Goal: Task Accomplishment & Management: Manage account settings

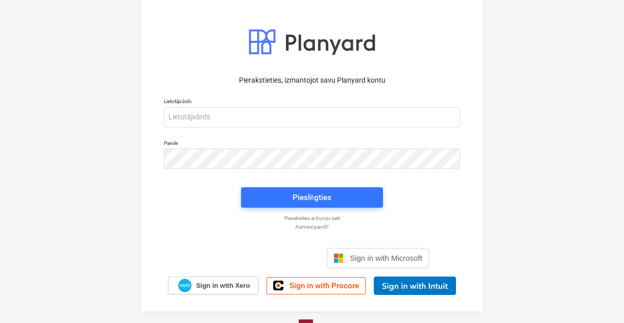
scroll to position [22, 0]
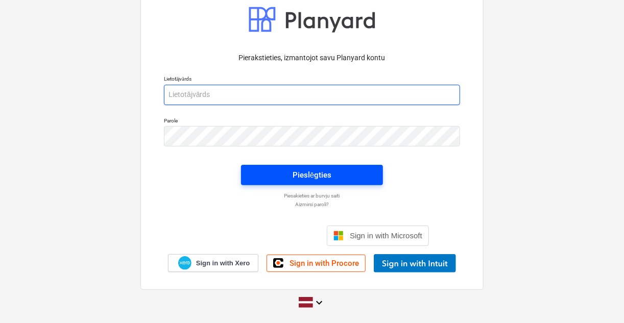
type input "[EMAIL_ADDRESS][PERSON_NAME][DOMAIN_NAME]"
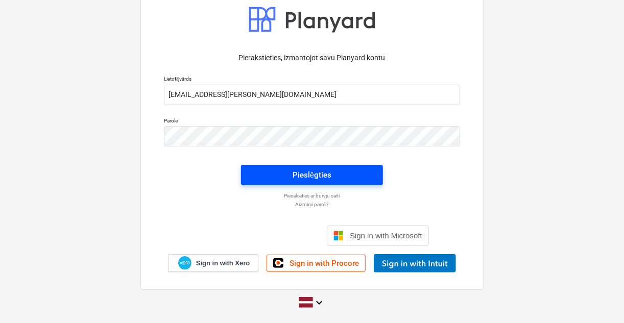
click at [295, 171] on div "Pieslēgties" at bounding box center [312, 174] width 39 height 13
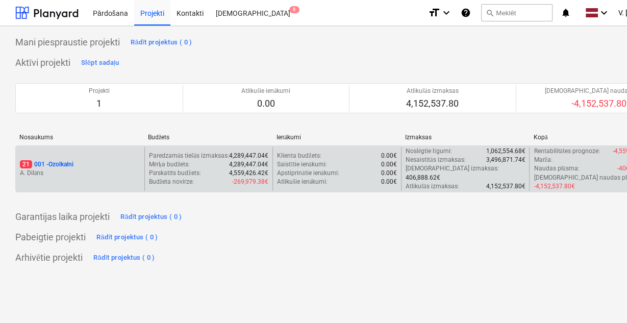
click at [104, 169] on p "A. Dilāns" at bounding box center [80, 173] width 120 height 9
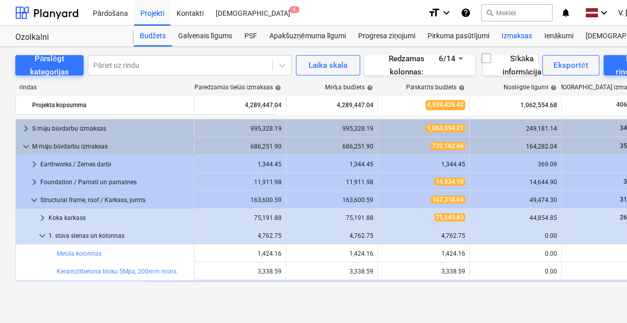
click at [522, 37] on div "Izmaksas" at bounding box center [517, 36] width 43 height 20
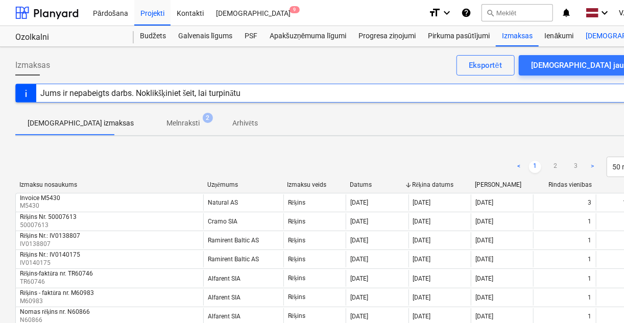
click at [591, 34] on div "Vairāk keyboard_arrow_down 9+" at bounding box center [629, 36] width 99 height 20
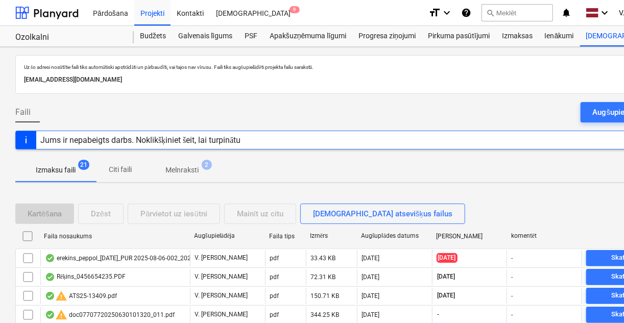
click at [137, 167] on span "Citi faili" at bounding box center [120, 169] width 49 height 17
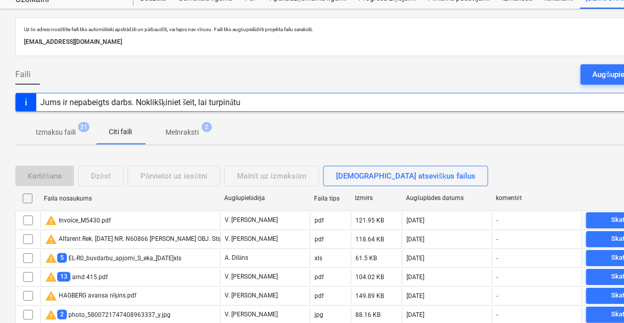
scroll to position [82, 0]
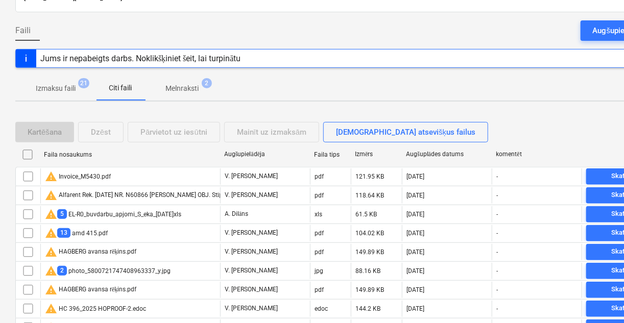
click at [182, 90] on p "Melnraksti" at bounding box center [181, 88] width 33 height 11
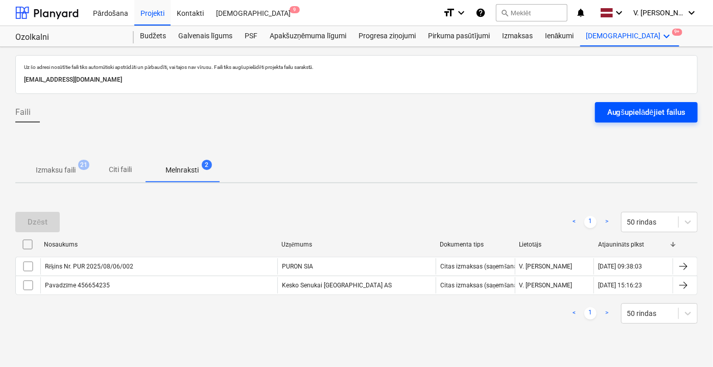
click at [606, 111] on button "Augšupielādējiet failus" at bounding box center [646, 112] width 103 height 20
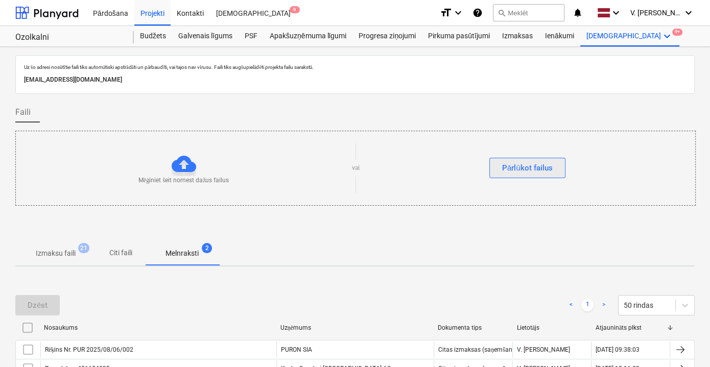
click at [536, 168] on div "Pārlūkot failus" at bounding box center [527, 167] width 51 height 13
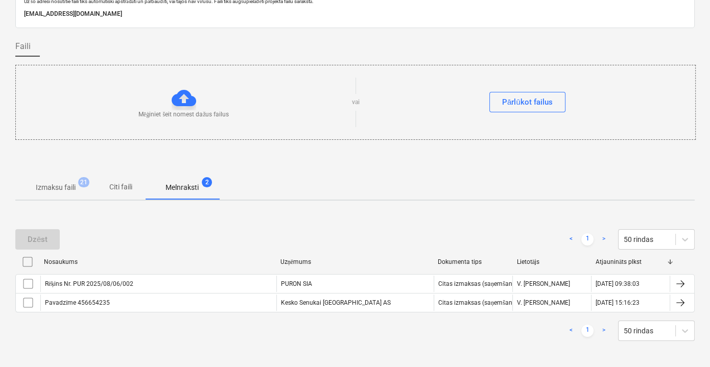
scroll to position [76, 0]
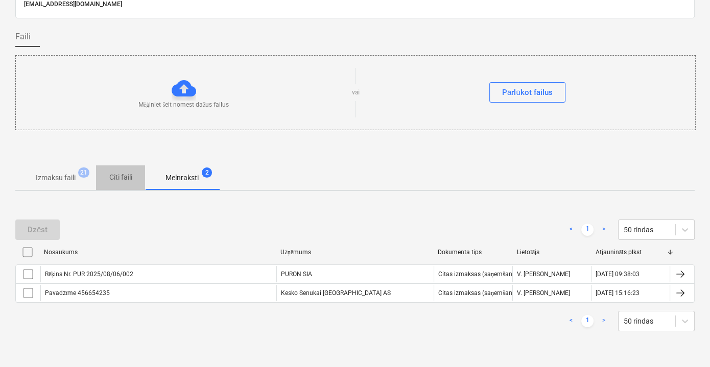
click at [118, 172] on p "Citi faili" at bounding box center [120, 177] width 25 height 11
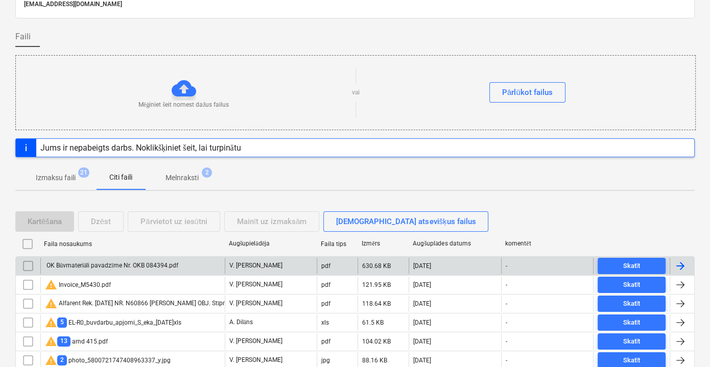
click at [135, 266] on div "OK Būvmateriāli pavadzīme Nr. OKB 084394.pdf" at bounding box center [111, 266] width 133 height 8
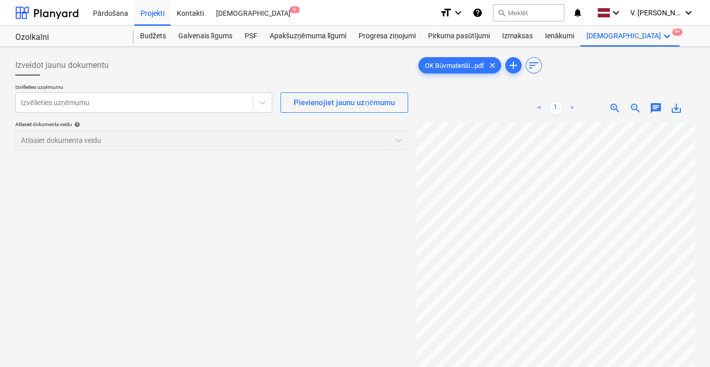
scroll to position [46, 0]
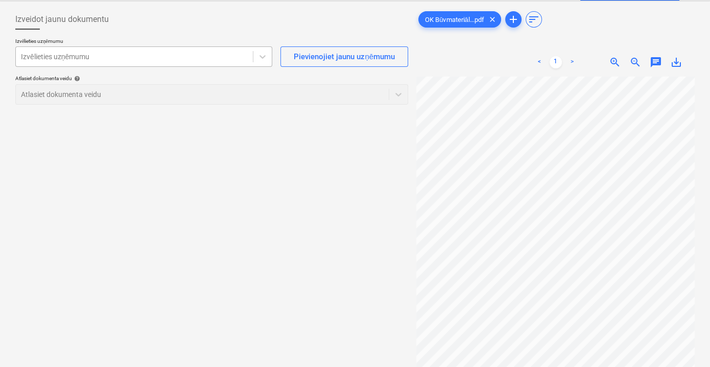
click at [178, 59] on div at bounding box center [134, 57] width 227 height 10
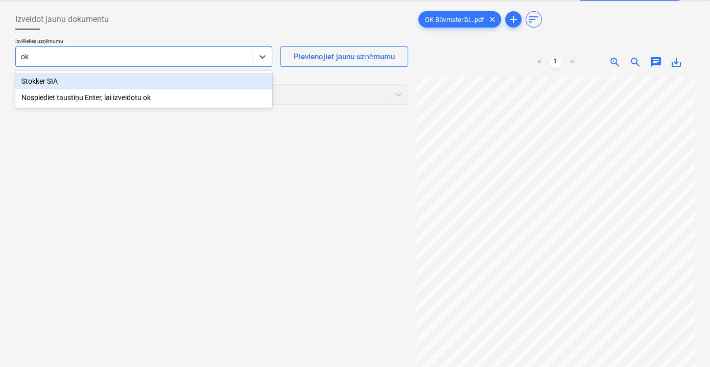
type input "o"
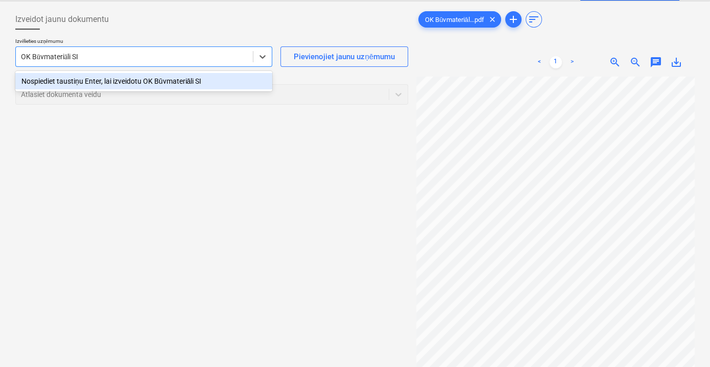
type input "OK Būvmateriāli SIA"
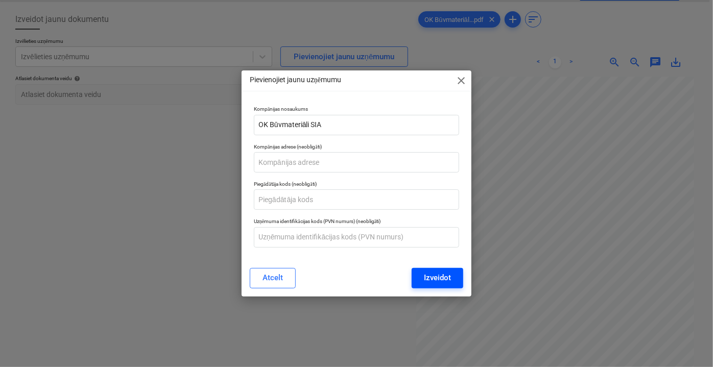
click at [449, 275] on div "Izveidot" at bounding box center [437, 277] width 27 height 13
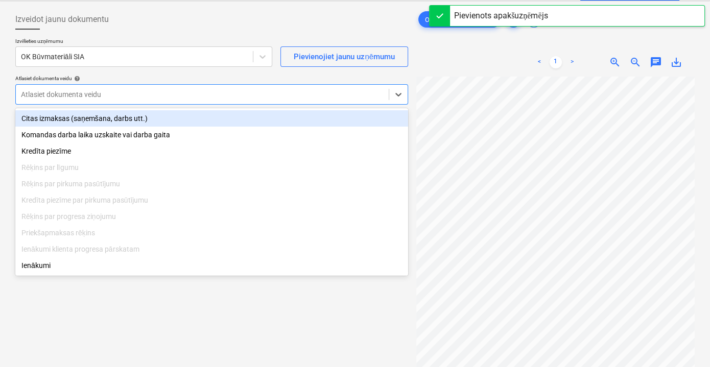
click at [127, 97] on div at bounding box center [202, 94] width 362 height 10
click at [121, 119] on div "Citas izmaksas (saņemšana, darbs utt.)" at bounding box center [211, 118] width 393 height 16
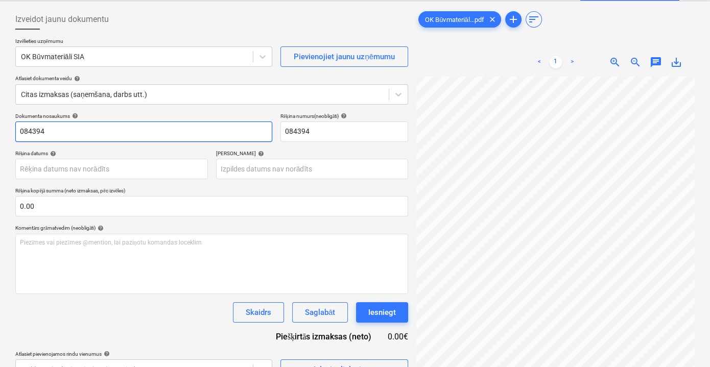
drag, startPoint x: 92, startPoint y: 130, endPoint x: 17, endPoint y: 124, distance: 75.8
click at [17, 124] on input "084394" at bounding box center [143, 131] width 257 height 20
type input "Pavadzīme OKB 084394"
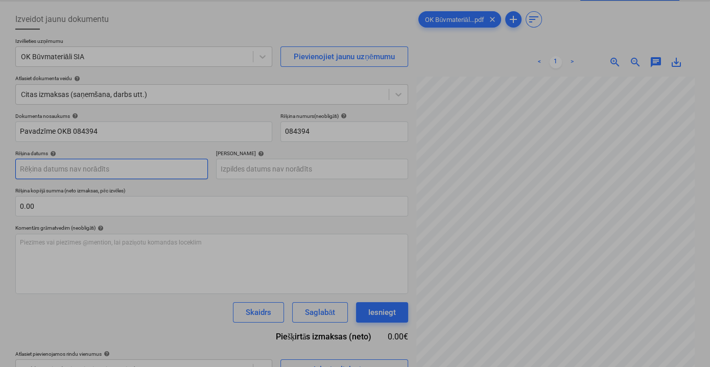
click at [130, 170] on body "Pārdošana Projekti Kontakti Iesūtne 9 format_size keyboard_arrow_down help sear…" at bounding box center [355, 137] width 710 height 367
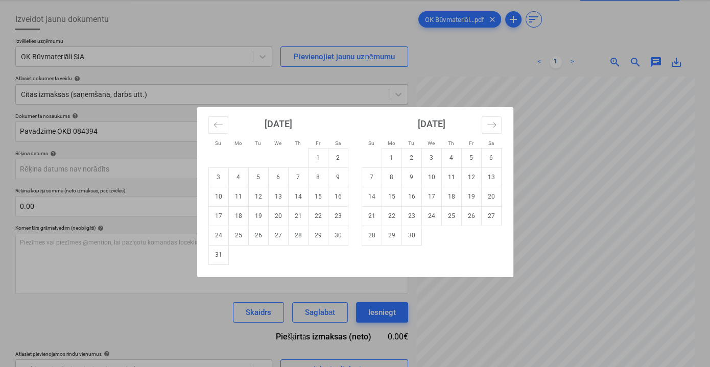
click at [495, 63] on div "Su Mo Tu We Th Fr Sa Su Mo Tu We Th Fr Sa [DATE] 1 2 3 4 5 6 7 8 9 10 11 12 13 …" at bounding box center [355, 183] width 710 height 367
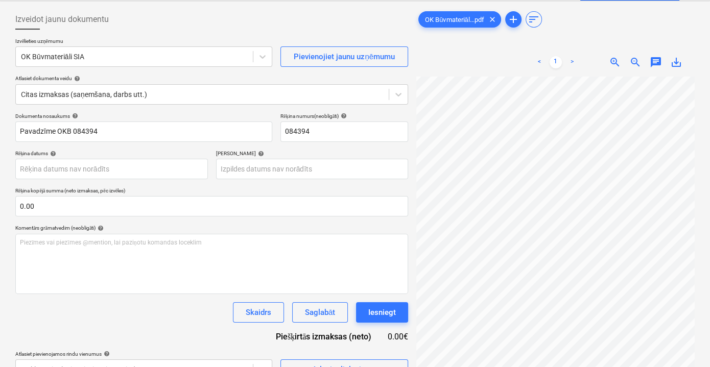
scroll to position [4, 31]
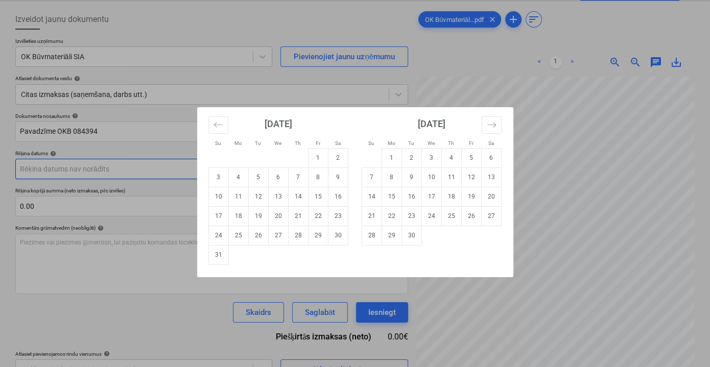
click at [107, 163] on body "Pārdošana Projekti Kontakti Iesūtne 9 format_size keyboard_arrow_down help sear…" at bounding box center [355, 137] width 710 height 367
click at [263, 197] on td "12" at bounding box center [258, 196] width 20 height 19
type input "[DATE]"
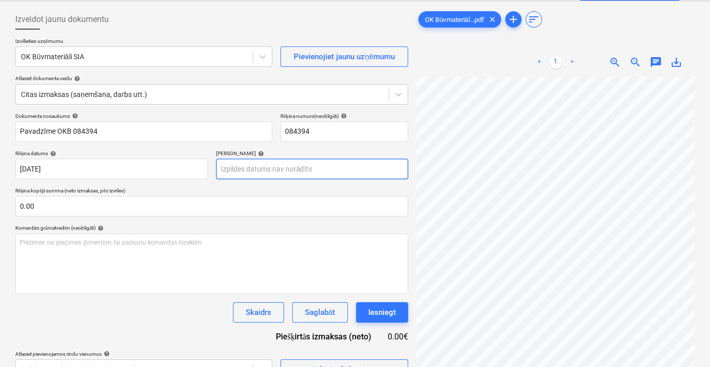
scroll to position [8, 0]
click at [266, 166] on body "Pārdošana Projekti Kontakti Iesūtne 9 format_size keyboard_arrow_down help sear…" at bounding box center [355, 137] width 710 height 367
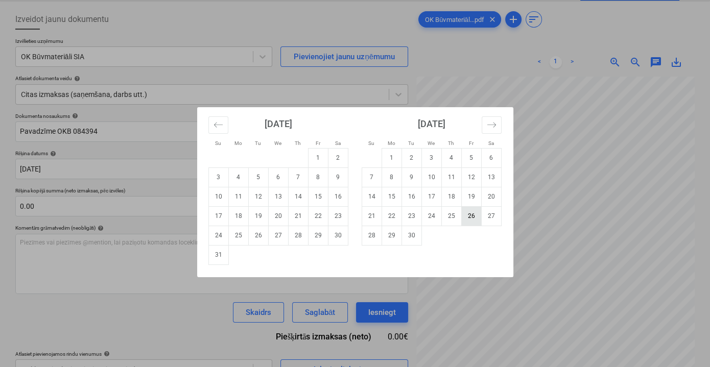
click at [468, 217] on td "26" at bounding box center [471, 215] width 20 height 19
type input "[DATE]"
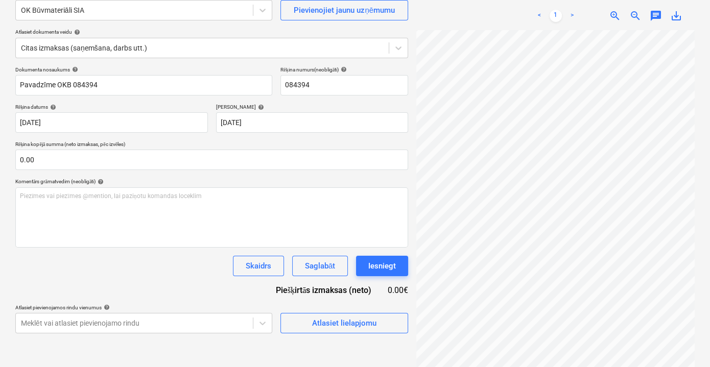
scroll to position [8, 0]
click at [542, 323] on div at bounding box center [555, 199] width 278 height 338
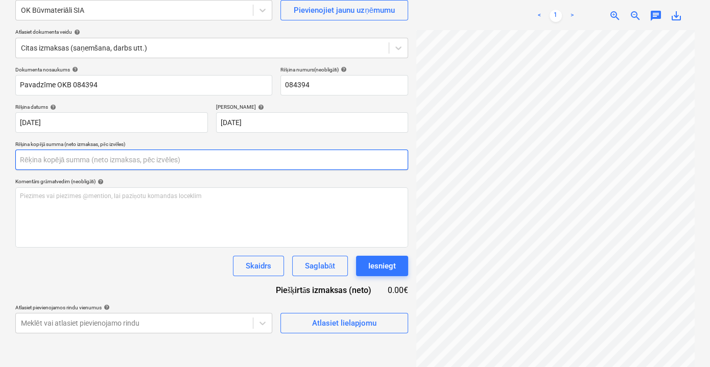
click at [157, 164] on input "text" at bounding box center [211, 160] width 393 height 20
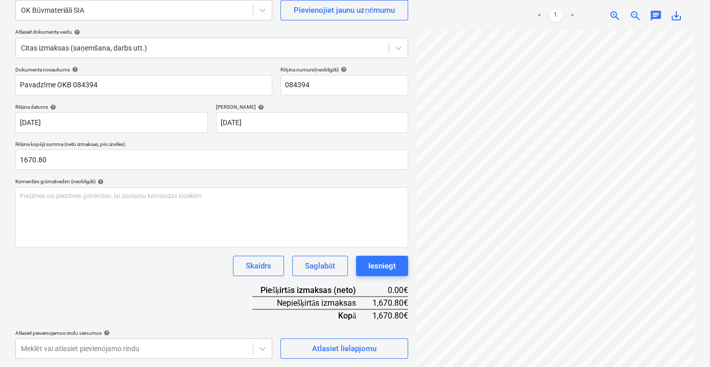
type input "1,670.80"
click at [94, 276] on div "Dokumenta nosaukums help Pavadzīme OKB 084394 Rēķina numurs (neobligāti) help 0…" at bounding box center [211, 212] width 393 height 293
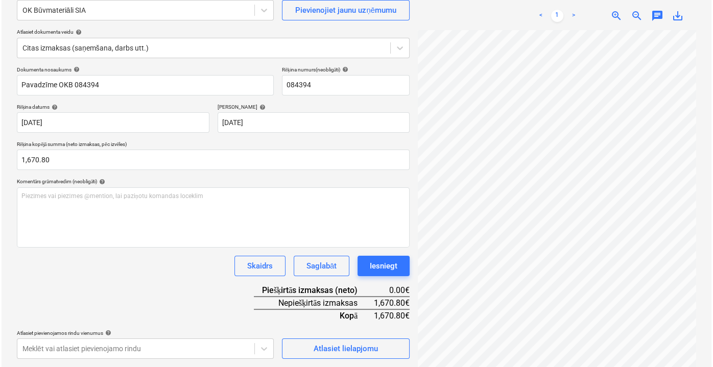
scroll to position [102, 0]
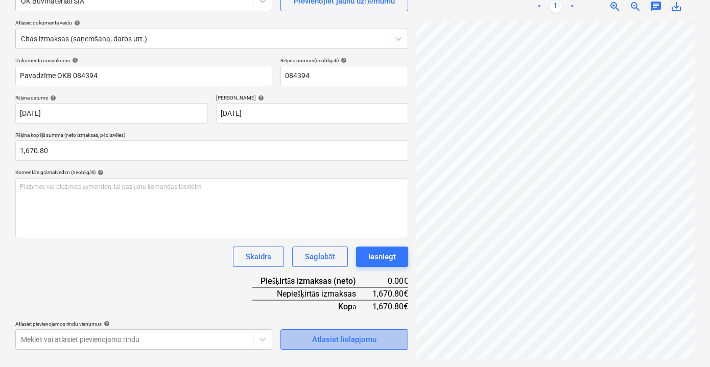
click at [335, 323] on div "Atlasiet lielapjomu" at bounding box center [344, 339] width 64 height 13
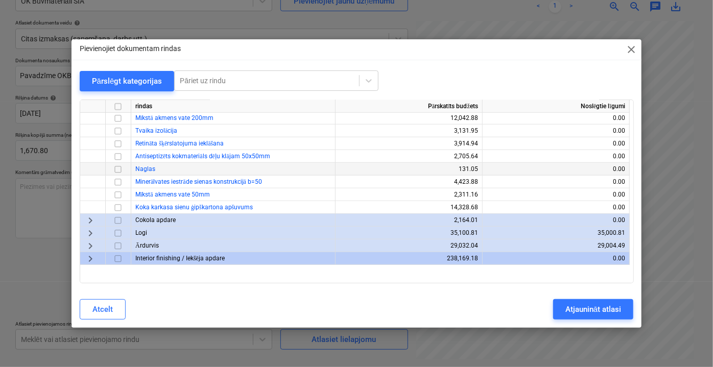
scroll to position [139, 0]
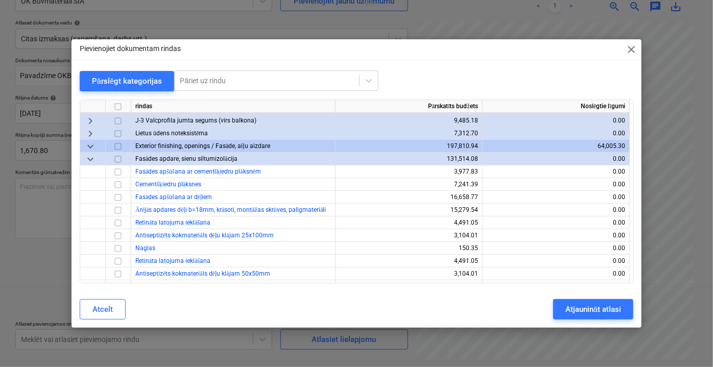
click at [93, 159] on span "keyboard_arrow_down" at bounding box center [90, 159] width 12 height 12
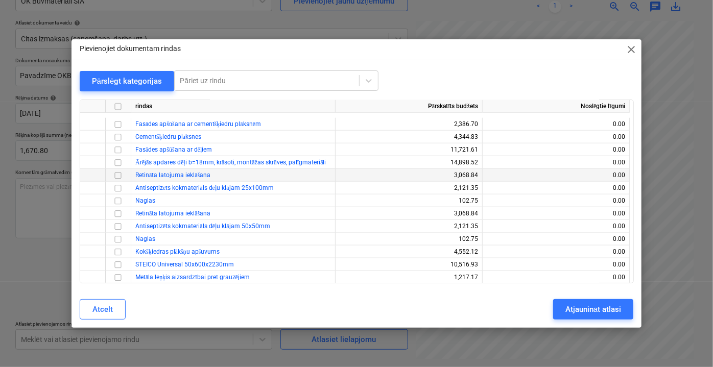
scroll to position [371, 0]
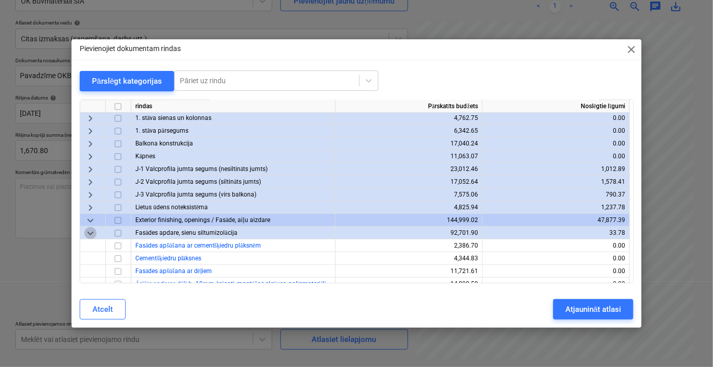
click at [95, 232] on span "keyboard_arrow_down" at bounding box center [90, 233] width 12 height 12
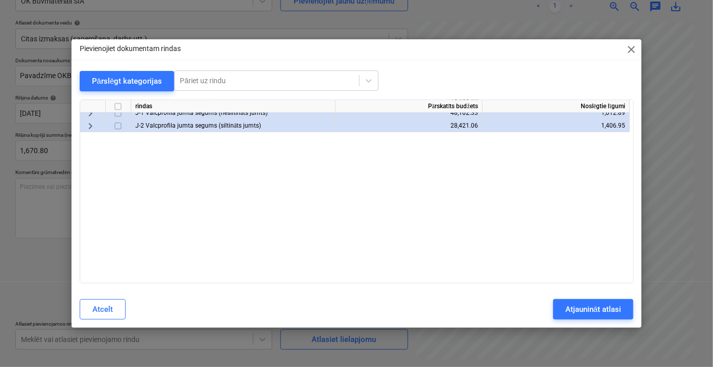
scroll to position [696, 0]
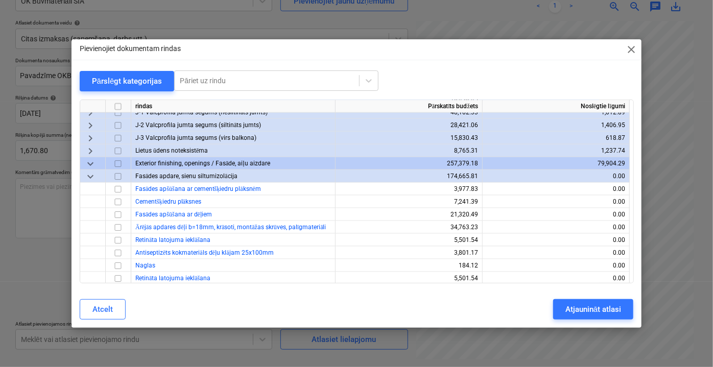
click at [90, 181] on span "keyboard_arrow_down" at bounding box center [90, 176] width 12 height 12
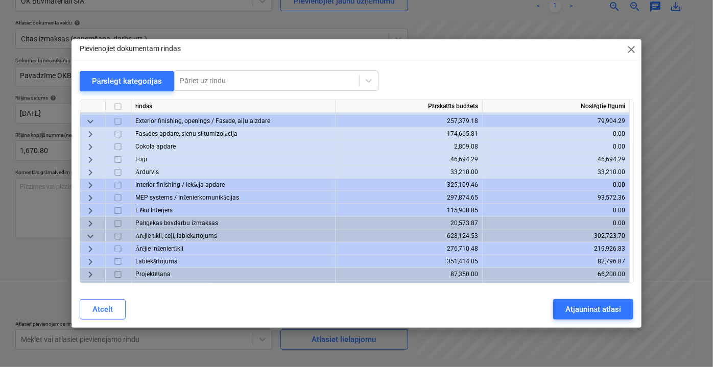
scroll to position [774, 0]
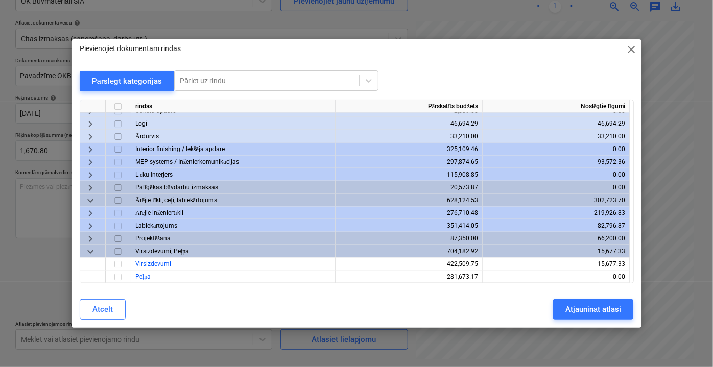
click at [86, 251] on span "keyboard_arrow_down" at bounding box center [90, 251] width 12 height 12
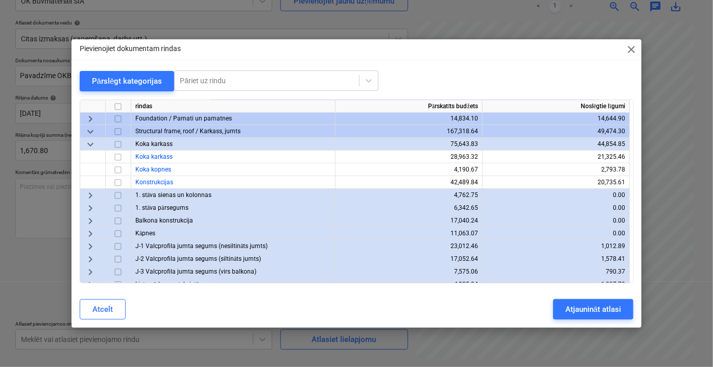
scroll to position [278, 0]
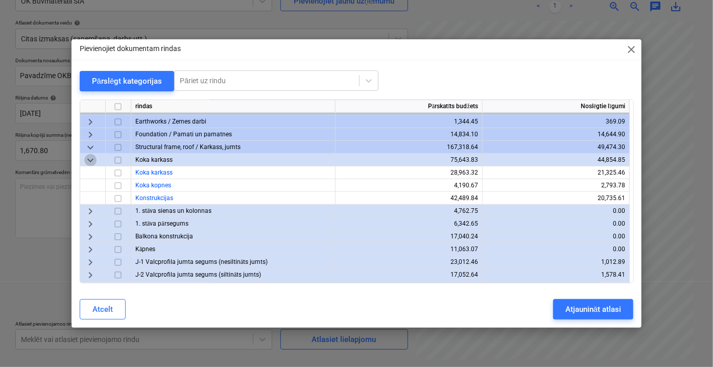
click at [89, 162] on span "keyboard_arrow_down" at bounding box center [90, 160] width 12 height 12
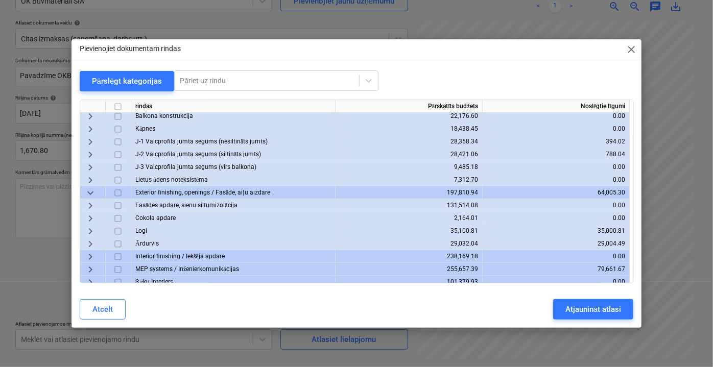
scroll to position [0, 0]
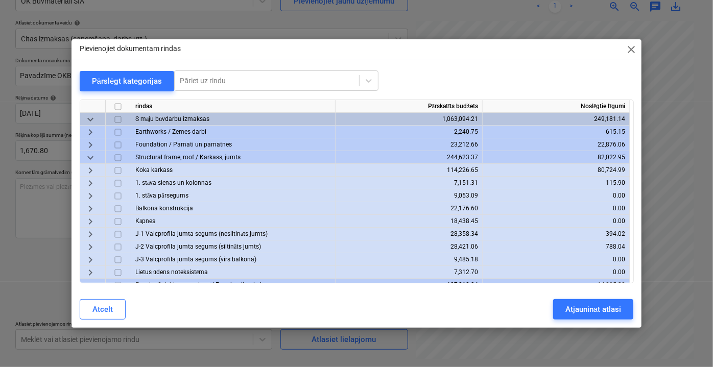
click at [90, 161] on span "keyboard_arrow_down" at bounding box center [90, 157] width 12 height 12
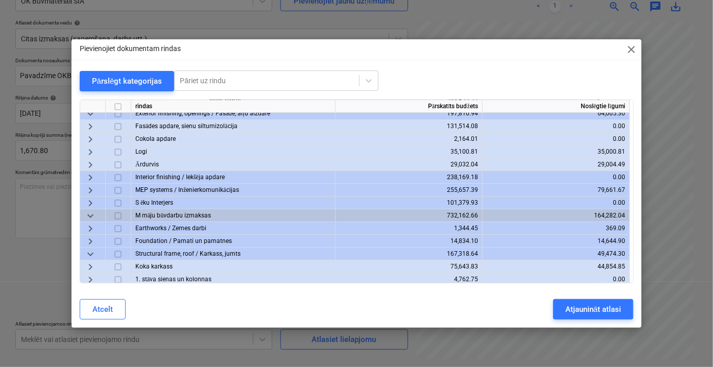
scroll to position [46, 0]
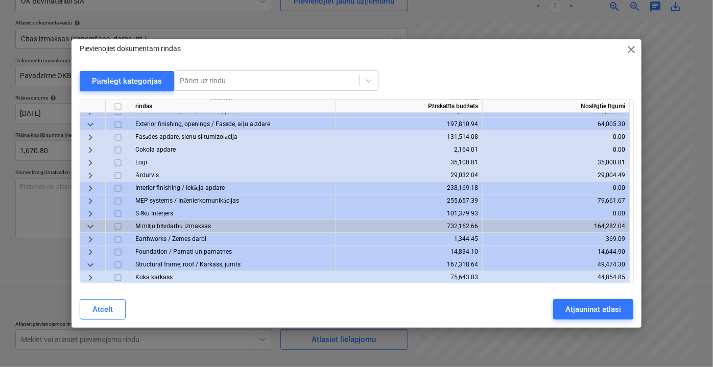
click at [91, 128] on span "keyboard_arrow_down" at bounding box center [90, 124] width 12 height 12
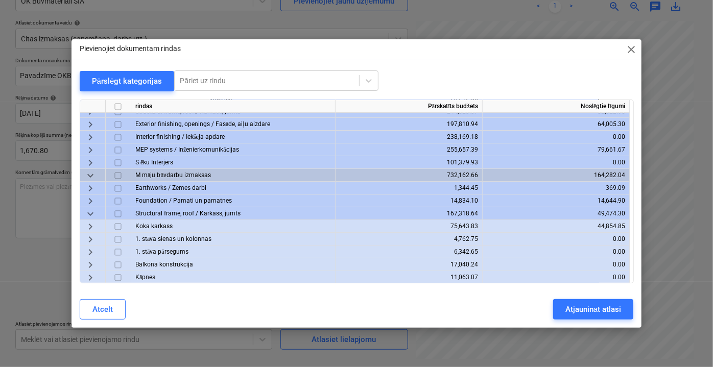
click at [88, 215] on span "keyboard_arrow_down" at bounding box center [90, 213] width 12 height 12
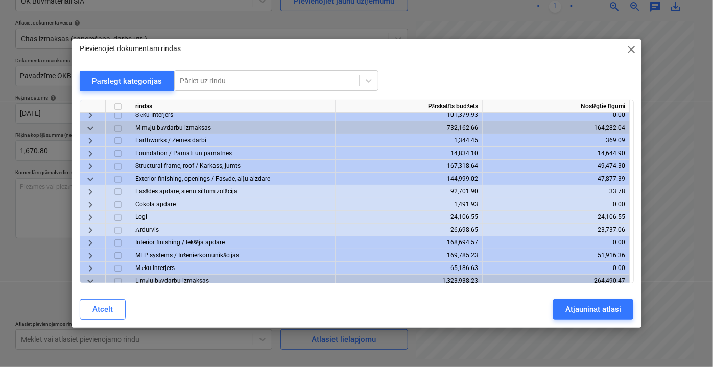
scroll to position [92, 0]
click at [92, 178] on span "keyboard_arrow_down" at bounding box center [90, 180] width 12 height 12
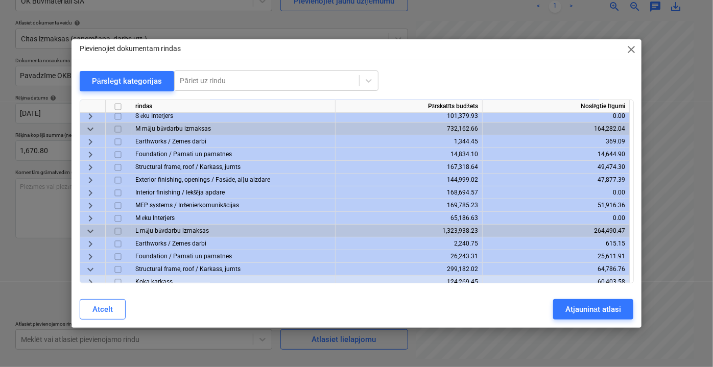
scroll to position [232, 0]
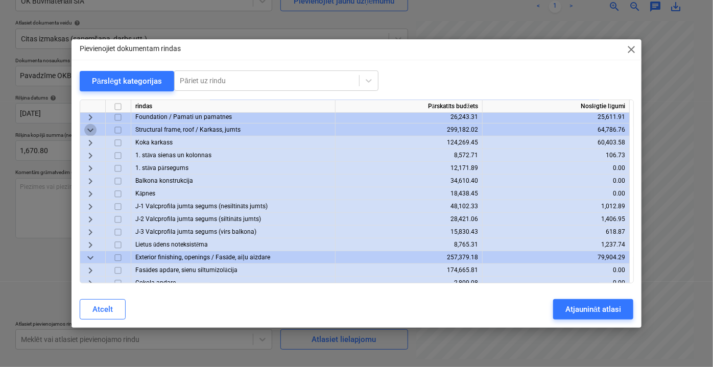
click at [92, 126] on span "keyboard_arrow_down" at bounding box center [90, 130] width 12 height 12
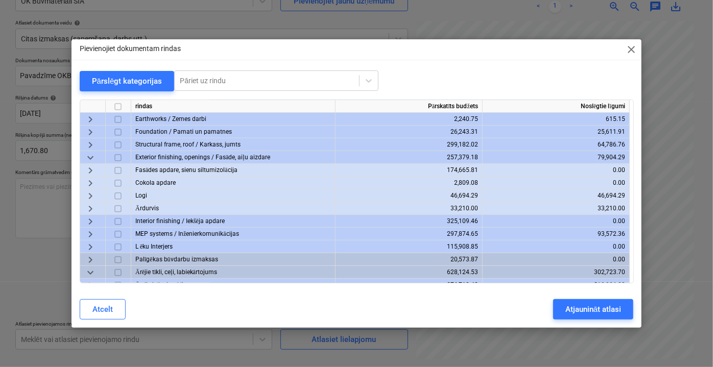
click at [92, 156] on span "keyboard_arrow_down" at bounding box center [90, 157] width 12 height 12
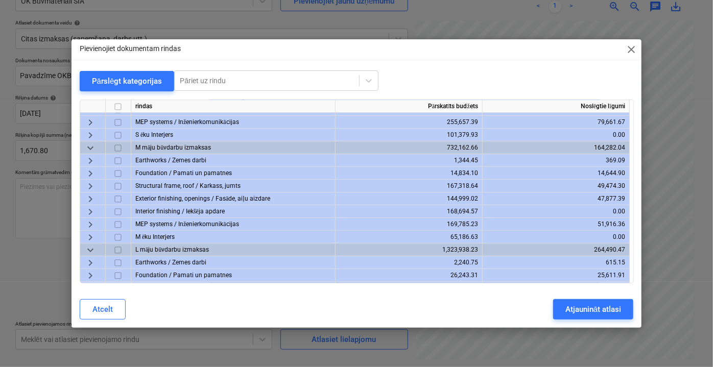
scroll to position [0, 0]
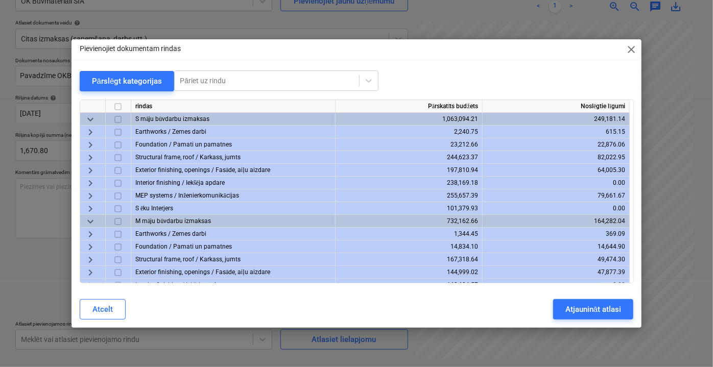
click at [93, 145] on span "keyboard_arrow_right" at bounding box center [90, 144] width 12 height 12
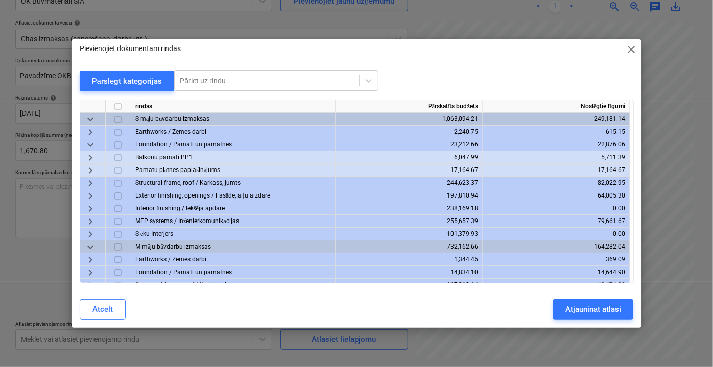
click at [93, 145] on span "keyboard_arrow_down" at bounding box center [90, 144] width 12 height 12
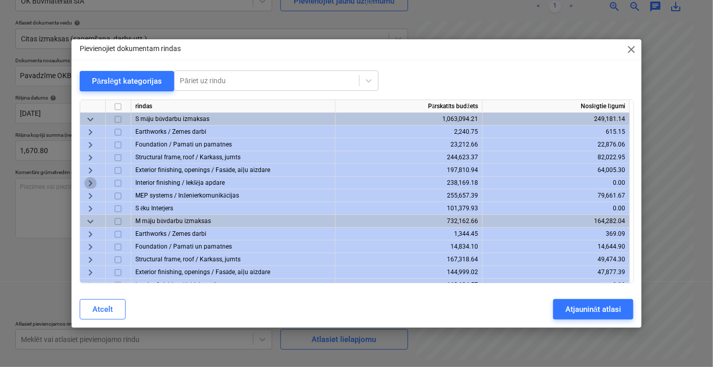
click at [87, 181] on span "keyboard_arrow_right" at bounding box center [90, 183] width 12 height 12
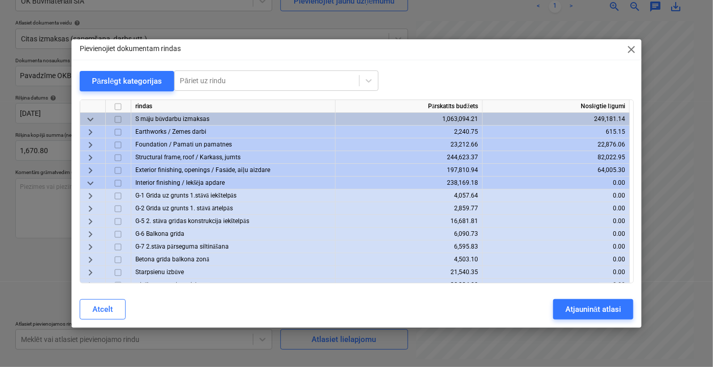
click at [90, 194] on span "keyboard_arrow_right" at bounding box center [90, 195] width 12 height 12
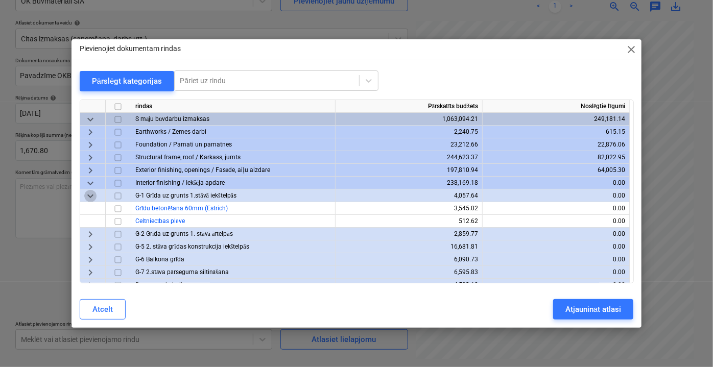
click at [90, 194] on span "keyboard_arrow_down" at bounding box center [90, 195] width 12 height 12
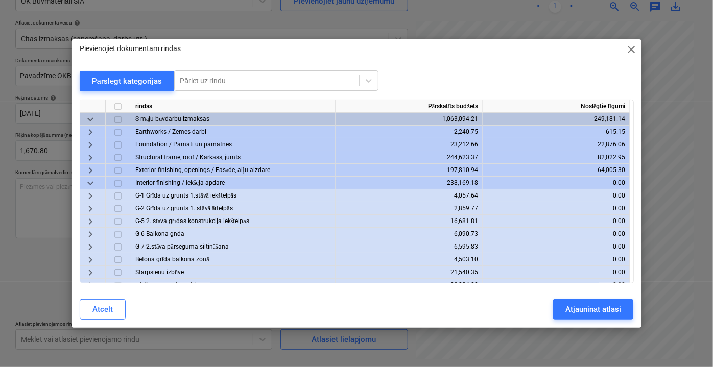
click at [89, 206] on span "keyboard_arrow_right" at bounding box center [90, 208] width 12 height 12
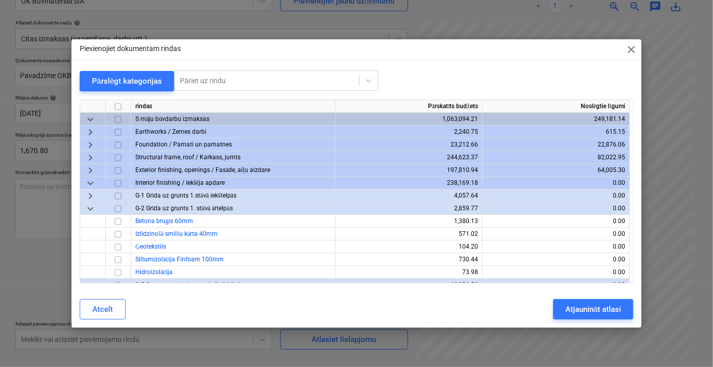
click at [90, 206] on span "keyboard_arrow_down" at bounding box center [90, 208] width 12 height 12
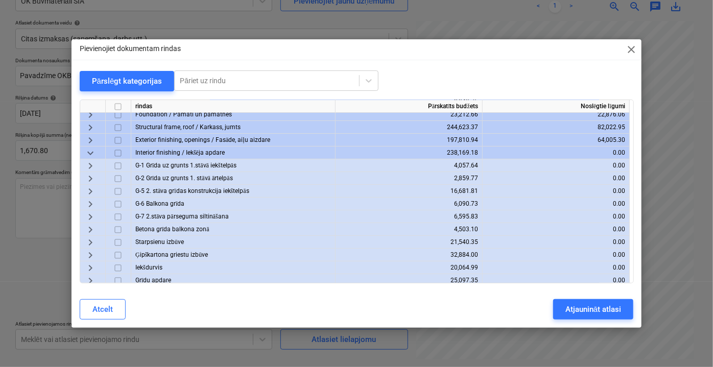
scroll to position [46, 0]
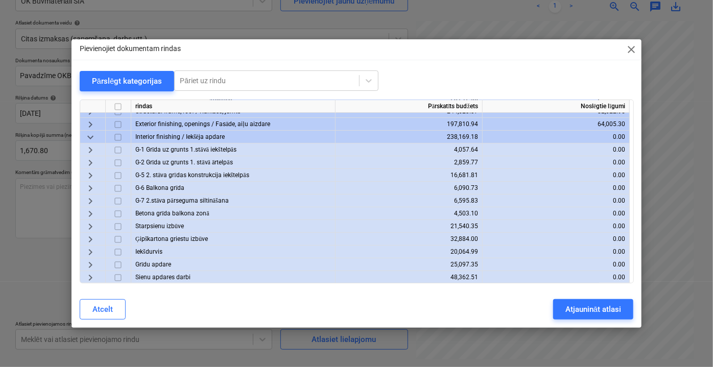
click at [88, 174] on span "keyboard_arrow_right" at bounding box center [90, 175] width 12 height 12
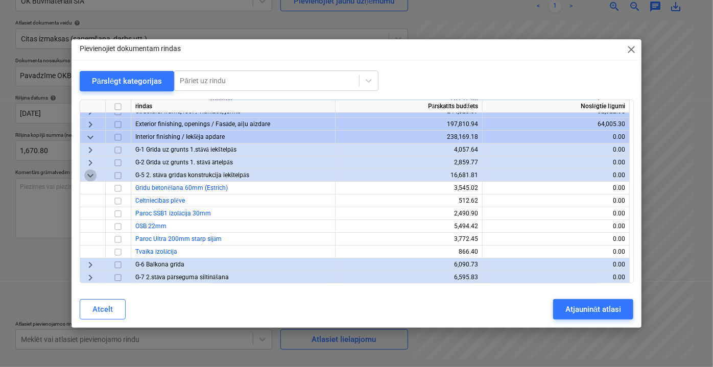
click at [88, 174] on span "keyboard_arrow_down" at bounding box center [90, 175] width 12 height 12
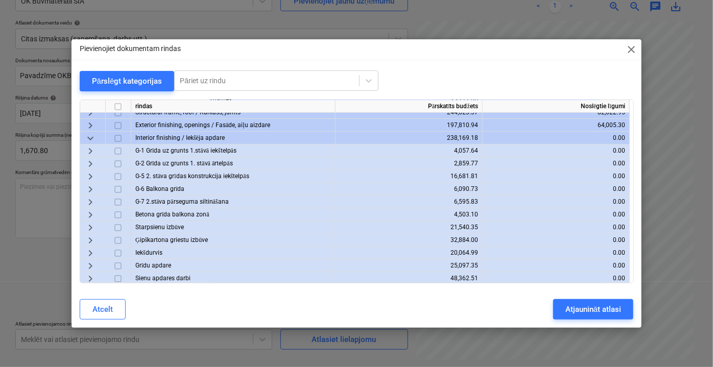
scroll to position [0, 0]
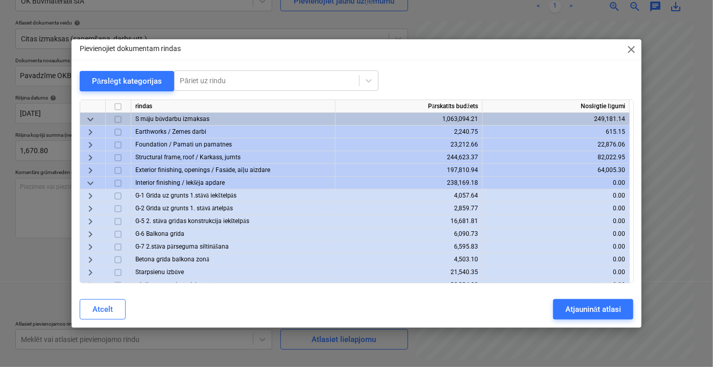
click at [87, 180] on span "keyboard_arrow_down" at bounding box center [90, 183] width 12 height 12
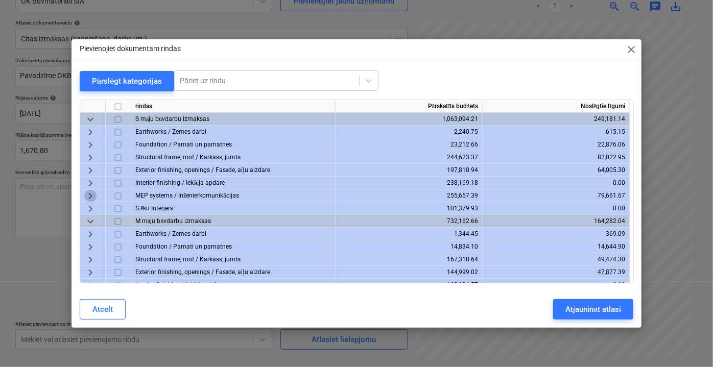
click at [88, 196] on span "keyboard_arrow_right" at bounding box center [90, 195] width 12 height 12
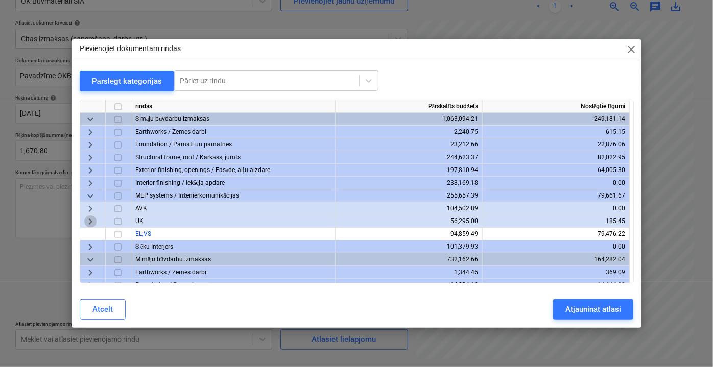
click at [87, 223] on span "keyboard_arrow_right" at bounding box center [90, 221] width 12 height 12
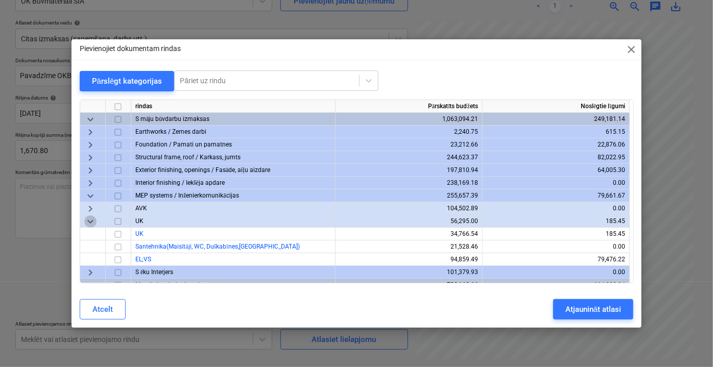
click at [92, 218] on span "keyboard_arrow_down" at bounding box center [90, 221] width 12 height 12
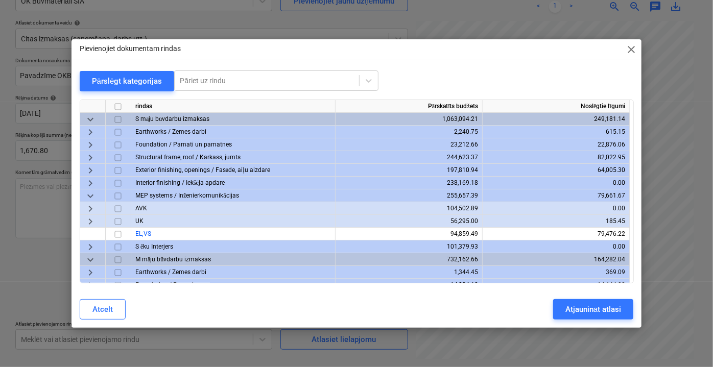
click at [92, 218] on span "keyboard_arrow_right" at bounding box center [90, 221] width 12 height 12
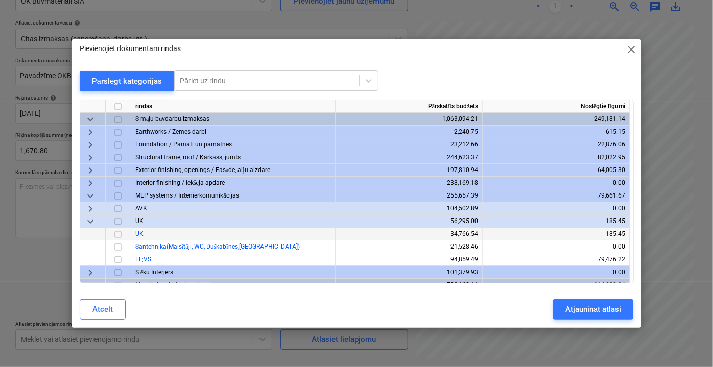
click at [114, 233] on input "checkbox" at bounding box center [118, 234] width 12 height 12
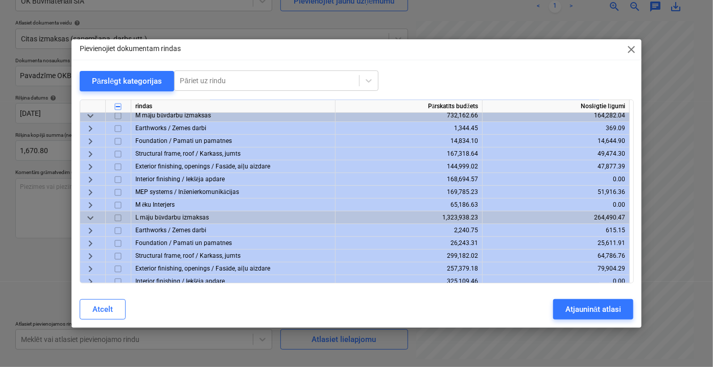
scroll to position [185, 0]
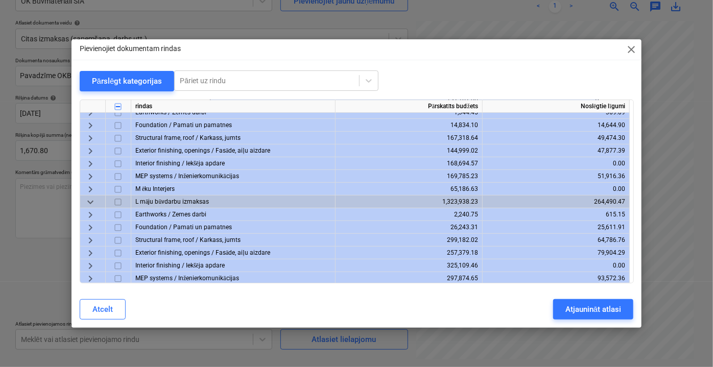
click at [90, 202] on span "keyboard_arrow_down" at bounding box center [90, 202] width 12 height 12
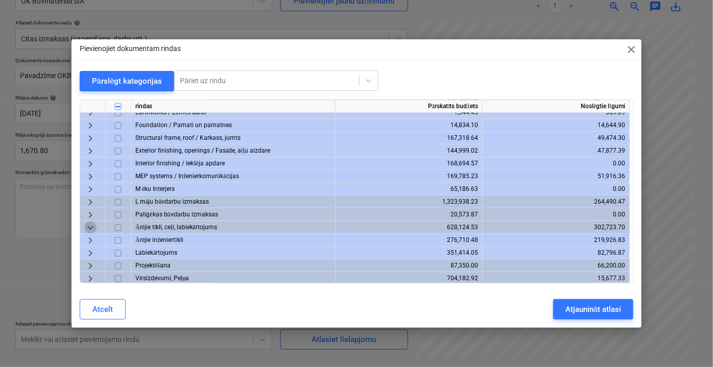
click at [87, 227] on span "keyboard_arrow_down" at bounding box center [90, 227] width 12 height 12
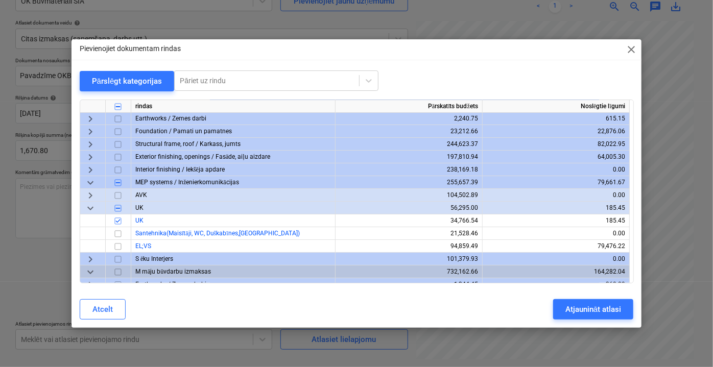
scroll to position [0, 0]
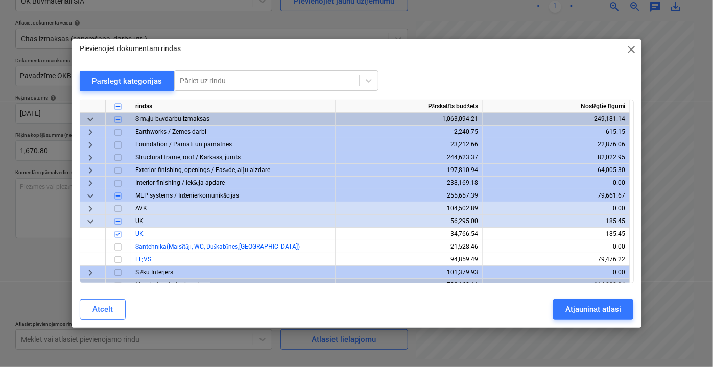
click at [89, 118] on span "keyboard_arrow_down" at bounding box center [90, 119] width 12 height 12
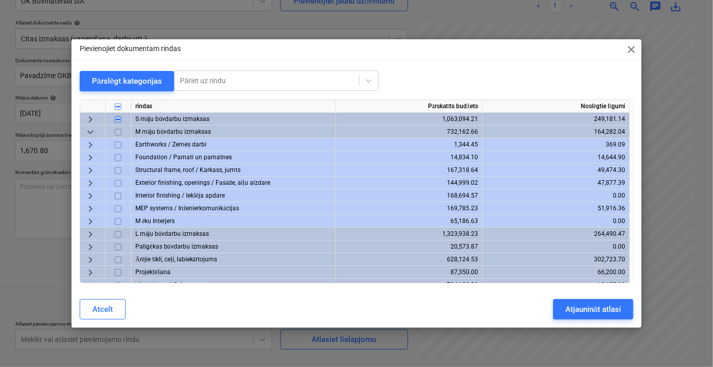
click at [89, 118] on span "keyboard_arrow_right" at bounding box center [90, 119] width 12 height 12
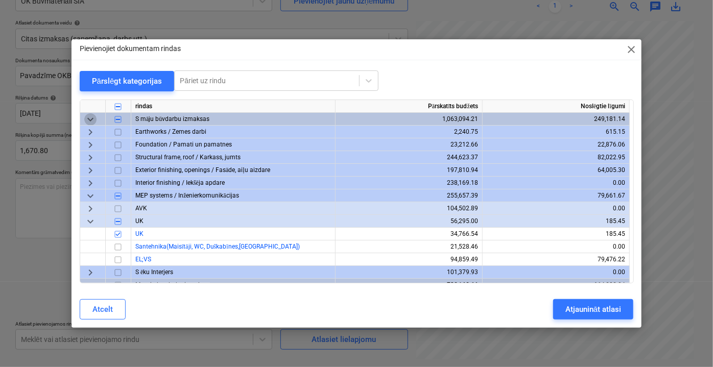
click at [89, 118] on span "keyboard_arrow_down" at bounding box center [90, 119] width 12 height 12
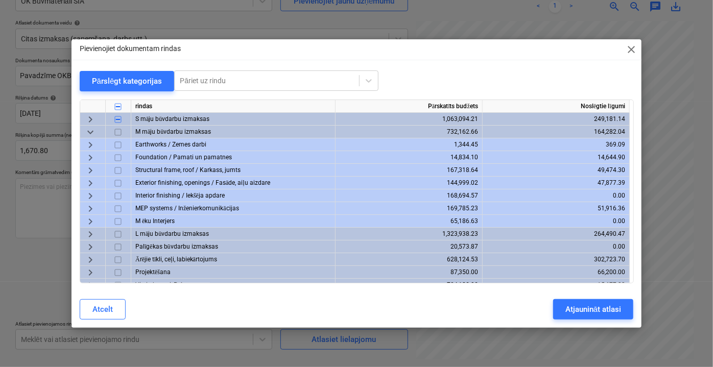
click at [88, 131] on span "keyboard_arrow_down" at bounding box center [90, 132] width 12 height 12
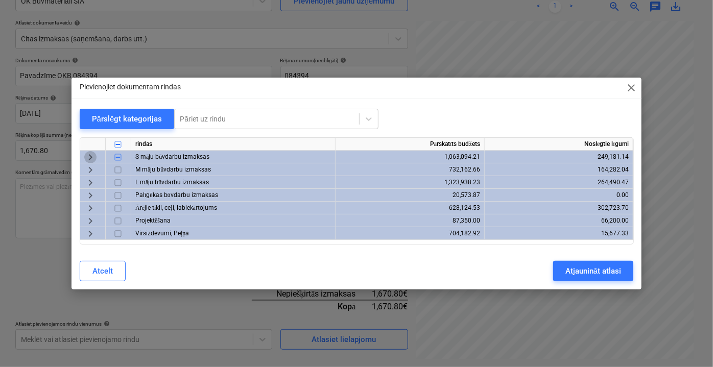
click at [88, 155] on span "keyboard_arrow_right" at bounding box center [90, 157] width 12 height 12
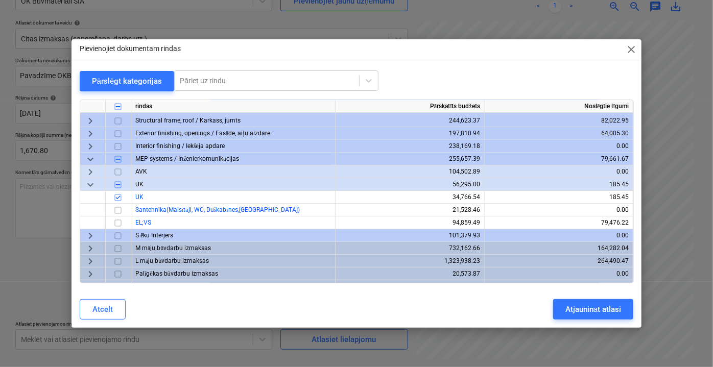
scroll to position [76, 0]
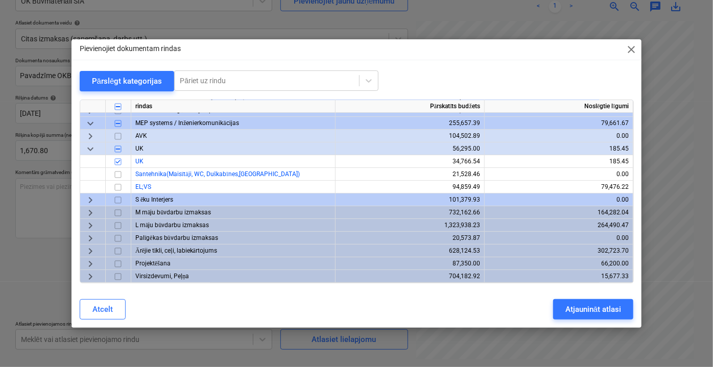
click at [86, 212] on span "keyboard_arrow_right" at bounding box center [90, 212] width 12 height 12
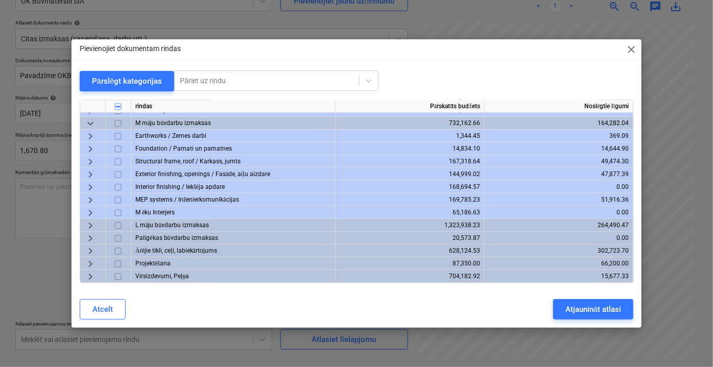
scroll to position [164, 0]
click at [88, 198] on span "keyboard_arrow_right" at bounding box center [90, 199] width 12 height 12
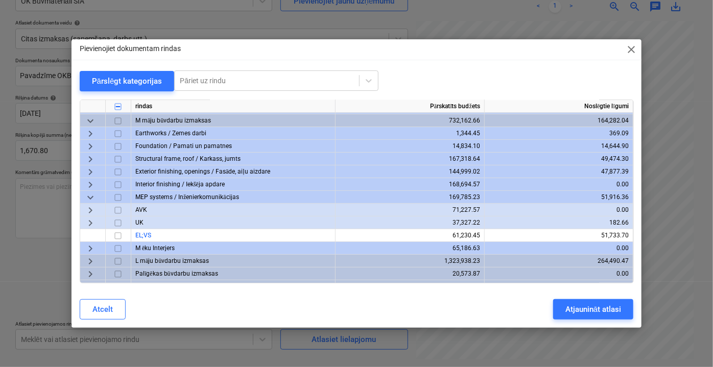
click at [118, 222] on input "checkbox" at bounding box center [118, 222] width 12 height 12
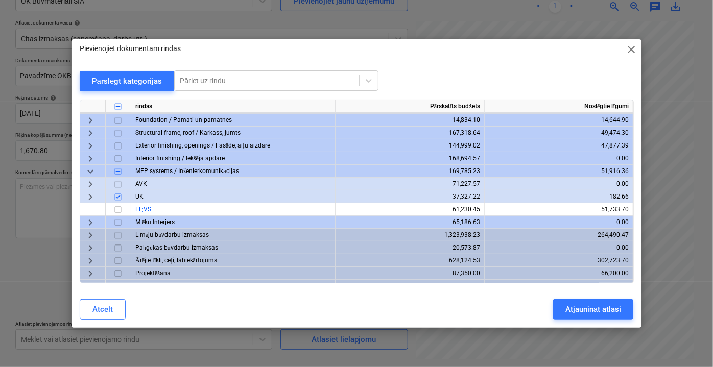
scroll to position [203, 0]
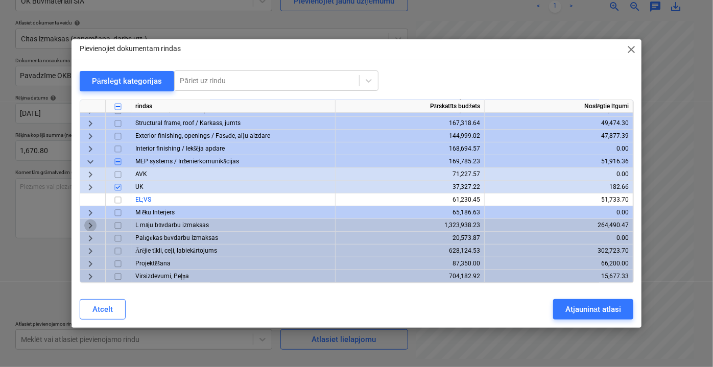
click at [85, 220] on span "keyboard_arrow_right" at bounding box center [90, 225] width 12 height 12
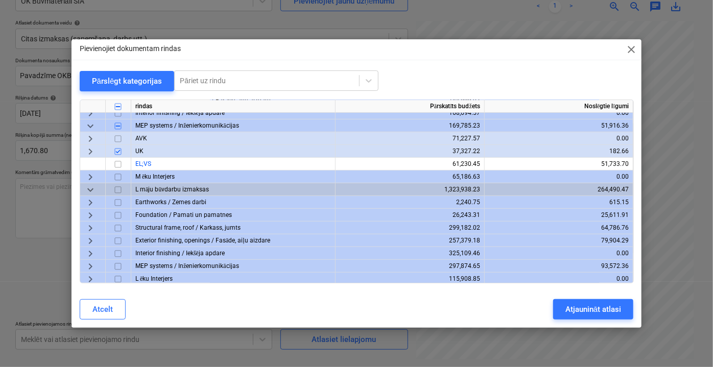
scroll to position [249, 0]
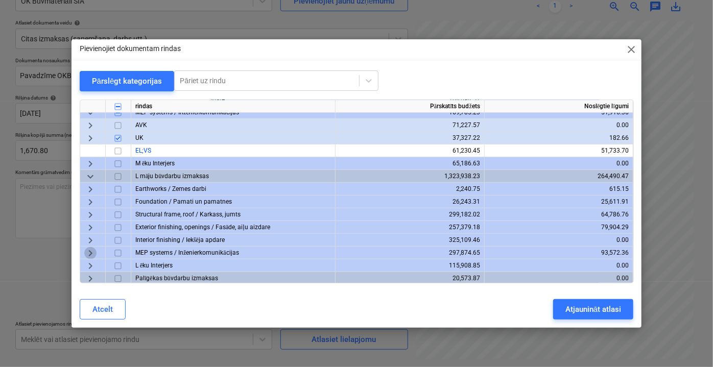
click at [93, 254] on span "keyboard_arrow_right" at bounding box center [90, 253] width 12 height 12
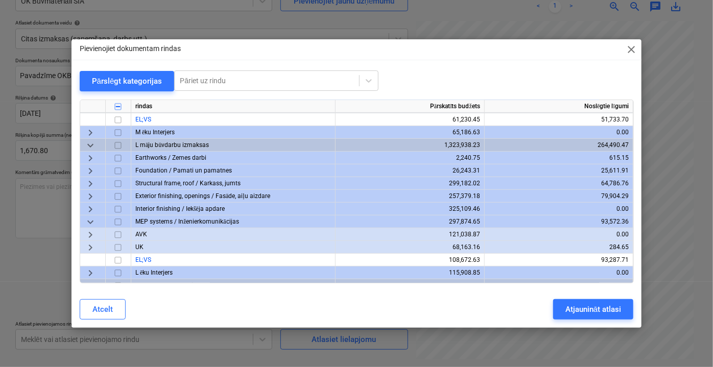
scroll to position [296, 0]
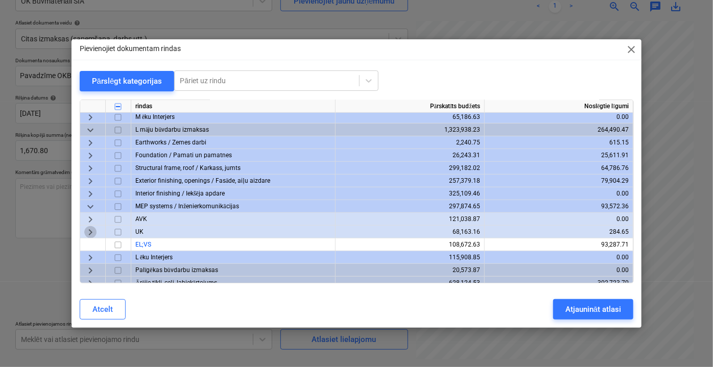
click at [88, 233] on span "keyboard_arrow_right" at bounding box center [90, 232] width 12 height 12
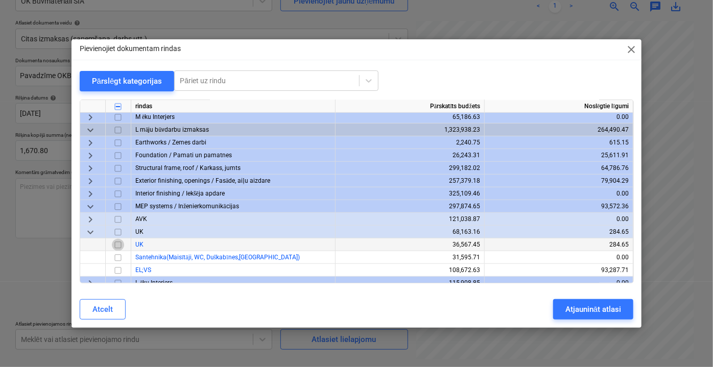
click at [117, 247] on input "checkbox" at bounding box center [118, 244] width 12 height 12
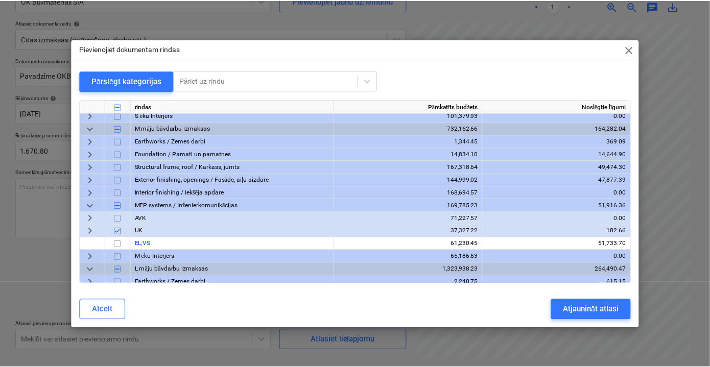
scroll to position [156, 0]
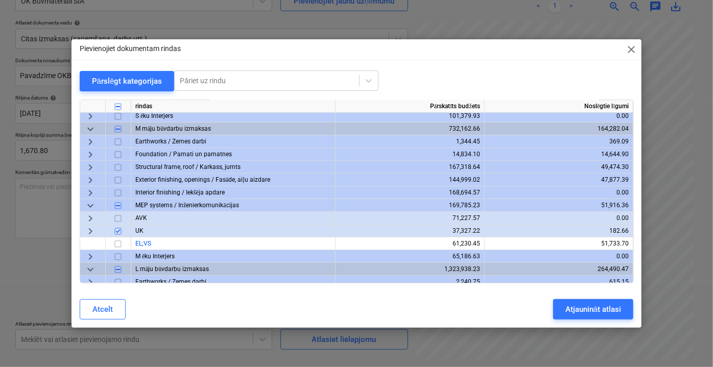
click at [119, 231] on input "checkbox" at bounding box center [118, 231] width 12 height 12
click at [92, 231] on span "keyboard_arrow_right" at bounding box center [90, 231] width 12 height 12
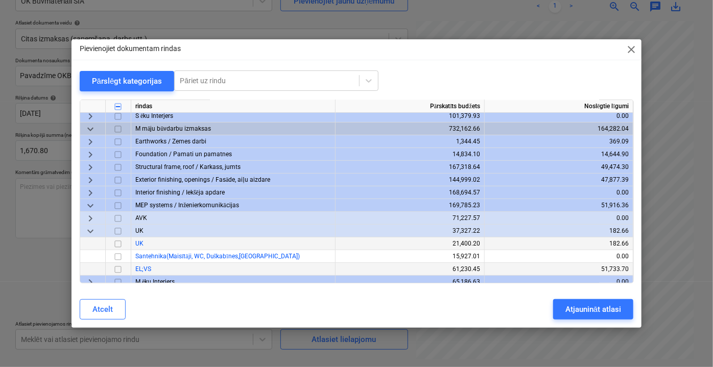
click at [119, 245] on input "checkbox" at bounding box center [118, 243] width 12 height 12
click at [566, 308] on div "Atjaunināt atlasi" at bounding box center [593, 309] width 56 height 13
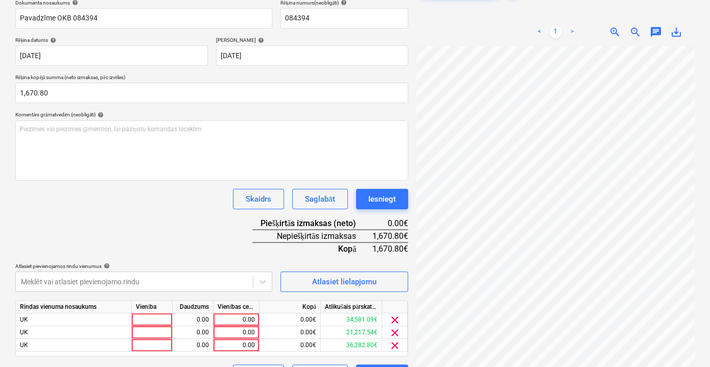
scroll to position [185, 0]
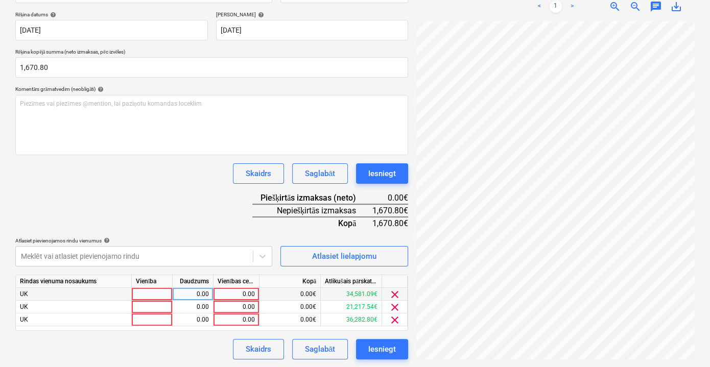
click at [236, 295] on div "0.00" at bounding box center [235, 294] width 37 height 13
type input "642.61"
drag, startPoint x: 230, startPoint y: 291, endPoint x: 259, endPoint y: 288, distance: 29.7
click at [0, 0] on div "UK 0.00 642.61 0.00€ 34,581.09€ clear" at bounding box center [0, 0] width 0 height 0
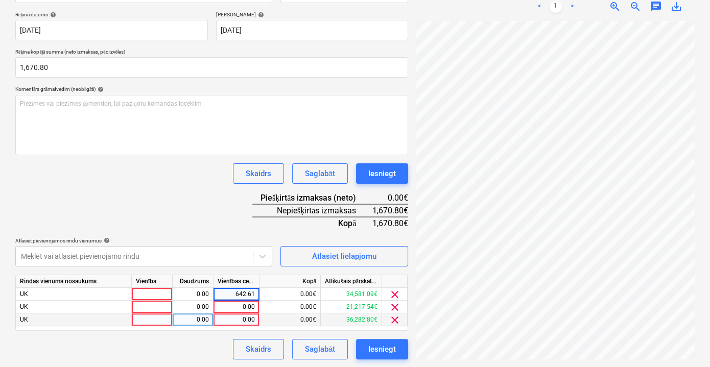
click at [245, 319] on div "0.00" at bounding box center [235, 319] width 37 height 13
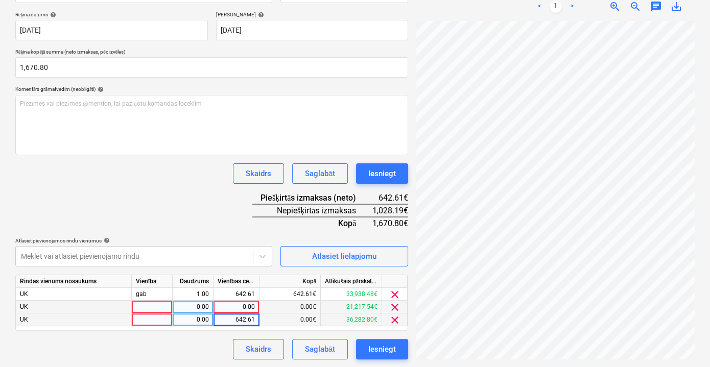
click at [248, 307] on div "0.00" at bounding box center [235, 307] width 37 height 13
type input "385.58"
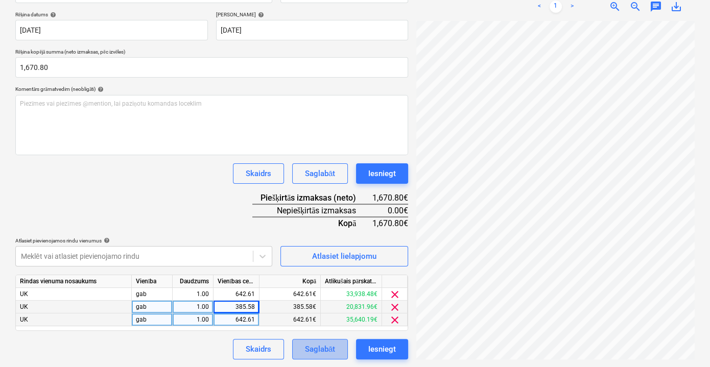
click at [325, 323] on div "Saglabāt" at bounding box center [320, 349] width 30 height 13
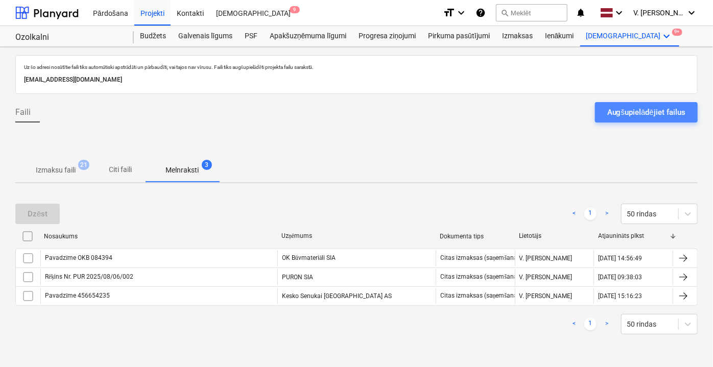
click at [620, 117] on div "Augšupielādējiet failus" at bounding box center [646, 112] width 78 height 13
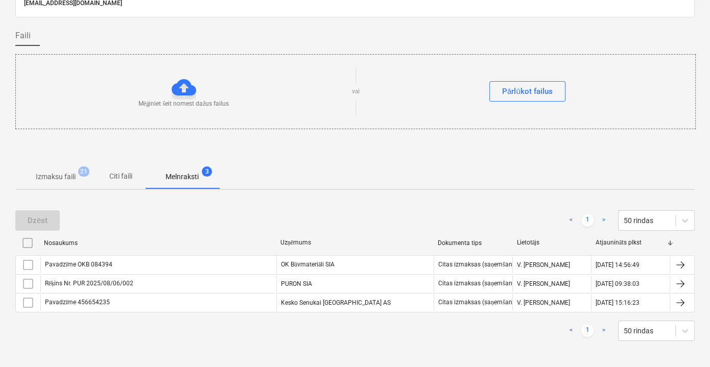
scroll to position [77, 0]
click at [518, 98] on button "Pārlūkot failus" at bounding box center [527, 91] width 76 height 20
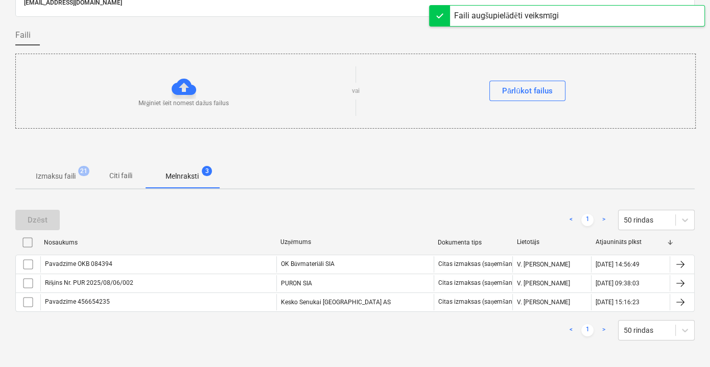
click at [149, 175] on span "Melnraksti 3" at bounding box center [182, 176] width 74 height 18
click at [136, 175] on span "Citi faili" at bounding box center [120, 175] width 49 height 17
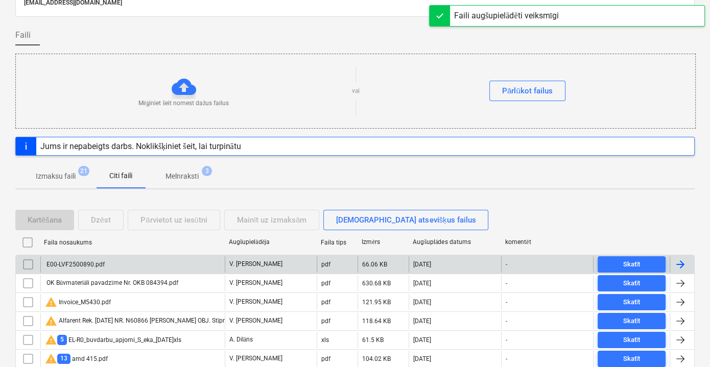
click at [171, 260] on div "E00-LVF2500890.pdf" at bounding box center [132, 264] width 184 height 16
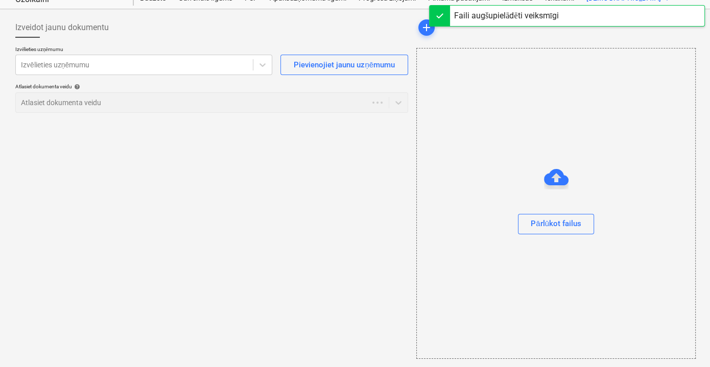
scroll to position [37, 0]
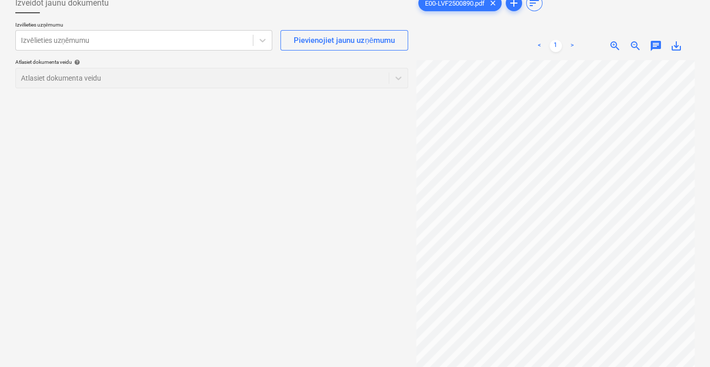
scroll to position [46, 0]
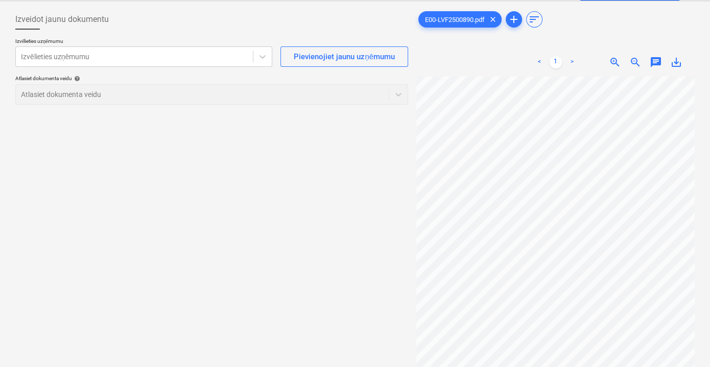
drag, startPoint x: 353, startPoint y: 175, endPoint x: 386, endPoint y: 175, distance: 33.2
click at [155, 58] on div at bounding box center [134, 57] width 227 height 10
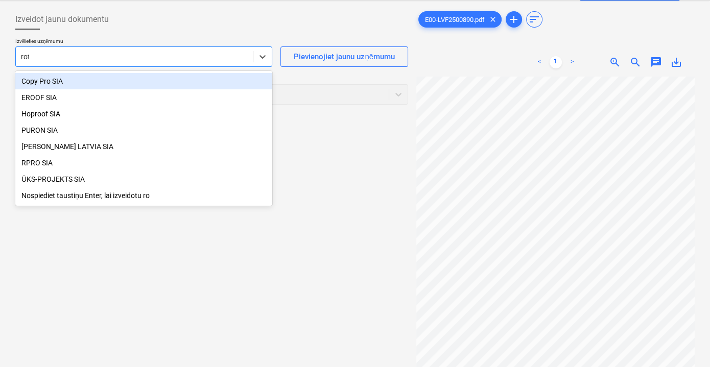
type input "[PERSON_NAME]"
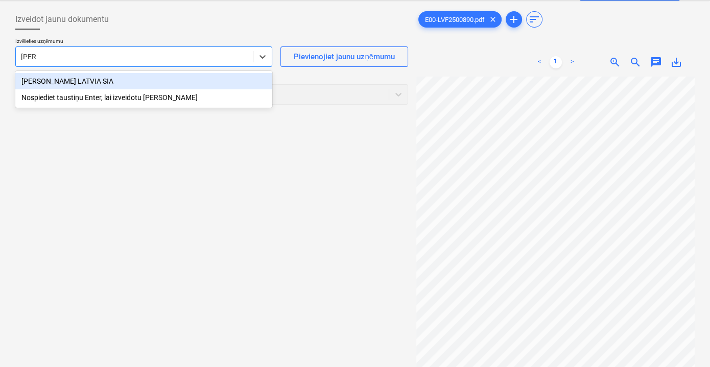
click at [136, 83] on div "[PERSON_NAME] LATVIA SIA" at bounding box center [143, 81] width 257 height 16
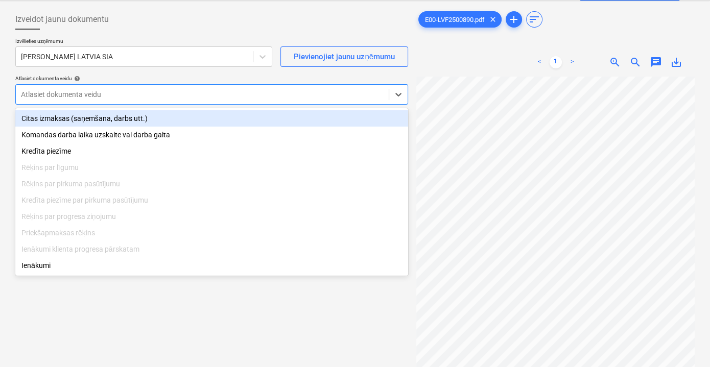
click at [201, 98] on div at bounding box center [202, 94] width 362 height 10
click at [179, 117] on div "Citas izmaksas (saņemšana, darbs utt.)" at bounding box center [211, 118] width 393 height 16
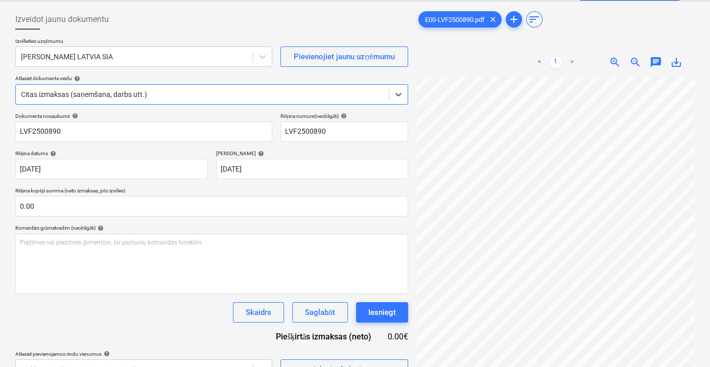
click at [182, 118] on div "Dokumenta nosaukums help" at bounding box center [143, 116] width 257 height 7
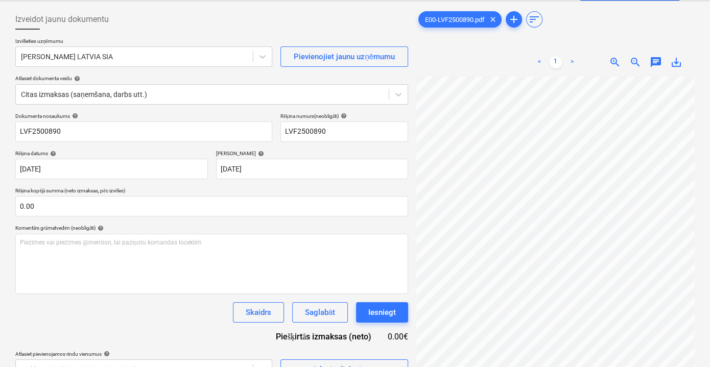
click at [182, 118] on div "Dokumenta nosaukums help" at bounding box center [143, 116] width 257 height 7
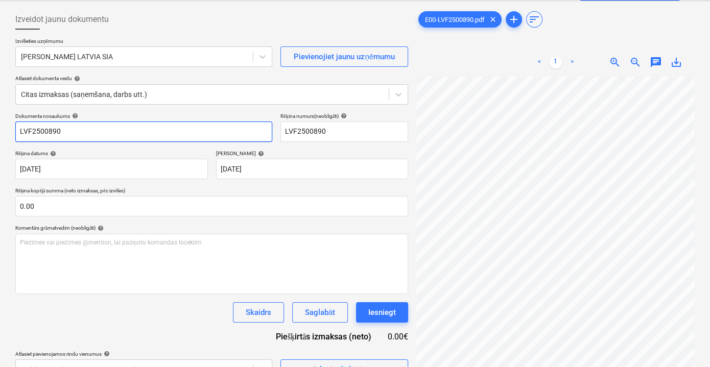
click at [158, 124] on input "LVF2500890" at bounding box center [143, 131] width 257 height 20
type input "Pavadzīme Nr.: LVF2500890"
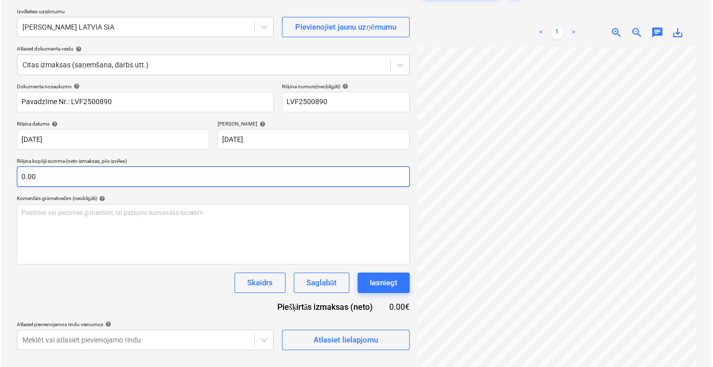
scroll to position [102, 0]
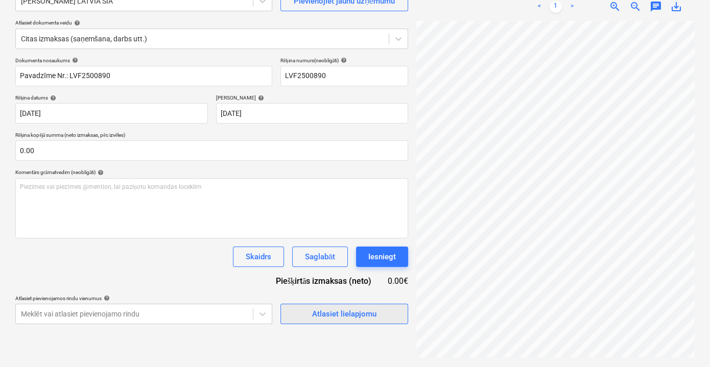
click at [363, 315] on div "Atlasiet lielapjomu" at bounding box center [344, 313] width 64 height 13
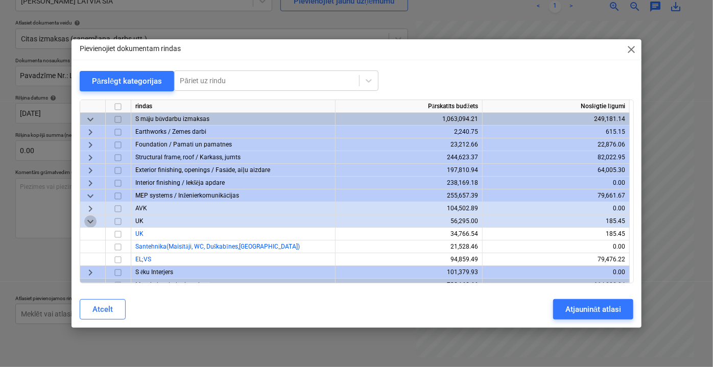
click at [91, 217] on span "keyboard_arrow_down" at bounding box center [90, 221] width 12 height 12
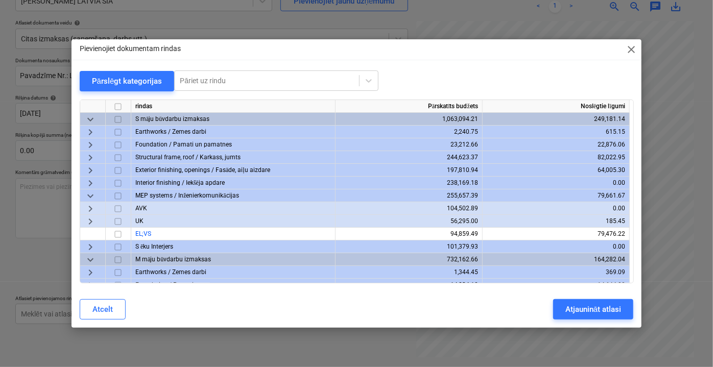
click at [89, 225] on span "keyboard_arrow_right" at bounding box center [90, 221] width 12 height 12
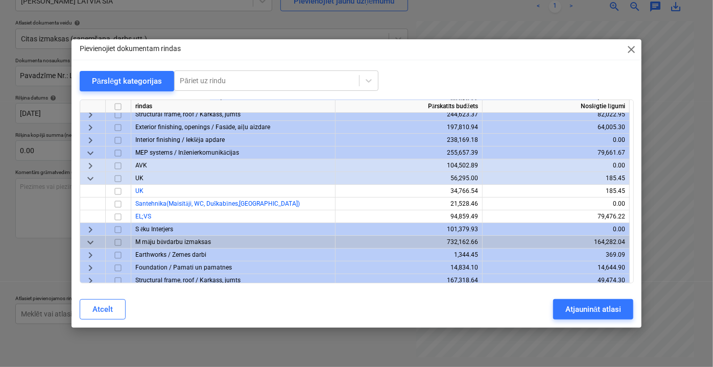
scroll to position [0, 0]
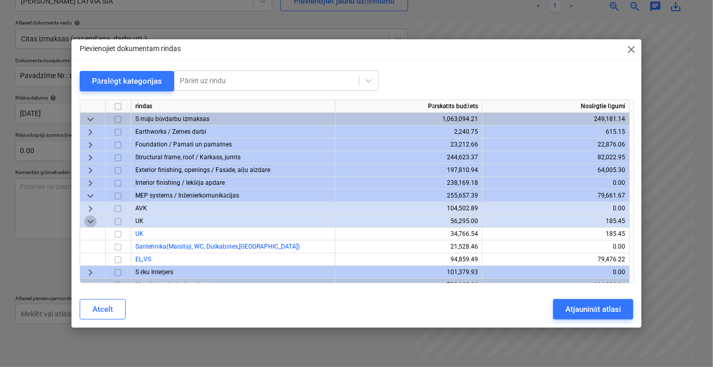
click at [89, 220] on span "keyboard_arrow_down" at bounding box center [90, 221] width 12 height 12
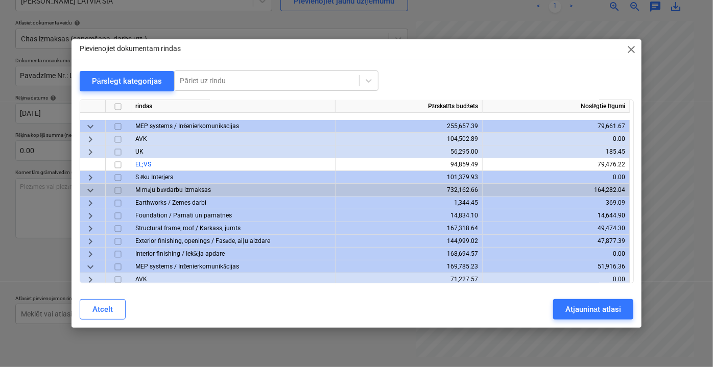
scroll to position [139, 0]
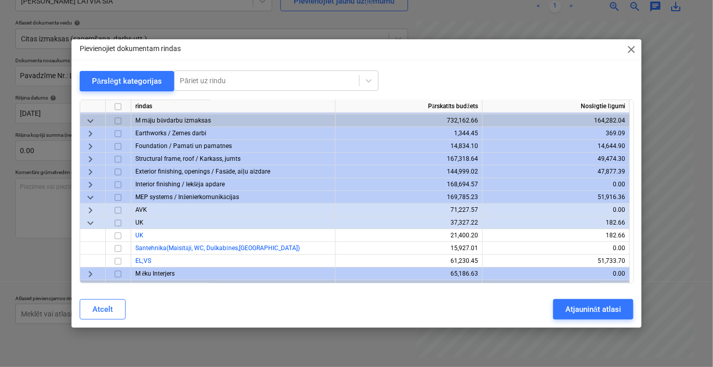
click at [91, 221] on span "keyboard_arrow_down" at bounding box center [90, 222] width 12 height 12
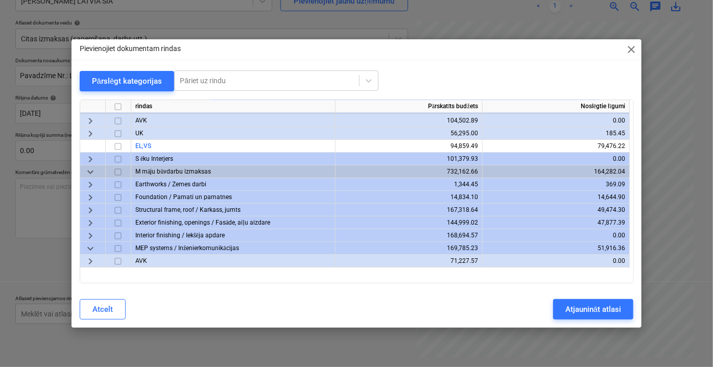
scroll to position [0, 0]
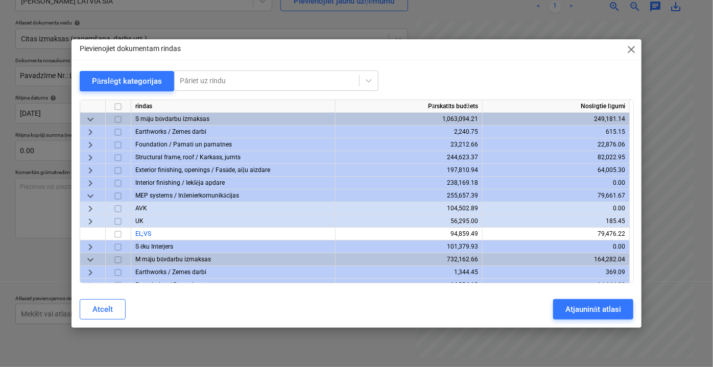
click at [90, 222] on span "keyboard_arrow_right" at bounding box center [90, 221] width 12 height 12
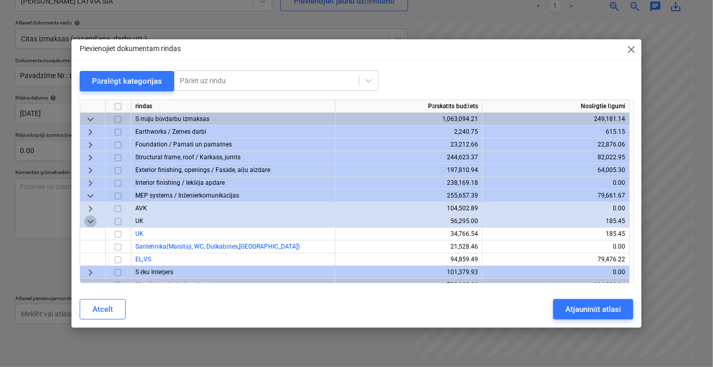
click at [90, 222] on span "keyboard_arrow_down" at bounding box center [90, 221] width 12 height 12
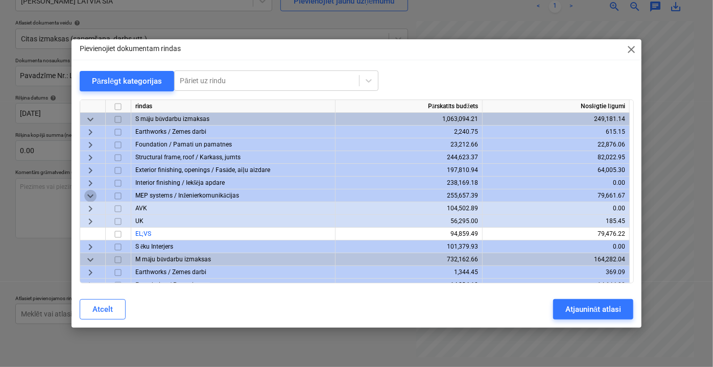
click at [91, 196] on span "keyboard_arrow_down" at bounding box center [90, 195] width 12 height 12
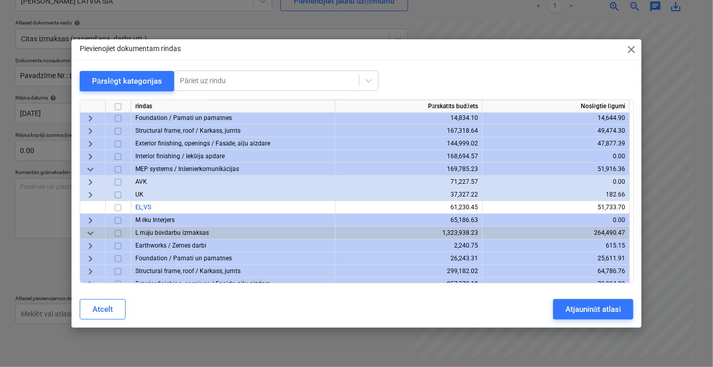
scroll to position [185, 0]
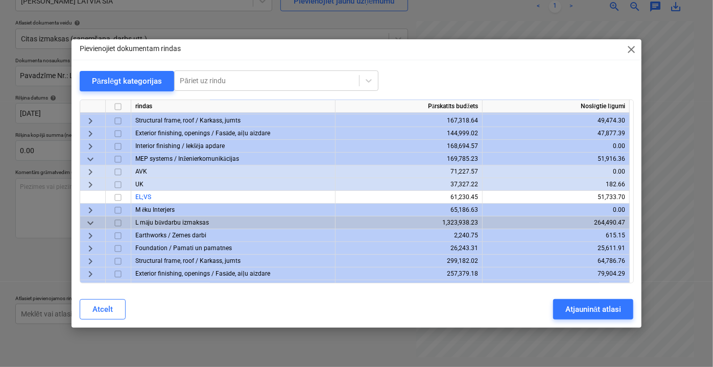
click at [91, 160] on span "keyboard_arrow_down" at bounding box center [90, 159] width 12 height 12
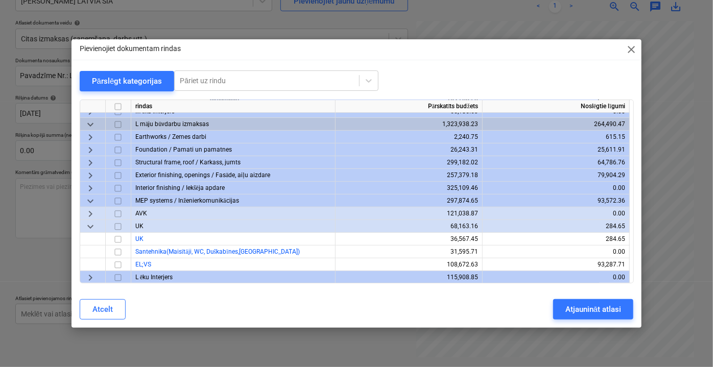
scroll to position [251, 0]
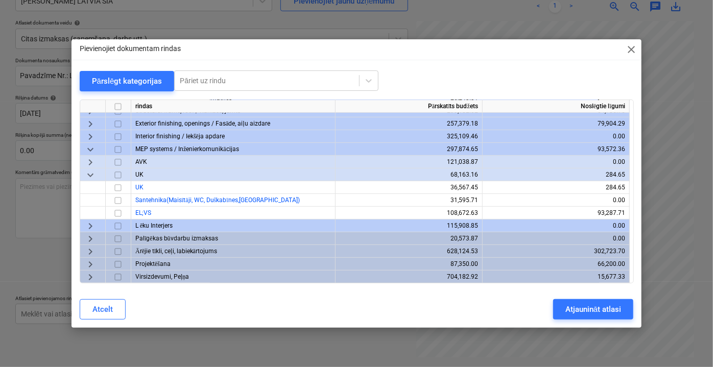
click at [93, 159] on span "keyboard_arrow_right" at bounding box center [90, 162] width 12 height 12
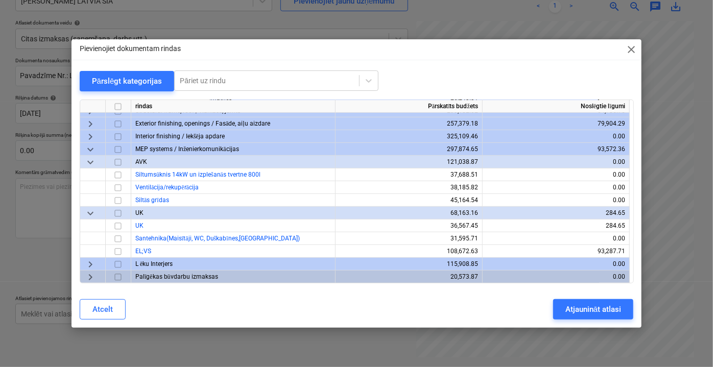
click at [91, 147] on span "keyboard_arrow_down" at bounding box center [90, 149] width 12 height 12
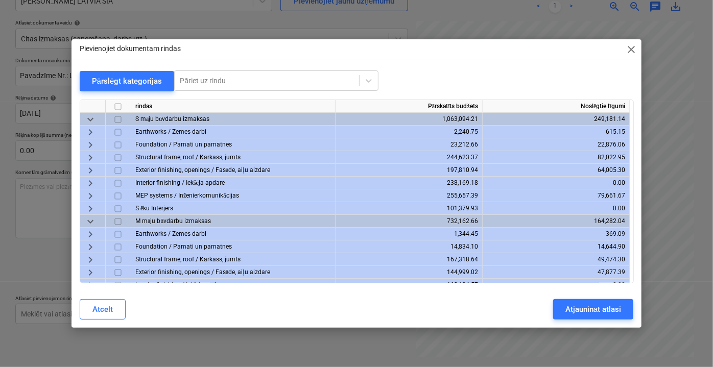
scroll to position [0, 0]
click at [92, 205] on span "keyboard_arrow_right" at bounding box center [90, 208] width 12 height 12
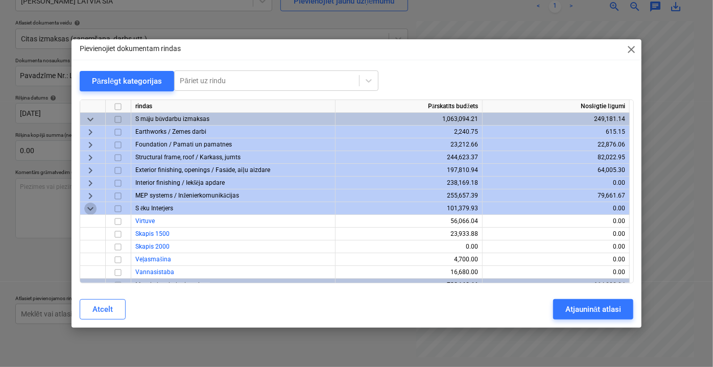
click at [92, 206] on span "keyboard_arrow_down" at bounding box center [90, 208] width 12 height 12
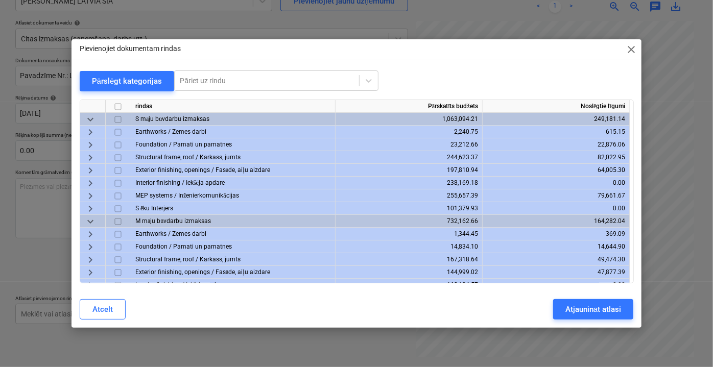
click at [94, 195] on span "keyboard_arrow_right" at bounding box center [90, 195] width 12 height 12
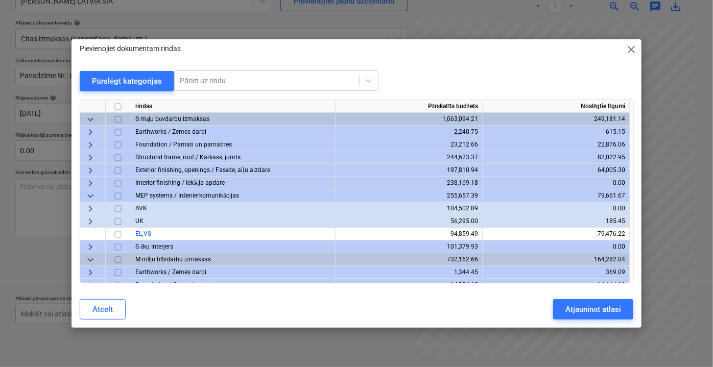
click at [94, 195] on span "keyboard_arrow_down" at bounding box center [90, 195] width 12 height 12
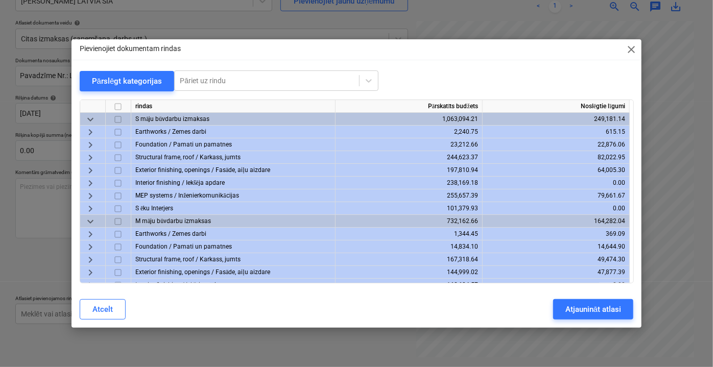
click at [95, 172] on span "keyboard_arrow_right" at bounding box center [90, 170] width 12 height 12
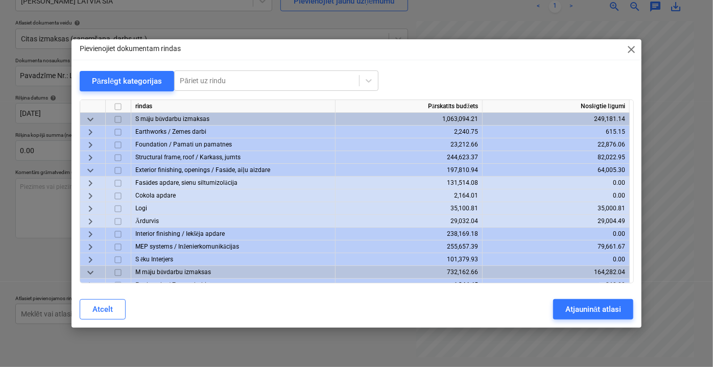
click at [95, 172] on span "keyboard_arrow_down" at bounding box center [90, 170] width 12 height 12
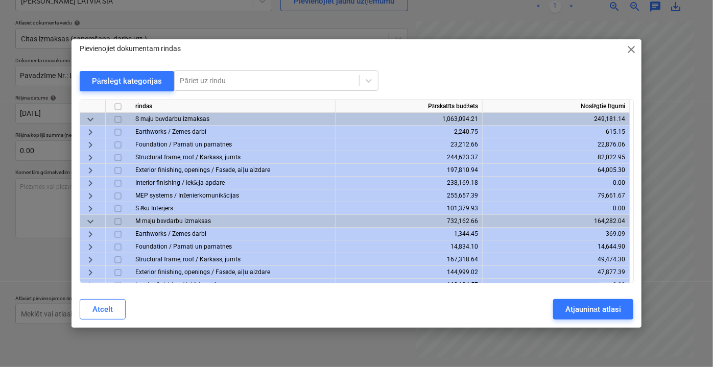
click at [88, 158] on span "keyboard_arrow_right" at bounding box center [90, 157] width 12 height 12
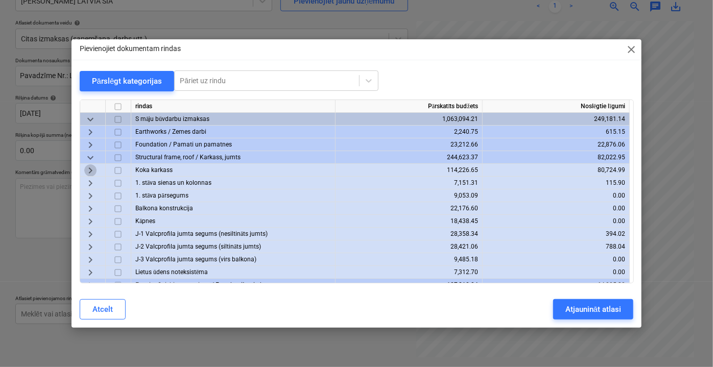
click at [88, 171] on span "keyboard_arrow_right" at bounding box center [90, 170] width 12 height 12
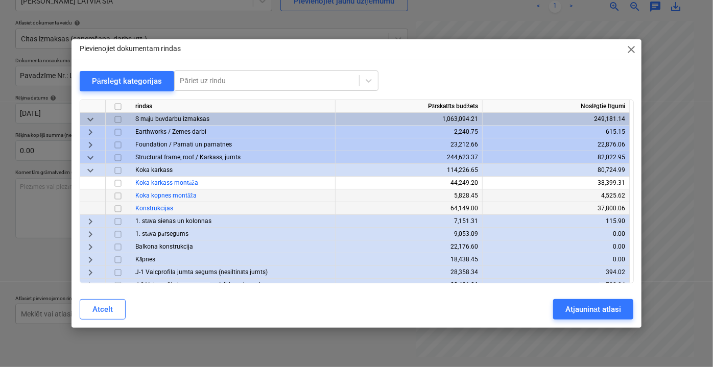
click at [88, 171] on span "keyboard_arrow_down" at bounding box center [90, 170] width 12 height 12
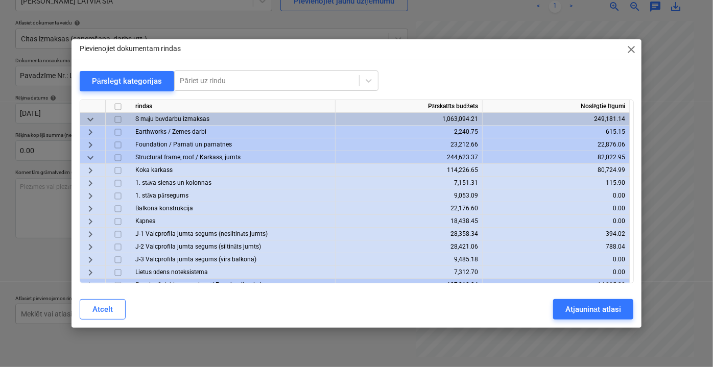
click at [88, 183] on span "keyboard_arrow_right" at bounding box center [90, 183] width 12 height 12
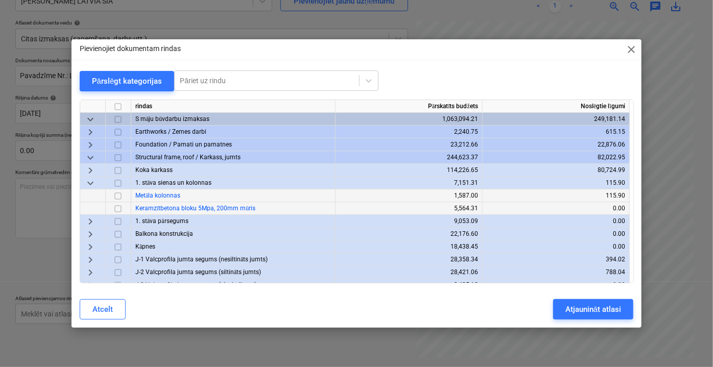
click at [88, 183] on span "keyboard_arrow_down" at bounding box center [90, 183] width 12 height 12
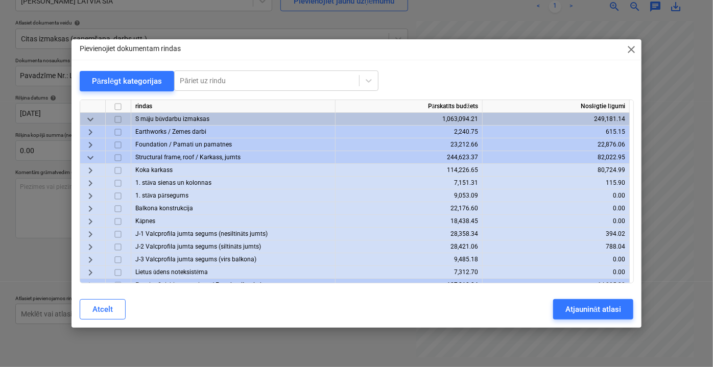
click at [88, 198] on span "keyboard_arrow_right" at bounding box center [90, 195] width 12 height 12
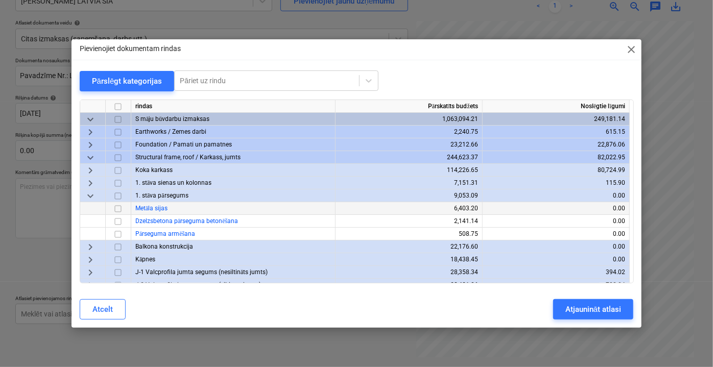
click at [88, 198] on span "keyboard_arrow_down" at bounding box center [90, 195] width 12 height 12
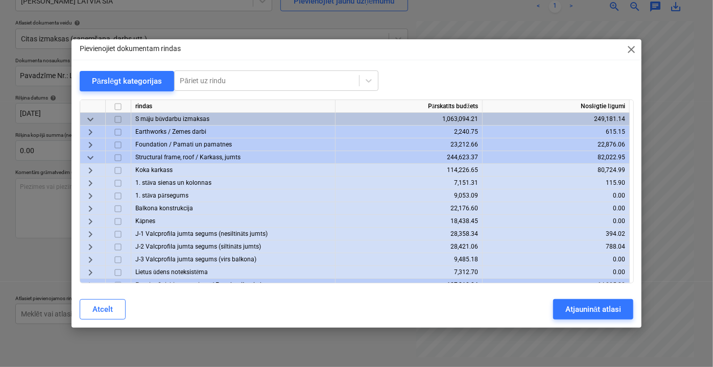
click at [88, 198] on span "keyboard_arrow_right" at bounding box center [90, 195] width 12 height 12
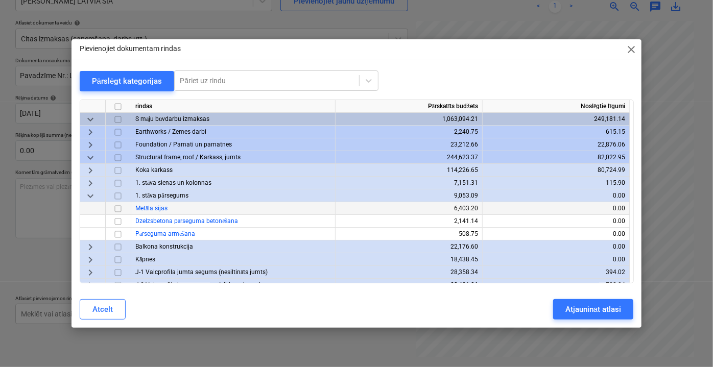
click at [88, 198] on span "keyboard_arrow_down" at bounding box center [90, 195] width 12 height 12
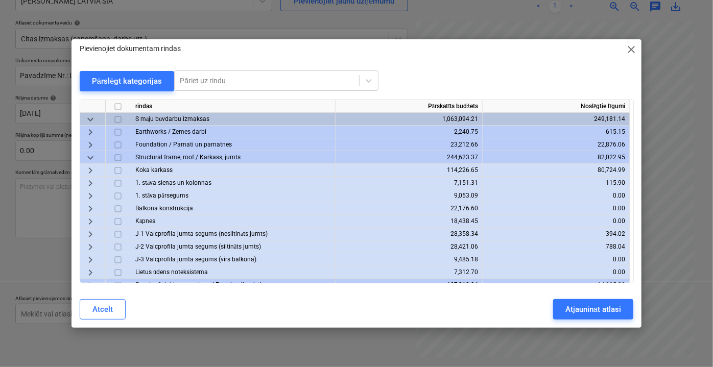
click at [88, 210] on span "keyboard_arrow_right" at bounding box center [90, 208] width 12 height 12
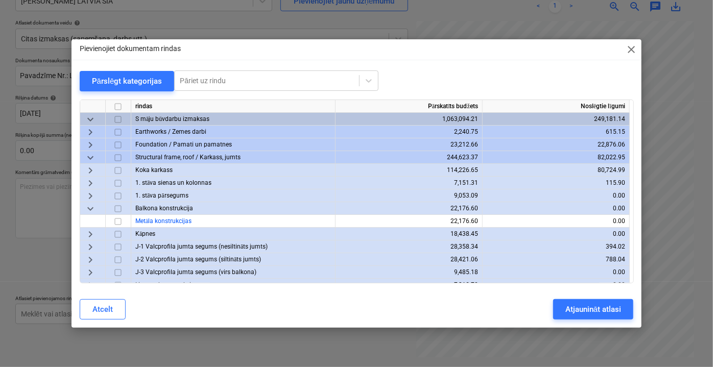
click at [88, 210] on span "keyboard_arrow_down" at bounding box center [90, 208] width 12 height 12
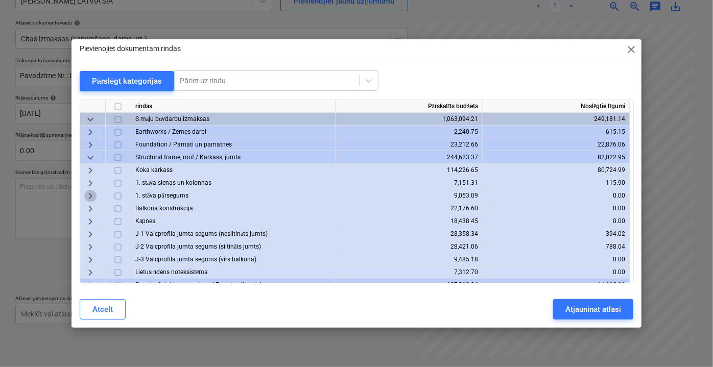
click at [90, 196] on span "keyboard_arrow_right" at bounding box center [90, 195] width 12 height 12
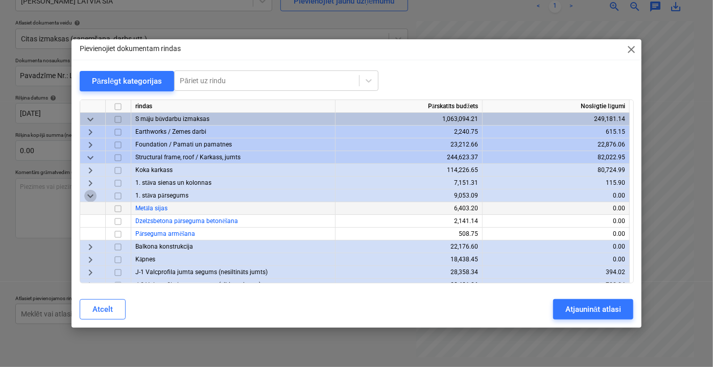
click at [90, 197] on span "keyboard_arrow_down" at bounding box center [90, 195] width 12 height 12
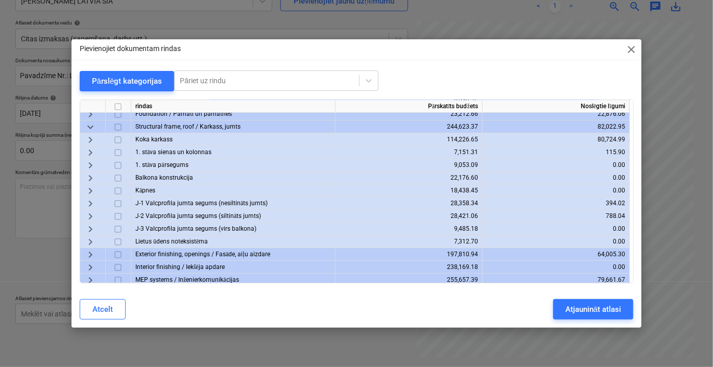
scroll to position [46, 0]
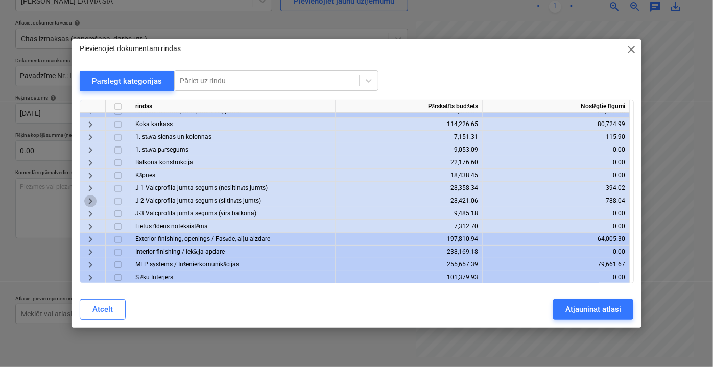
click at [87, 200] on span "keyboard_arrow_right" at bounding box center [90, 201] width 12 height 12
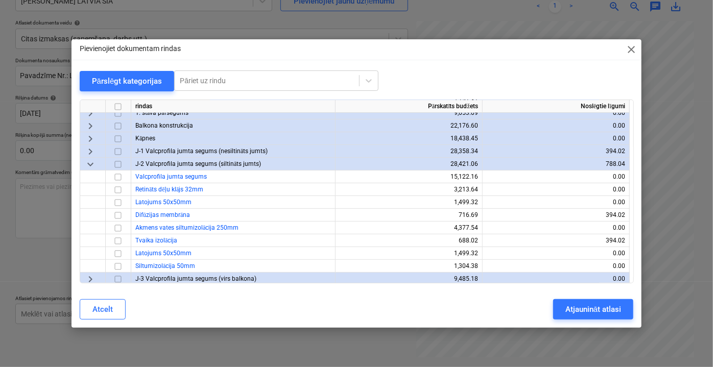
scroll to position [92, 0]
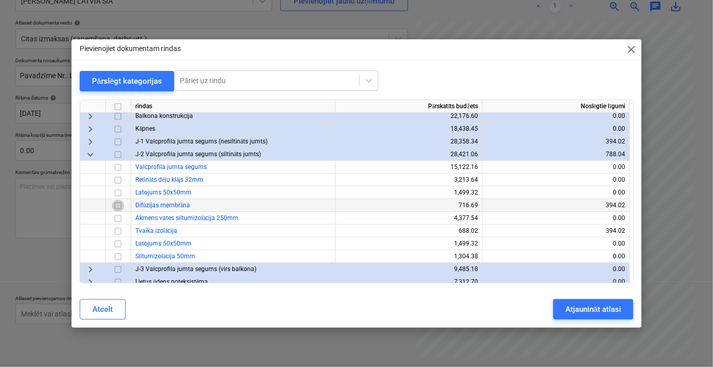
click at [115, 203] on input "checkbox" at bounding box center [118, 205] width 12 height 12
click at [119, 230] on input "checkbox" at bounding box center [118, 231] width 12 height 12
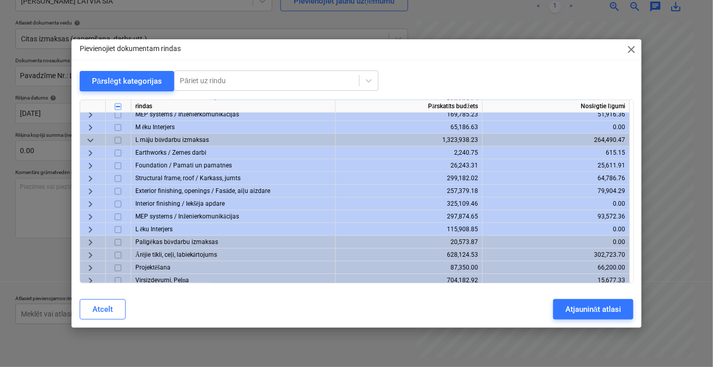
scroll to position [404, 0]
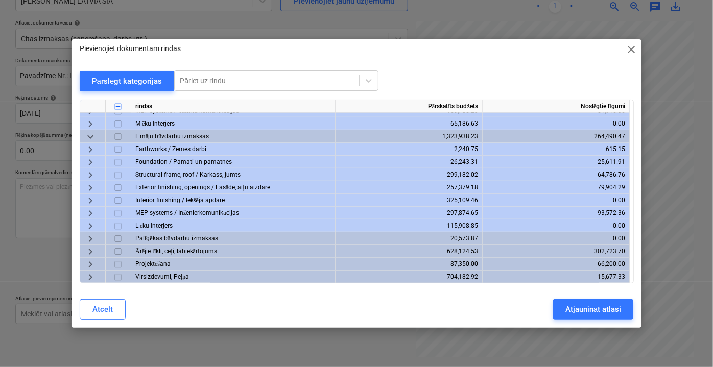
click at [90, 222] on span "keyboard_arrow_right" at bounding box center [90, 226] width 12 height 12
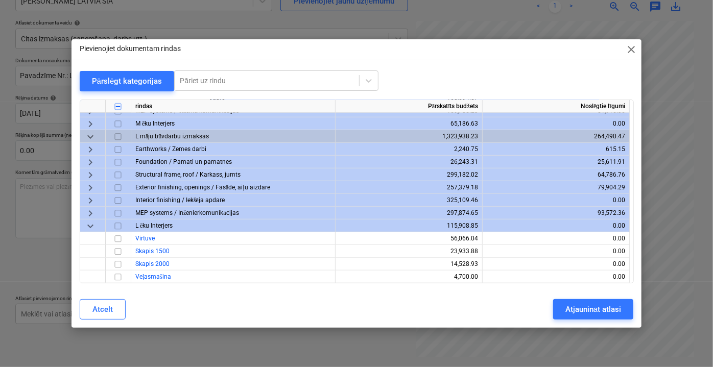
scroll to position [468, 0]
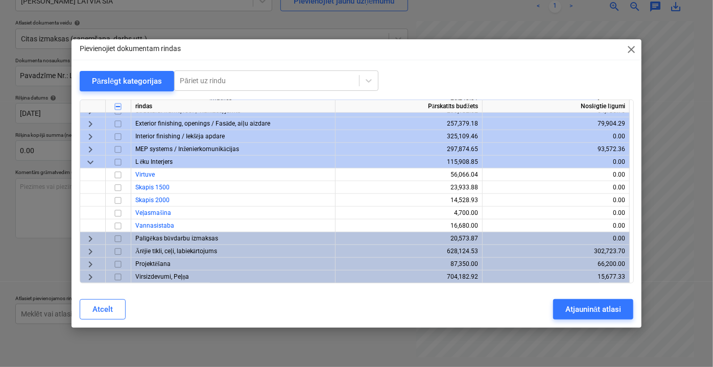
click at [92, 160] on span "keyboard_arrow_down" at bounding box center [90, 162] width 12 height 12
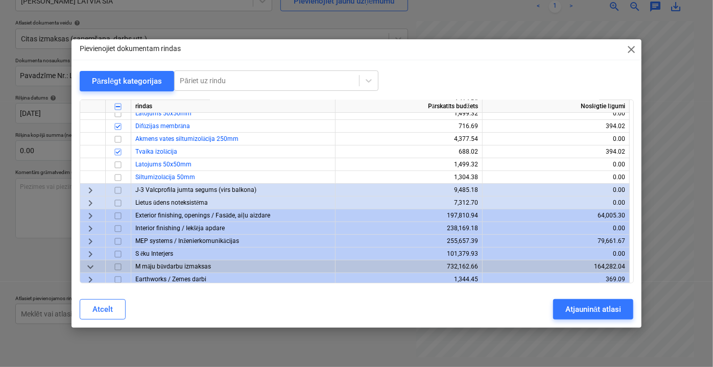
scroll to position [218, 0]
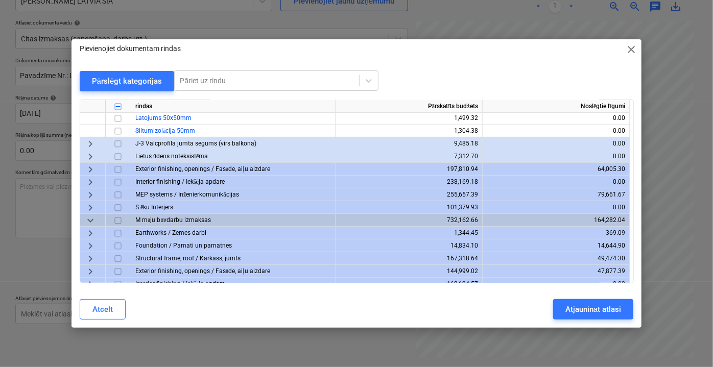
click at [91, 220] on span "keyboard_arrow_down" at bounding box center [90, 220] width 12 height 12
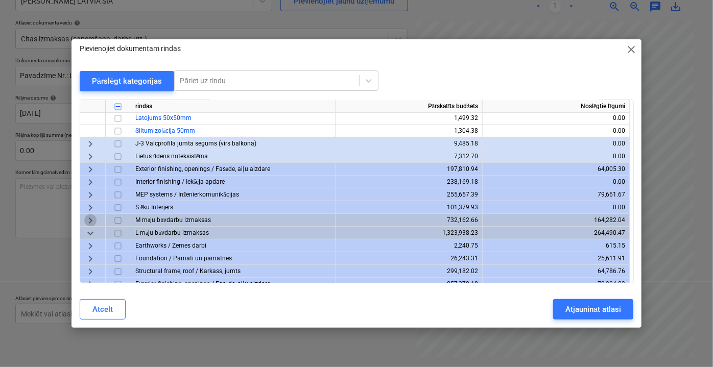
click at [91, 220] on span "keyboard_arrow_right" at bounding box center [90, 220] width 12 height 12
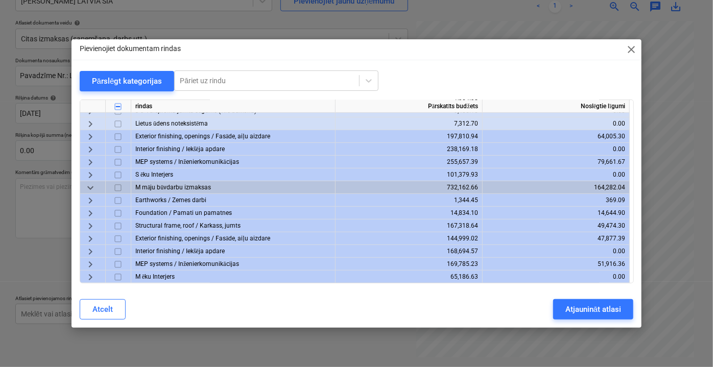
scroll to position [264, 0]
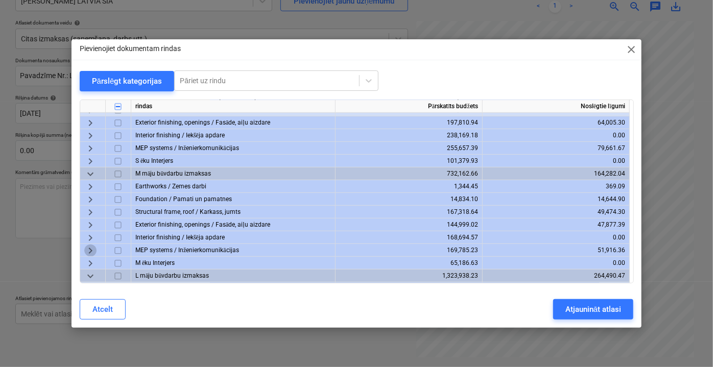
click at [94, 249] on span "keyboard_arrow_right" at bounding box center [90, 250] width 12 height 12
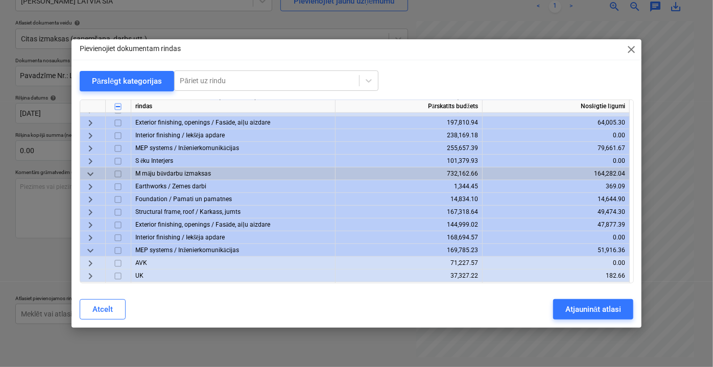
scroll to position [311, 0]
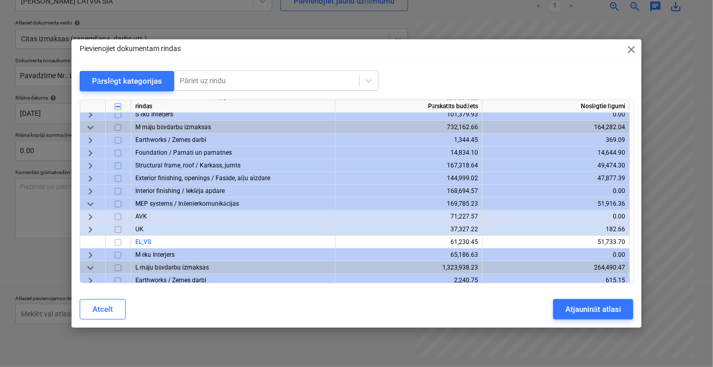
click at [90, 202] on span "keyboard_arrow_down" at bounding box center [90, 204] width 12 height 12
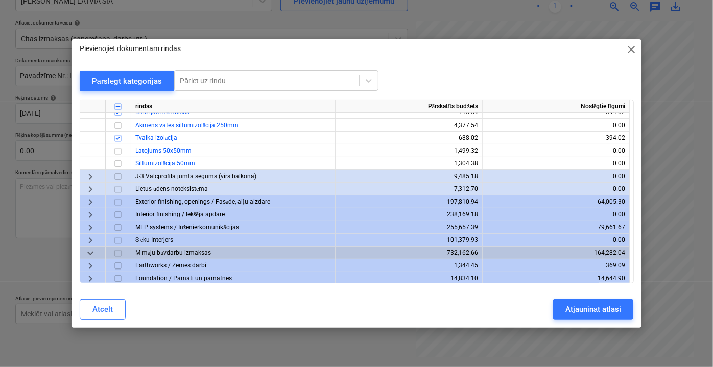
scroll to position [278, 0]
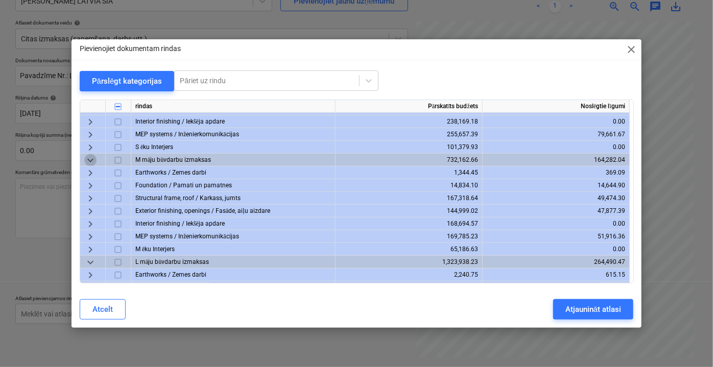
click at [93, 160] on span "keyboard_arrow_down" at bounding box center [90, 160] width 12 height 12
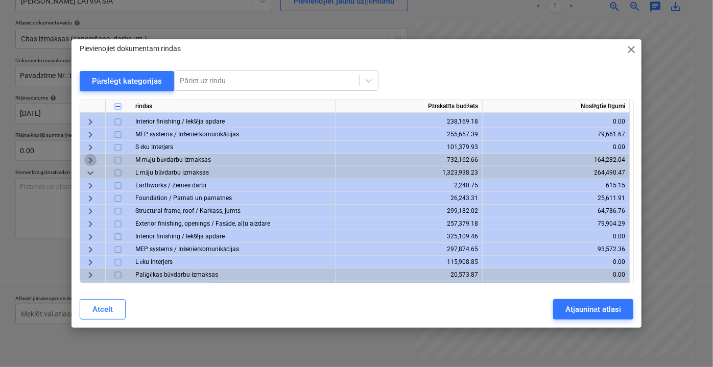
click at [93, 160] on span "keyboard_arrow_right" at bounding box center [90, 160] width 12 height 12
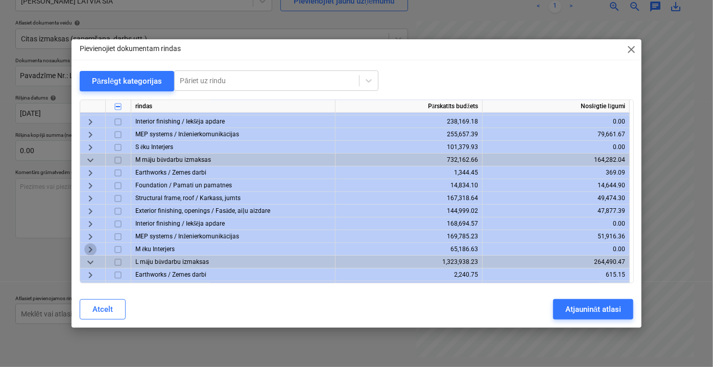
click at [88, 249] on span "keyboard_arrow_right" at bounding box center [90, 249] width 12 height 12
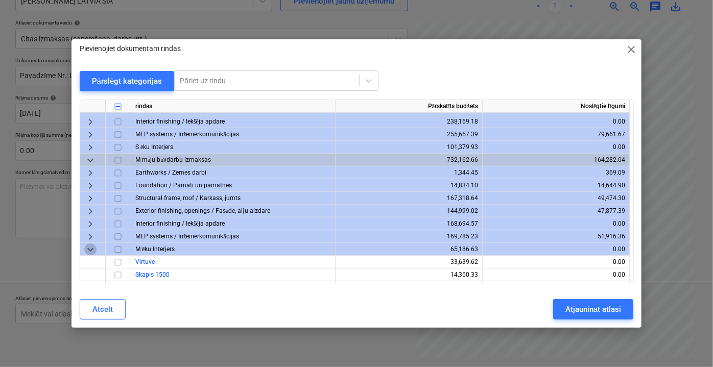
click at [88, 249] on span "keyboard_arrow_down" at bounding box center [90, 249] width 12 height 12
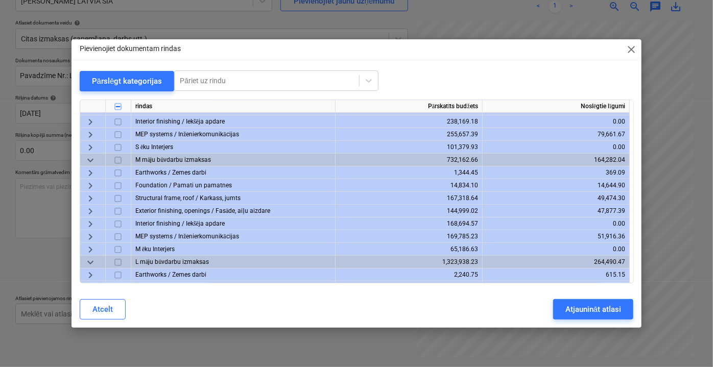
click at [90, 223] on span "keyboard_arrow_right" at bounding box center [90, 223] width 12 height 12
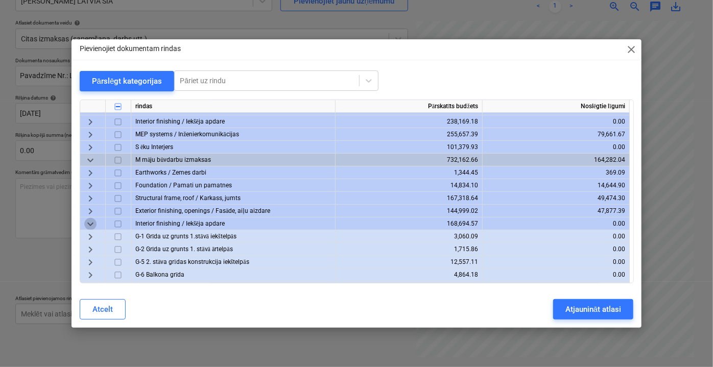
click at [90, 223] on span "keyboard_arrow_down" at bounding box center [90, 223] width 12 height 12
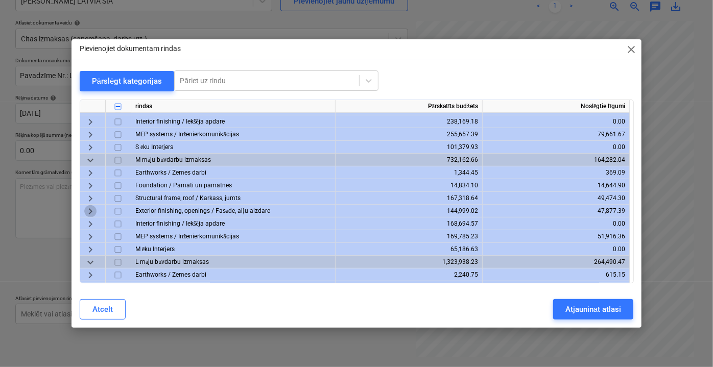
click at [91, 211] on span "keyboard_arrow_right" at bounding box center [90, 211] width 12 height 12
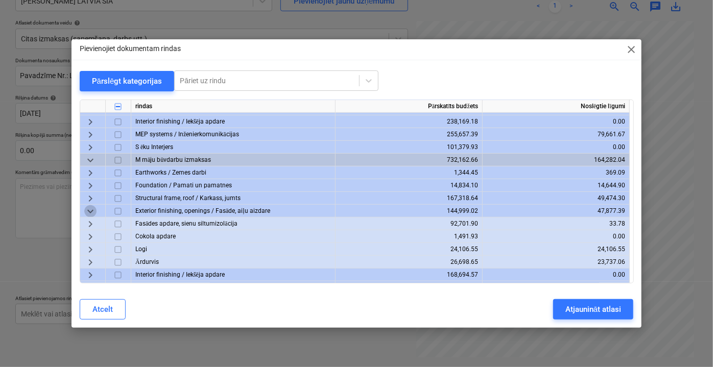
click at [91, 211] on span "keyboard_arrow_down" at bounding box center [90, 211] width 12 height 12
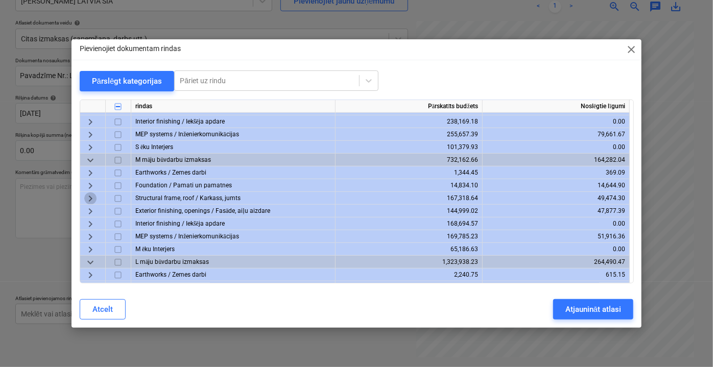
click at [92, 200] on span "keyboard_arrow_right" at bounding box center [90, 198] width 12 height 12
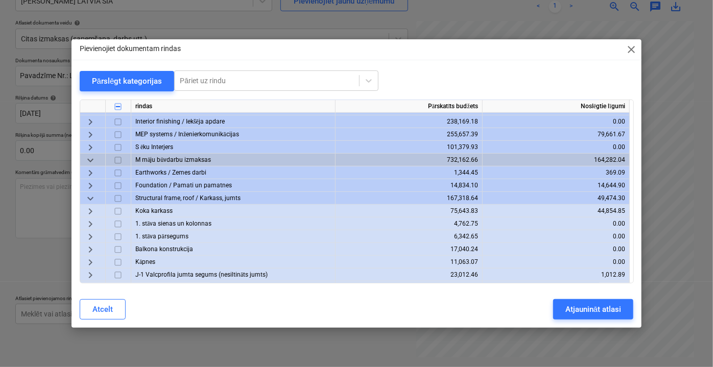
scroll to position [325, 0]
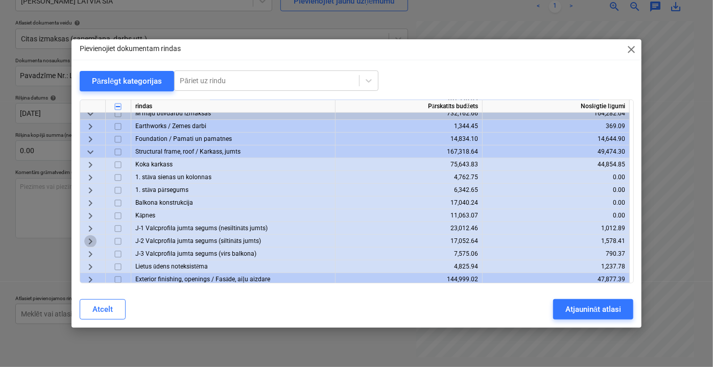
click at [92, 241] on span "keyboard_arrow_right" at bounding box center [90, 241] width 12 height 12
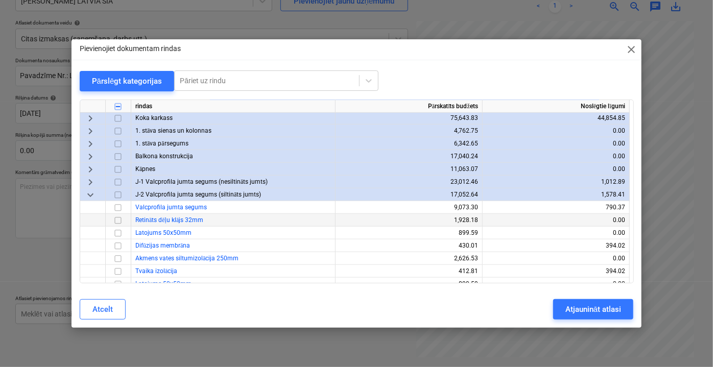
scroll to position [418, 0]
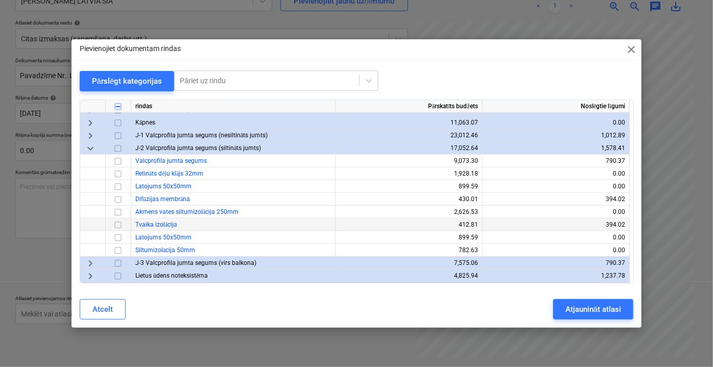
click at [119, 226] on input "checkbox" at bounding box center [118, 224] width 12 height 12
click at [118, 200] on input "checkbox" at bounding box center [118, 199] width 12 height 12
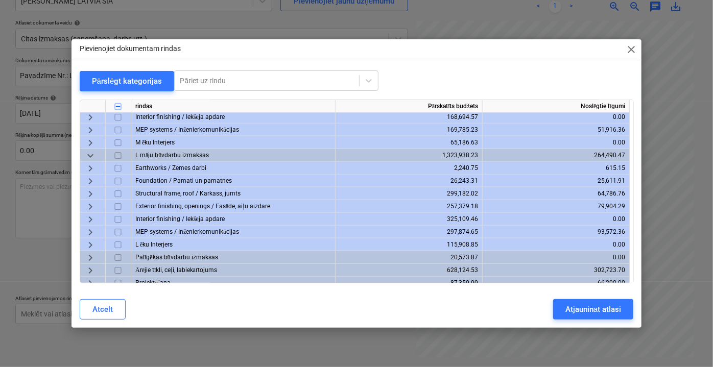
scroll to position [603, 0]
click at [89, 156] on span "keyboard_arrow_down" at bounding box center [90, 154] width 12 height 12
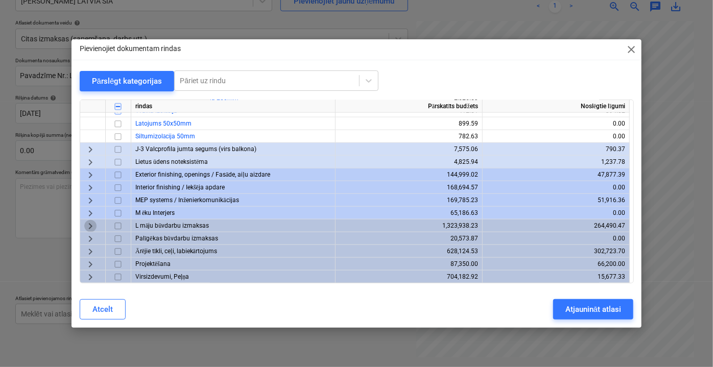
click at [90, 224] on span "keyboard_arrow_right" at bounding box center [90, 226] width 12 height 12
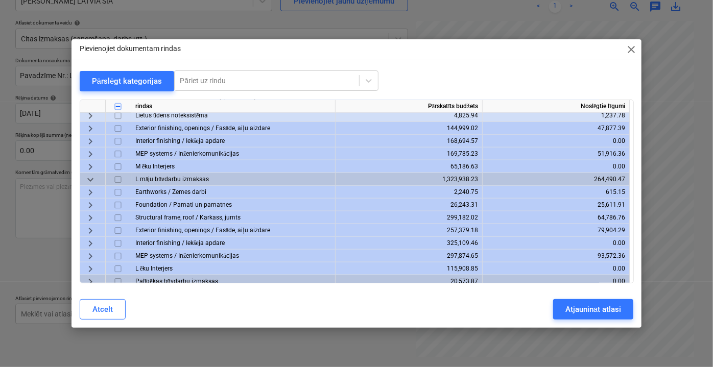
scroll to position [621, 0]
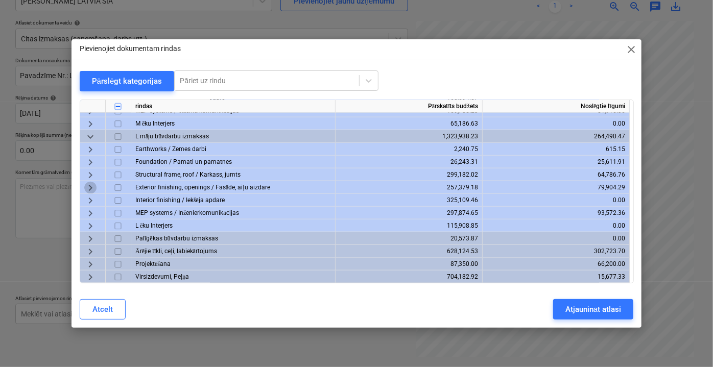
click at [91, 185] on span "keyboard_arrow_right" at bounding box center [90, 187] width 12 height 12
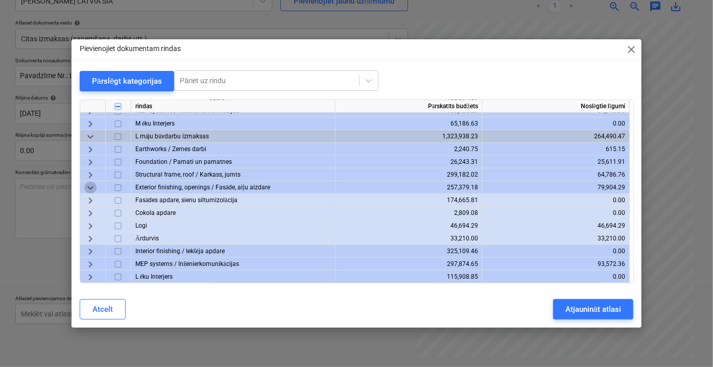
click at [91, 187] on span "keyboard_arrow_down" at bounding box center [90, 187] width 12 height 12
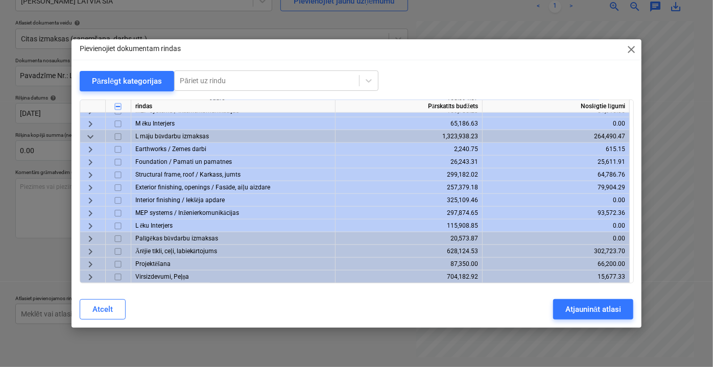
click at [91, 175] on span "keyboard_arrow_right" at bounding box center [90, 174] width 12 height 12
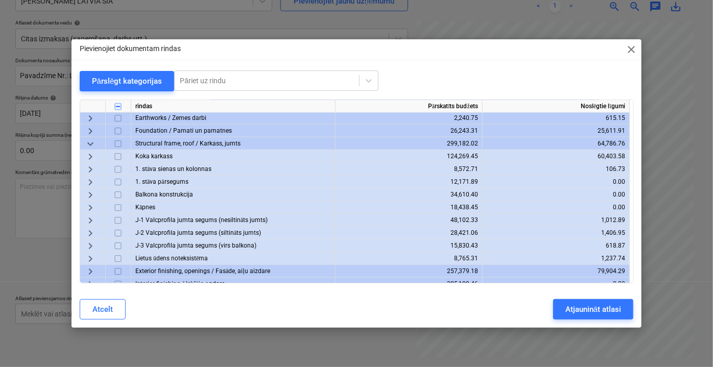
scroll to position [667, 0]
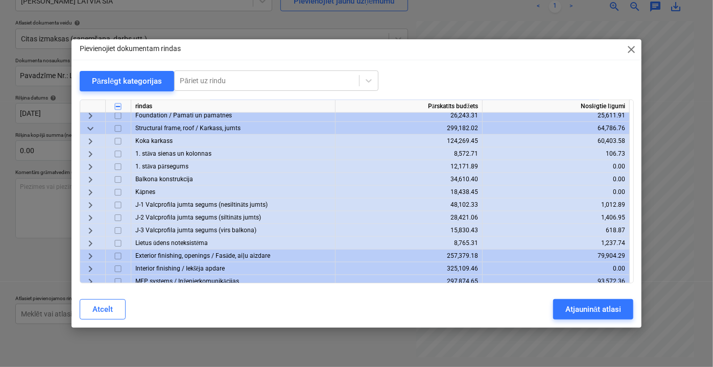
click at [87, 217] on span "keyboard_arrow_right" at bounding box center [90, 217] width 12 height 12
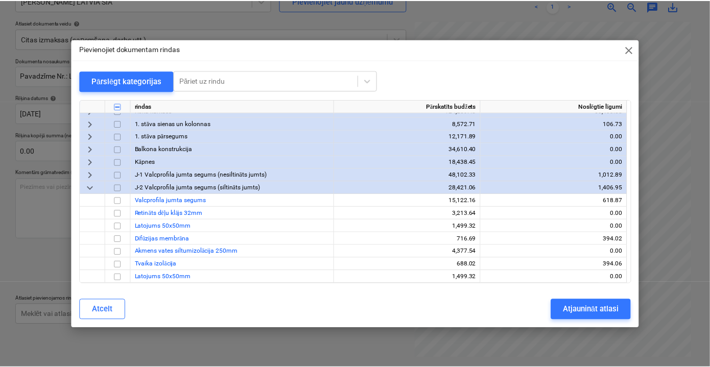
scroll to position [714, 0]
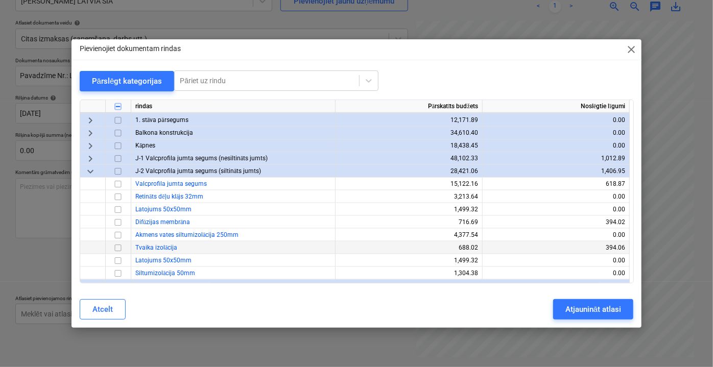
click at [117, 247] on input "checkbox" at bounding box center [118, 247] width 12 height 12
click at [117, 223] on input "checkbox" at bounding box center [118, 222] width 12 height 12
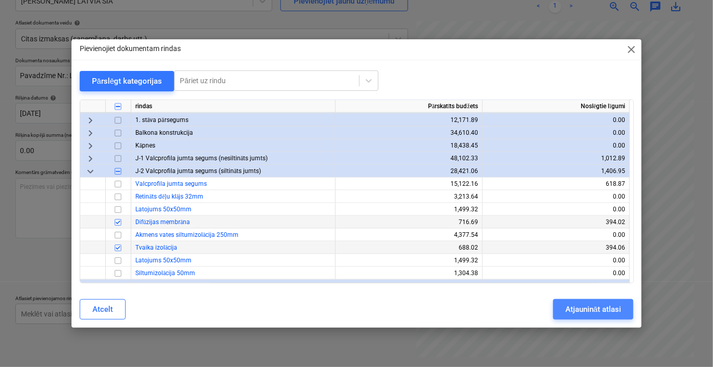
click at [579, 310] on div "Atjaunināt atlasi" at bounding box center [593, 309] width 56 height 13
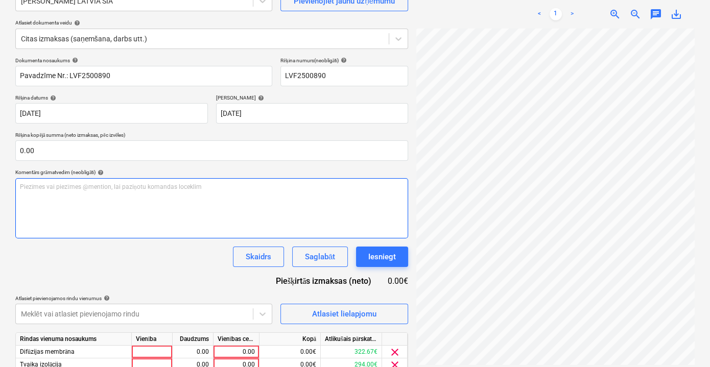
scroll to position [198, 0]
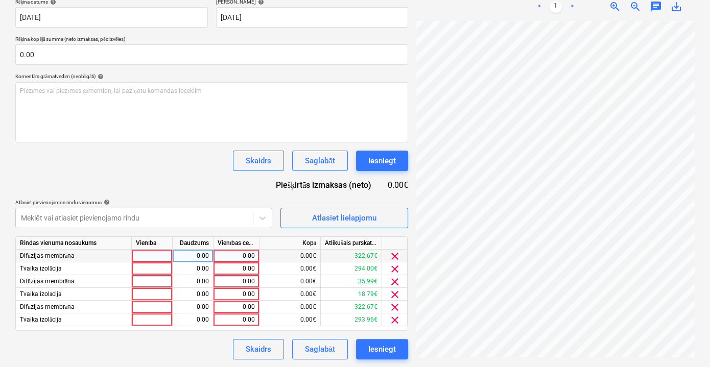
click at [234, 257] on div "0.00" at bounding box center [235, 256] width 37 height 13
type input "67.49"
drag, startPoint x: 238, startPoint y: 253, endPoint x: 260, endPoint y: 255, distance: 22.1
click at [0, 0] on div "Difūzijas membrāna 0.00 67.49 0.00€ 322.67€ clear" at bounding box center [0, 0] width 0 height 0
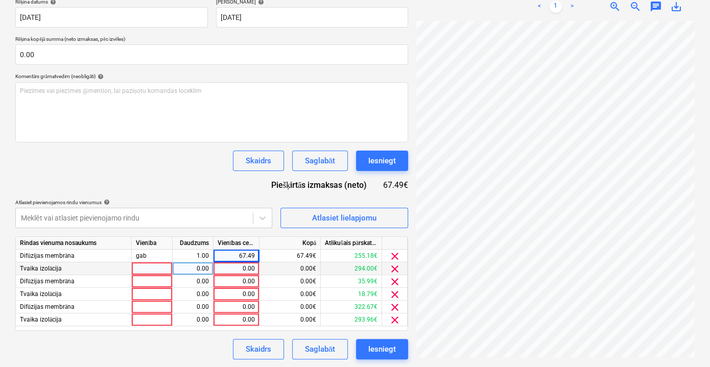
click at [245, 266] on div "0.00" at bounding box center [235, 268] width 37 height 13
type input "67.49"
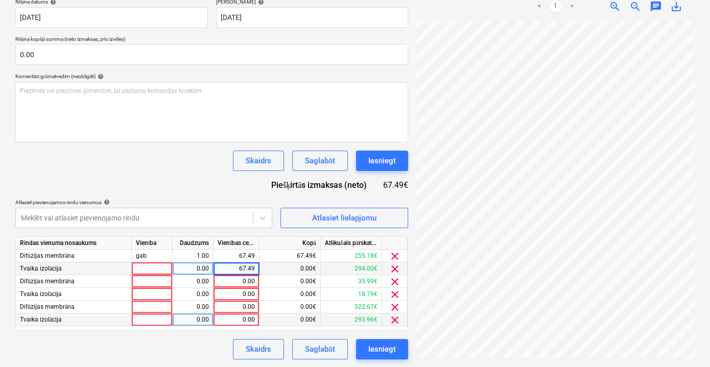
click at [242, 320] on div "0.00" at bounding box center [235, 319] width 37 height 13
type input "67.49"
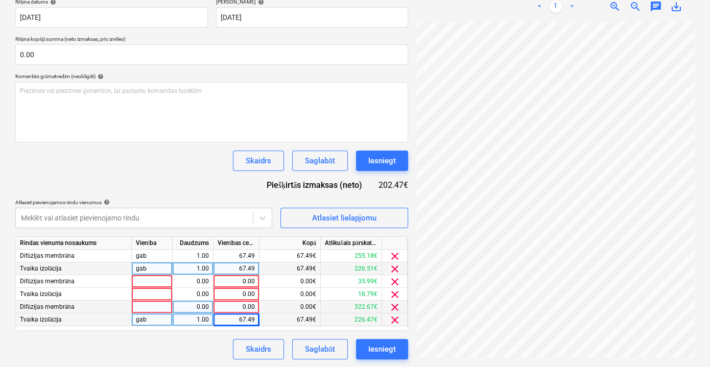
click at [236, 308] on div "0.00" at bounding box center [235, 307] width 37 height 13
click at [239, 283] on div "0.00" at bounding box center [235, 281] width 37 height 13
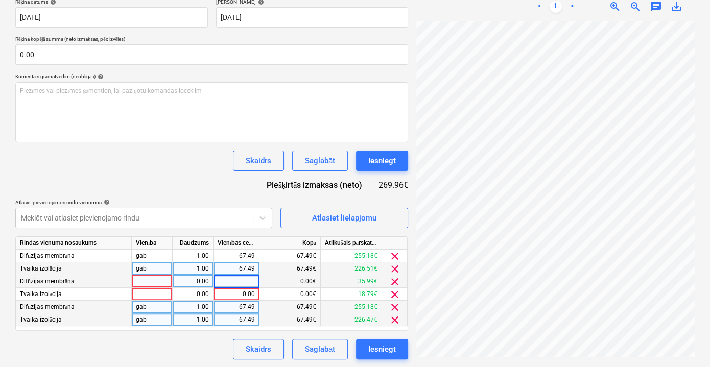
type input "67.49"
click at [250, 294] on div "0.00" at bounding box center [235, 294] width 37 height 13
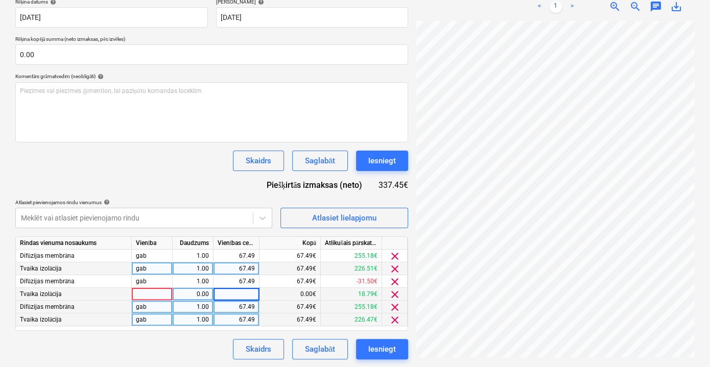
type input "67.49"
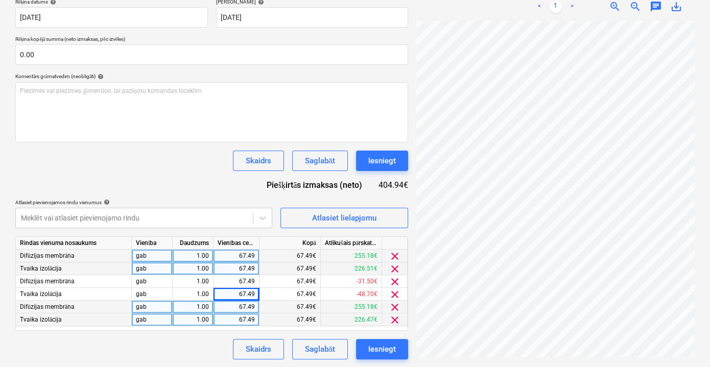
click at [256, 253] on div "67.49" at bounding box center [236, 256] width 46 height 13
click at [243, 256] on div "67.49" at bounding box center [235, 256] width 37 height 13
click at [243, 256] on input "67.49" at bounding box center [235, 256] width 45 height 12
type input "147.19"
click at [204, 323] on div "Skaidrs Saglabāt Iesniegt" at bounding box center [211, 349] width 393 height 20
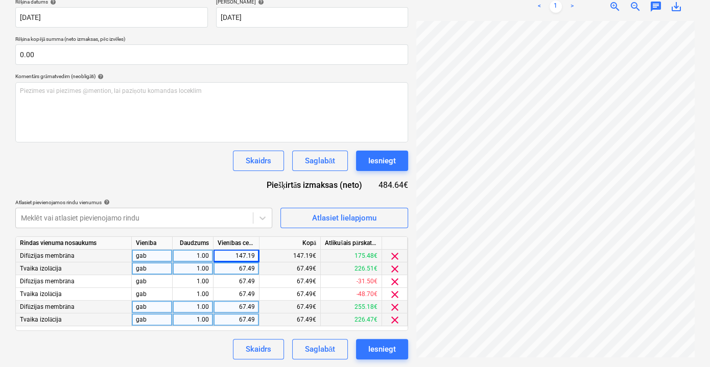
click at [249, 320] on div "67.49" at bounding box center [235, 319] width 37 height 13
type input "147.19"
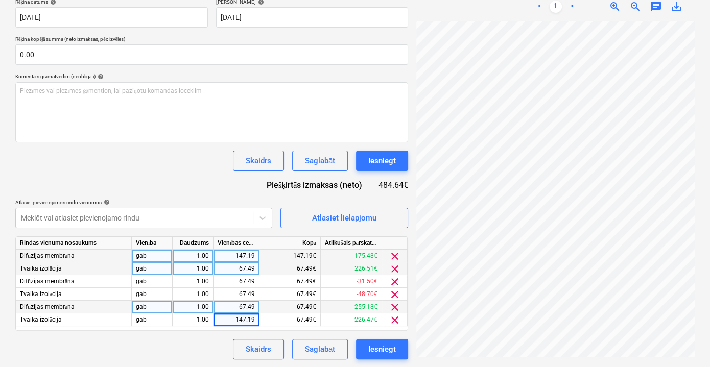
click at [182, 323] on div "Skaidrs Saglabāt Iesniegt" at bounding box center [211, 349] width 393 height 20
click at [393, 255] on span "clear" at bounding box center [394, 256] width 12 height 12
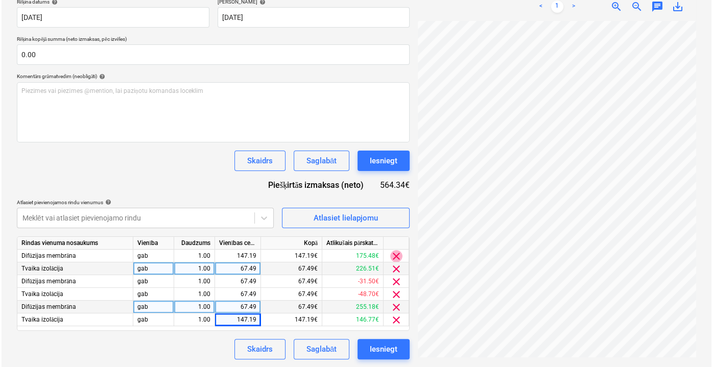
scroll to position [189, 0]
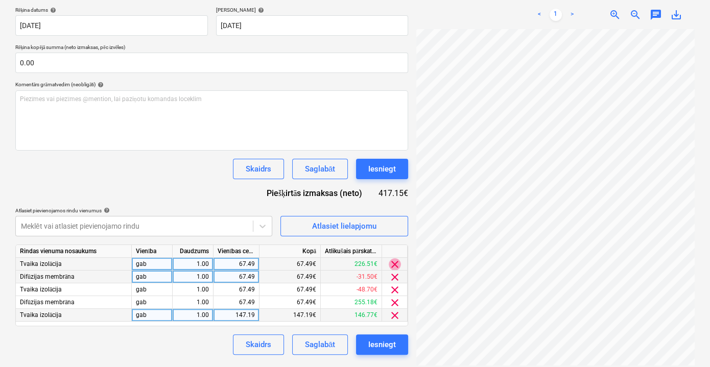
click at [395, 268] on span "clear" at bounding box center [394, 264] width 12 height 12
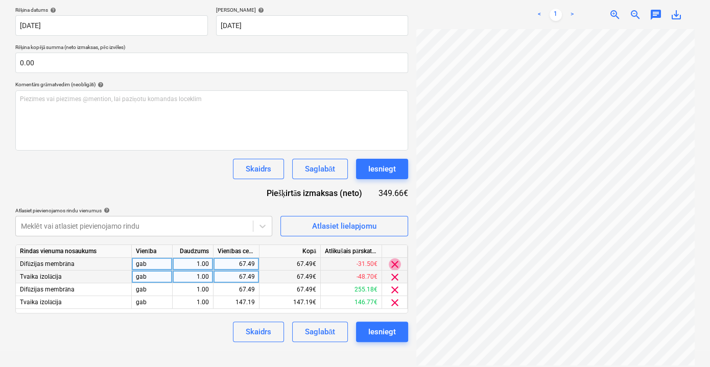
click at [395, 268] on span "clear" at bounding box center [394, 264] width 12 height 12
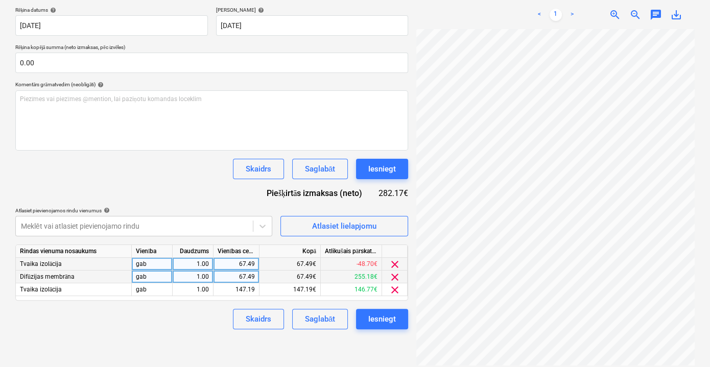
click at [393, 265] on span "clear" at bounding box center [394, 264] width 12 height 12
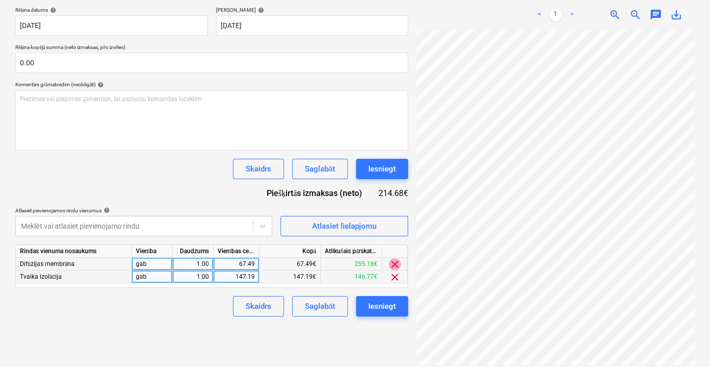
click at [393, 265] on span "clear" at bounding box center [394, 264] width 12 height 12
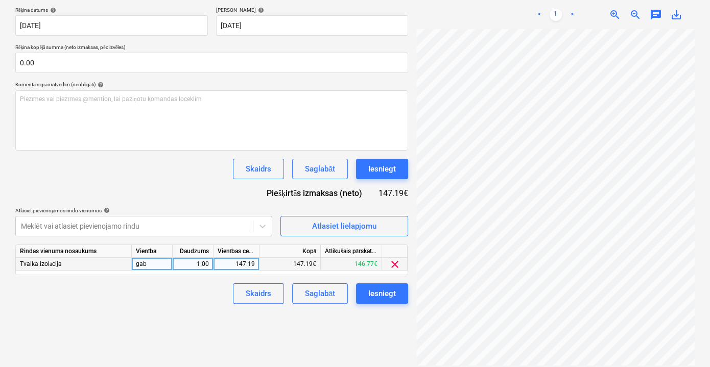
click at [393, 265] on span "clear" at bounding box center [394, 264] width 12 height 12
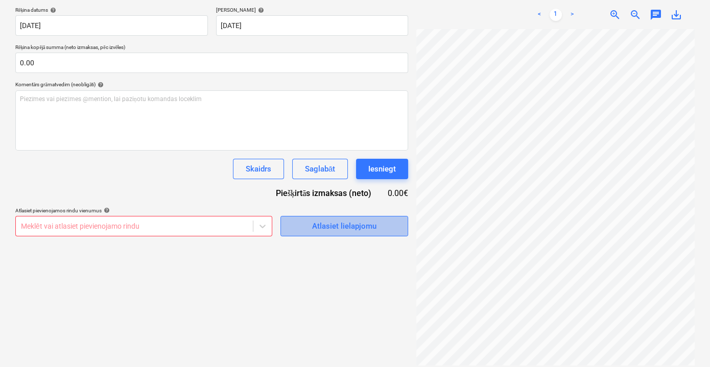
click at [358, 226] on div "Atlasiet lielapjomu" at bounding box center [344, 226] width 64 height 13
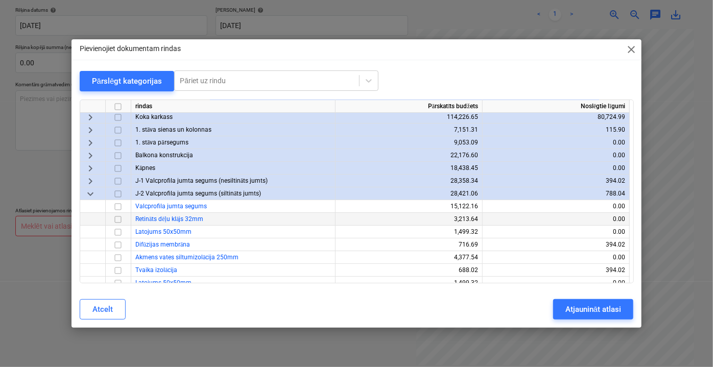
scroll to position [92, 0]
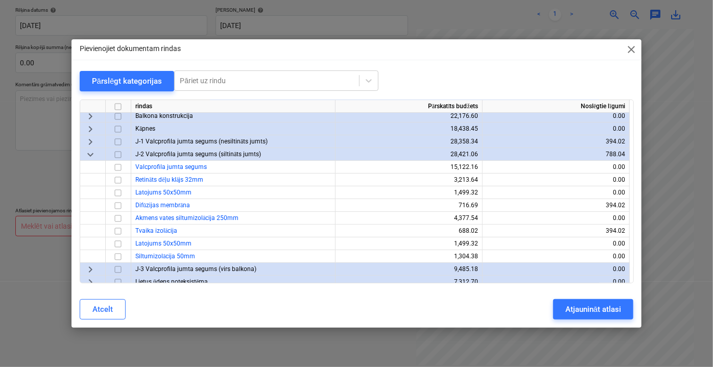
click at [92, 141] on span "keyboard_arrow_right" at bounding box center [90, 141] width 12 height 12
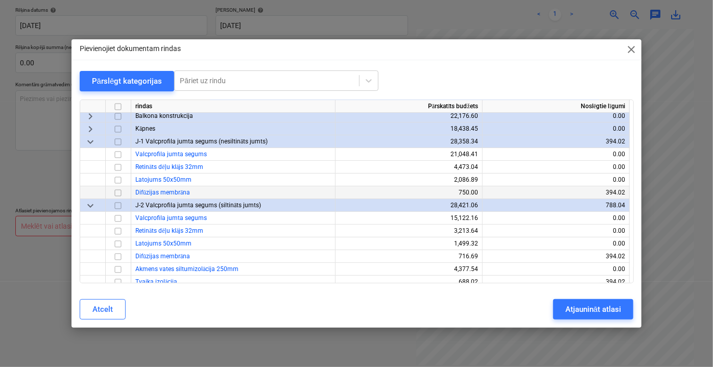
click at [117, 190] on input "checkbox" at bounding box center [118, 192] width 12 height 12
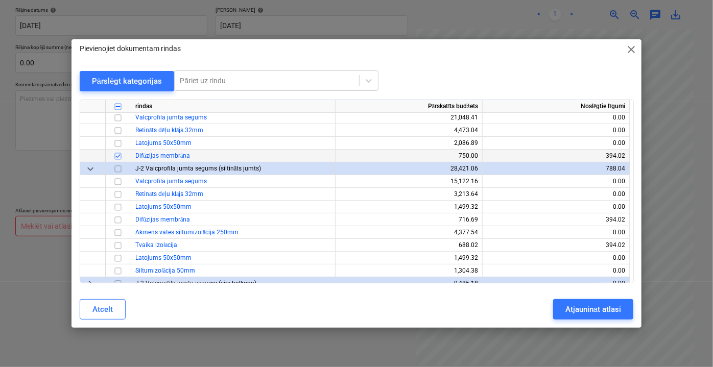
scroll to position [139, 0]
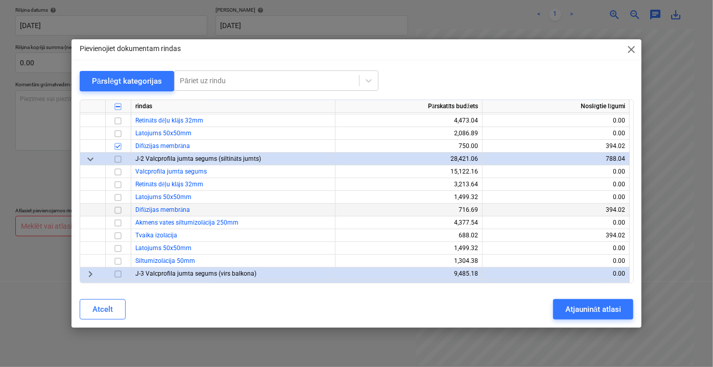
click at [120, 210] on input "checkbox" at bounding box center [118, 210] width 12 height 12
click at [118, 236] on input "checkbox" at bounding box center [118, 235] width 12 height 12
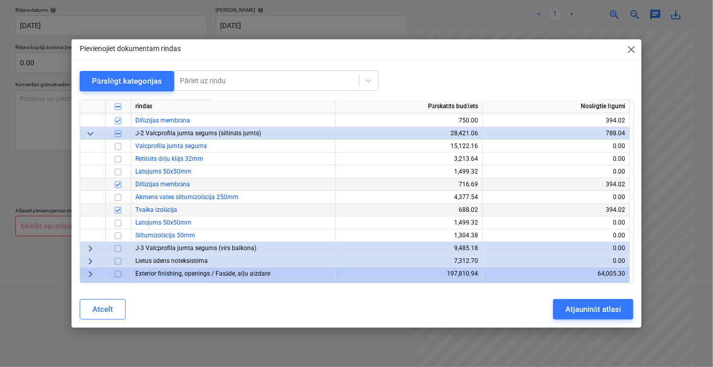
scroll to position [185, 0]
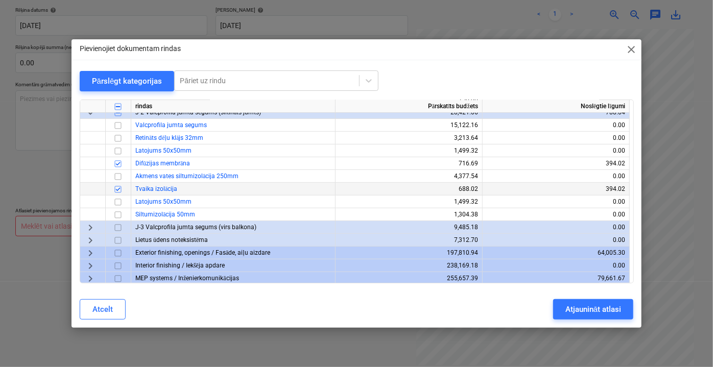
click at [94, 227] on span "keyboard_arrow_right" at bounding box center [90, 227] width 12 height 12
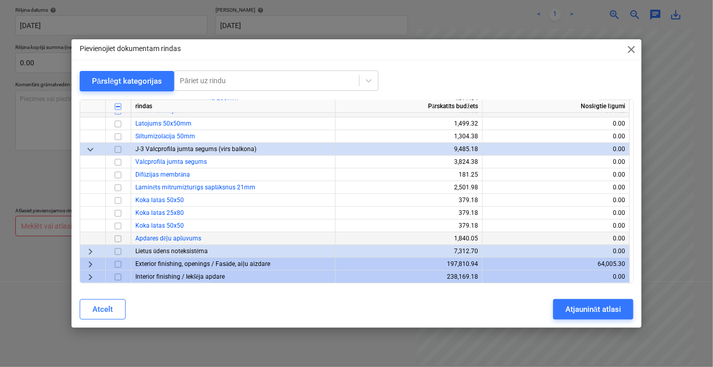
scroll to position [278, 0]
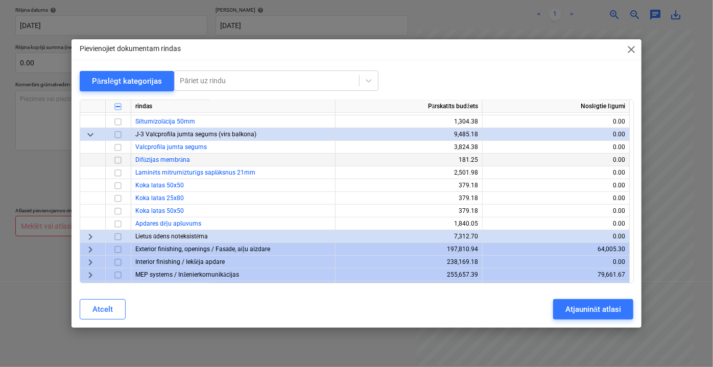
click at [118, 161] on input "checkbox" at bounding box center [118, 160] width 12 height 12
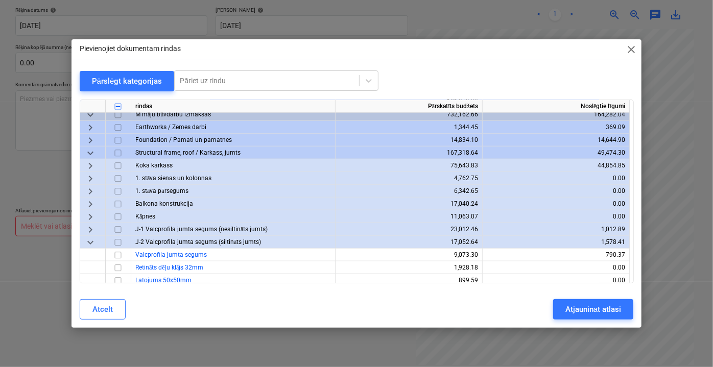
scroll to position [510, 0]
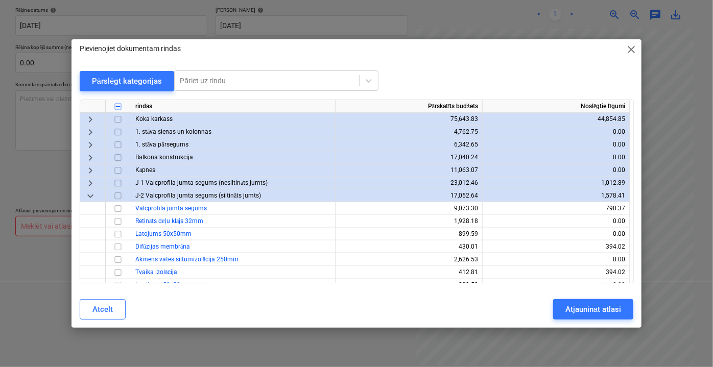
click at [90, 185] on span "keyboard_arrow_right" at bounding box center [90, 183] width 12 height 12
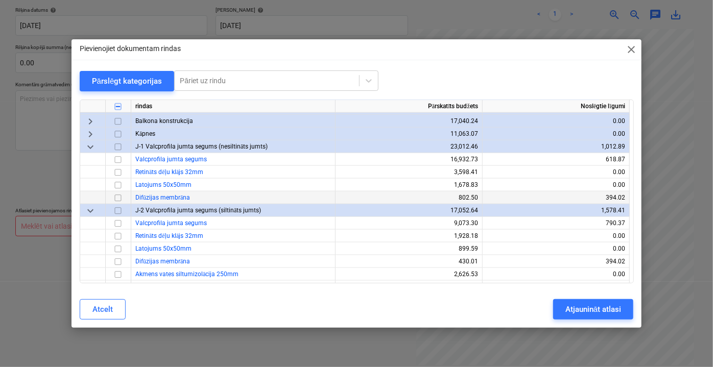
scroll to position [556, 0]
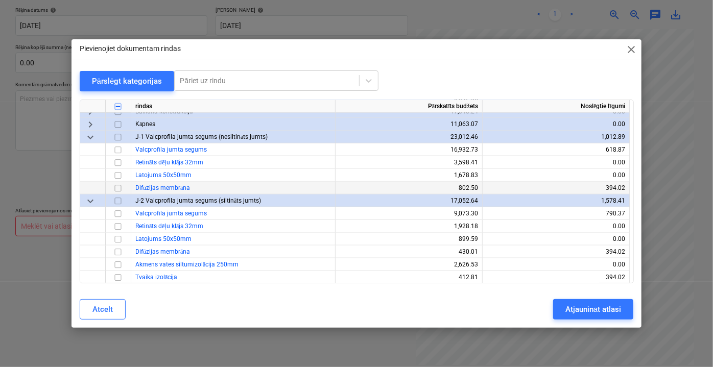
click at [117, 189] on input "checkbox" at bounding box center [118, 188] width 12 height 12
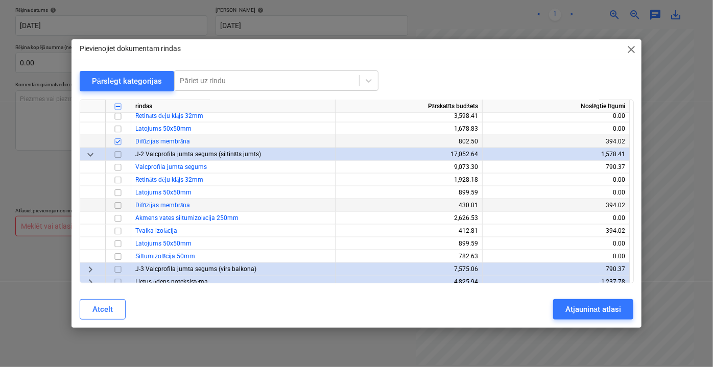
click at [119, 206] on input "checkbox" at bounding box center [118, 205] width 12 height 12
click at [117, 229] on input "checkbox" at bounding box center [118, 231] width 12 height 12
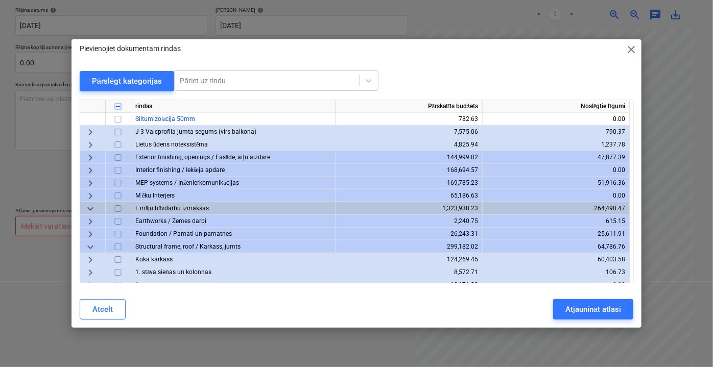
scroll to position [742, 0]
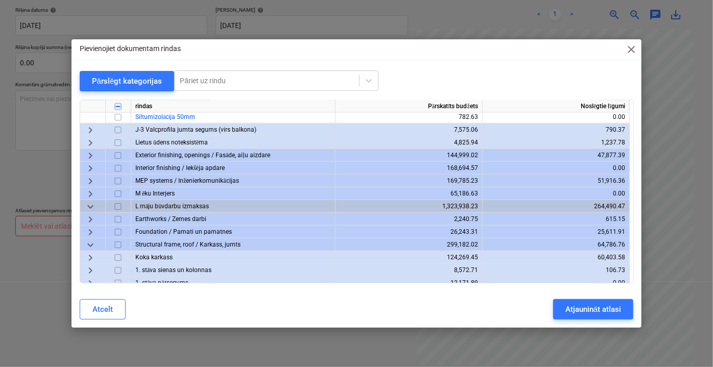
click at [91, 130] on span "keyboard_arrow_right" at bounding box center [90, 130] width 12 height 12
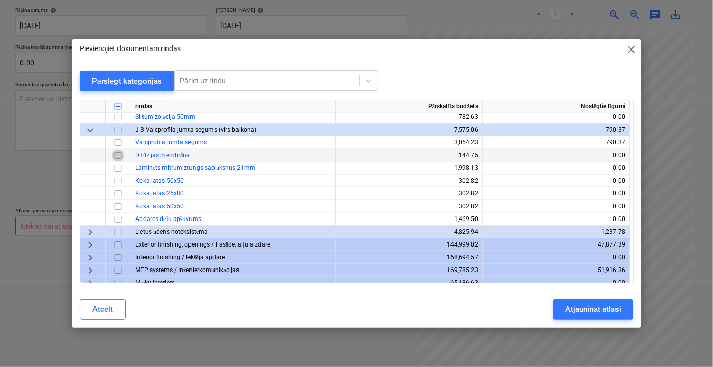
click at [118, 153] on input "checkbox" at bounding box center [118, 155] width 12 height 12
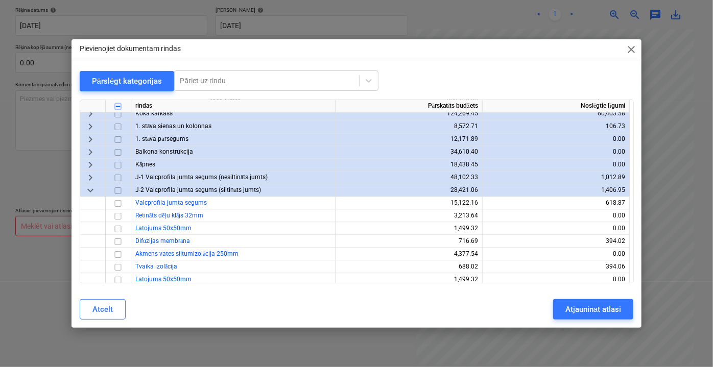
scroll to position [1021, 0]
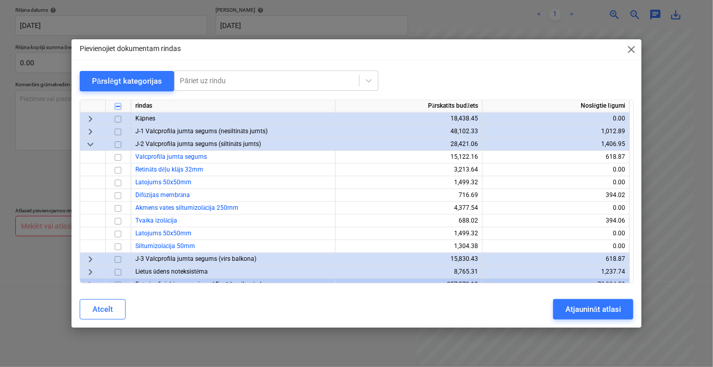
click at [90, 132] on span "keyboard_arrow_right" at bounding box center [90, 132] width 12 height 12
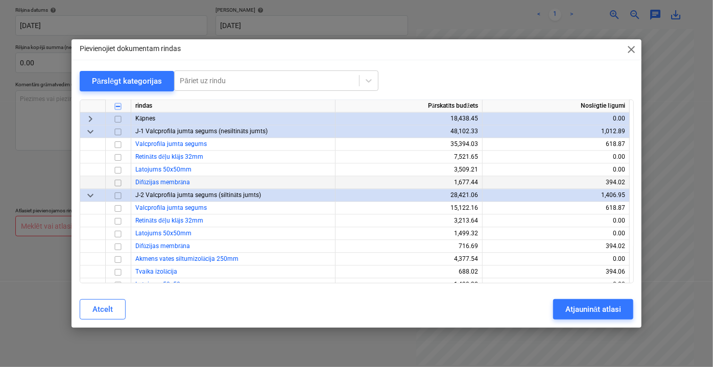
click at [120, 182] on input "checkbox" at bounding box center [118, 183] width 12 height 12
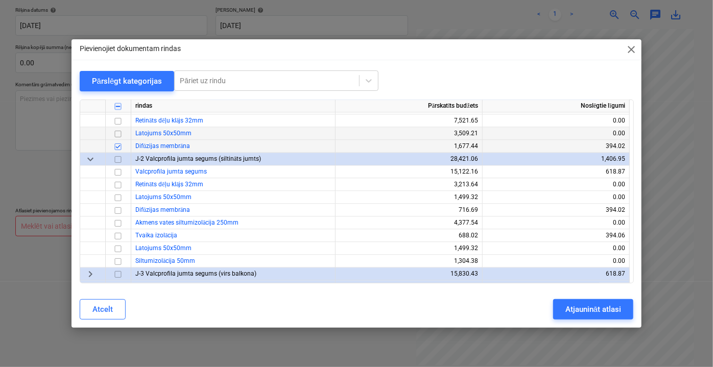
scroll to position [1067, 0]
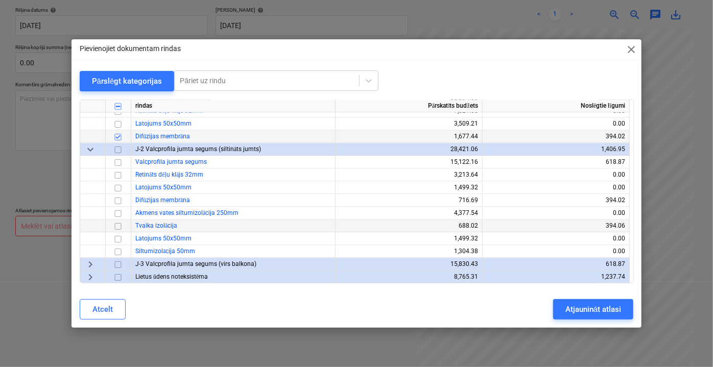
click at [119, 224] on input "checkbox" at bounding box center [118, 226] width 12 height 12
click at [120, 201] on input "checkbox" at bounding box center [118, 201] width 12 height 12
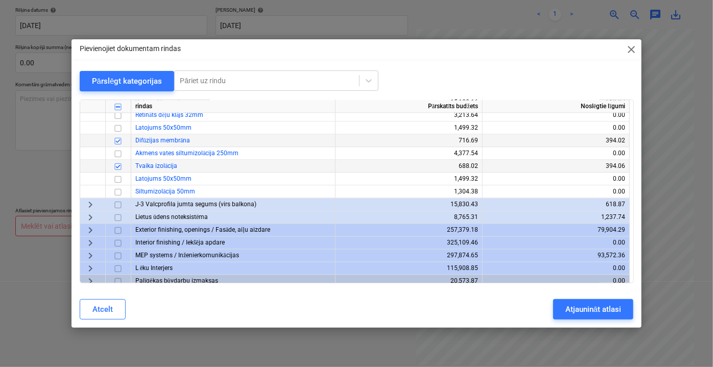
scroll to position [1170, 0]
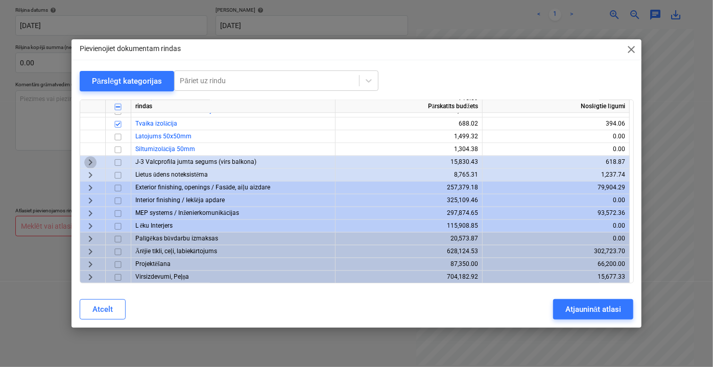
click at [90, 161] on span "keyboard_arrow_right" at bounding box center [90, 162] width 12 height 12
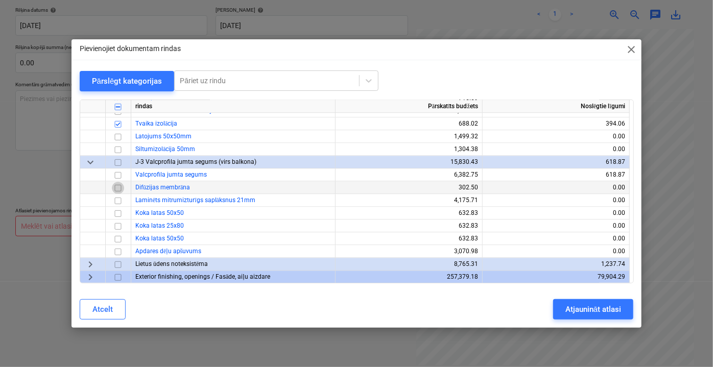
click at [119, 187] on input "checkbox" at bounding box center [118, 187] width 12 height 12
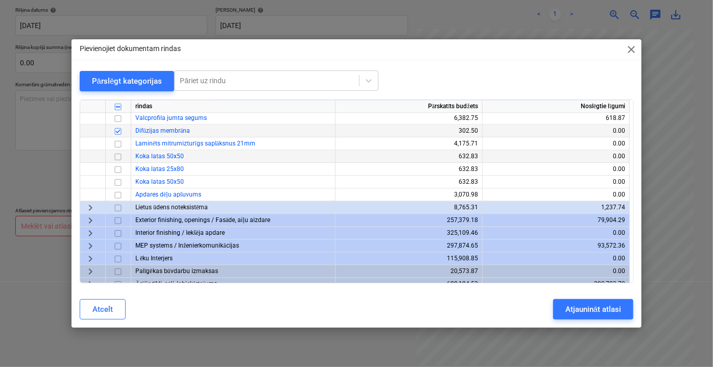
scroll to position [1259, 0]
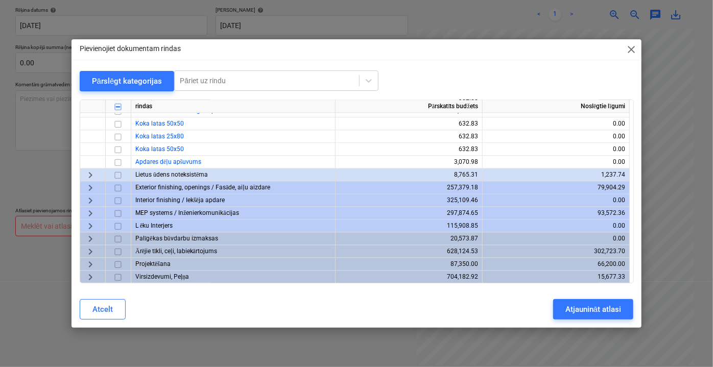
click at [92, 225] on span "keyboard_arrow_right" at bounding box center [90, 226] width 12 height 12
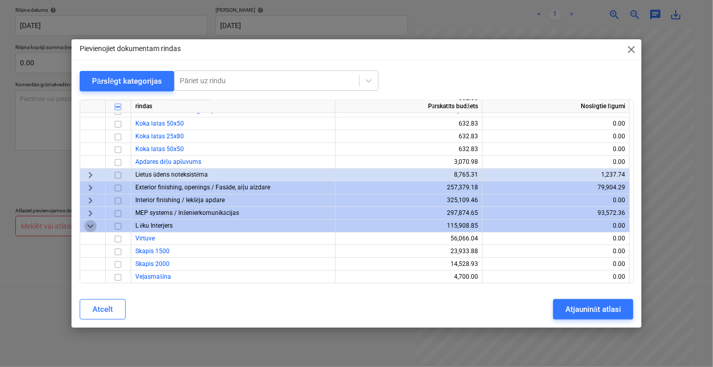
click at [92, 226] on span "keyboard_arrow_down" at bounding box center [90, 226] width 12 height 12
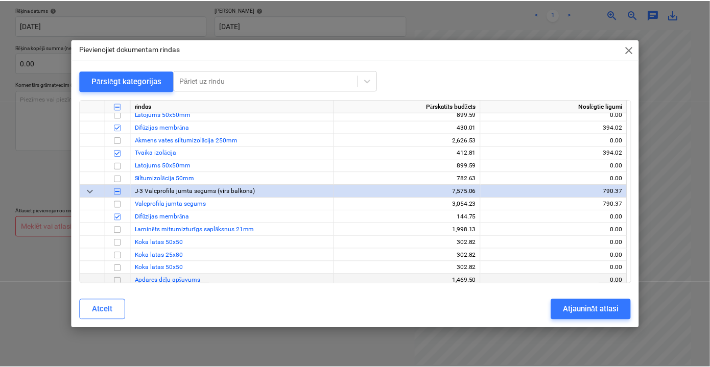
scroll to position [702, 0]
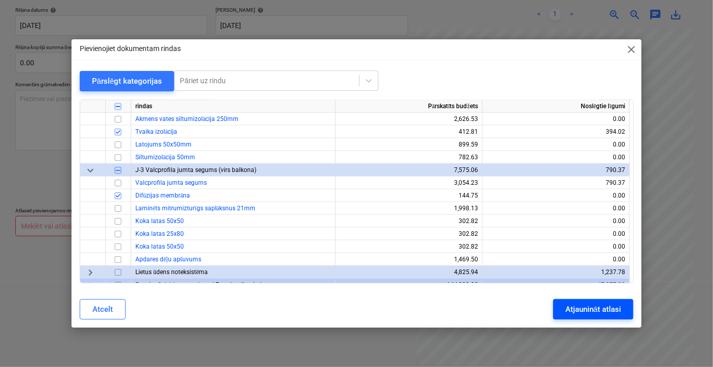
click at [586, 310] on div "Atjaunināt atlasi" at bounding box center [593, 309] width 56 height 13
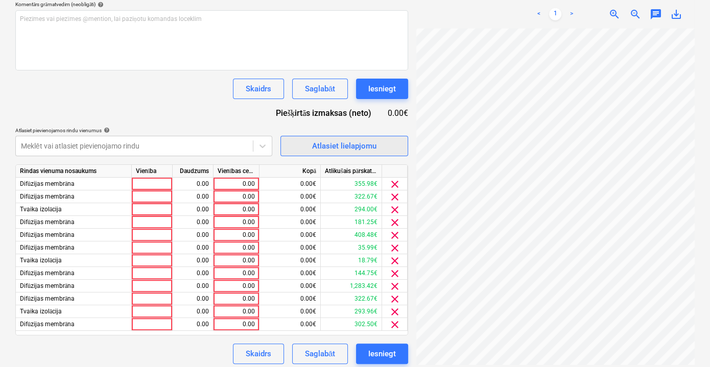
scroll to position [274, 0]
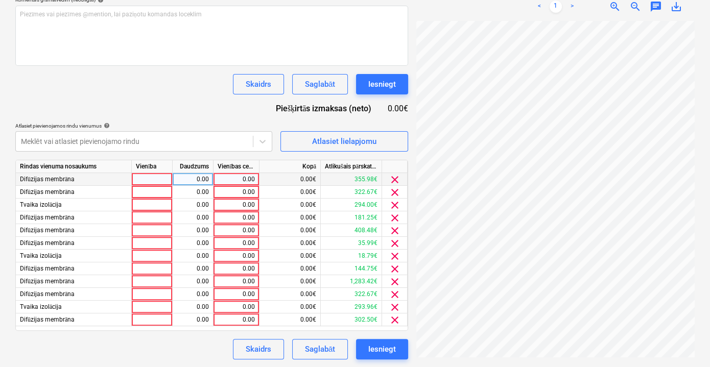
click at [228, 181] on div "0.00" at bounding box center [235, 179] width 37 height 13
type input "33.74"
click at [239, 182] on input "33.74" at bounding box center [235, 179] width 45 height 12
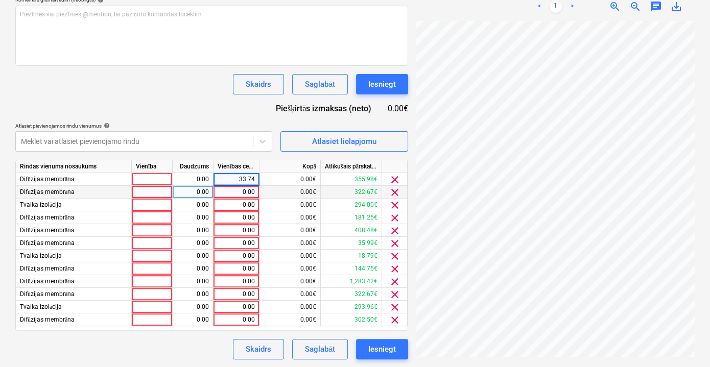
click at [238, 190] on div "0.00" at bounding box center [235, 192] width 37 height 13
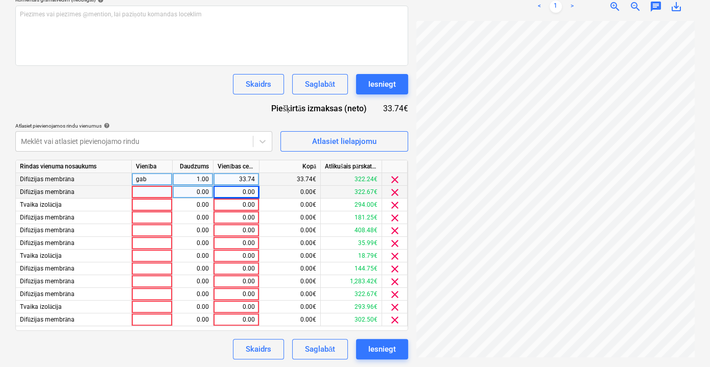
drag, startPoint x: 235, startPoint y: 178, endPoint x: 260, endPoint y: 178, distance: 24.5
click at [0, 0] on div "Difūzijas membrāna gab 1.00 33.74 33.74€ 322.24€ clear" at bounding box center [0, 0] width 0 height 0
click at [250, 178] on div "33.74" at bounding box center [235, 179] width 37 height 13
click at [246, 190] on div "0.00" at bounding box center [235, 192] width 37 height 13
type input "33.74"
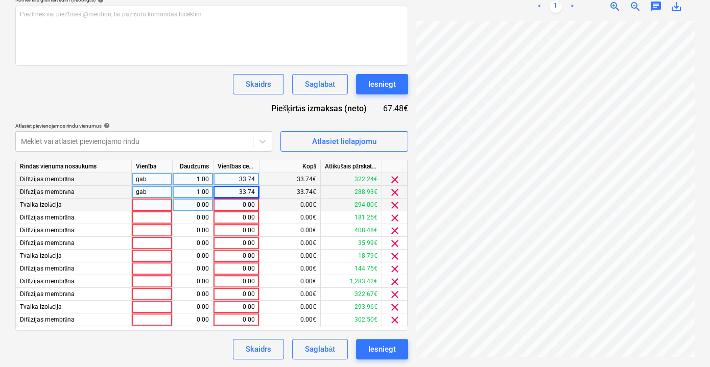
click at [244, 205] on div "0.00" at bounding box center [235, 205] width 37 height 13
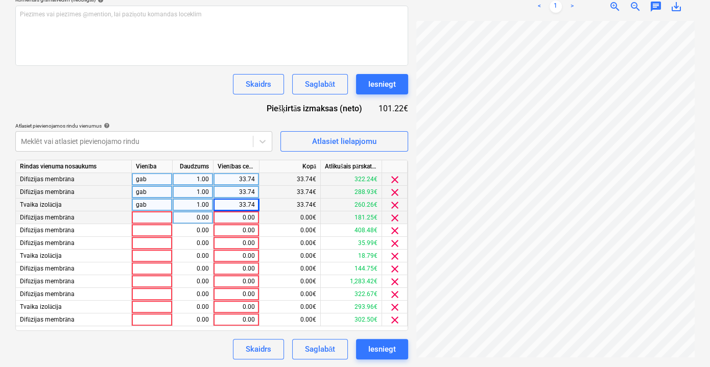
click at [245, 216] on div "0.00" at bounding box center [235, 217] width 37 height 13
click at [242, 230] on div "0.00" at bounding box center [235, 230] width 37 height 13
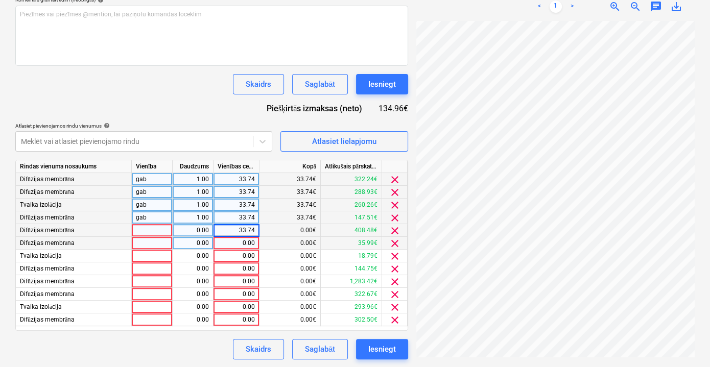
click at [239, 242] on div "0.00" at bounding box center [235, 243] width 37 height 13
type input "33.74"
click at [239, 257] on div "0.00" at bounding box center [235, 256] width 37 height 13
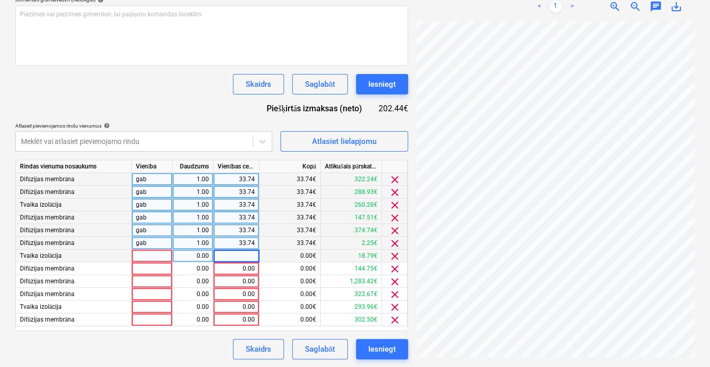
type input "33.74"
click at [238, 265] on div "0.00" at bounding box center [235, 268] width 37 height 13
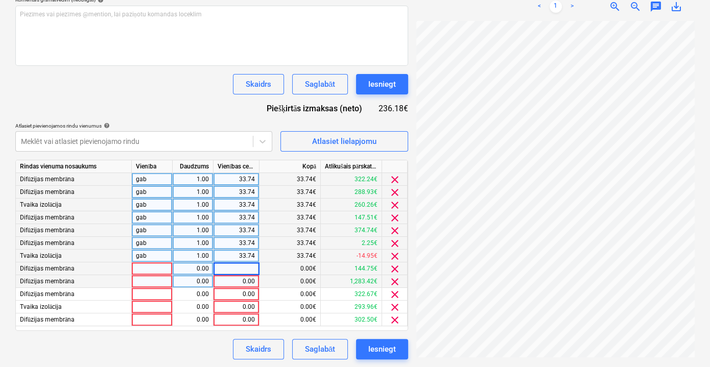
type input "33.74"
click at [239, 281] on div "0.00" at bounding box center [235, 281] width 37 height 13
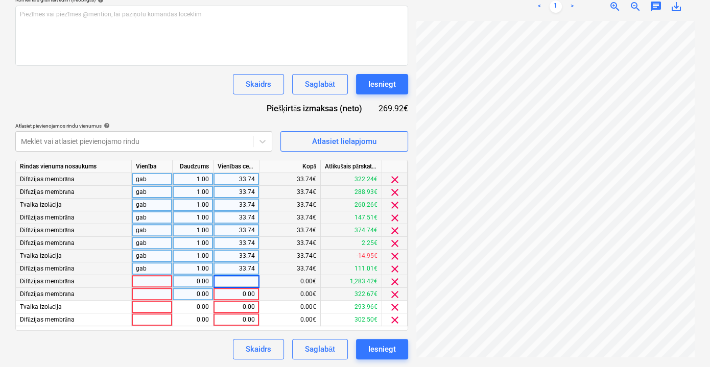
type input "33.74"
click at [242, 293] on div "0.00" at bounding box center [235, 294] width 37 height 13
type input "33.74"
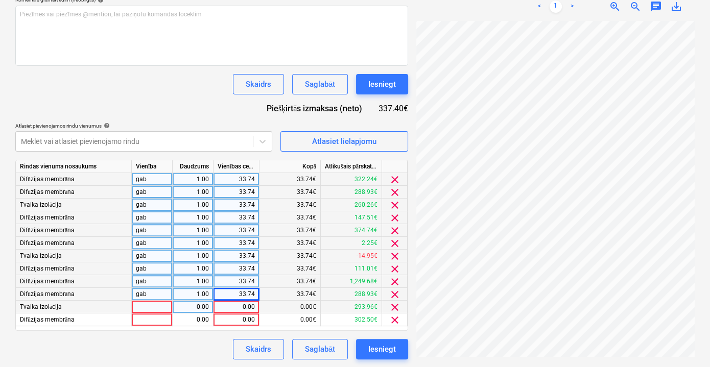
click at [243, 307] on div "0.00" at bounding box center [235, 307] width 37 height 13
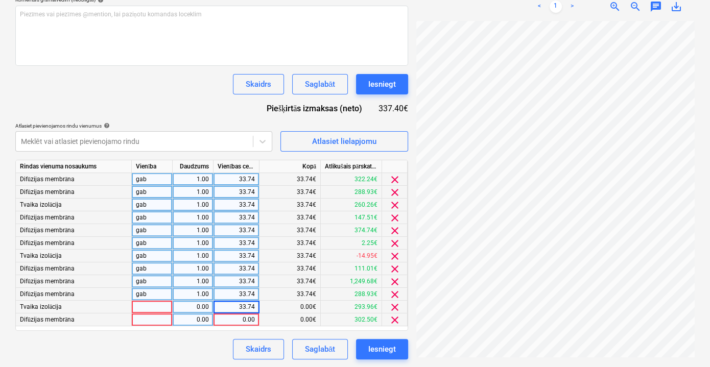
click at [245, 319] on div "0.00" at bounding box center [235, 319] width 37 height 13
type input "33.74"
click at [203, 323] on div "Skaidrs Saglabāt Iesniegt" at bounding box center [211, 349] width 393 height 20
drag, startPoint x: 240, startPoint y: 256, endPoint x: 254, endPoint y: 257, distance: 14.3
click at [254, 257] on div "33.74" at bounding box center [235, 256] width 37 height 13
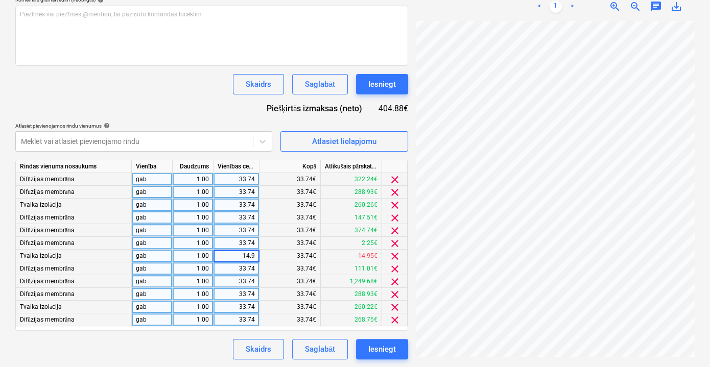
type input "14.95"
click at [217, 323] on div "Skaidrs Saglabāt Iesniegt" at bounding box center [211, 349] width 393 height 20
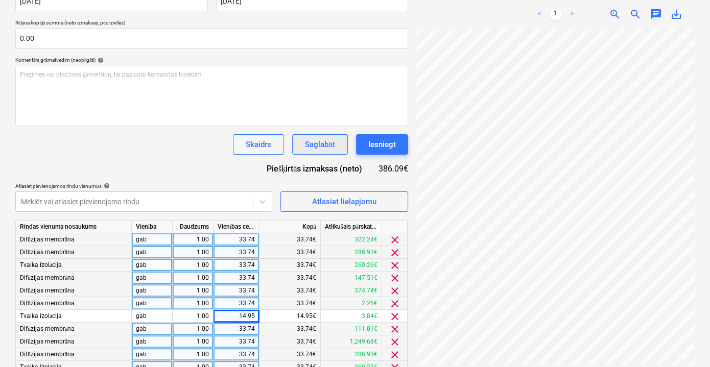
scroll to position [228, 0]
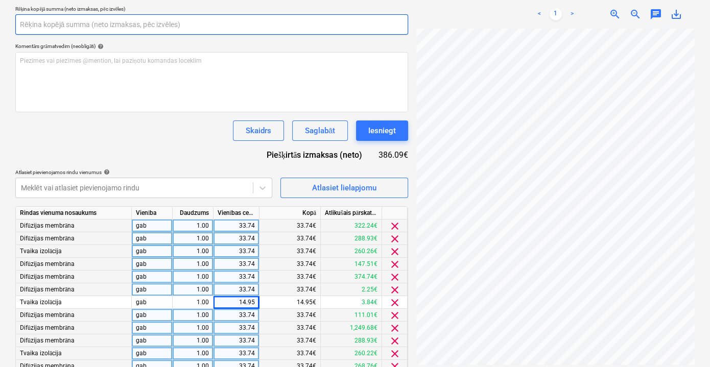
click at [156, 26] on input "text" at bounding box center [211, 24] width 393 height 20
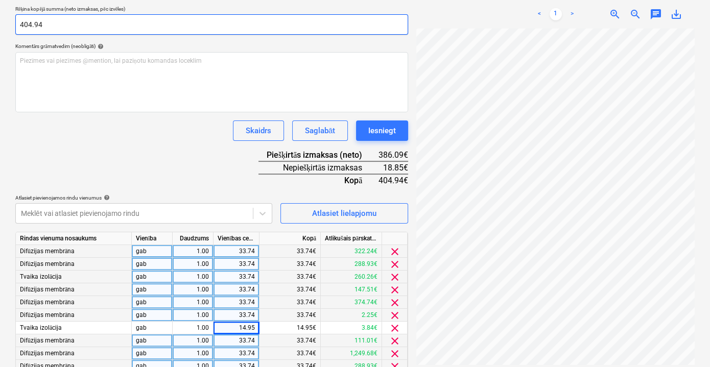
type input "404.94"
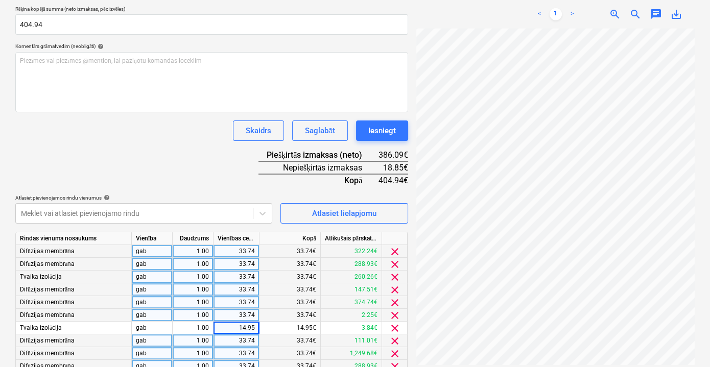
click at [157, 148] on div "Dokumenta nosaukums help [PERSON_NAME] Nr.: LVF2500890 Rēķina numurs (neobligāt…" at bounding box center [211, 181] width 393 height 500
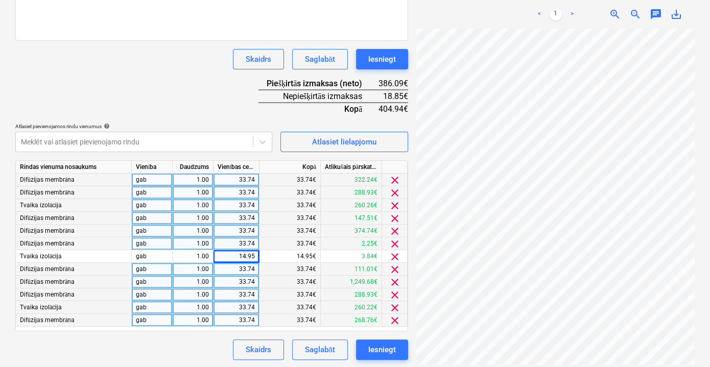
scroll to position [300, 0]
click at [235, 323] on div "33.74" at bounding box center [235, 319] width 37 height 13
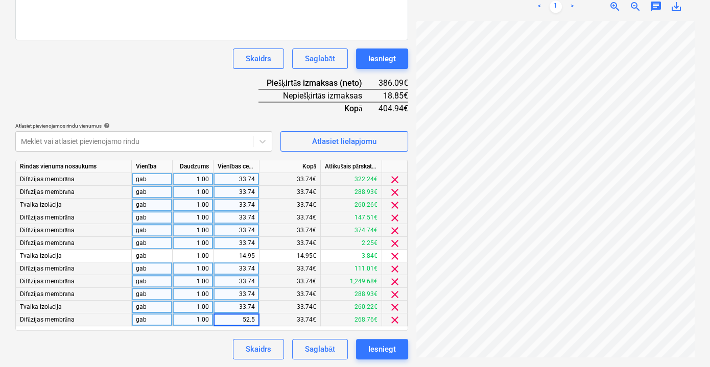
type input "52.59"
click at [216, 323] on div "Skaidrs Saglabāt Iesniegt" at bounding box center [211, 349] width 393 height 20
click at [331, 323] on div "Saglabāt" at bounding box center [320, 349] width 30 height 13
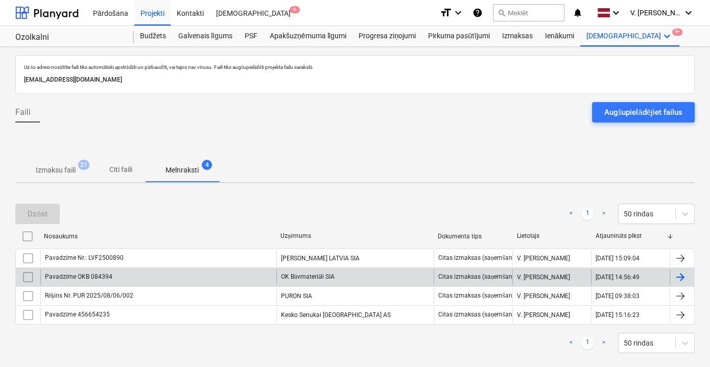
click at [344, 269] on div "OK Būvmateriāli SIA" at bounding box center [354, 277] width 157 height 16
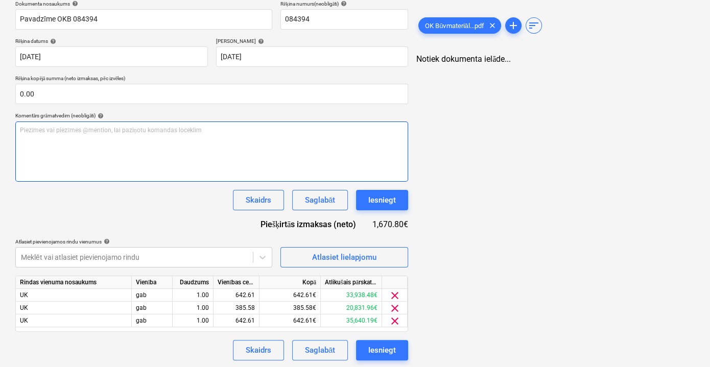
scroll to position [159, 0]
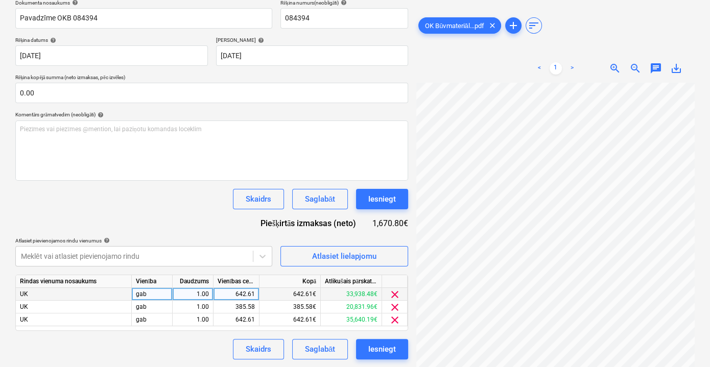
click at [396, 292] on span "clear" at bounding box center [394, 294] width 12 height 12
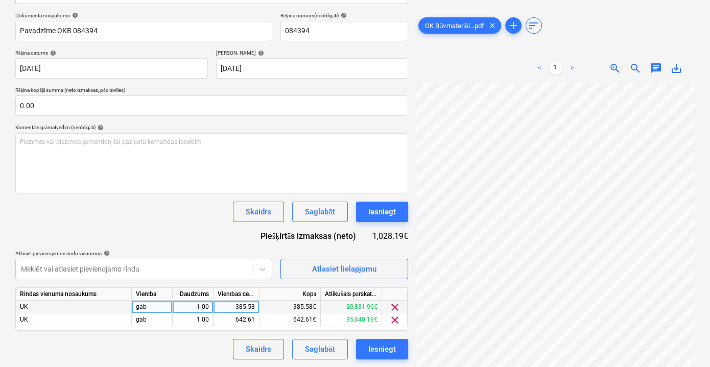
click at [393, 305] on span "clear" at bounding box center [394, 307] width 12 height 12
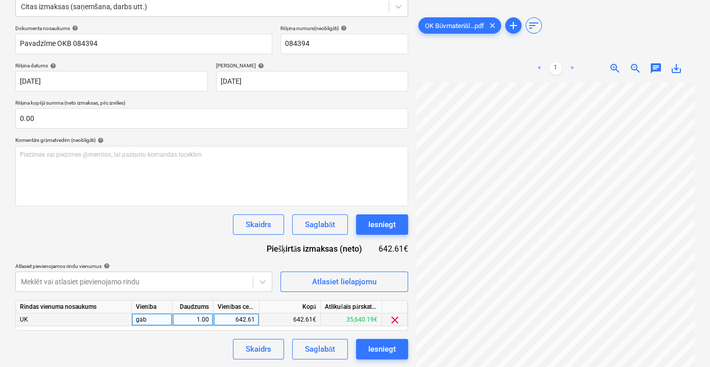
click at [396, 314] on span "clear" at bounding box center [394, 320] width 12 height 12
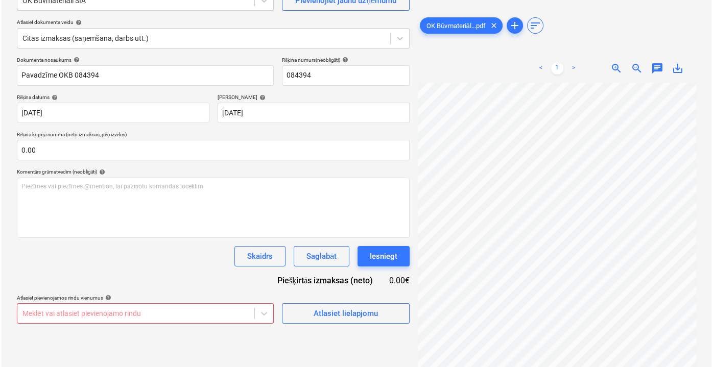
scroll to position [102, 0]
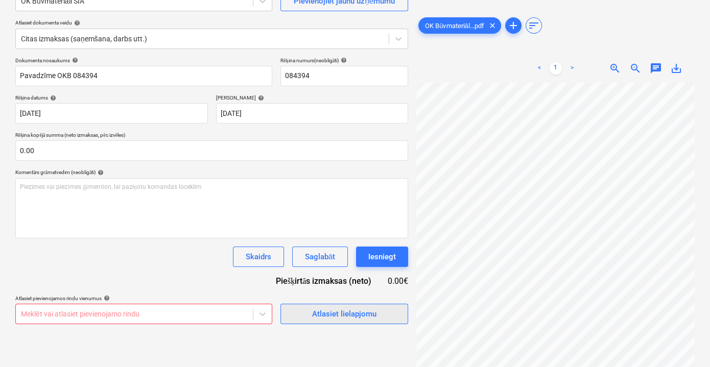
click at [351, 313] on div "Atlasiet lielapjomu" at bounding box center [344, 313] width 64 height 13
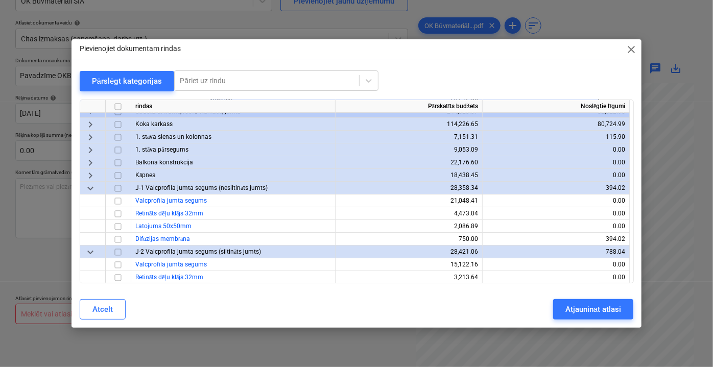
scroll to position [0, 0]
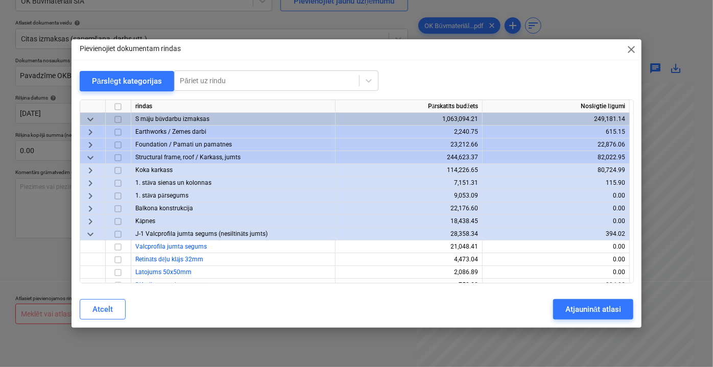
click at [93, 232] on span "keyboard_arrow_down" at bounding box center [90, 234] width 12 height 12
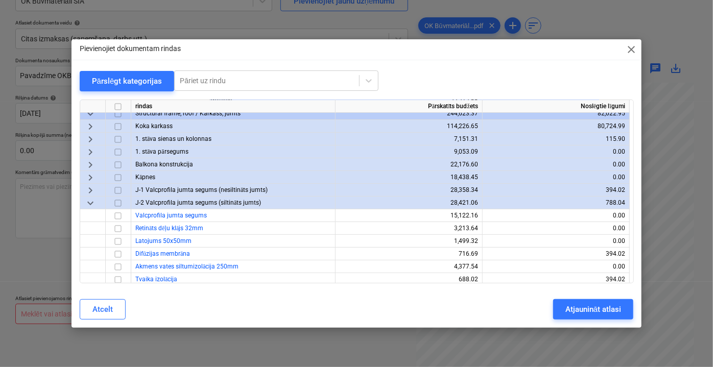
scroll to position [92, 0]
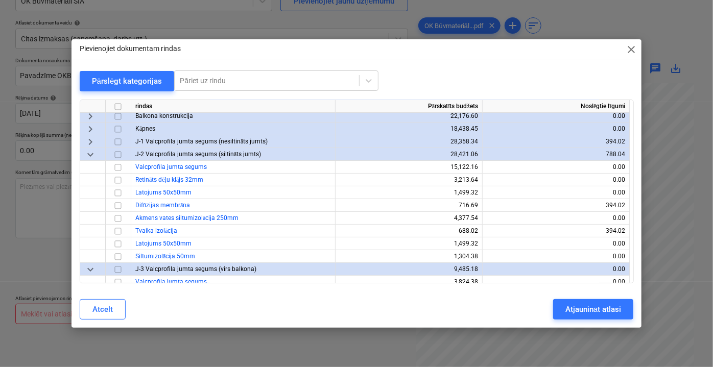
click at [92, 155] on span "keyboard_arrow_down" at bounding box center [90, 154] width 12 height 12
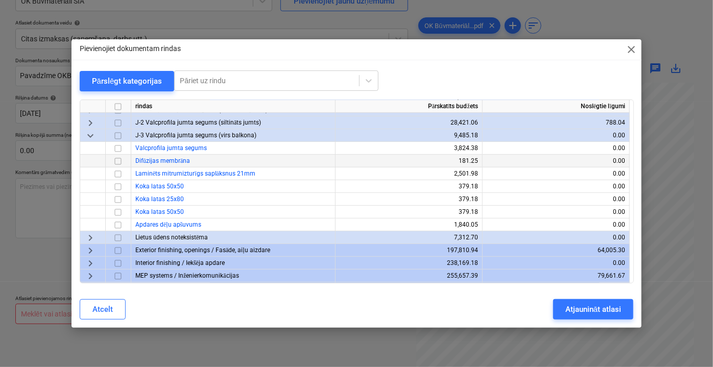
scroll to position [139, 0]
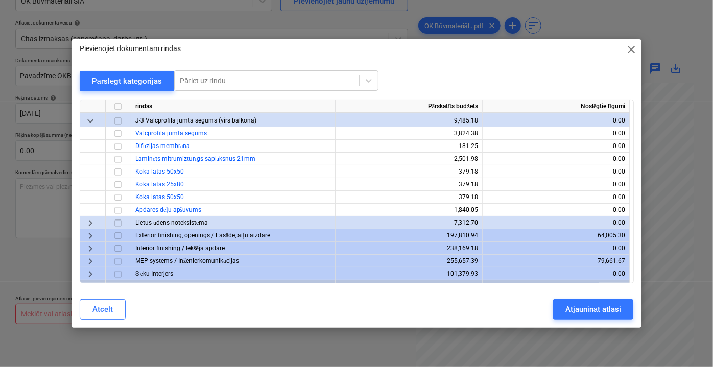
click at [93, 120] on span "keyboard_arrow_down" at bounding box center [90, 120] width 12 height 12
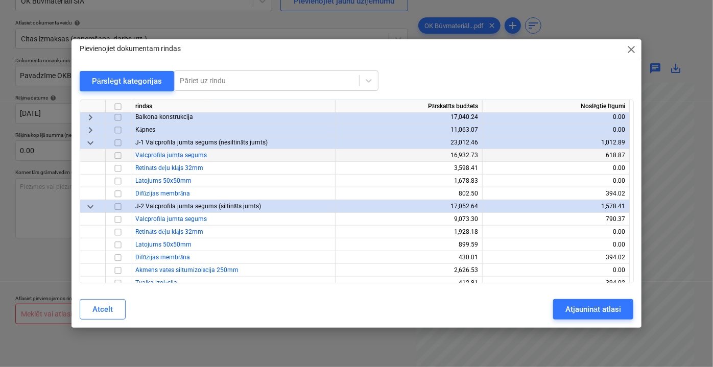
scroll to position [278, 0]
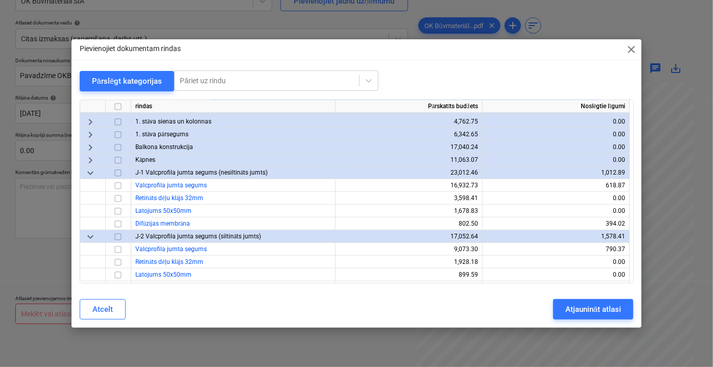
click at [88, 170] on span "keyboard_arrow_down" at bounding box center [90, 172] width 12 height 12
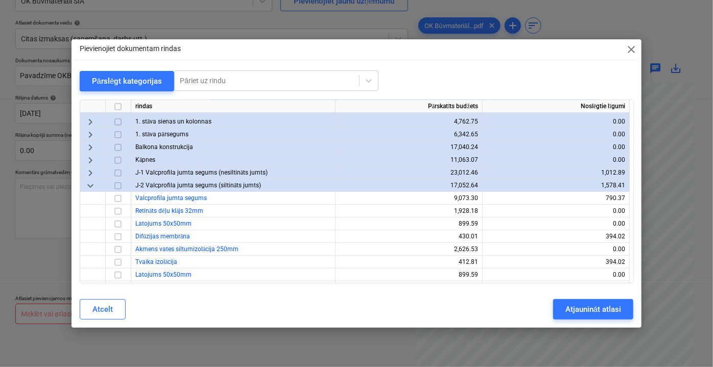
scroll to position [325, 0]
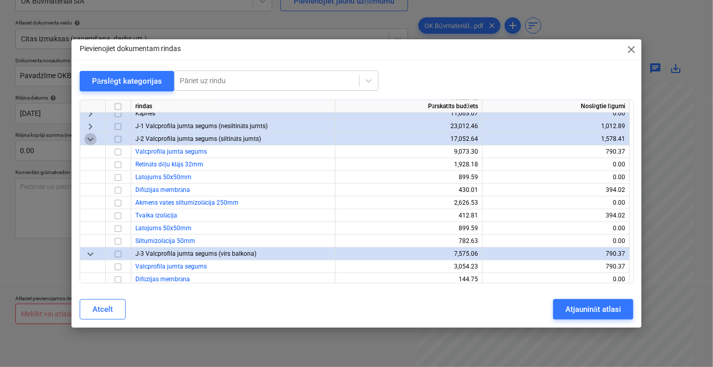
click at [88, 138] on span "keyboard_arrow_down" at bounding box center [90, 139] width 12 height 12
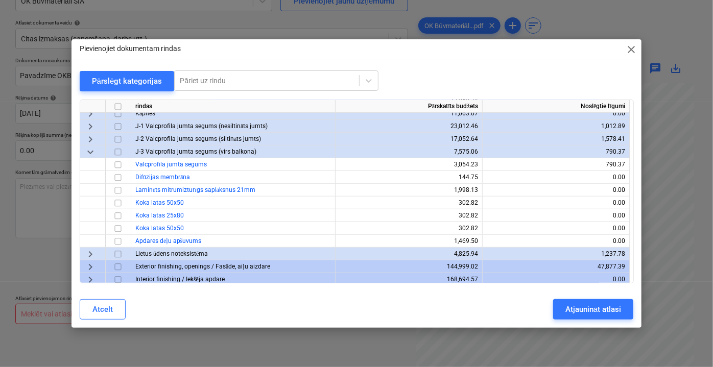
click at [90, 152] on span "keyboard_arrow_down" at bounding box center [90, 151] width 12 height 12
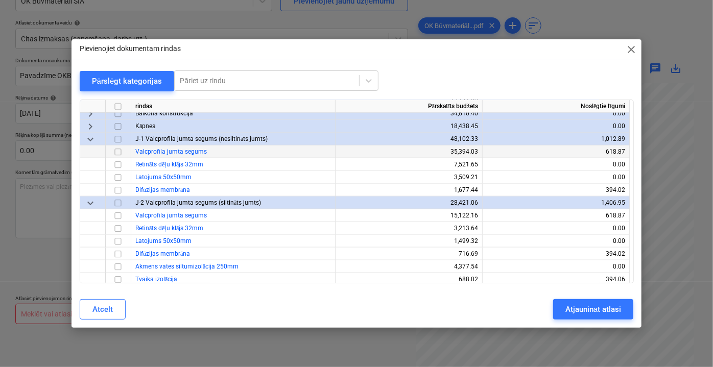
scroll to position [510, 0]
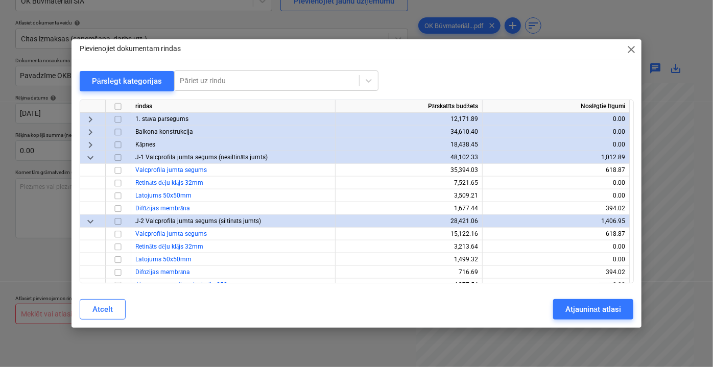
click at [94, 158] on span "keyboard_arrow_down" at bounding box center [90, 157] width 12 height 12
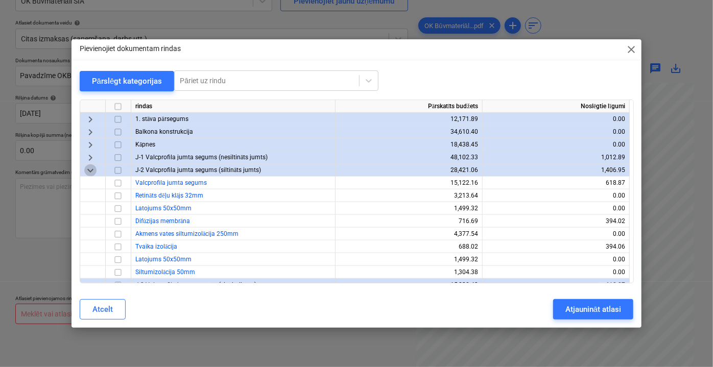
click at [94, 167] on span "keyboard_arrow_down" at bounding box center [90, 170] width 12 height 12
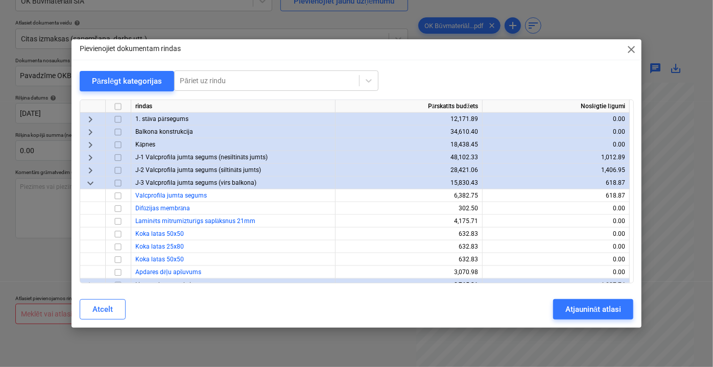
click at [92, 181] on span "keyboard_arrow_down" at bounding box center [90, 183] width 12 height 12
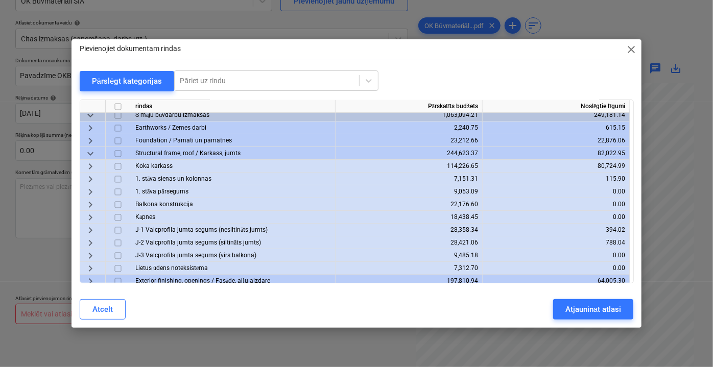
scroll to position [0, 0]
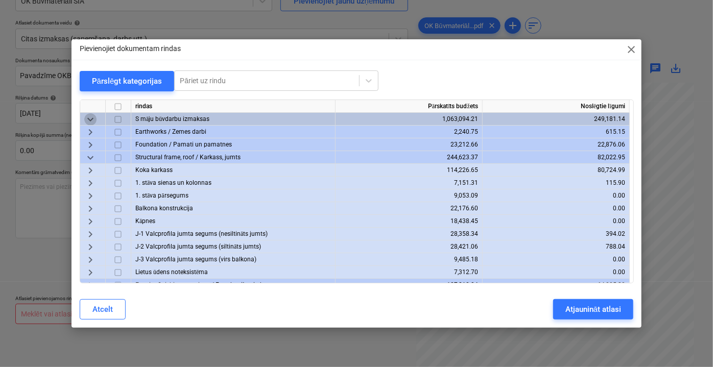
click at [89, 117] on span "keyboard_arrow_down" at bounding box center [90, 119] width 12 height 12
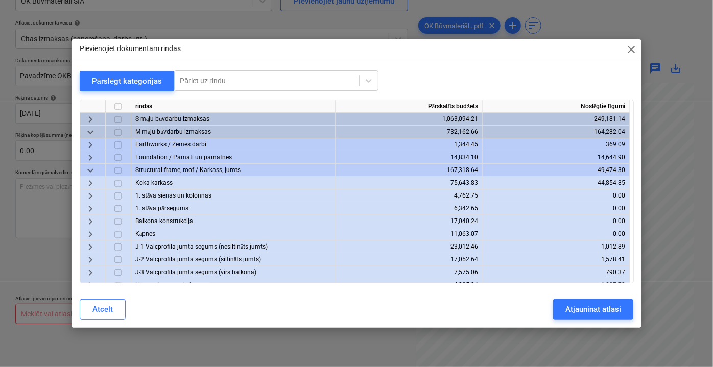
click at [90, 115] on span "keyboard_arrow_right" at bounding box center [90, 119] width 12 height 12
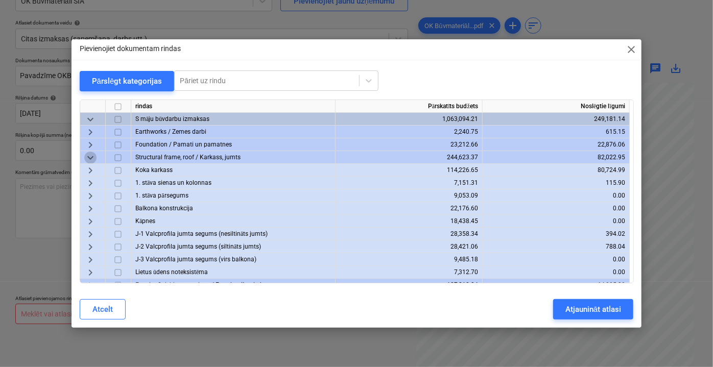
click at [89, 158] on span "keyboard_arrow_down" at bounding box center [90, 157] width 12 height 12
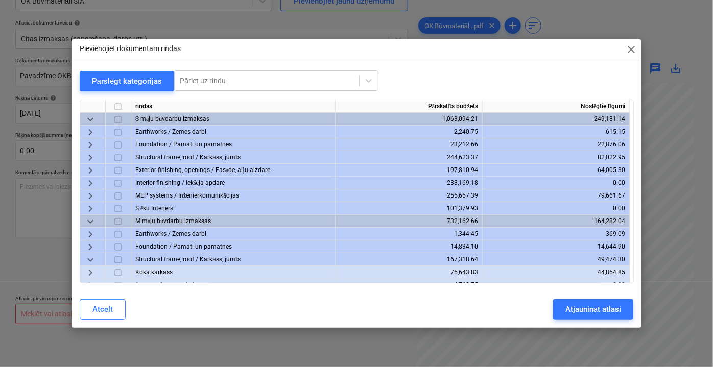
click at [93, 257] on span "keyboard_arrow_down" at bounding box center [90, 259] width 12 height 12
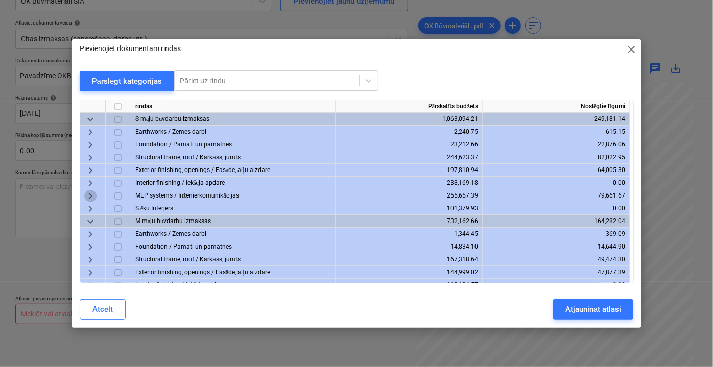
click at [93, 196] on span "keyboard_arrow_right" at bounding box center [90, 195] width 12 height 12
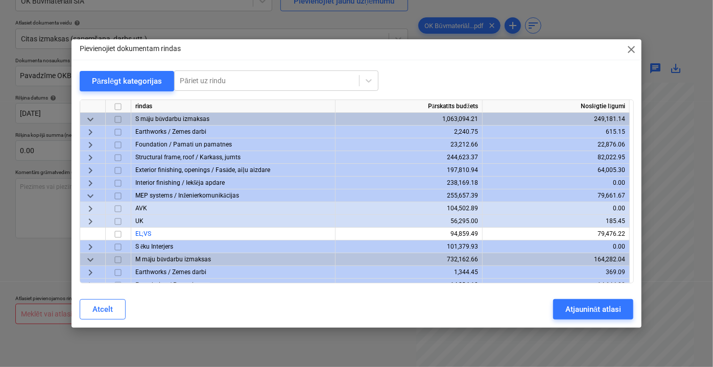
click at [91, 222] on span "keyboard_arrow_right" at bounding box center [90, 221] width 12 height 12
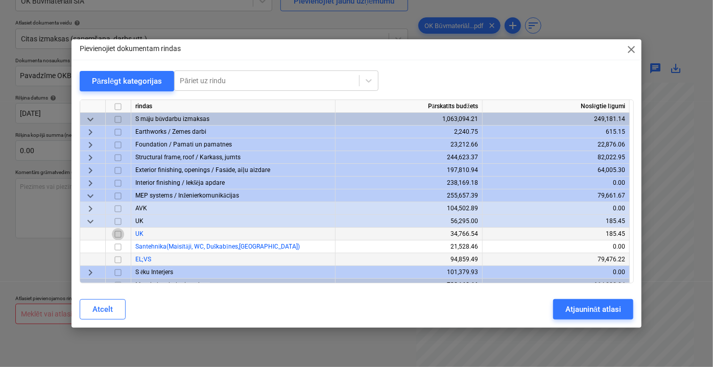
click at [118, 235] on input "checkbox" at bounding box center [118, 234] width 12 height 12
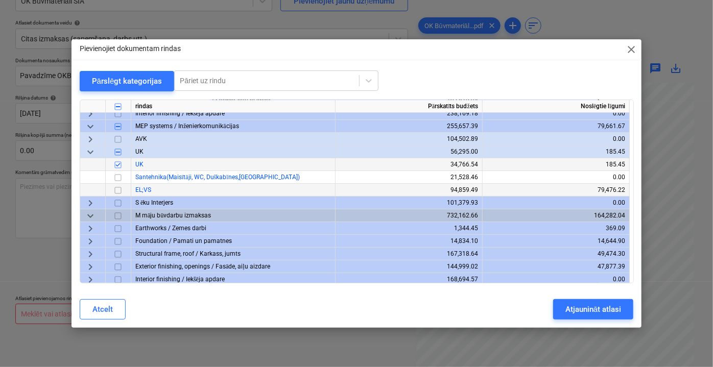
scroll to position [92, 0]
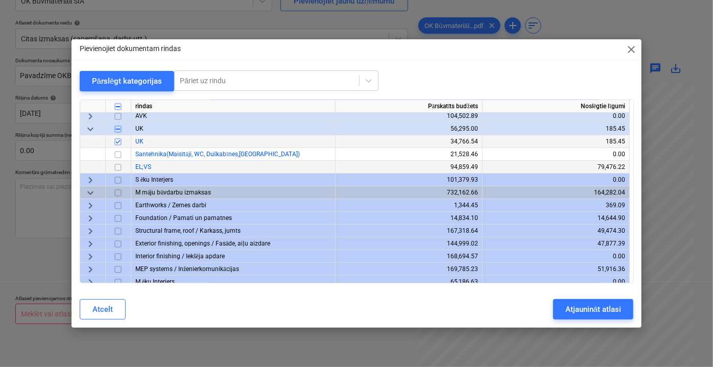
click at [118, 141] on input "checkbox" at bounding box center [118, 141] width 12 height 12
click at [90, 115] on span "keyboard_arrow_right" at bounding box center [90, 116] width 12 height 12
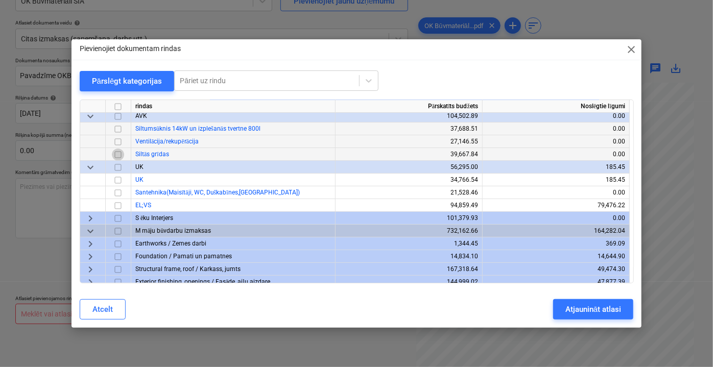
click at [117, 153] on input "checkbox" at bounding box center [118, 154] width 12 height 12
click at [91, 165] on span "keyboard_arrow_down" at bounding box center [90, 167] width 12 height 12
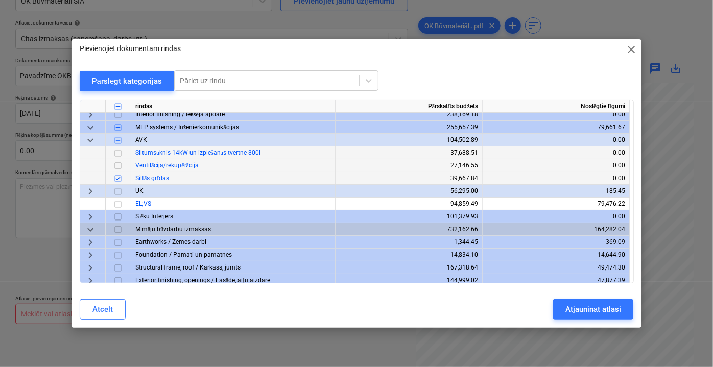
scroll to position [46, 0]
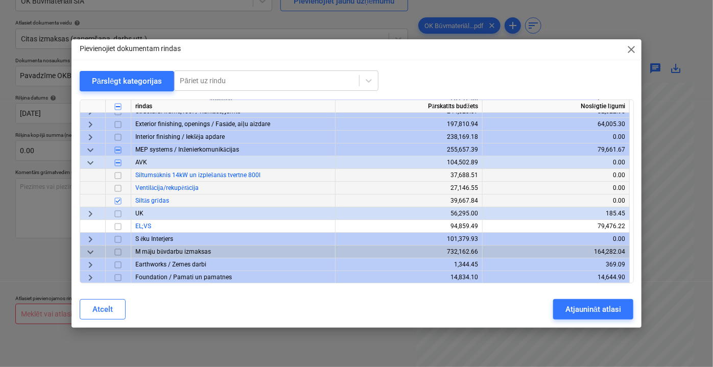
click at [92, 214] on span "keyboard_arrow_right" at bounding box center [90, 213] width 12 height 12
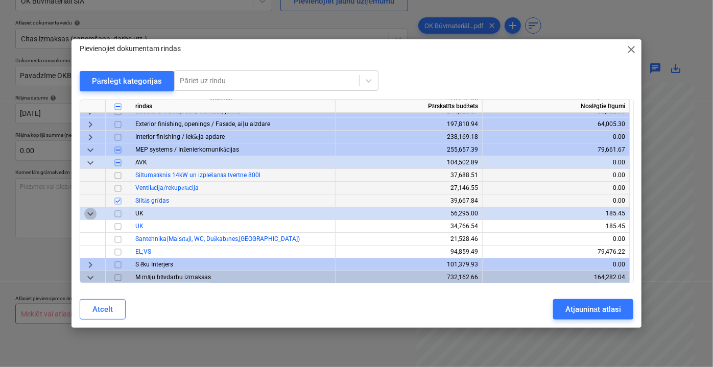
click at [93, 213] on span "keyboard_arrow_down" at bounding box center [90, 213] width 12 height 12
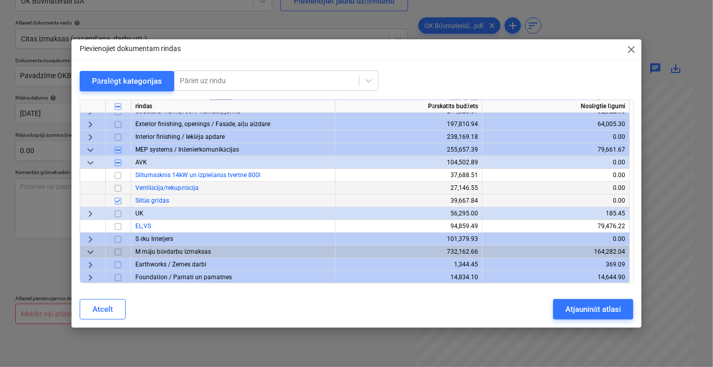
click at [94, 216] on span "keyboard_arrow_right" at bounding box center [90, 213] width 12 height 12
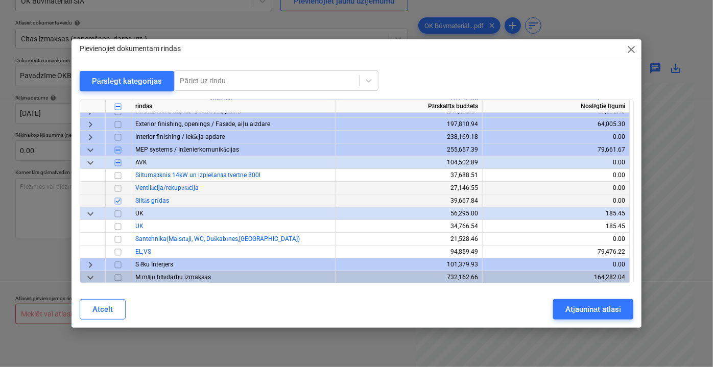
click at [94, 216] on span "keyboard_arrow_down" at bounding box center [90, 213] width 12 height 12
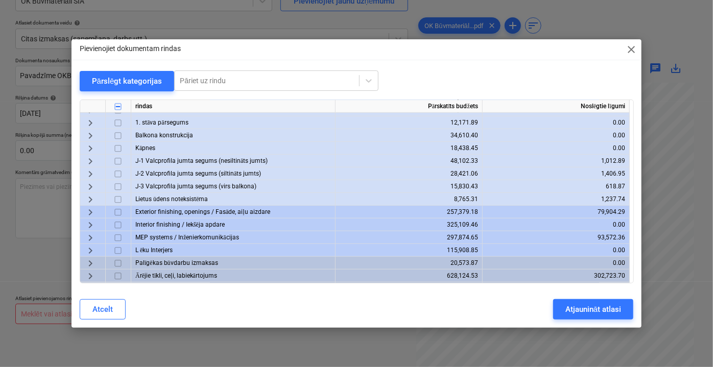
scroll to position [378, 0]
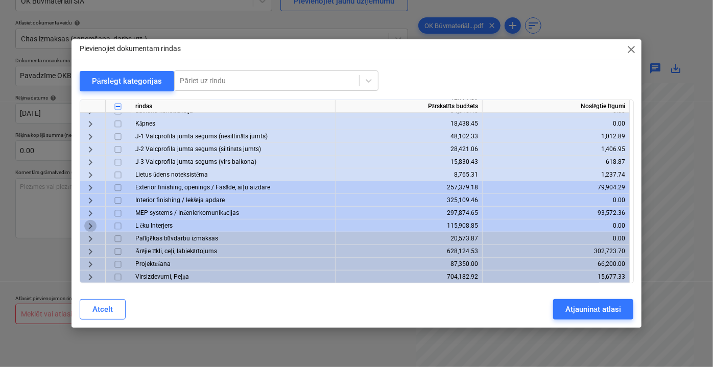
click at [92, 226] on span "keyboard_arrow_right" at bounding box center [90, 226] width 12 height 12
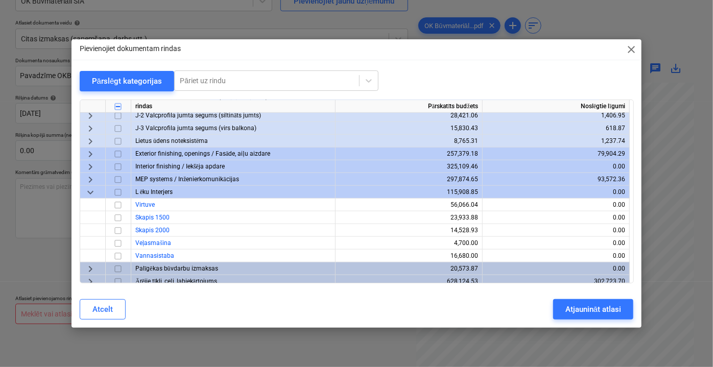
scroll to position [442, 0]
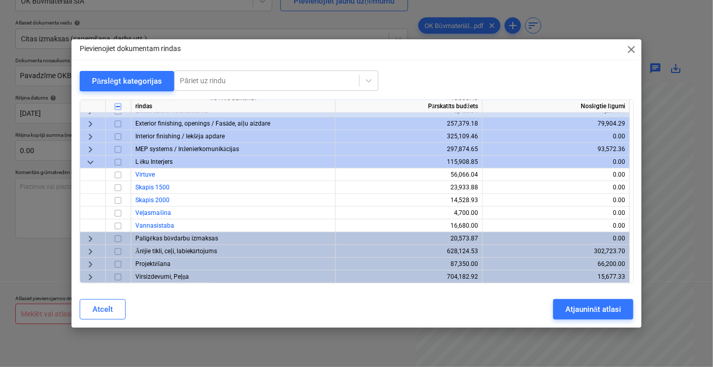
click at [95, 164] on span "keyboard_arrow_down" at bounding box center [90, 162] width 12 height 12
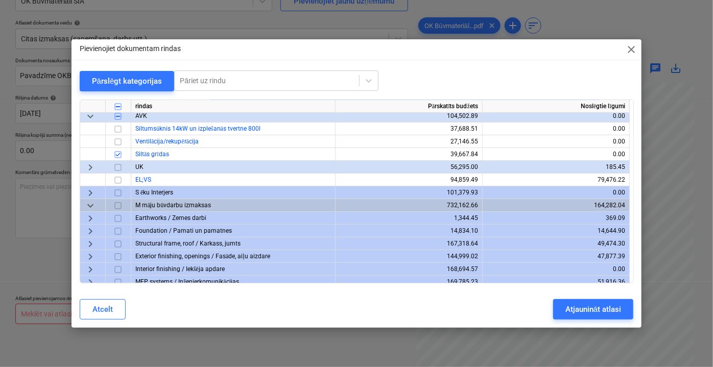
scroll to position [139, 0]
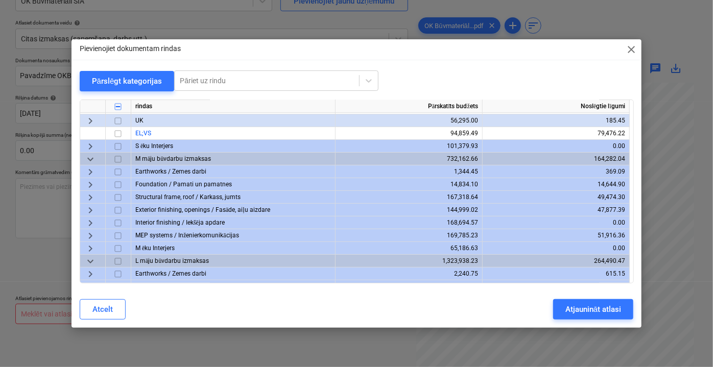
click at [91, 236] on span "keyboard_arrow_right" at bounding box center [90, 235] width 12 height 12
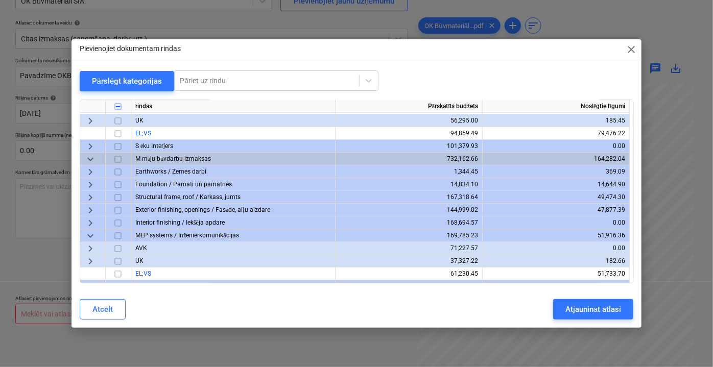
scroll to position [185, 0]
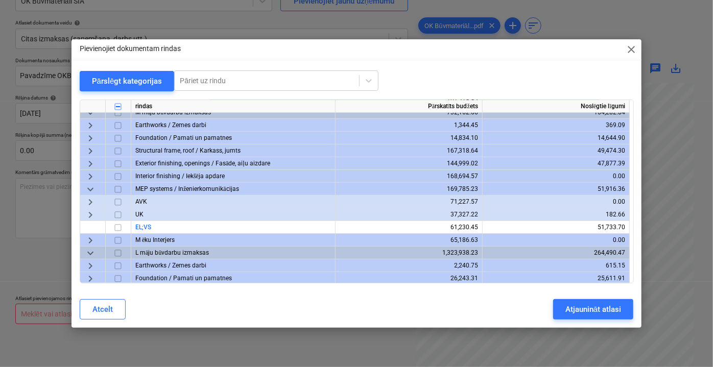
click at [95, 201] on span "keyboard_arrow_right" at bounding box center [90, 202] width 12 height 12
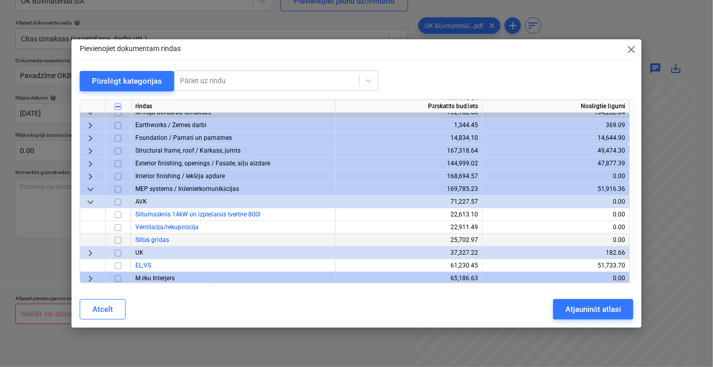
click at [117, 239] on input "checkbox" at bounding box center [118, 240] width 12 height 12
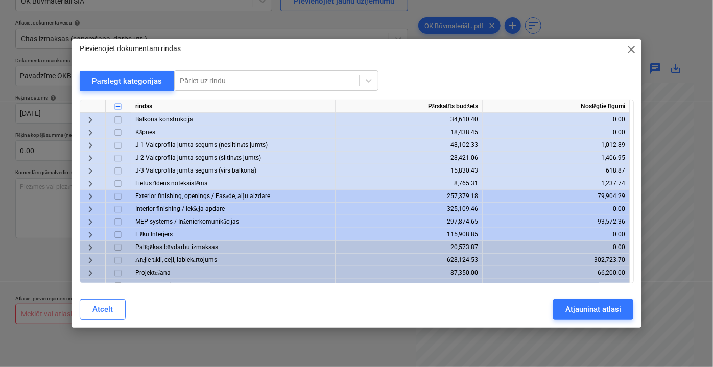
scroll to position [455, 0]
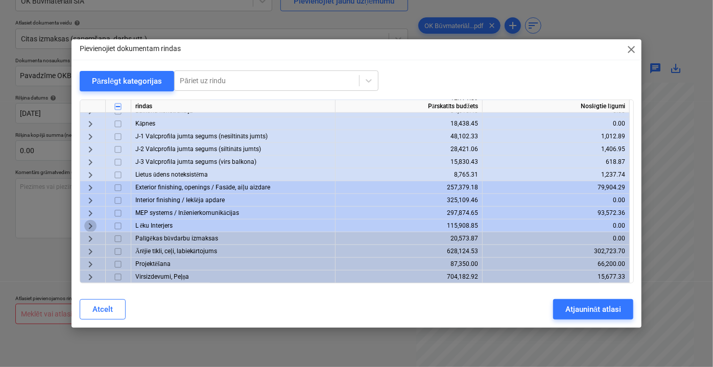
click at [88, 225] on span "keyboard_arrow_right" at bounding box center [90, 226] width 12 height 12
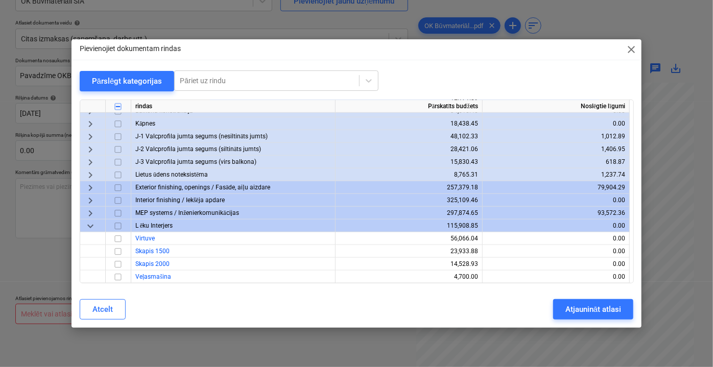
click at [88, 225] on span "keyboard_arrow_down" at bounding box center [90, 226] width 12 height 12
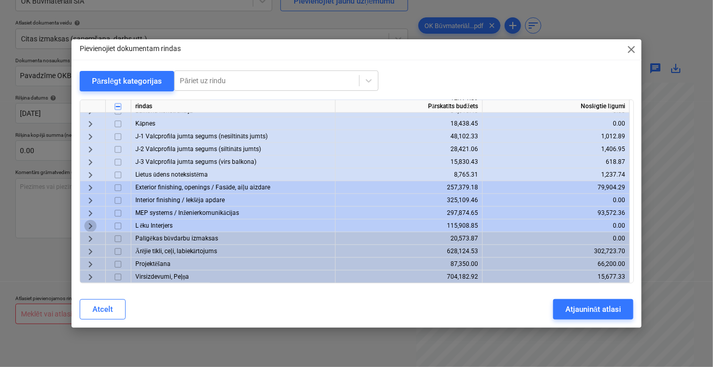
click at [88, 224] on span "keyboard_arrow_right" at bounding box center [90, 226] width 12 height 12
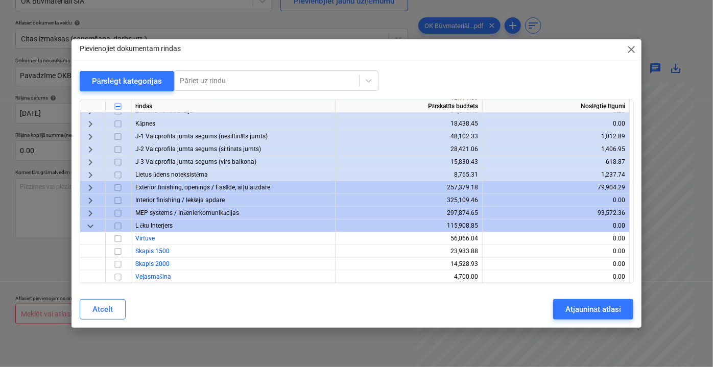
scroll to position [501, 0]
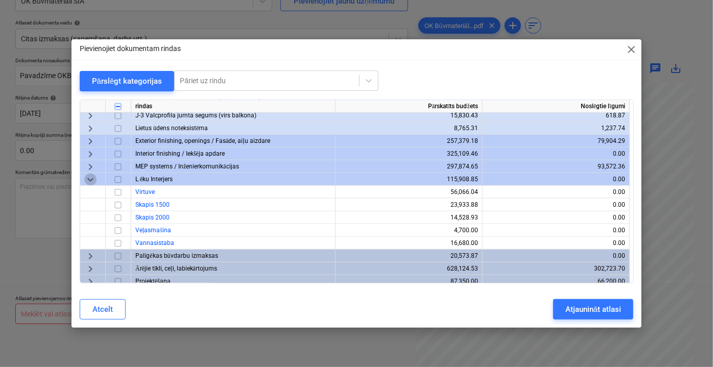
click at [89, 183] on span "keyboard_arrow_down" at bounding box center [90, 179] width 12 height 12
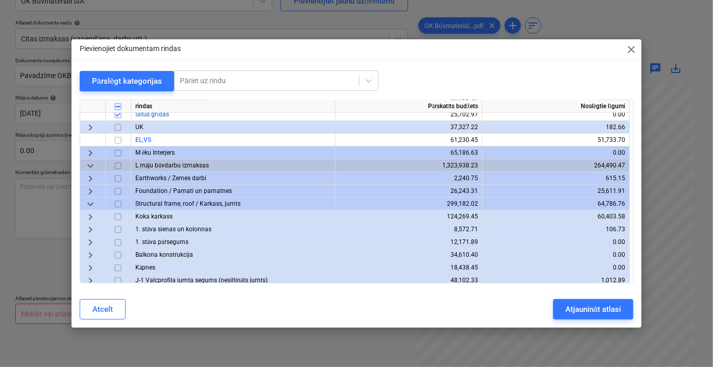
scroll to position [315, 0]
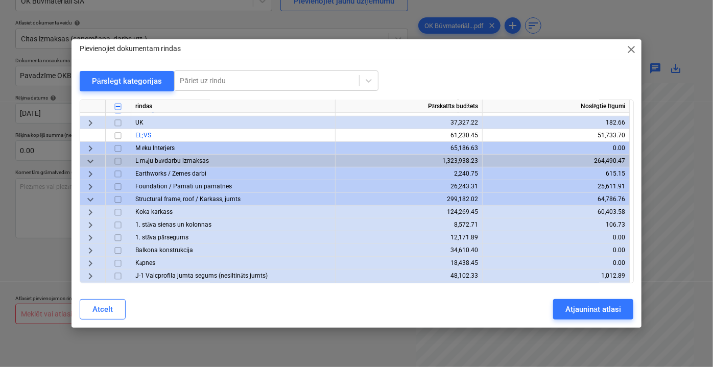
click at [91, 149] on span "keyboard_arrow_right" at bounding box center [90, 148] width 12 height 12
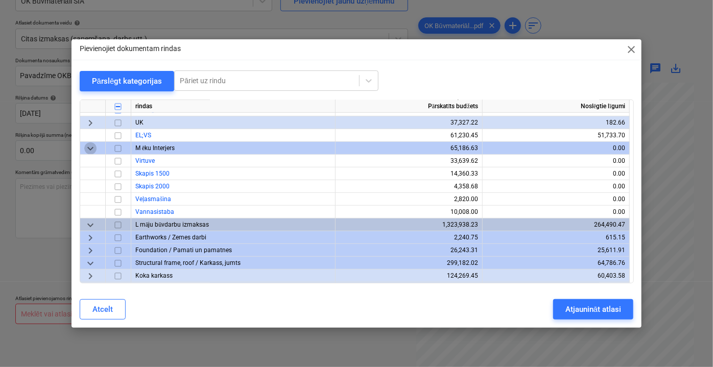
click at [91, 149] on span "keyboard_arrow_down" at bounding box center [90, 148] width 12 height 12
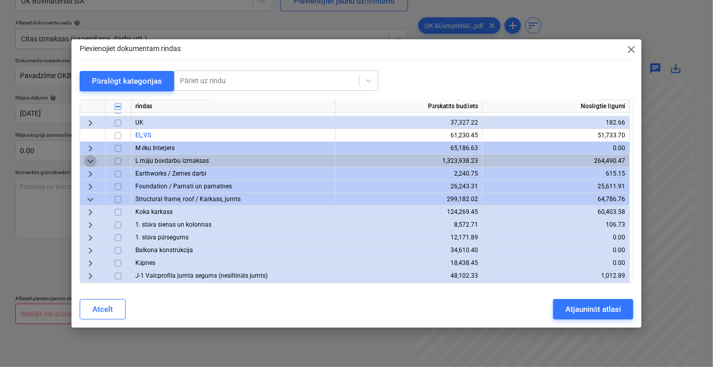
click at [86, 162] on span "keyboard_arrow_down" at bounding box center [90, 161] width 12 height 12
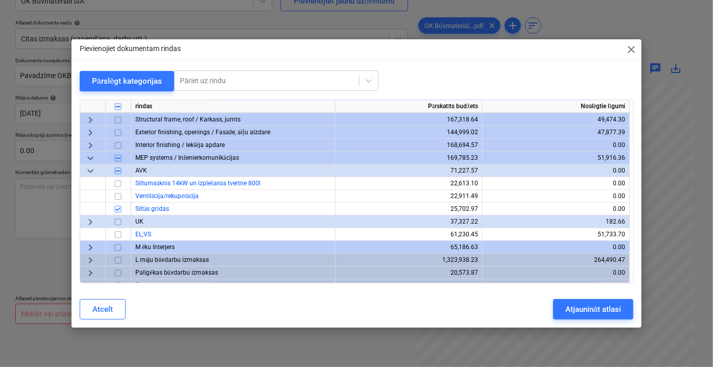
scroll to position [232, 0]
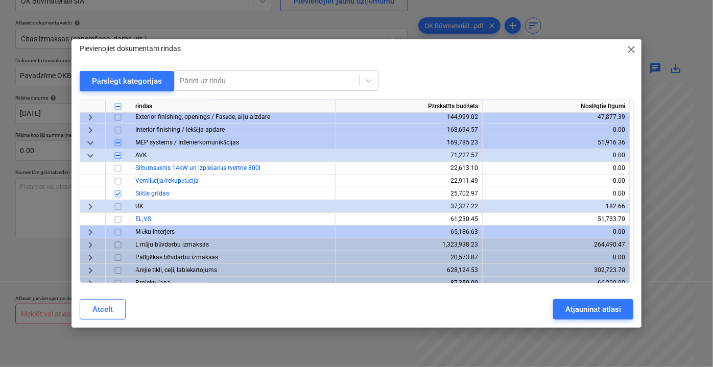
click at [85, 245] on span "keyboard_arrow_right" at bounding box center [90, 244] width 12 height 12
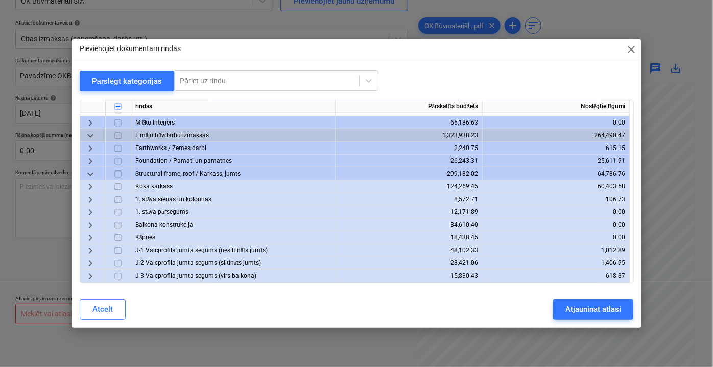
scroll to position [325, 0]
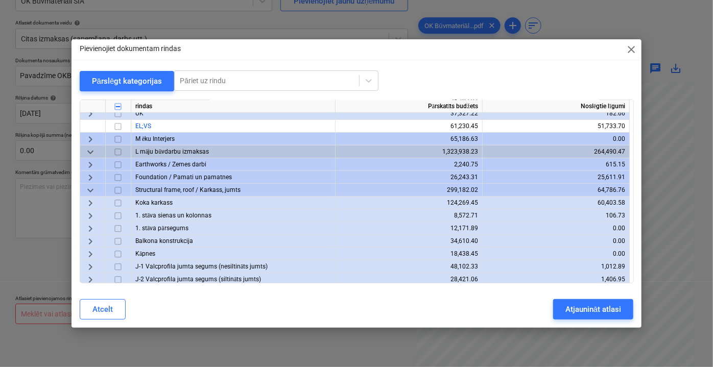
click at [91, 176] on span "keyboard_arrow_right" at bounding box center [90, 177] width 12 height 12
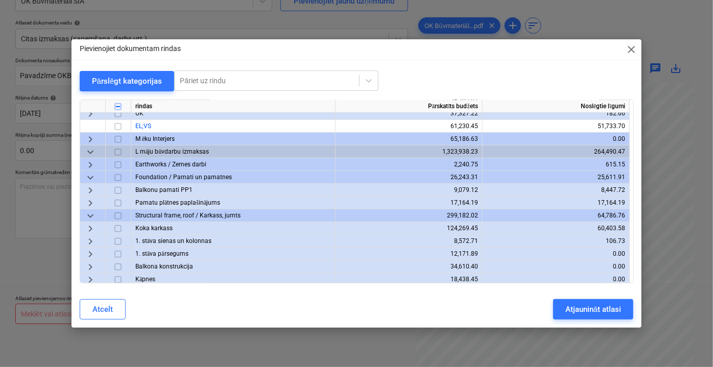
click at [91, 177] on span "keyboard_arrow_down" at bounding box center [90, 177] width 12 height 12
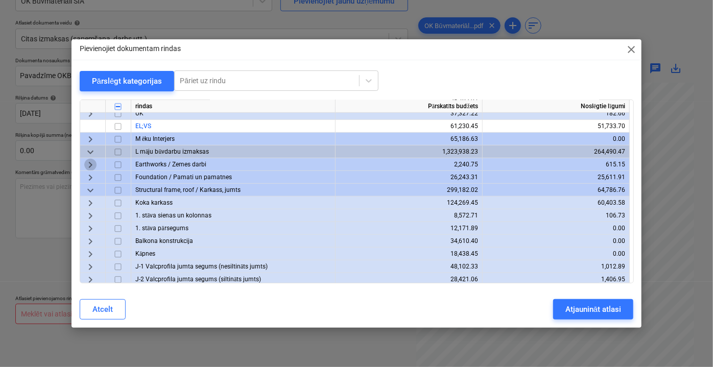
click at [92, 164] on span "keyboard_arrow_right" at bounding box center [90, 164] width 12 height 12
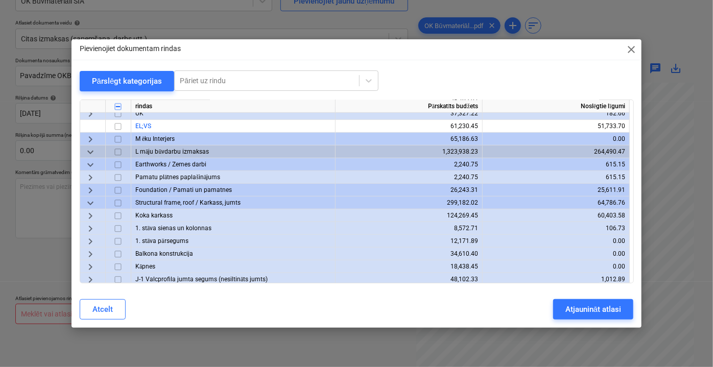
click at [92, 164] on span "keyboard_arrow_down" at bounding box center [90, 164] width 12 height 12
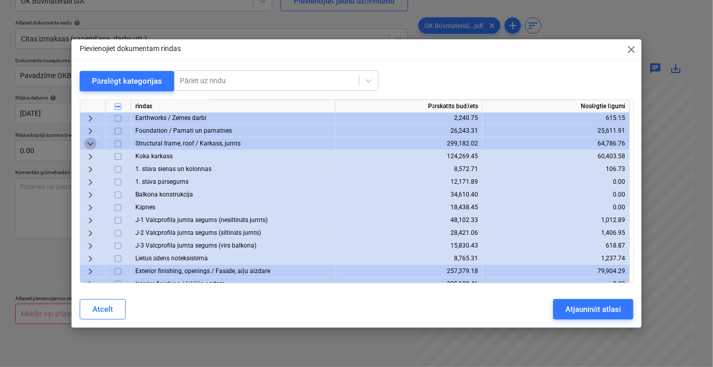
click at [93, 144] on span "keyboard_arrow_down" at bounding box center [90, 143] width 12 height 12
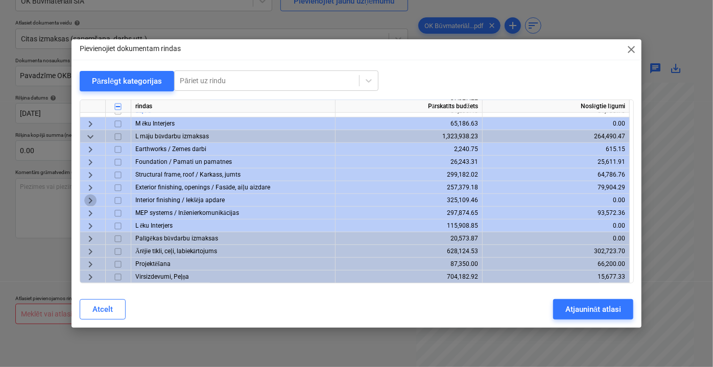
click at [87, 203] on span "keyboard_arrow_right" at bounding box center [90, 200] width 12 height 12
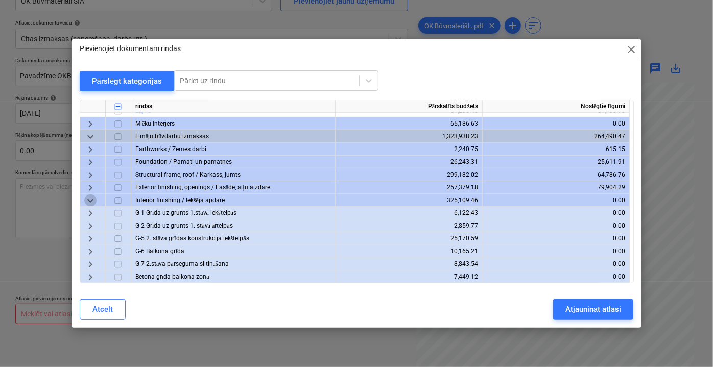
click at [87, 202] on span "keyboard_arrow_down" at bounding box center [90, 200] width 12 height 12
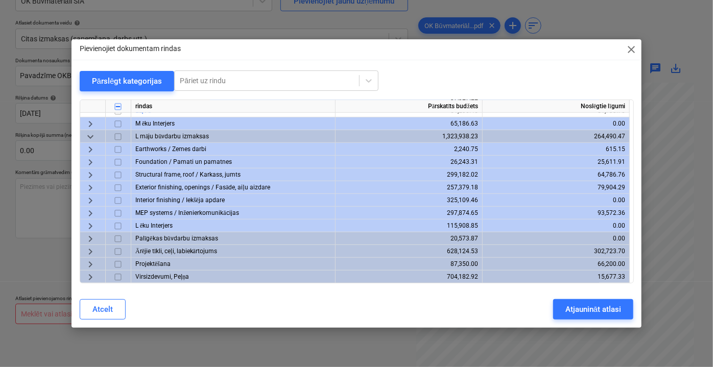
click at [89, 212] on span "keyboard_arrow_right" at bounding box center [90, 213] width 12 height 12
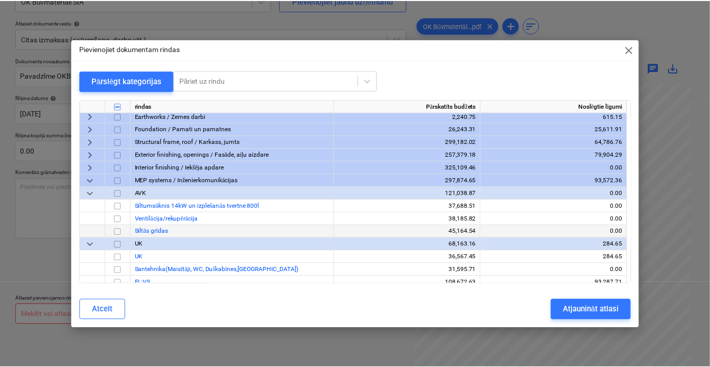
scroll to position [386, 0]
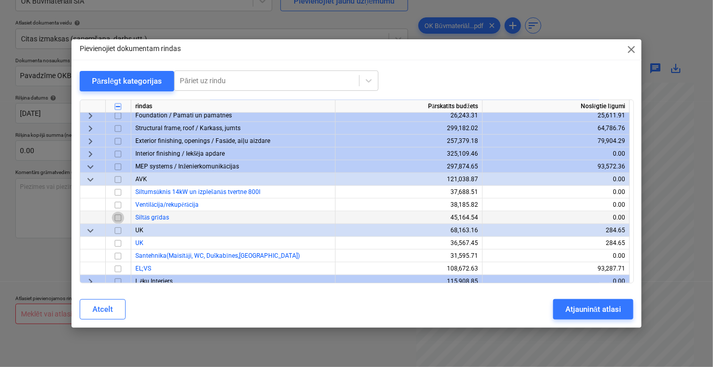
click at [117, 220] on input "checkbox" at bounding box center [118, 217] width 12 height 12
click at [579, 304] on div "Atjaunināt atlasi" at bounding box center [593, 309] width 56 height 13
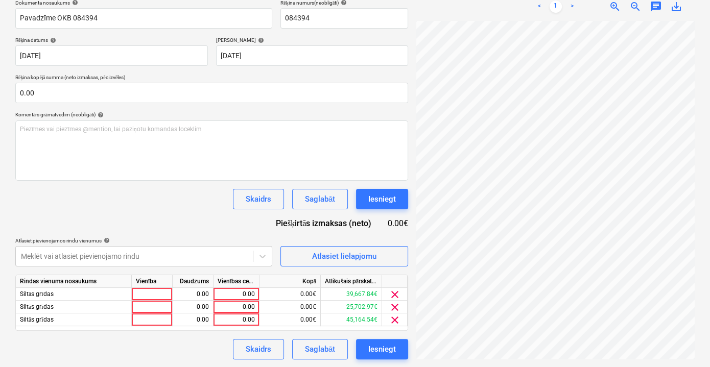
scroll to position [0, 31]
click at [244, 292] on div "0.00" at bounding box center [235, 294] width 37 height 13
type input "642.615"
drag, startPoint x: 234, startPoint y: 291, endPoint x: 263, endPoint y: 294, distance: 29.7
click at [0, 0] on div "Siltās grīdas 0.00 642.615 0.00€ 39,667.84€ clear" at bounding box center [0, 0] width 0 height 0
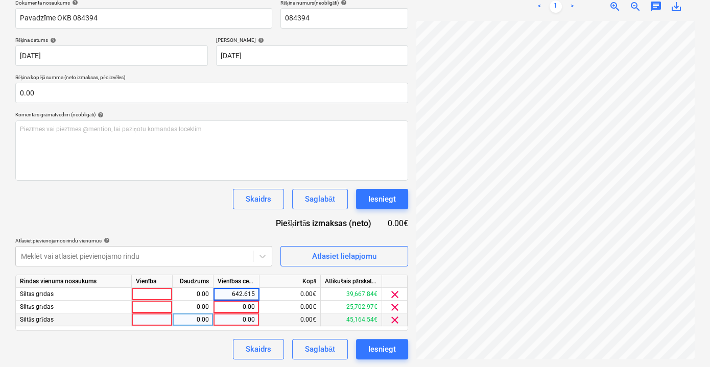
click at [241, 320] on div "0.00" at bounding box center [235, 319] width 37 height 13
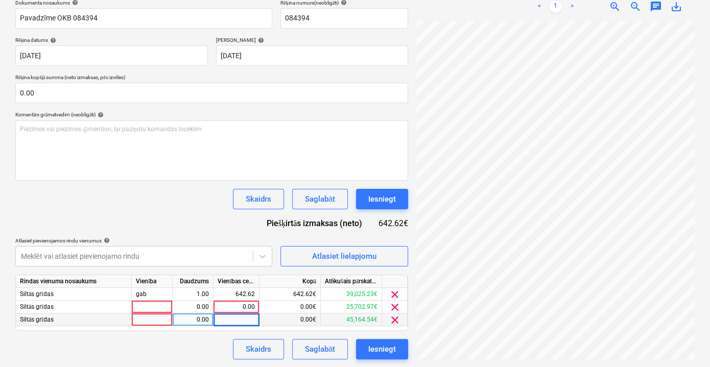
type input "642.615"
click at [242, 308] on div "0.00" at bounding box center [235, 307] width 37 height 13
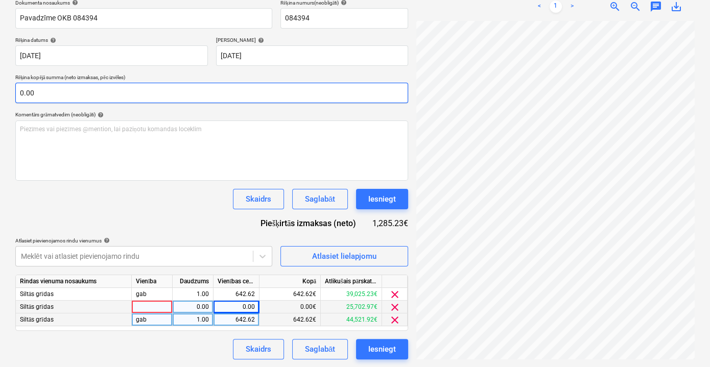
click at [124, 92] on input "0.00" at bounding box center [211, 93] width 393 height 20
click at [84, 96] on input "text" at bounding box center [211, 93] width 393 height 20
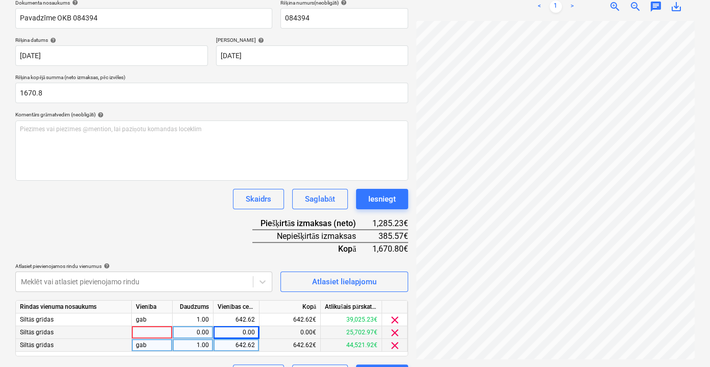
type input "1,670.80"
click at [121, 222] on div "Dokumenta nosaukums help Pavadzīme OKB 084394 Rēķina numurs (neobligāti) help 0…" at bounding box center [211, 191] width 393 height 385
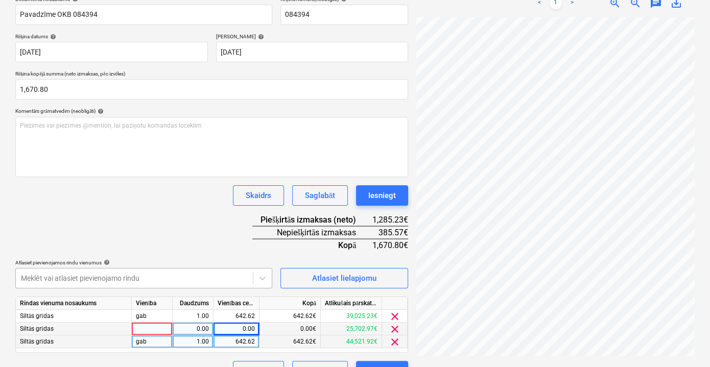
scroll to position [185, 0]
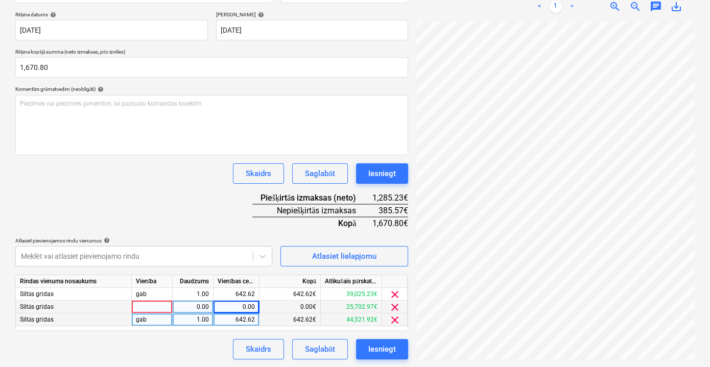
click at [250, 304] on div "0.00" at bounding box center [235, 307] width 37 height 13
type input "385.57"
click at [125, 201] on div "Dokumenta nosaukums help Pavadzīme OKB 084394 Rēķina numurs (neobligāti) help 0…" at bounding box center [211, 166] width 393 height 385
click at [331, 323] on div "Saglabāt" at bounding box center [320, 349] width 30 height 13
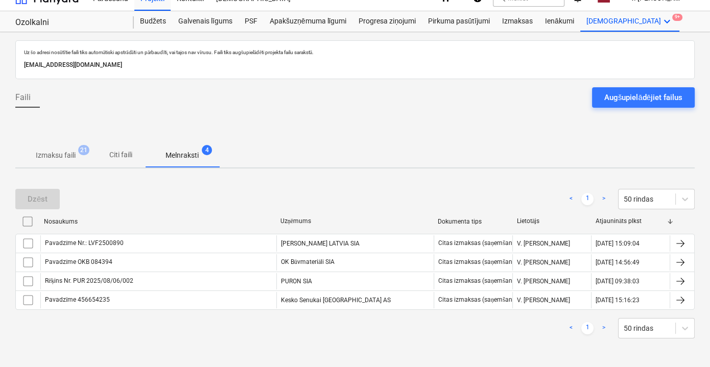
scroll to position [13, 0]
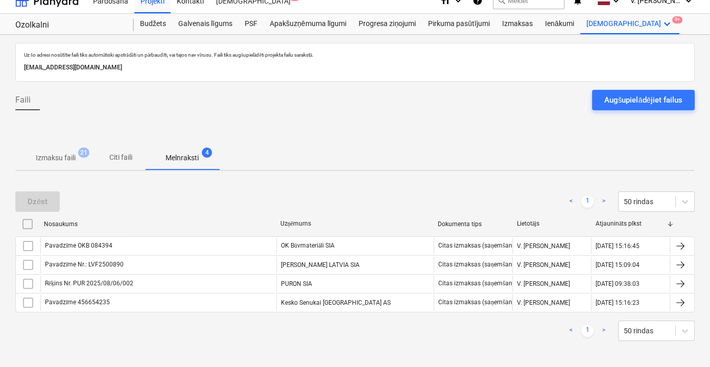
scroll to position [13, 0]
click at [619, 102] on div "Augšupielādējiet failus" at bounding box center [643, 99] width 78 height 13
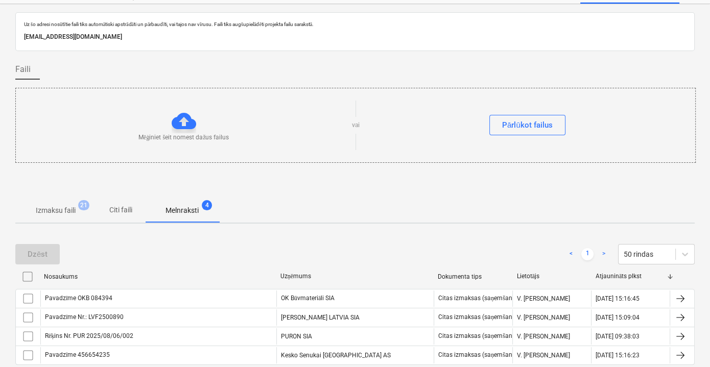
scroll to position [3, 0]
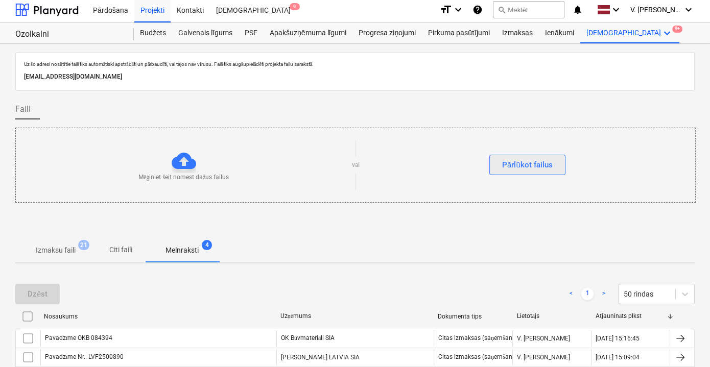
click at [525, 160] on div "Pārlūkot failus" at bounding box center [527, 164] width 51 height 13
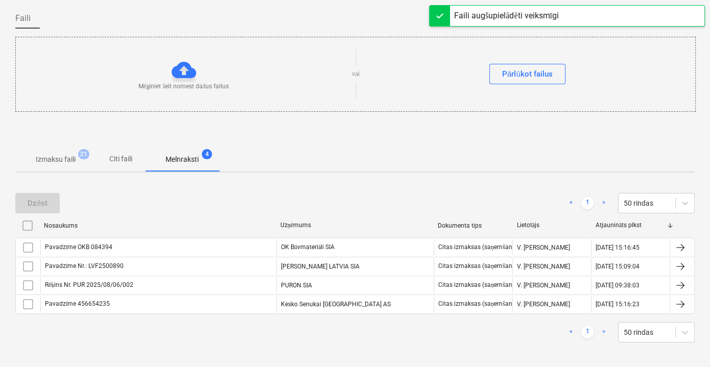
scroll to position [96, 0]
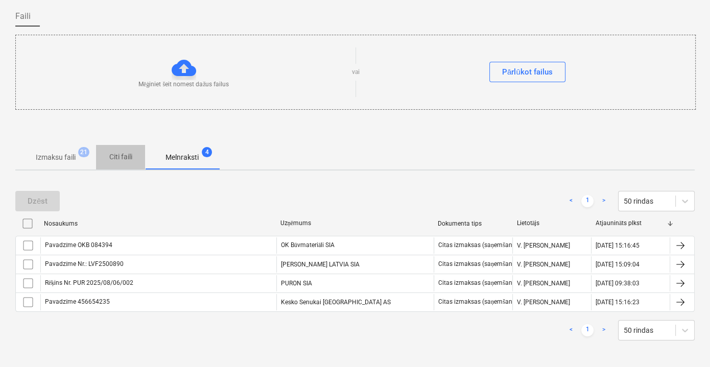
click at [119, 164] on span "Citi faili" at bounding box center [120, 157] width 49 height 17
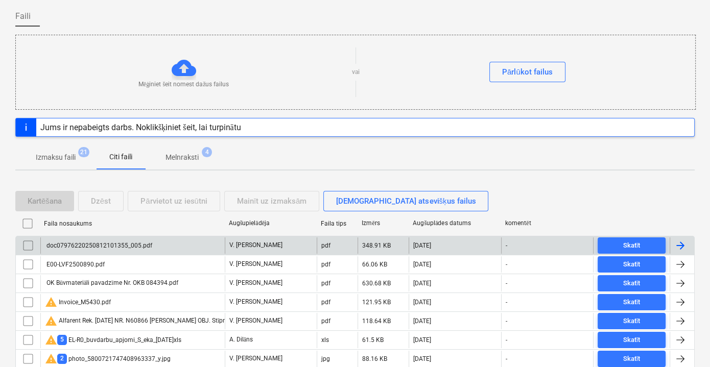
click at [165, 248] on div "doc07976220250812101355_005.pdf" at bounding box center [132, 245] width 184 height 16
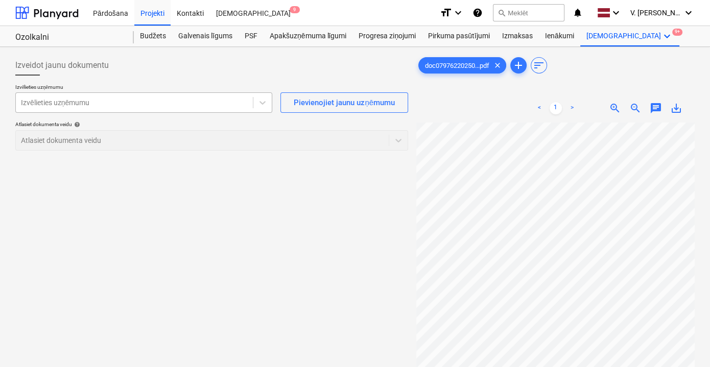
click at [189, 102] on div at bounding box center [134, 103] width 227 height 10
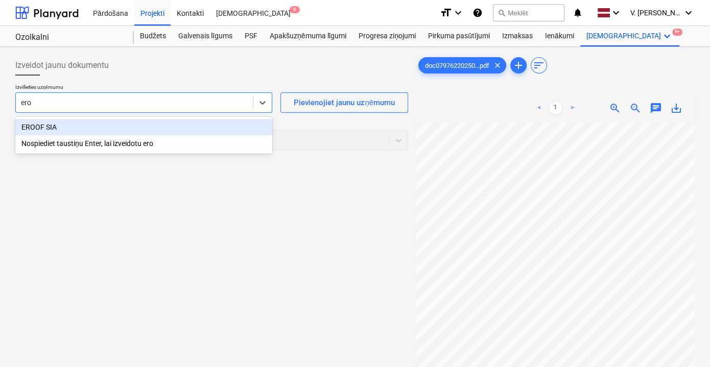
type input "eroo"
click at [162, 128] on div "EROOF SIA" at bounding box center [143, 127] width 257 height 16
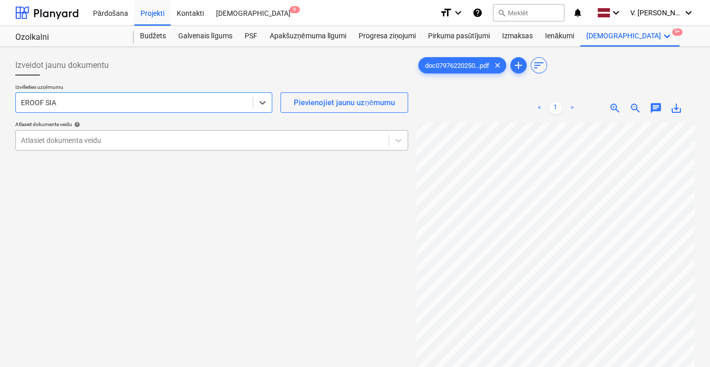
click at [217, 133] on div "Atlasiet dokumenta veidu" at bounding box center [202, 140] width 373 height 14
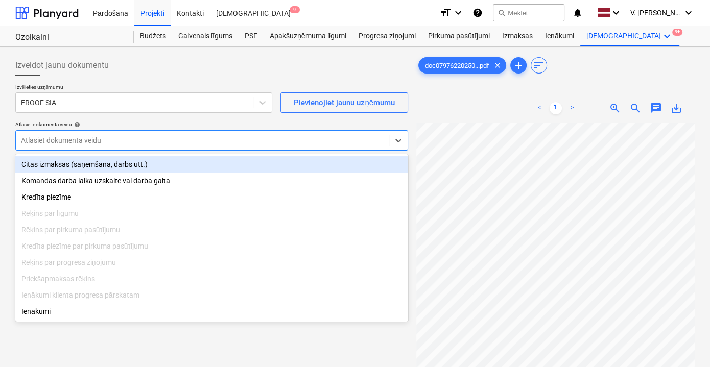
click at [183, 165] on div "Citas izmaksas (saņemšana, darbs utt.)" at bounding box center [211, 164] width 393 height 16
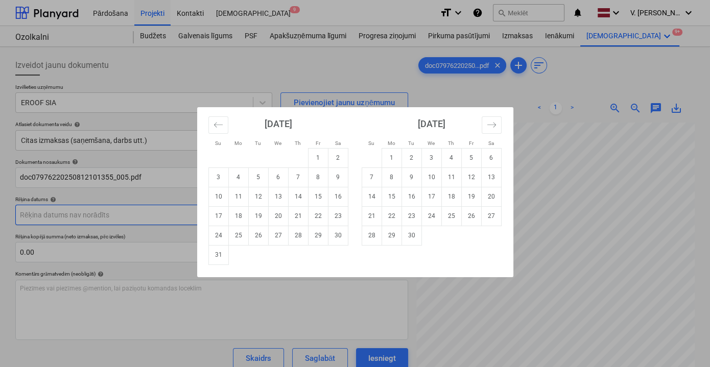
click at [73, 212] on body "Pārdošana Projekti Kontakti Iesūtne 9 format_size keyboard_arrow_down help sear…" at bounding box center [355, 183] width 710 height 367
click at [299, 294] on div "Su Mo Tu We Th Fr Sa Su Mo Tu We Th Fr Sa [DATE] 1 2 3 4 5 6 7 8 9 10 11 12 13 …" at bounding box center [355, 183] width 710 height 367
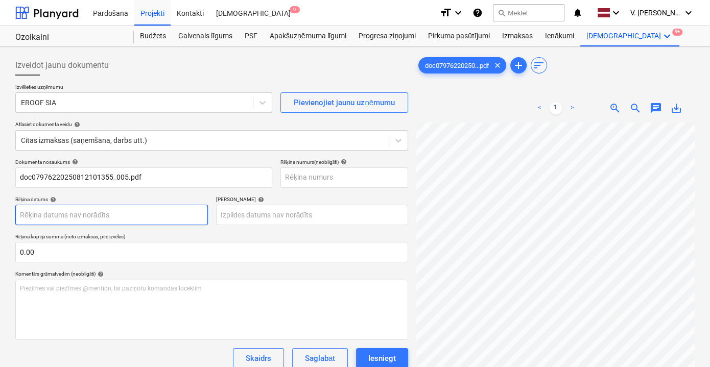
click at [139, 223] on body "Pārdošana Projekti Kontakti Iesūtne 9 format_size keyboard_arrow_down help sear…" at bounding box center [355, 183] width 710 height 367
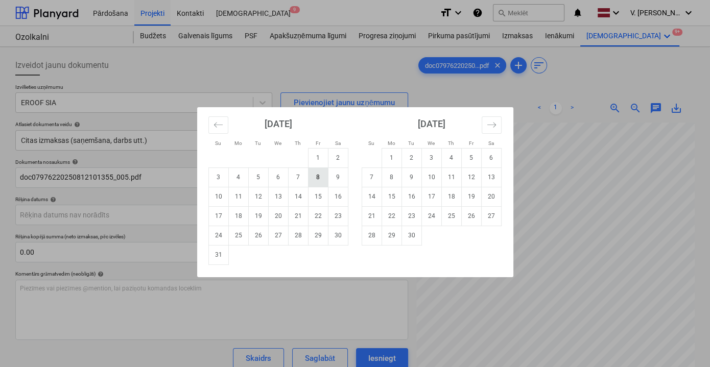
click at [320, 181] on td "8" at bounding box center [318, 176] width 20 height 19
type input "[DATE]"
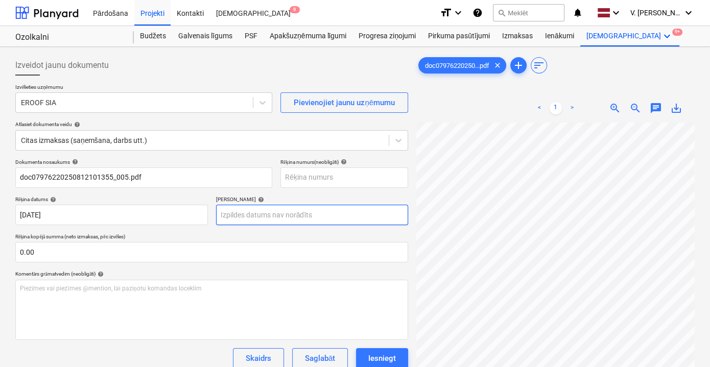
click at [296, 220] on body "Pārdošana Projekti Kontakti Iesūtne 9 format_size keyboard_arrow_down help sear…" at bounding box center [355, 183] width 710 height 367
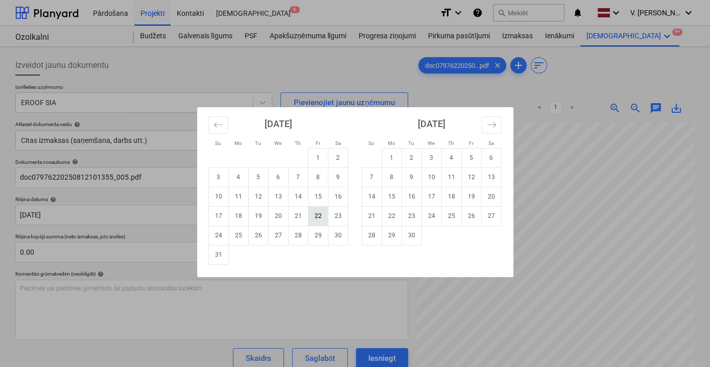
click at [322, 217] on td "22" at bounding box center [318, 215] width 20 height 19
type input "[DATE]"
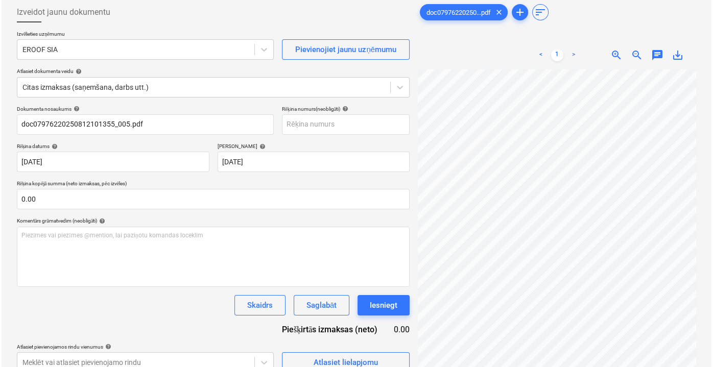
scroll to position [92, 0]
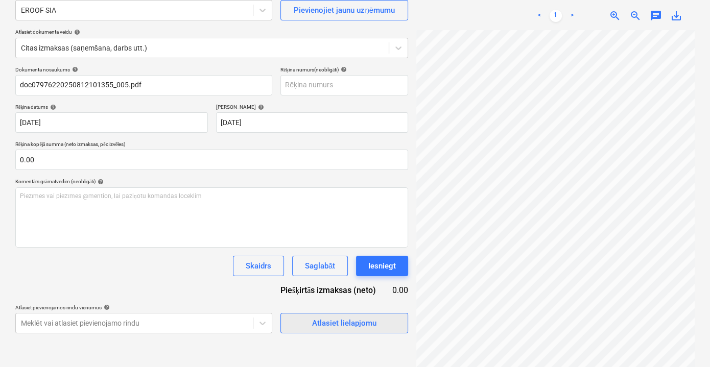
click at [370, 323] on div "Atlasiet lielapjomu" at bounding box center [344, 323] width 64 height 13
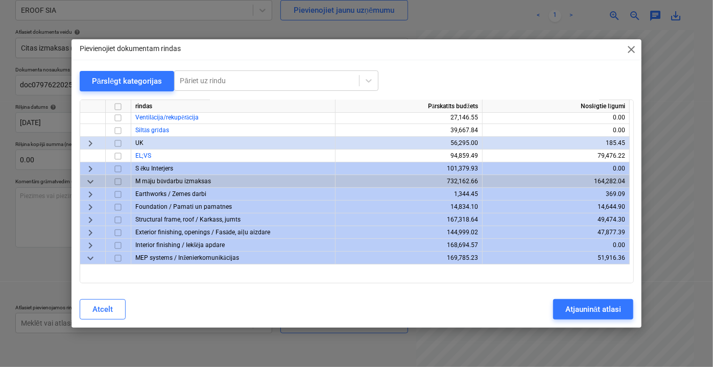
scroll to position [0, 0]
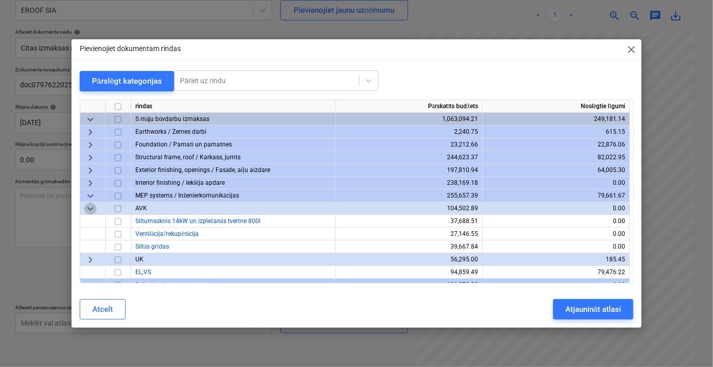
click at [89, 207] on span "keyboard_arrow_down" at bounding box center [90, 208] width 12 height 12
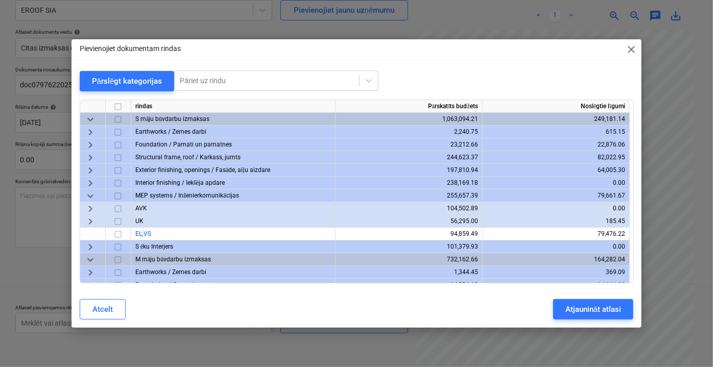
click at [89, 222] on span "keyboard_arrow_right" at bounding box center [90, 221] width 12 height 12
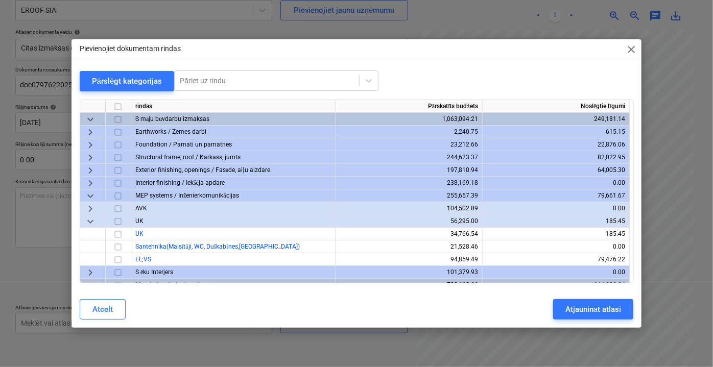
click at [90, 157] on span "keyboard_arrow_right" at bounding box center [90, 157] width 12 height 12
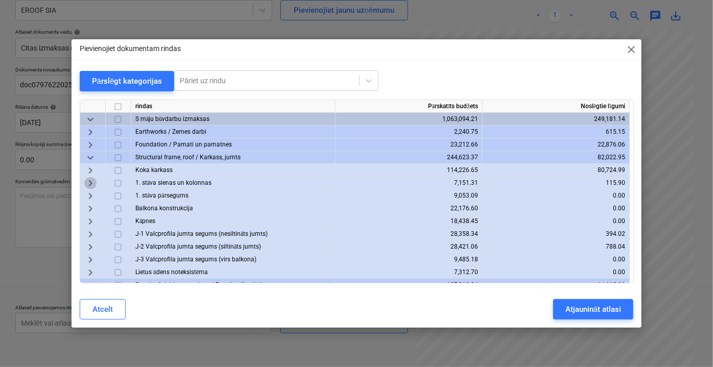
click at [88, 184] on span "keyboard_arrow_right" at bounding box center [90, 183] width 12 height 12
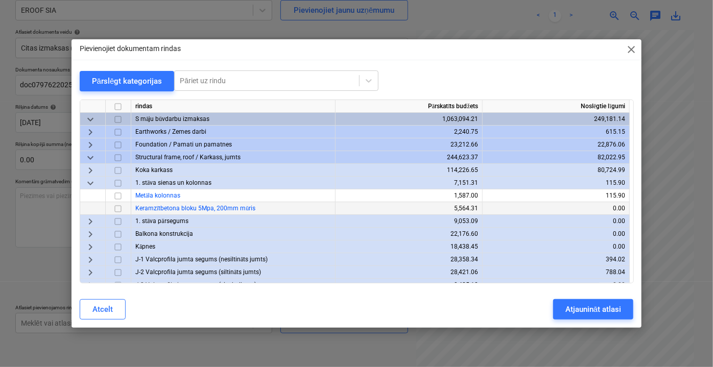
click at [88, 184] on span "keyboard_arrow_down" at bounding box center [90, 183] width 12 height 12
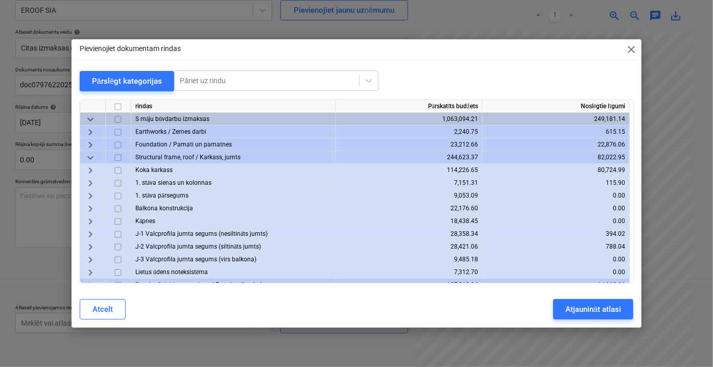
click at [90, 170] on span "keyboard_arrow_right" at bounding box center [90, 170] width 12 height 12
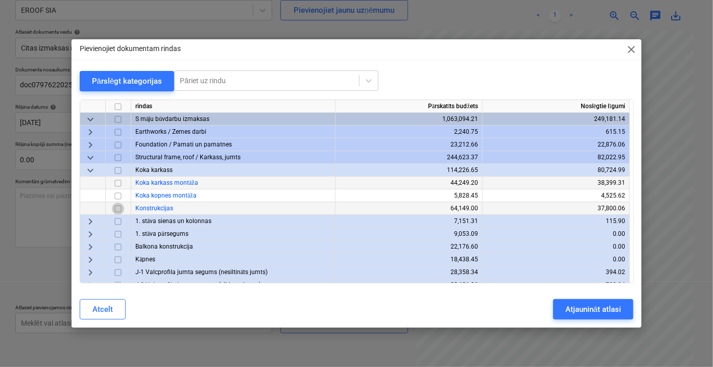
click at [117, 209] on input "checkbox" at bounding box center [118, 208] width 12 height 12
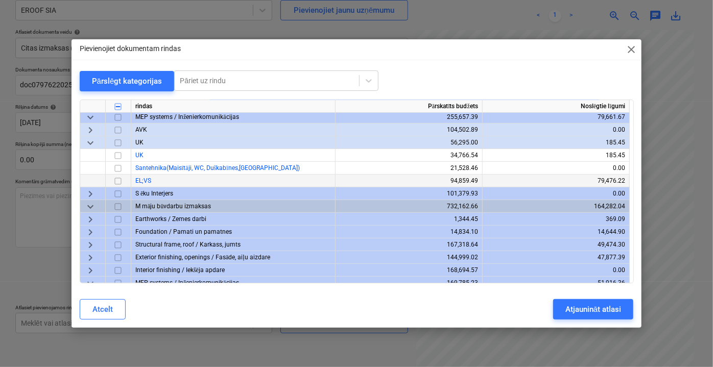
scroll to position [185, 0]
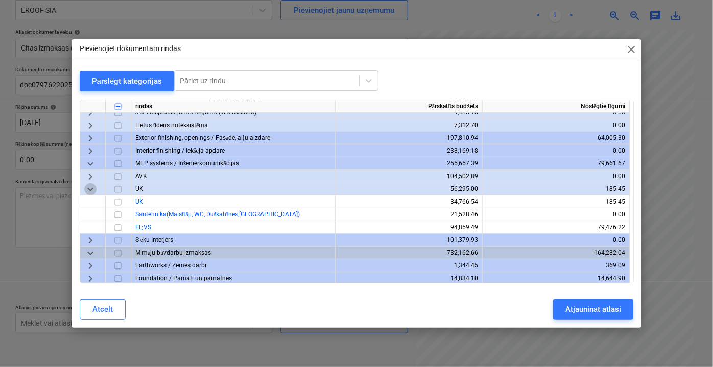
click at [91, 188] on span "keyboard_arrow_down" at bounding box center [90, 189] width 12 height 12
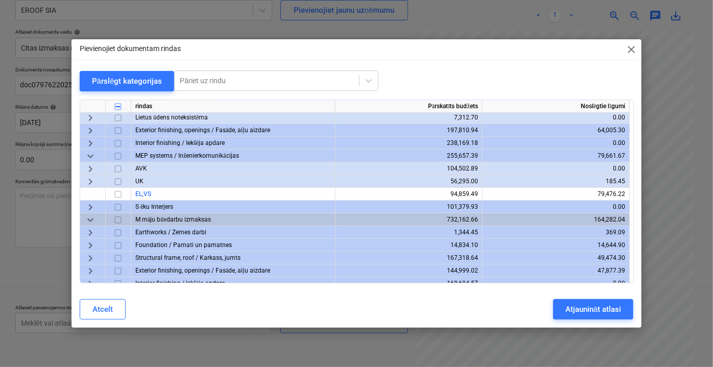
scroll to position [186, 0]
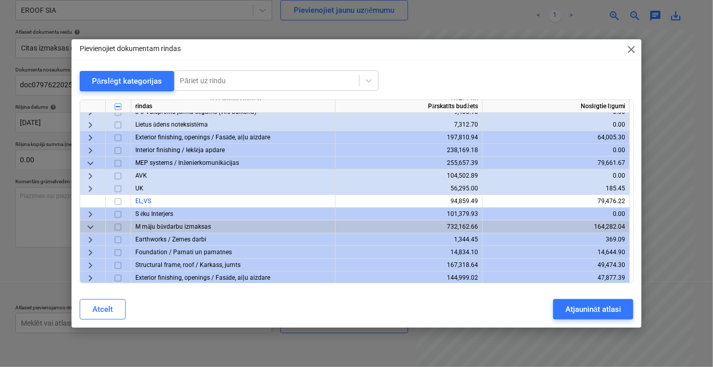
click at [89, 191] on span "keyboard_arrow_right" at bounding box center [90, 188] width 12 height 12
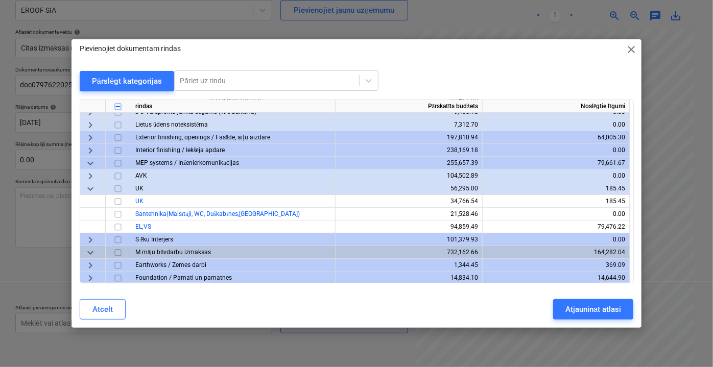
click at [95, 188] on span "keyboard_arrow_down" at bounding box center [90, 188] width 12 height 12
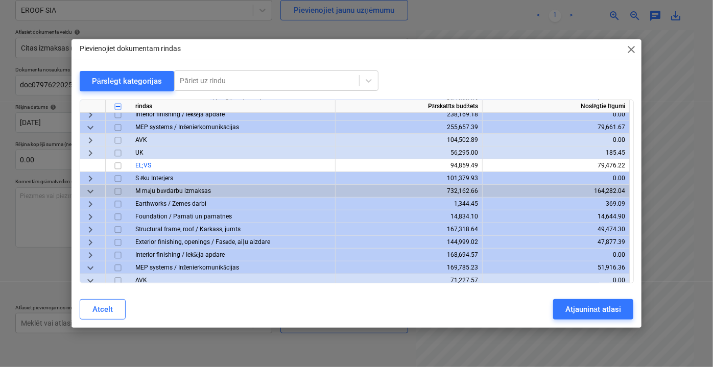
scroll to position [232, 0]
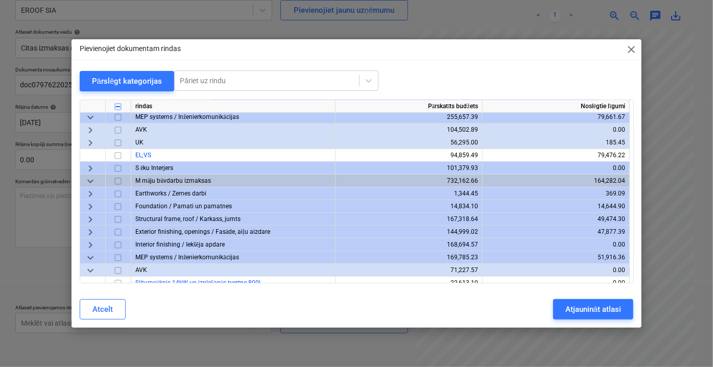
click at [86, 182] on span "keyboard_arrow_down" at bounding box center [90, 181] width 12 height 12
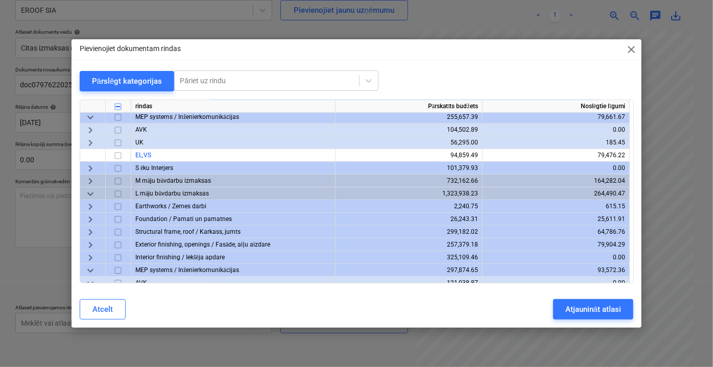
click at [86, 182] on span "keyboard_arrow_right" at bounding box center [90, 181] width 12 height 12
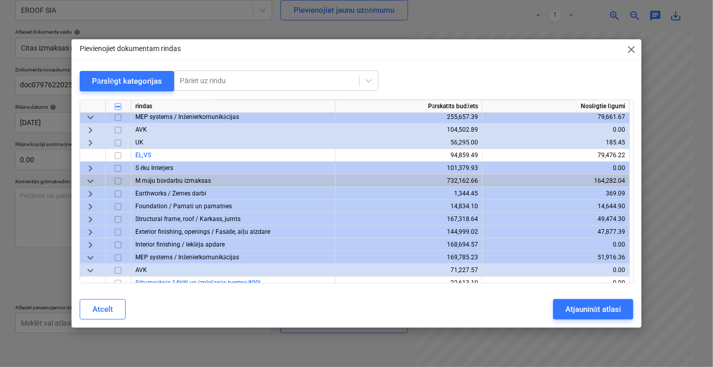
click at [87, 205] on span "keyboard_arrow_right" at bounding box center [90, 206] width 12 height 12
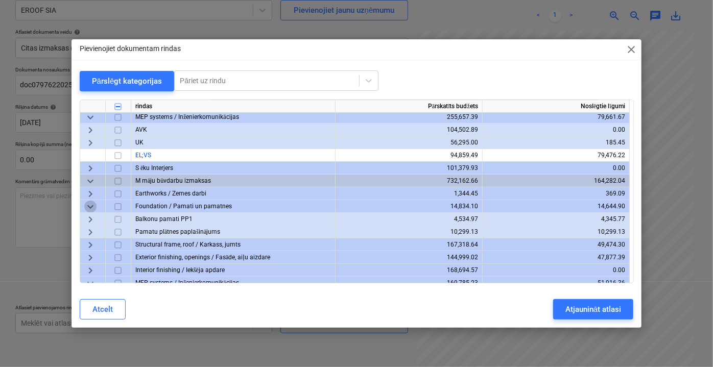
click at [87, 205] on span "keyboard_arrow_down" at bounding box center [90, 206] width 12 height 12
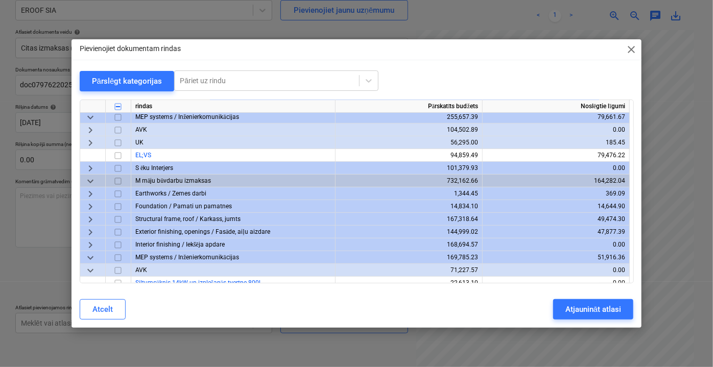
click at [87, 194] on span "keyboard_arrow_right" at bounding box center [90, 193] width 12 height 12
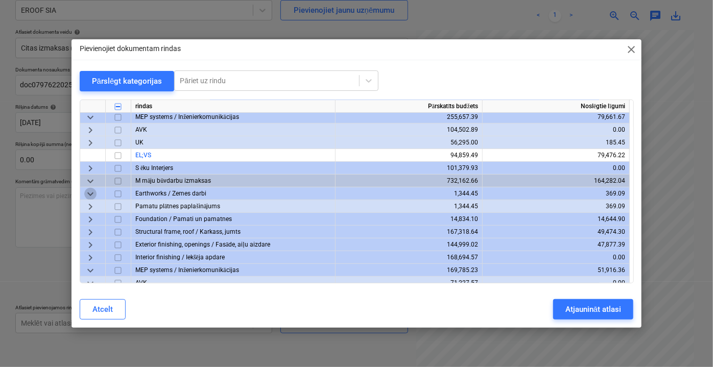
click at [87, 194] on span "keyboard_arrow_down" at bounding box center [90, 193] width 12 height 12
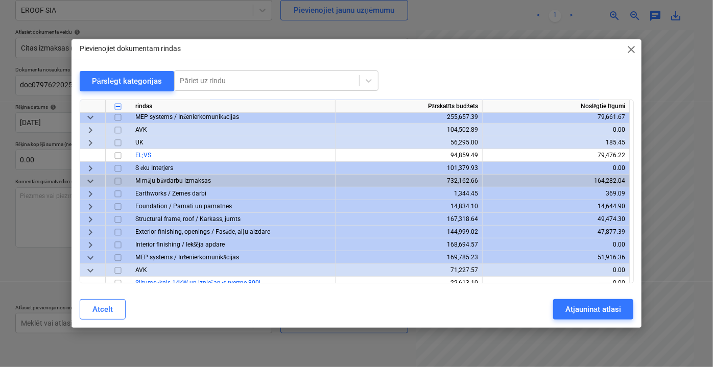
click at [87, 223] on span "keyboard_arrow_right" at bounding box center [90, 219] width 12 height 12
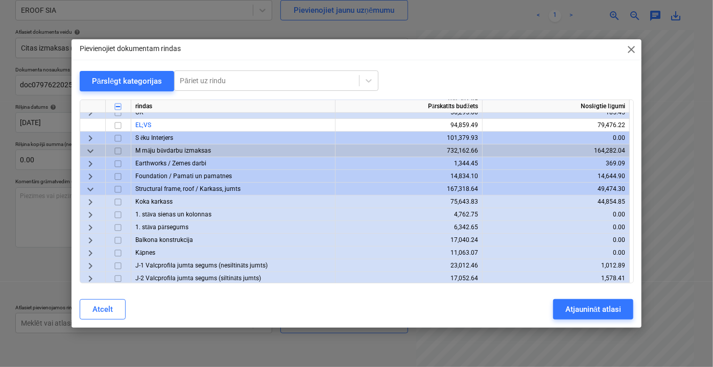
scroll to position [278, 0]
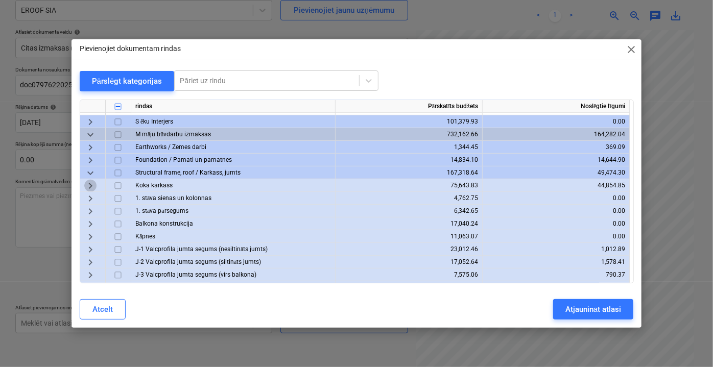
click at [89, 183] on span "keyboard_arrow_right" at bounding box center [90, 185] width 12 height 12
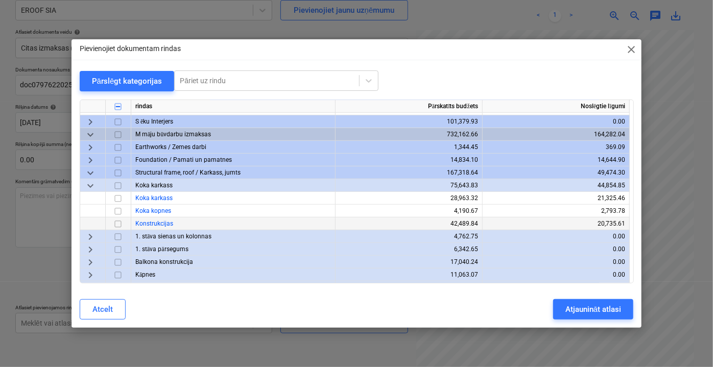
click at [116, 224] on input "checkbox" at bounding box center [118, 223] width 12 height 12
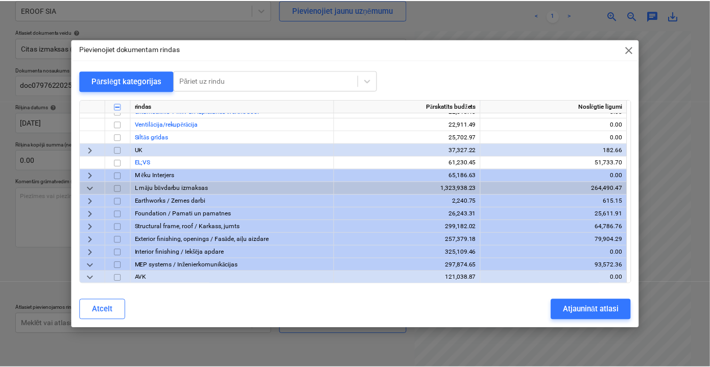
scroll to position [603, 0]
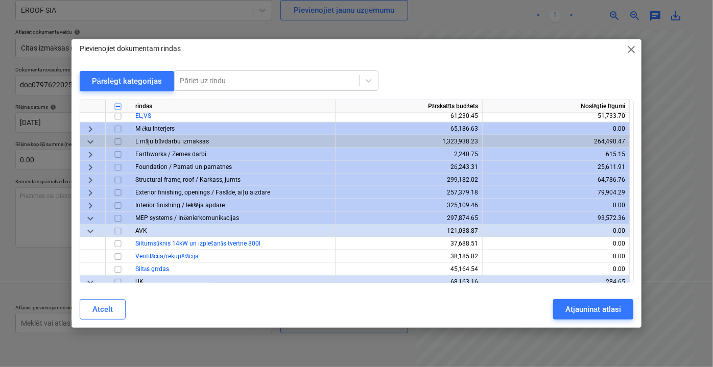
click at [87, 155] on span "keyboard_arrow_right" at bounding box center [90, 154] width 12 height 12
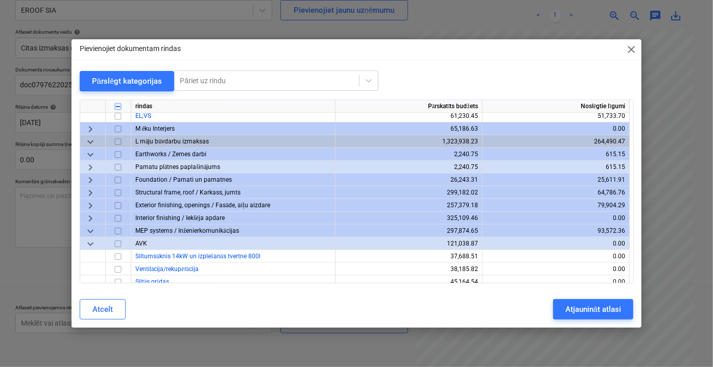
click at [87, 155] on span "keyboard_arrow_down" at bounding box center [90, 154] width 12 height 12
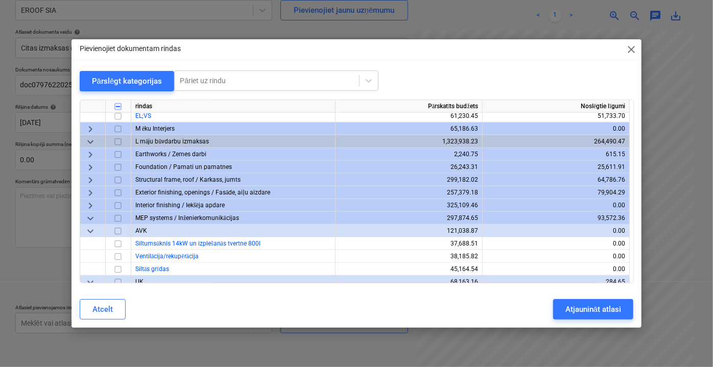
click at [90, 165] on span "keyboard_arrow_right" at bounding box center [90, 167] width 12 height 12
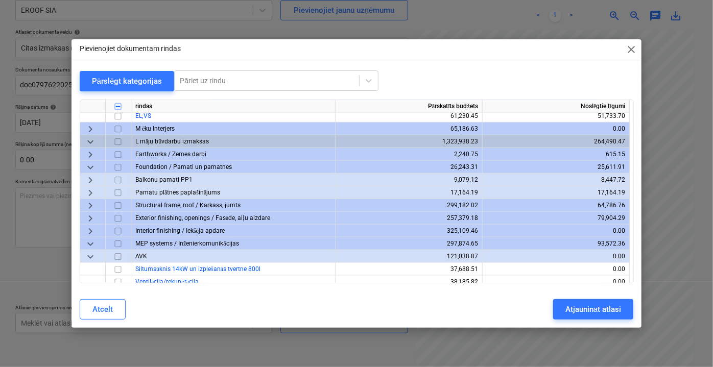
click at [87, 202] on span "keyboard_arrow_right" at bounding box center [90, 205] width 12 height 12
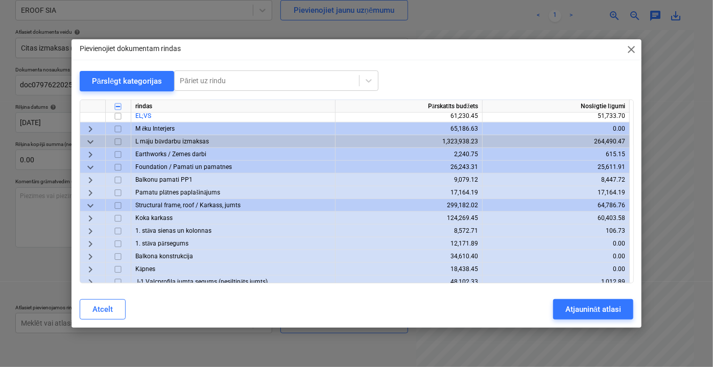
click at [92, 215] on span "keyboard_arrow_right" at bounding box center [90, 218] width 12 height 12
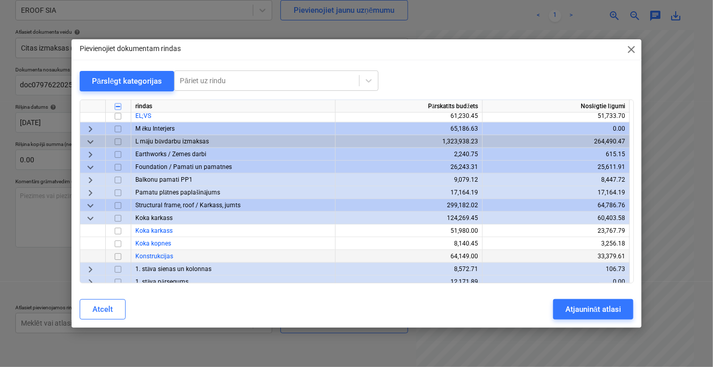
click at [117, 257] on input "checkbox" at bounding box center [118, 256] width 12 height 12
click at [574, 305] on div "Atjaunināt atlasi" at bounding box center [593, 309] width 56 height 13
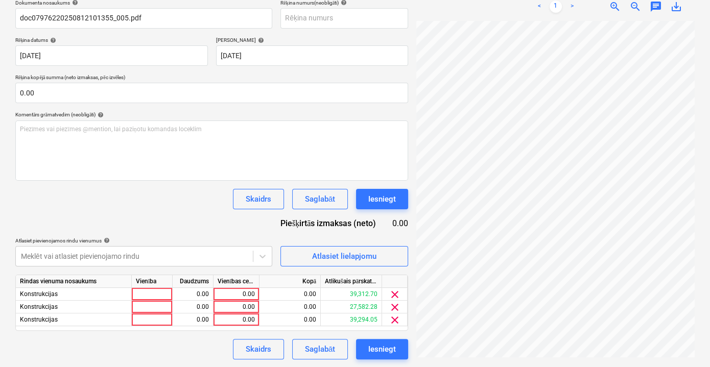
scroll to position [99, 31]
click at [249, 291] on div "0.00" at bounding box center [235, 294] width 37 height 13
type input "216.73"
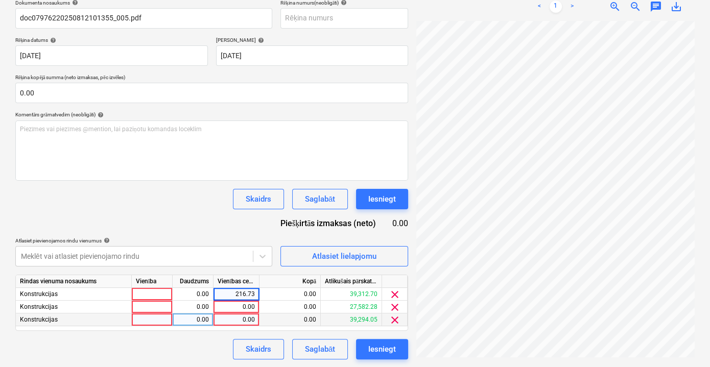
click at [246, 317] on div "0.00" at bounding box center [235, 319] width 37 height 13
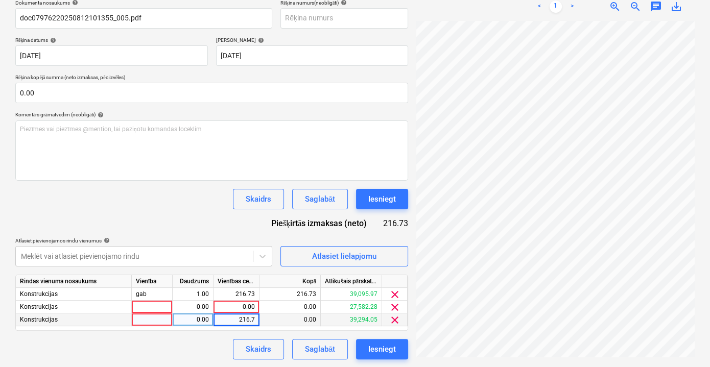
type input "216.73"
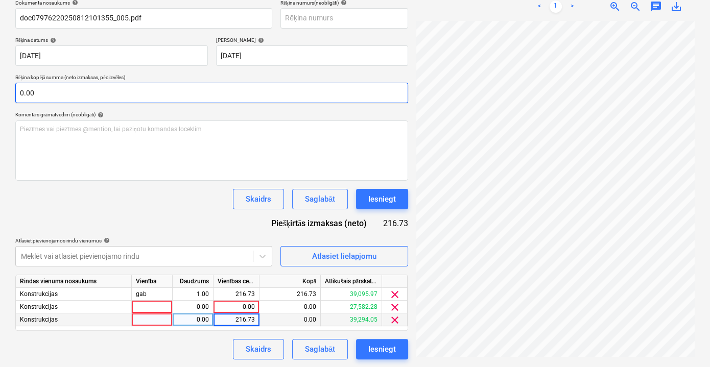
click at [135, 95] on input "0.00" at bounding box center [211, 93] width 393 height 20
click at [68, 94] on input "text" at bounding box center [211, 93] width 393 height 20
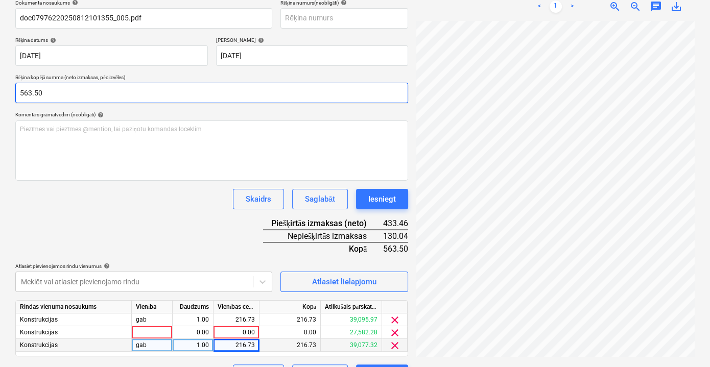
type input "563.50"
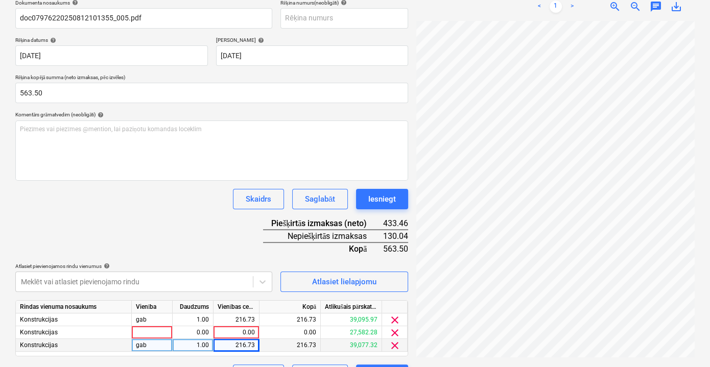
click at [158, 198] on div "Skaidrs Saglabāt Iesniegt" at bounding box center [211, 199] width 393 height 20
click at [238, 323] on div "0.00" at bounding box center [235, 332] width 37 height 13
type input "130.04"
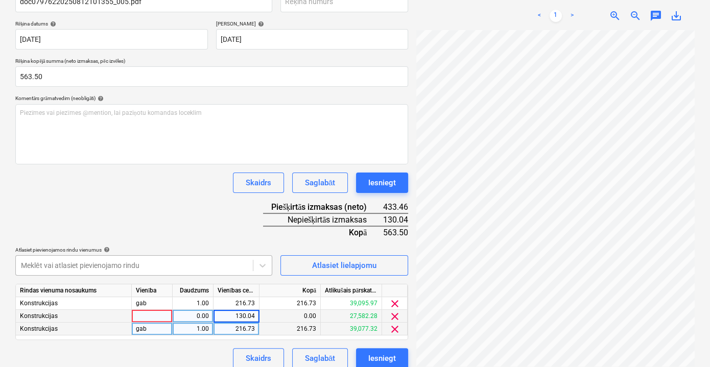
scroll to position [185, 0]
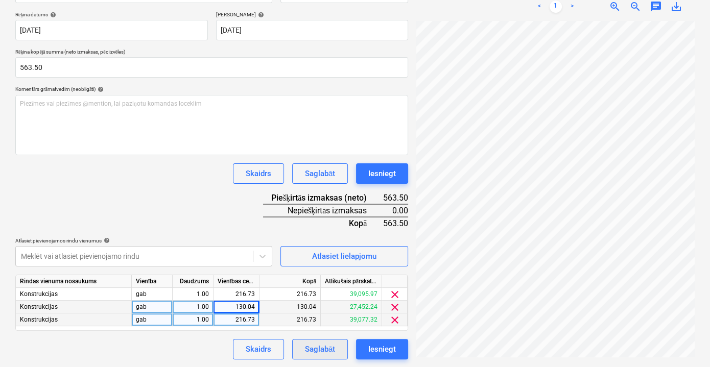
drag, startPoint x: 334, startPoint y: 352, endPoint x: 325, endPoint y: 348, distance: 10.5
click at [325, 323] on div "Saglabāt" at bounding box center [320, 349] width 30 height 13
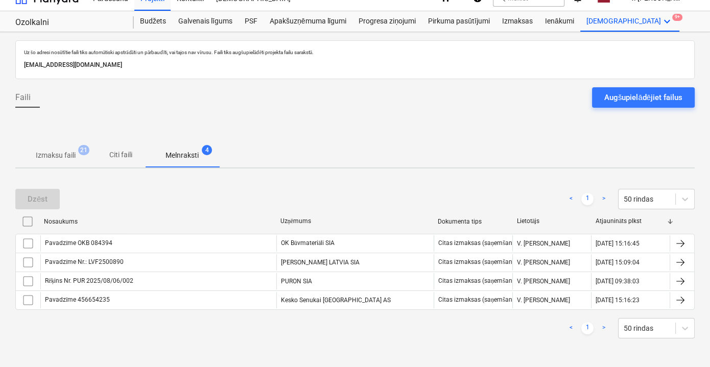
scroll to position [13, 0]
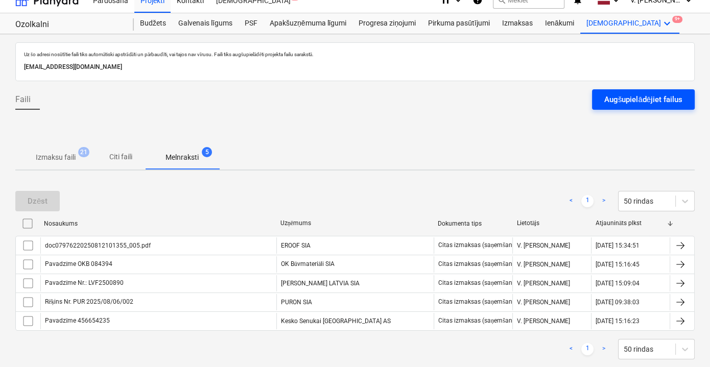
click at [621, 104] on div "Augšupielādējiet failus" at bounding box center [643, 99] width 78 height 13
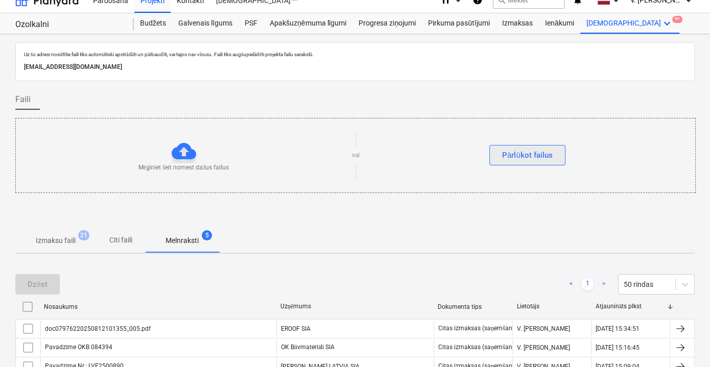
click at [531, 157] on div "Pārlūkot failus" at bounding box center [527, 155] width 51 height 13
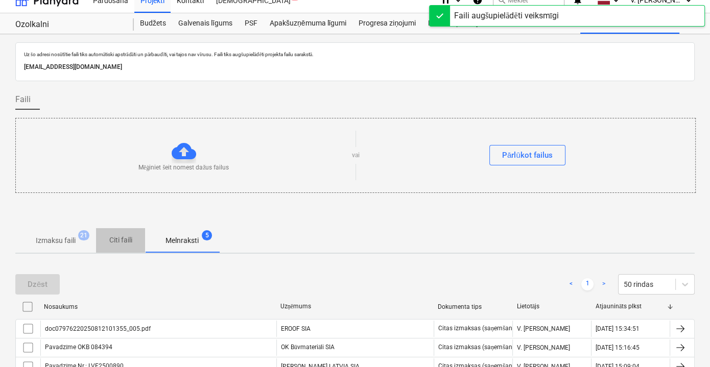
click at [128, 244] on p "Citi faili" at bounding box center [120, 240] width 25 height 11
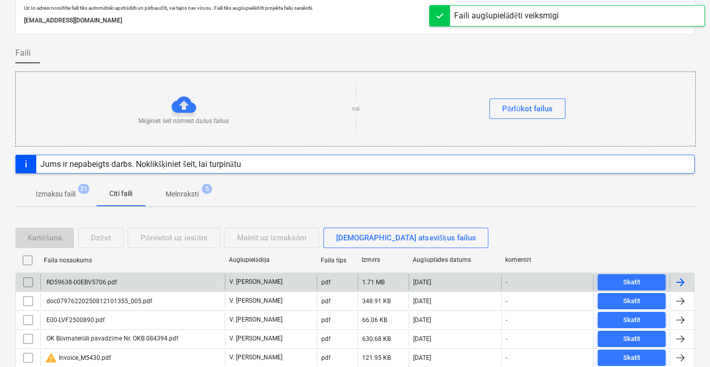
click at [211, 280] on div "RD59638-00EBV5706.pdf" at bounding box center [132, 282] width 184 height 16
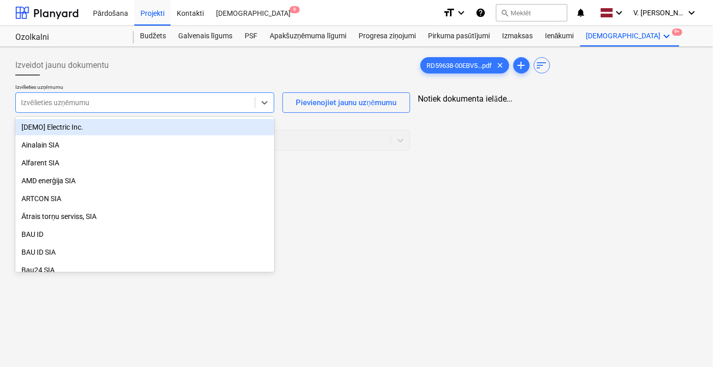
click at [151, 102] on div at bounding box center [135, 103] width 229 height 10
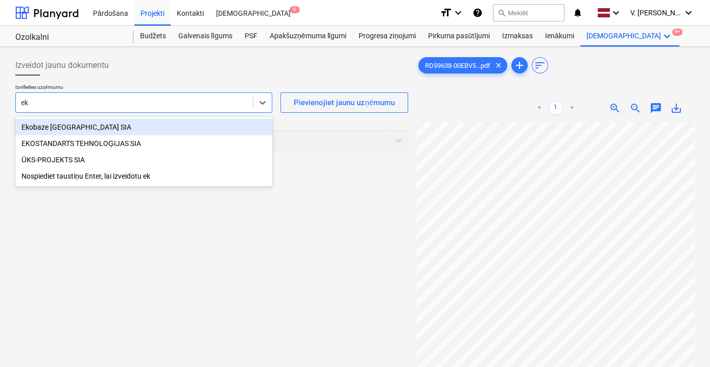
type input "eko"
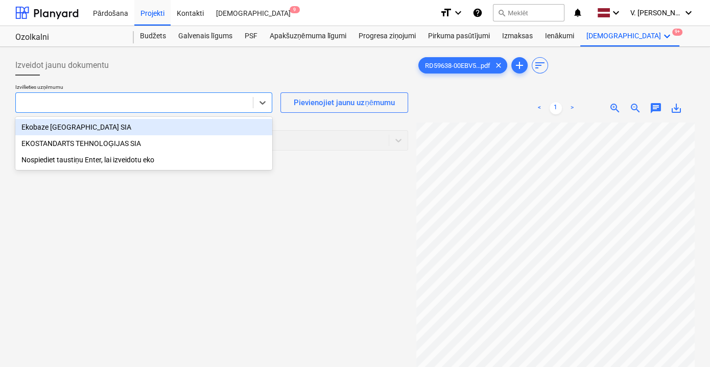
click at [121, 96] on div at bounding box center [134, 102] width 237 height 14
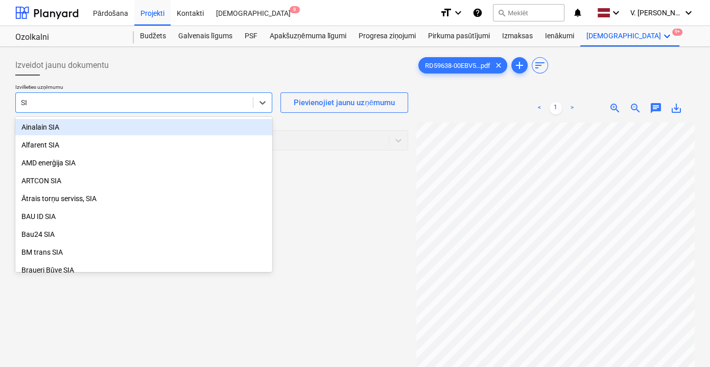
type input "S"
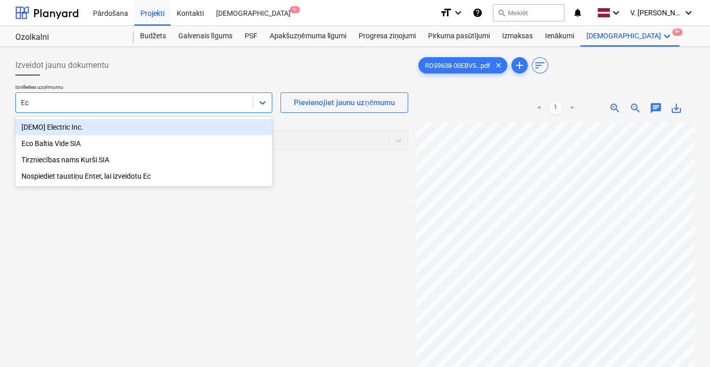
type input "Eco"
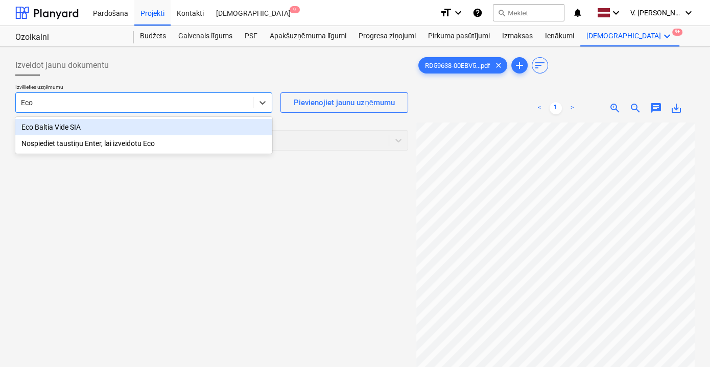
click at [131, 125] on div "Eco Baltia Vide SIA" at bounding box center [143, 127] width 257 height 16
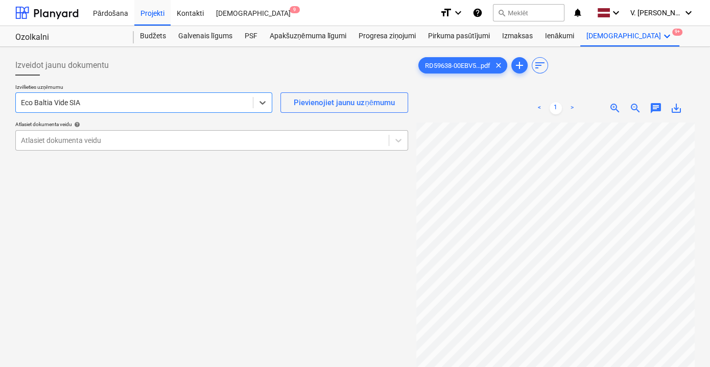
click at [159, 136] on div at bounding box center [202, 140] width 362 height 10
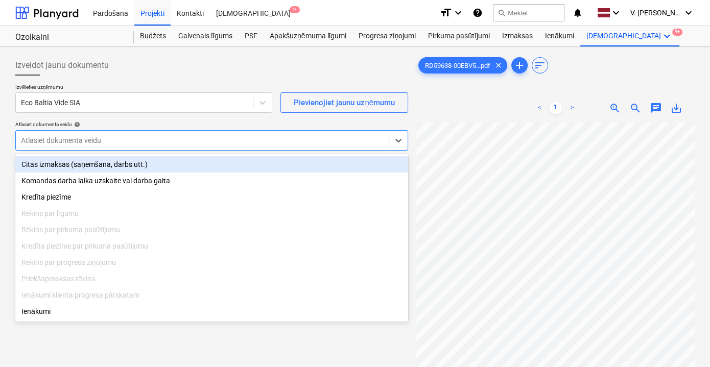
click at [158, 164] on div "Citas izmaksas (saņemšana, darbs utt.)" at bounding box center [211, 164] width 393 height 16
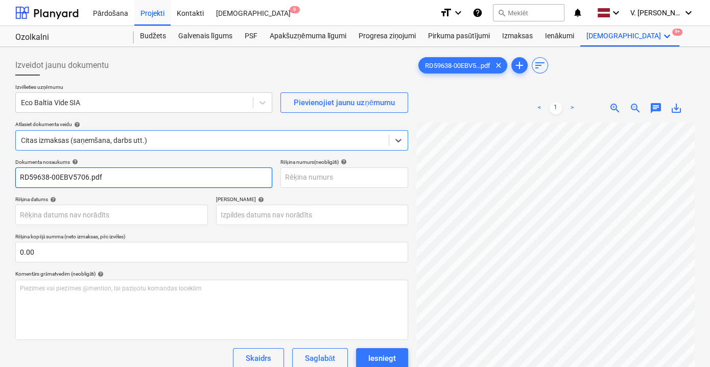
click at [137, 177] on input "RD59638-00EBV5706.pdf" at bounding box center [143, 177] width 257 height 20
click at [136, 176] on input "RD59638-00EBV5706.pdf" at bounding box center [143, 177] width 257 height 20
click at [101, 178] on input "RD59638-00EBV5706.pdf" at bounding box center [143, 177] width 257 height 20
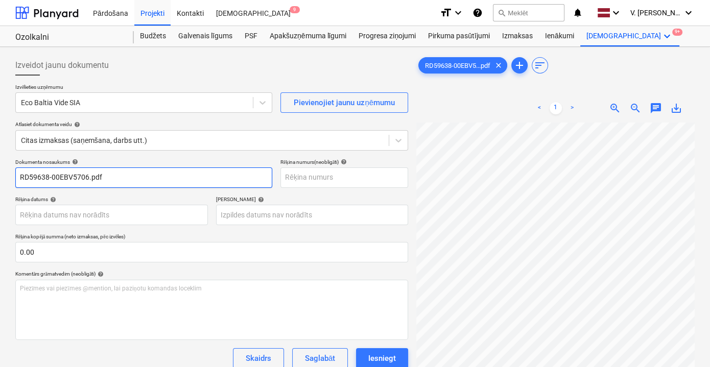
click at [101, 178] on input "RD59638-00EBV5706.pdf" at bounding box center [143, 177] width 257 height 20
paste input "[PERSON_NAME] RD5963800EBV5706"
type input "Rēķins RD5963800EBV5706"
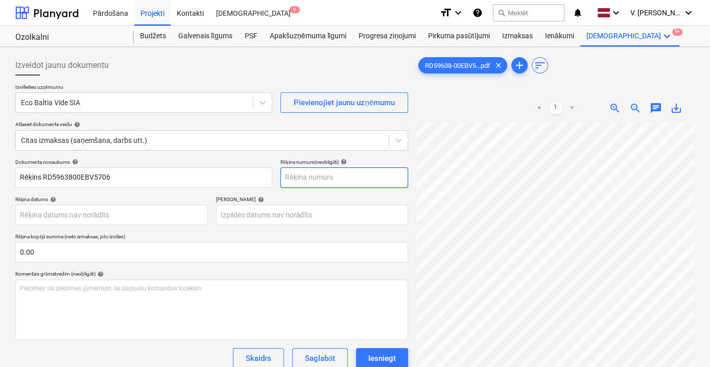
click at [340, 176] on input "text" at bounding box center [344, 177] width 128 height 20
paste input "RD5963800EBV5706"
type input "RD5963800EBV5706"
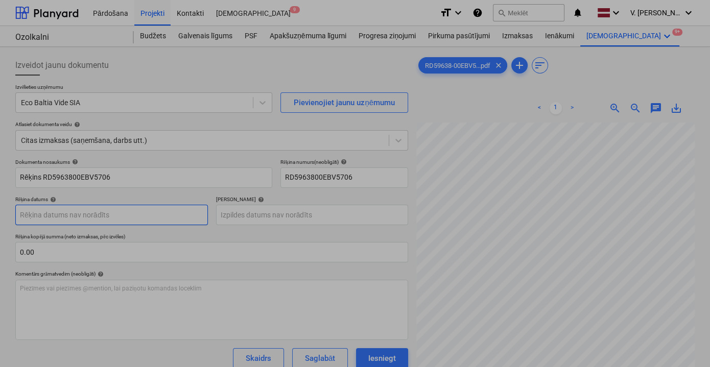
click at [124, 214] on body "Pārdošana Projekti Kontakti Iesūtne 9 format_size keyboard_arrow_down help sear…" at bounding box center [355, 183] width 710 height 367
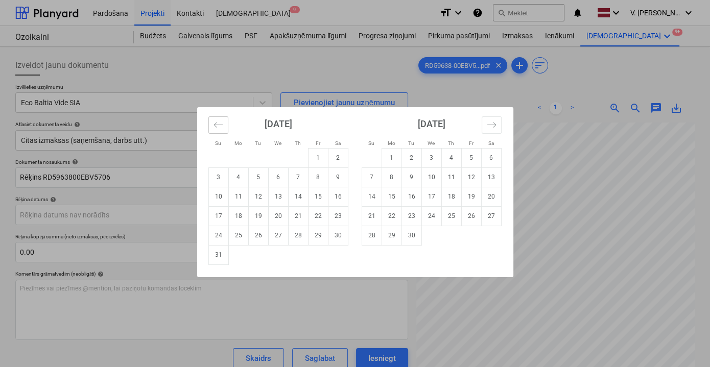
click at [209, 122] on button "Move backward to switch to the previous month." at bounding box center [218, 124] width 20 height 17
click at [298, 238] on td "31" at bounding box center [298, 235] width 20 height 19
type input "[DATE]"
click at [300, 211] on body "Pārdošana Projekti Kontakti Iesūtne 9 format_size keyboard_arrow_down help sear…" at bounding box center [355, 183] width 710 height 367
click at [340, 235] on td "30" at bounding box center [338, 235] width 20 height 19
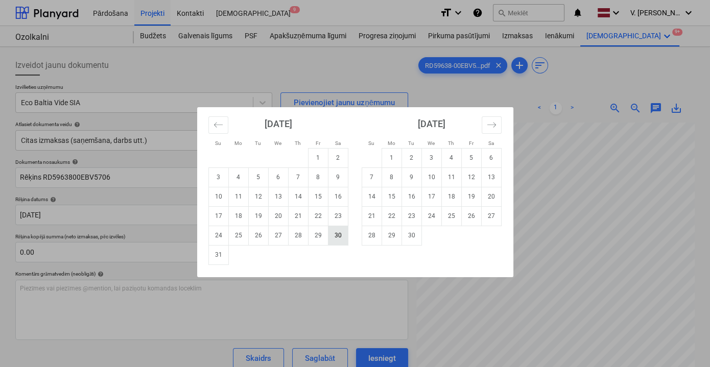
type input "[DATE]"
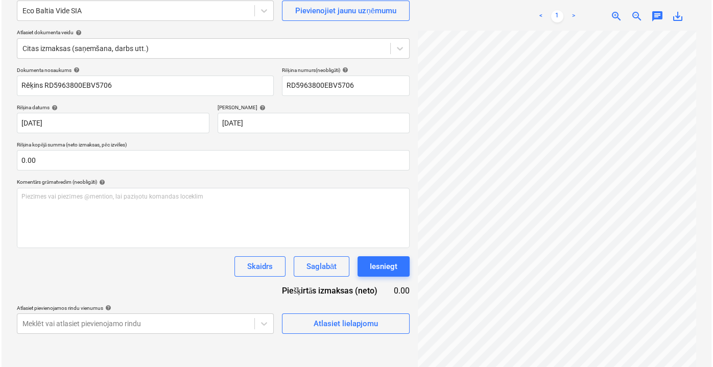
scroll to position [92, 0]
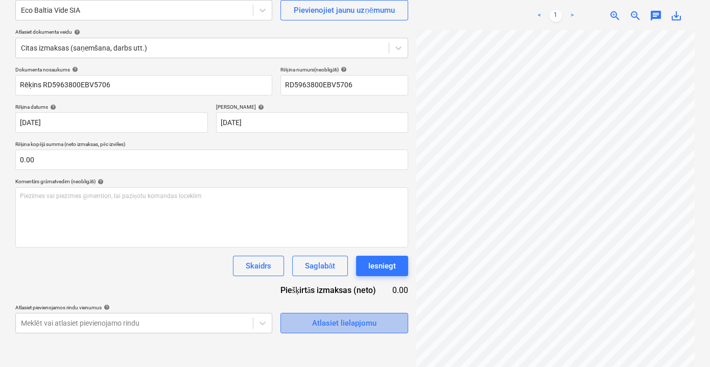
click at [352, 323] on div "Atlasiet lielapjomu" at bounding box center [344, 323] width 64 height 13
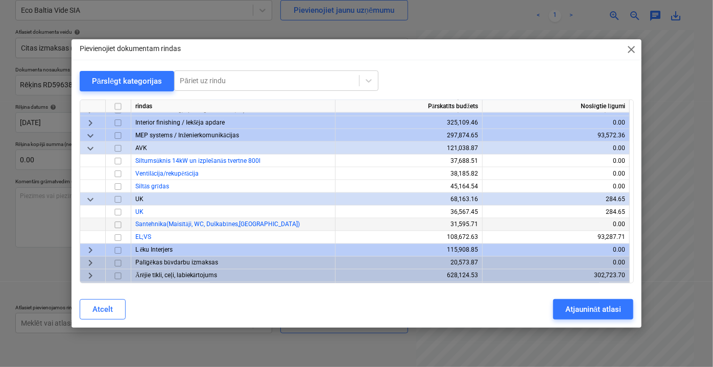
scroll to position [889, 0]
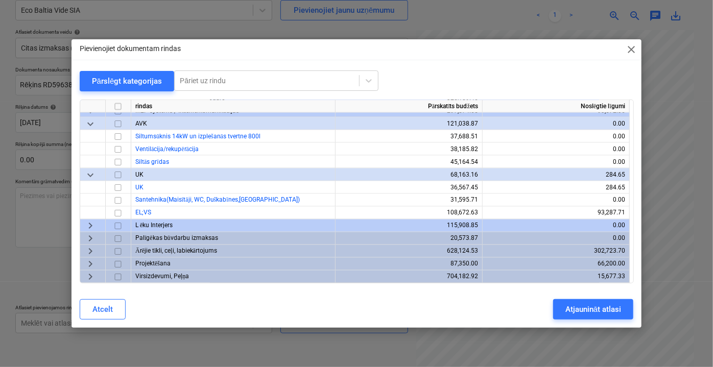
click at [94, 279] on span "keyboard_arrow_right" at bounding box center [90, 277] width 12 height 12
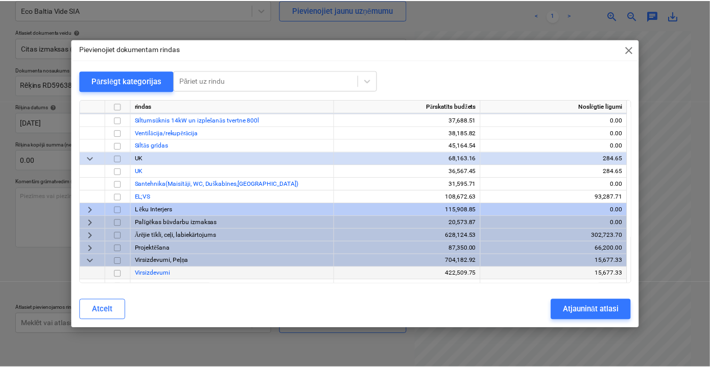
scroll to position [914, 0]
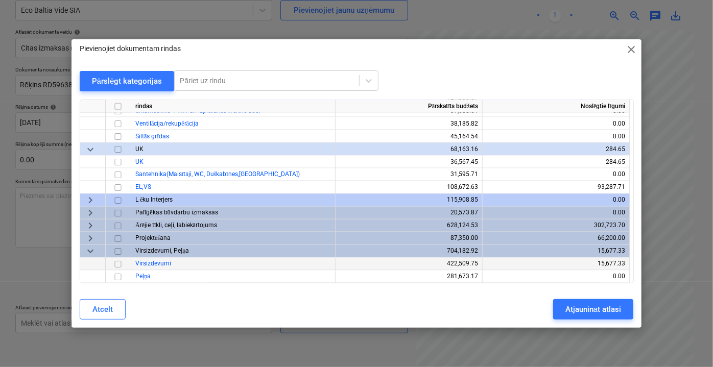
click at [120, 264] on input "checkbox" at bounding box center [118, 264] width 12 height 12
click at [595, 310] on div "Atjaunināt atlasi" at bounding box center [593, 309] width 56 height 13
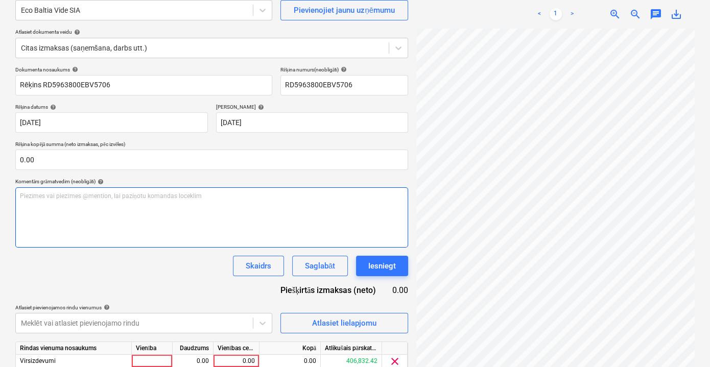
scroll to position [134, 0]
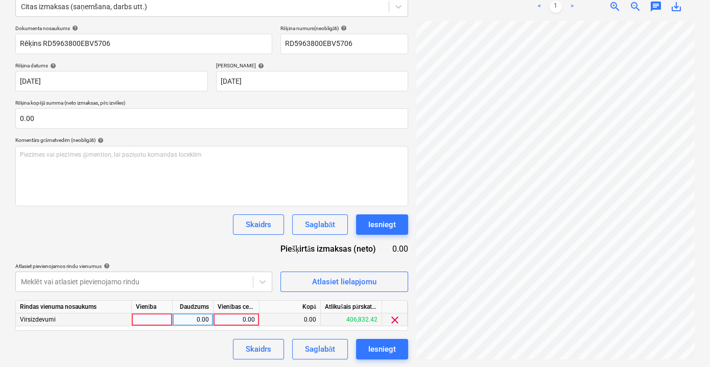
click at [245, 323] on div "0.00" at bounding box center [235, 319] width 37 height 13
type input "492"
click at [215, 323] on div "Skaidrs Saglabāt Iesniegt" at bounding box center [211, 349] width 393 height 20
click at [315, 323] on div "Saglabāt" at bounding box center [320, 349] width 30 height 13
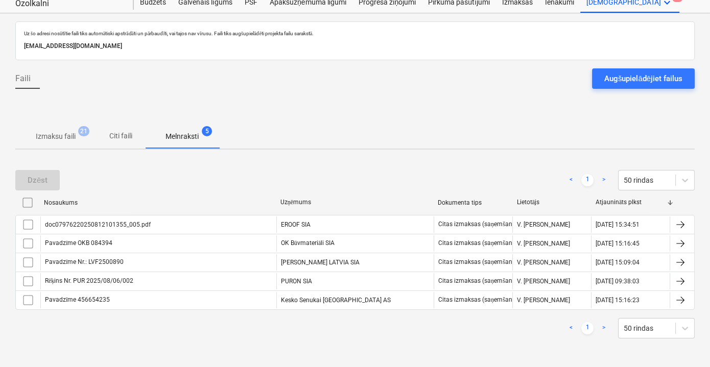
scroll to position [32, 0]
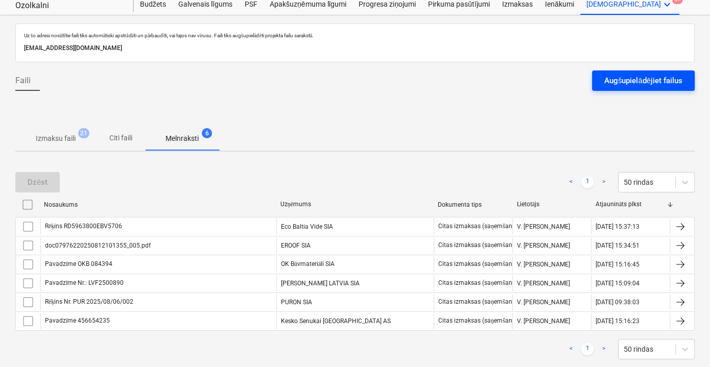
click at [623, 77] on div "Augšupielādējiet failus" at bounding box center [643, 80] width 78 height 13
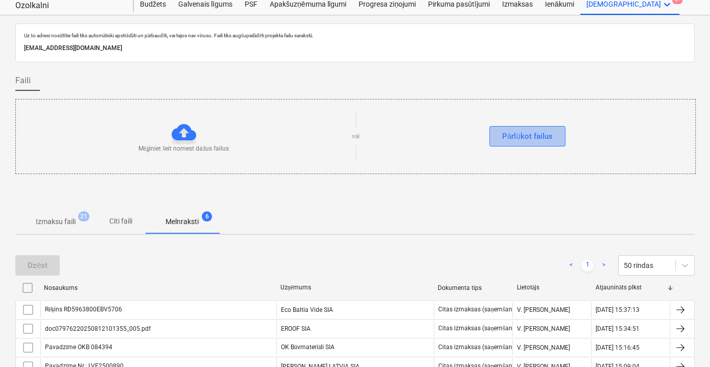
click at [510, 138] on div "Pārlūkot failus" at bounding box center [527, 136] width 51 height 13
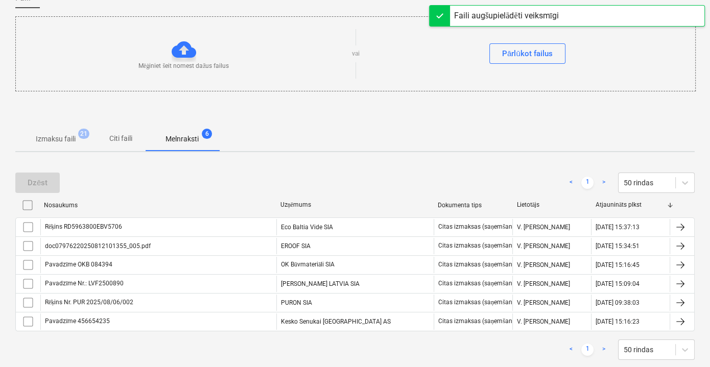
scroll to position [125, 0]
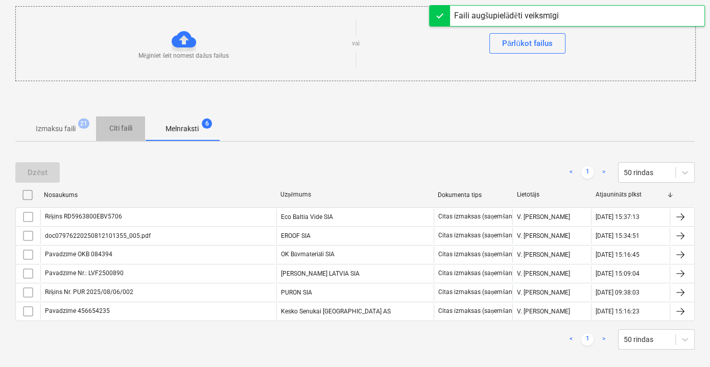
click at [124, 128] on p "Citi faili" at bounding box center [120, 128] width 25 height 11
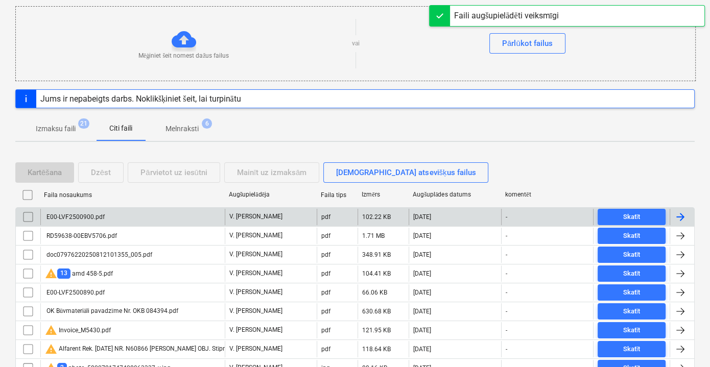
click at [157, 213] on div "E00-LVF2500900.pdf" at bounding box center [132, 217] width 184 height 16
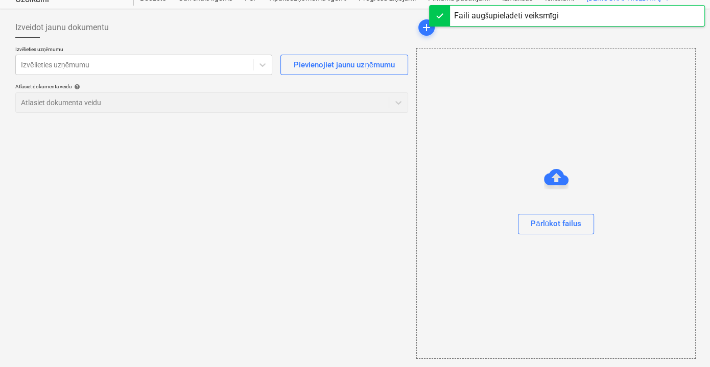
scroll to position [37, 0]
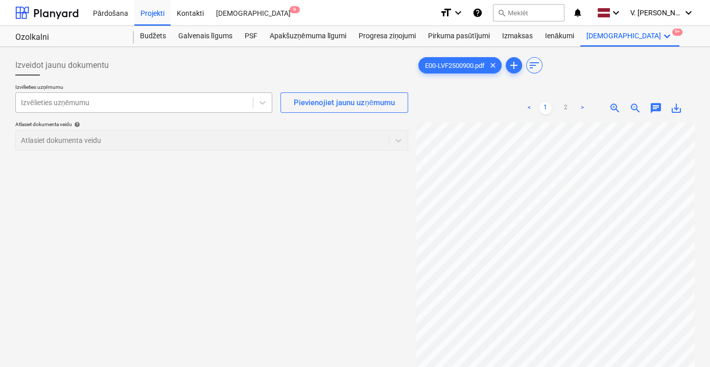
click at [197, 98] on div at bounding box center [134, 103] width 227 height 10
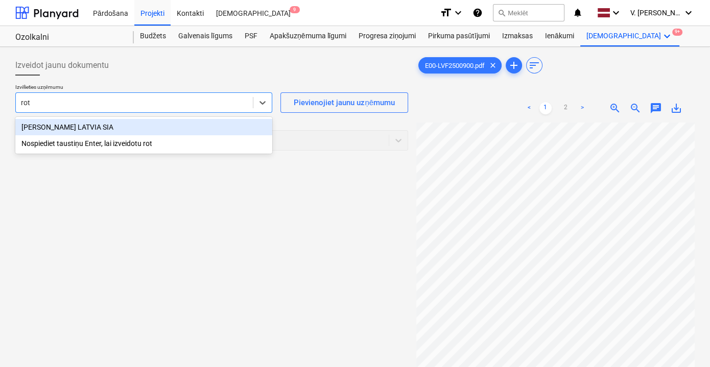
type input "[PERSON_NAME]"
click at [163, 126] on div "[PERSON_NAME] LATVIA SIA" at bounding box center [143, 127] width 257 height 16
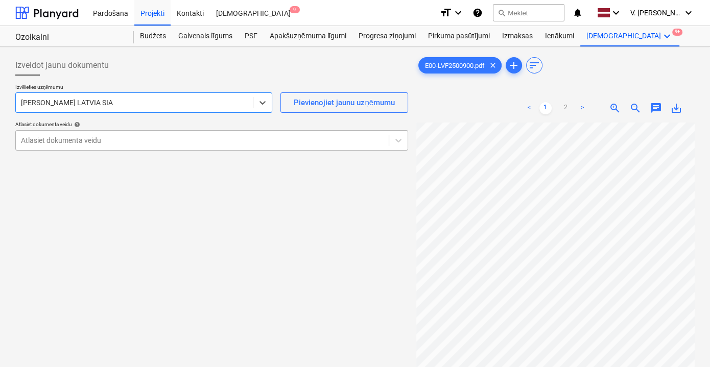
click at [320, 140] on div at bounding box center [202, 140] width 362 height 10
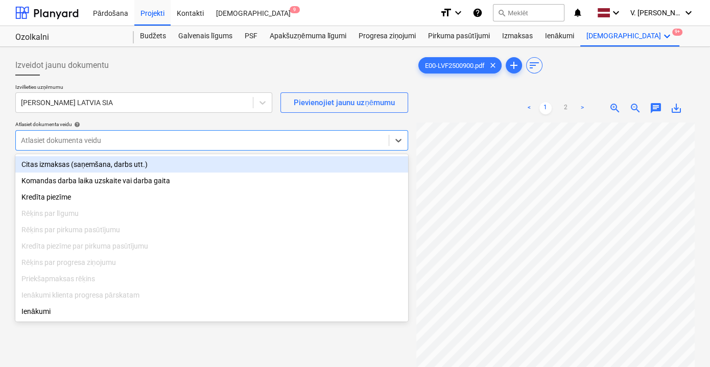
click at [227, 160] on div "Citas izmaksas (saņemšana, darbs utt.)" at bounding box center [211, 164] width 393 height 16
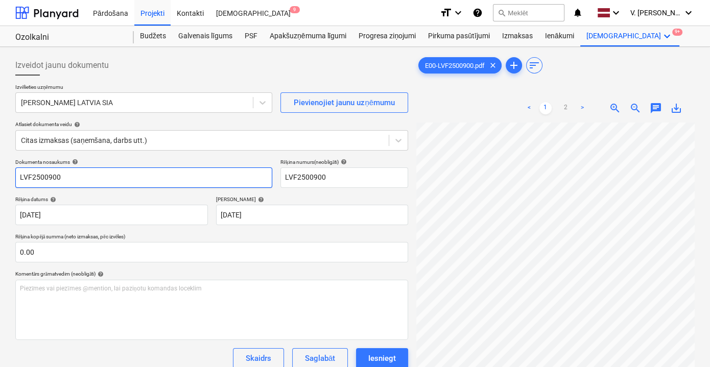
click at [96, 179] on input "LVF2500900" at bounding box center [143, 177] width 257 height 20
click at [134, 177] on input "LVF2500900" at bounding box center [143, 177] width 257 height 20
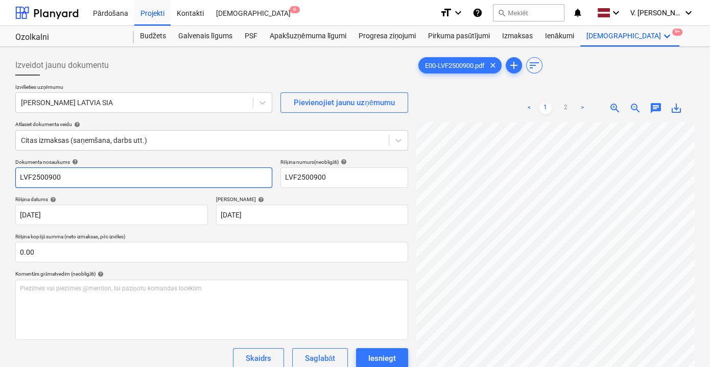
click at [134, 177] on input "LVF2500900" at bounding box center [143, 177] width 257 height 20
paste input "Pavadzīme Nr.:"
type input "Pavadzīme Nr.: LVF2500900"
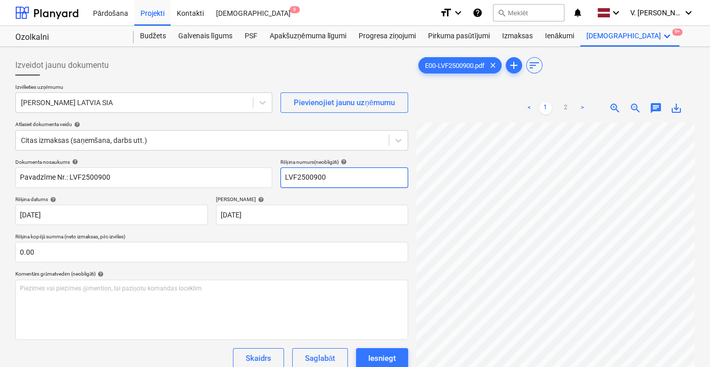
click at [334, 180] on input "LVF2500900" at bounding box center [344, 177] width 128 height 20
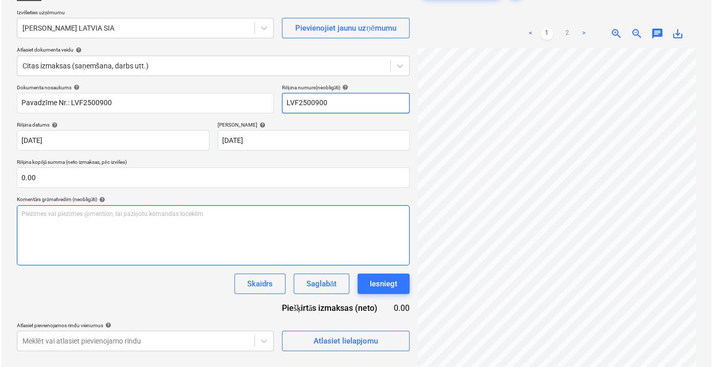
scroll to position [102, 0]
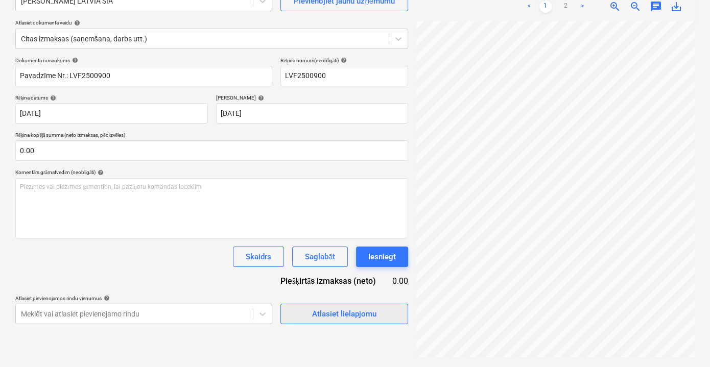
click at [330, 314] on div "Atlasiet lielapjomu" at bounding box center [344, 313] width 64 height 13
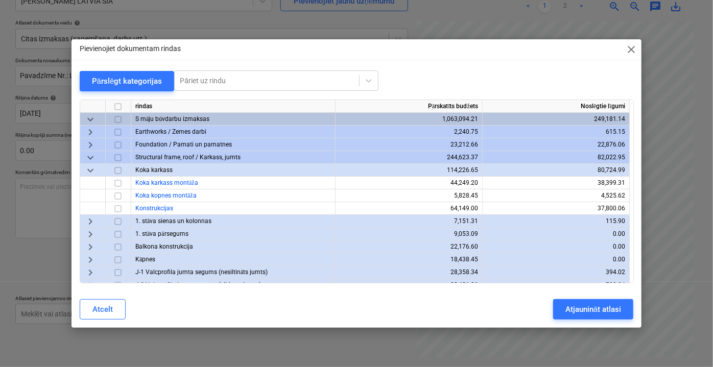
click at [91, 173] on span "keyboard_arrow_down" at bounding box center [90, 170] width 12 height 12
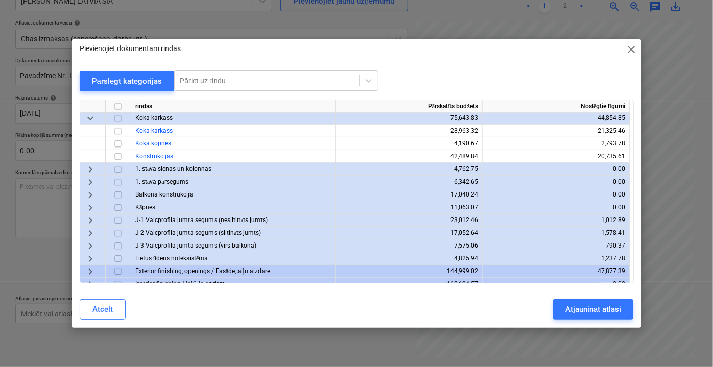
scroll to position [278, 0]
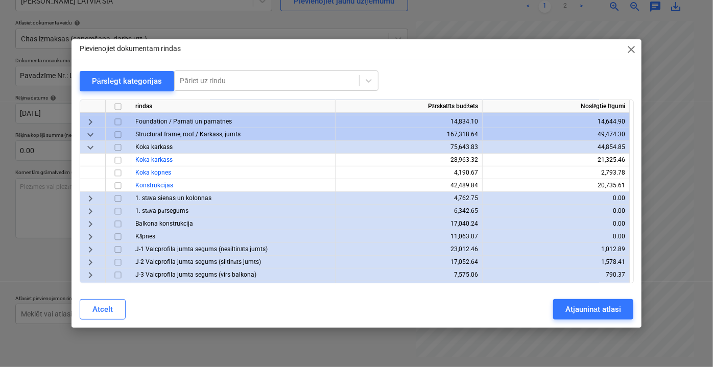
click at [90, 147] on span "keyboard_arrow_down" at bounding box center [90, 147] width 12 height 12
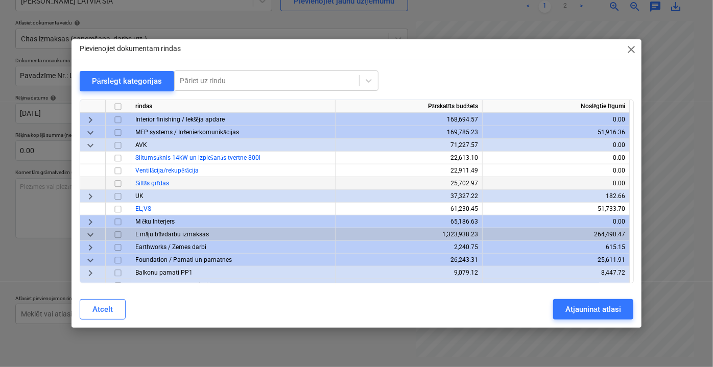
scroll to position [418, 0]
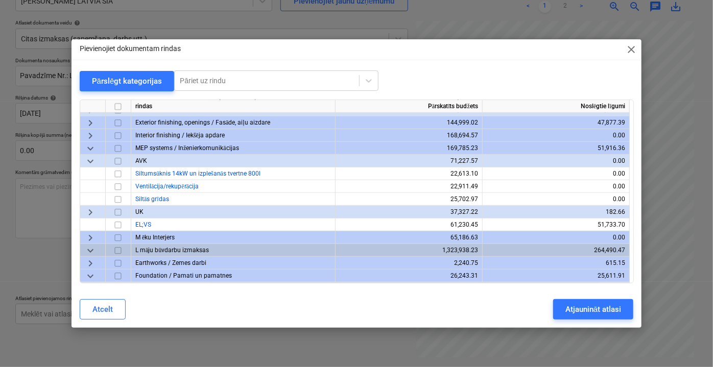
click at [90, 156] on span "keyboard_arrow_down" at bounding box center [90, 161] width 12 height 12
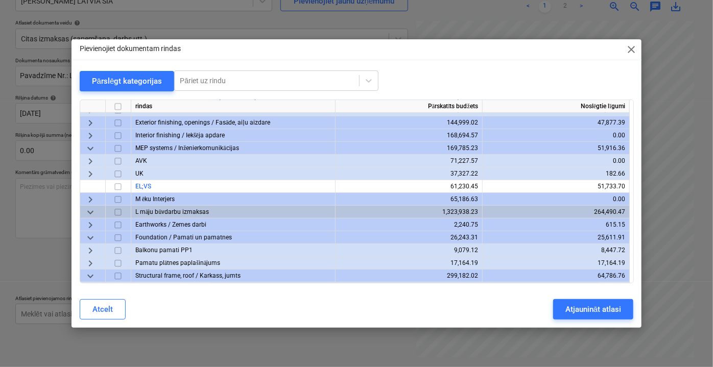
scroll to position [464, 0]
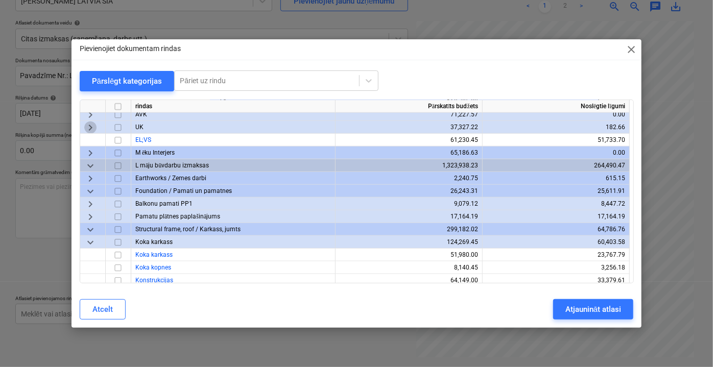
click at [91, 124] on span "keyboard_arrow_right" at bounding box center [90, 127] width 12 height 12
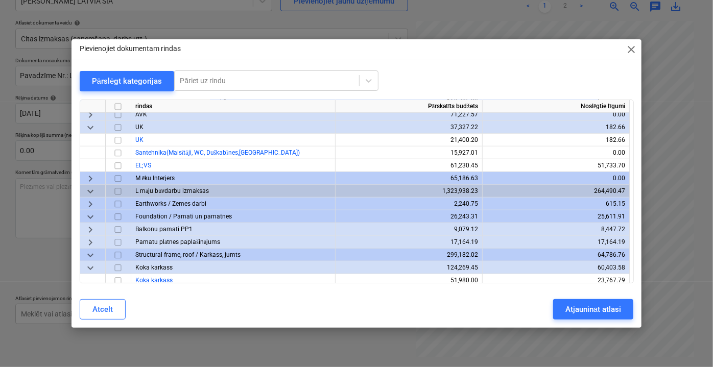
click at [93, 128] on span "keyboard_arrow_down" at bounding box center [90, 127] width 12 height 12
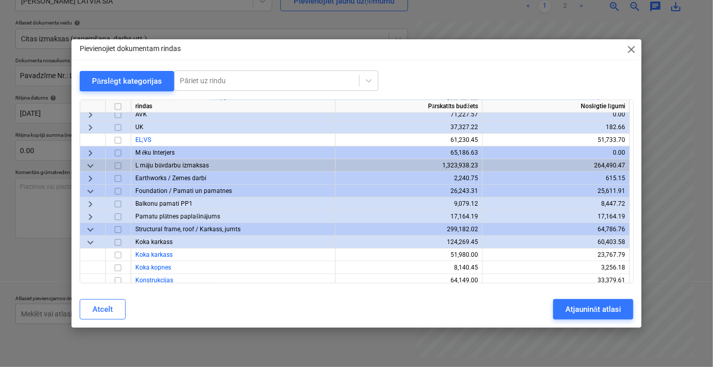
click at [90, 129] on span "keyboard_arrow_right" at bounding box center [90, 127] width 12 height 12
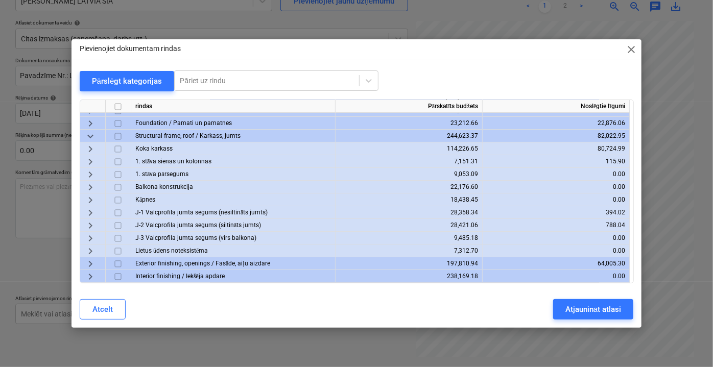
scroll to position [0, 0]
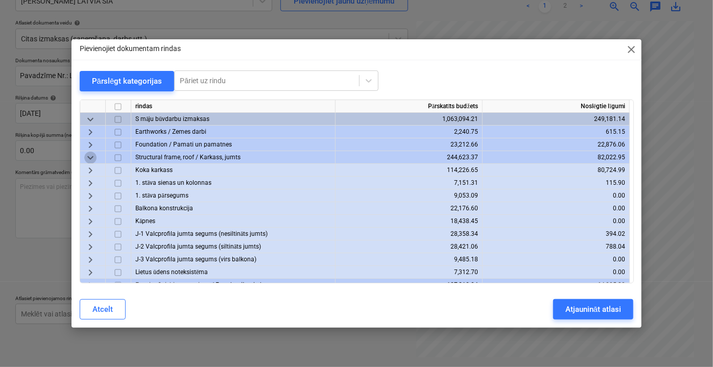
click at [92, 157] on span "keyboard_arrow_down" at bounding box center [90, 157] width 12 height 12
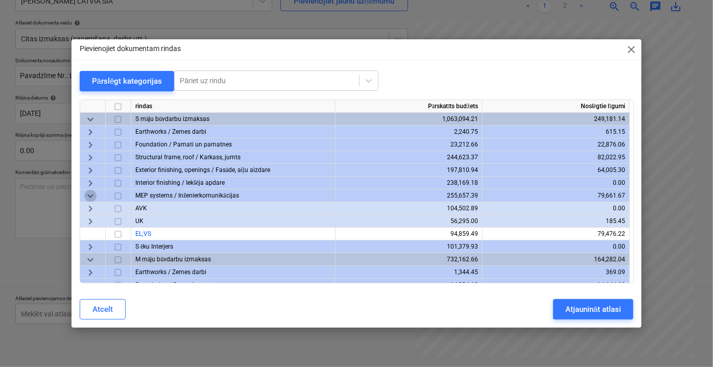
click at [89, 194] on span "keyboard_arrow_down" at bounding box center [90, 195] width 12 height 12
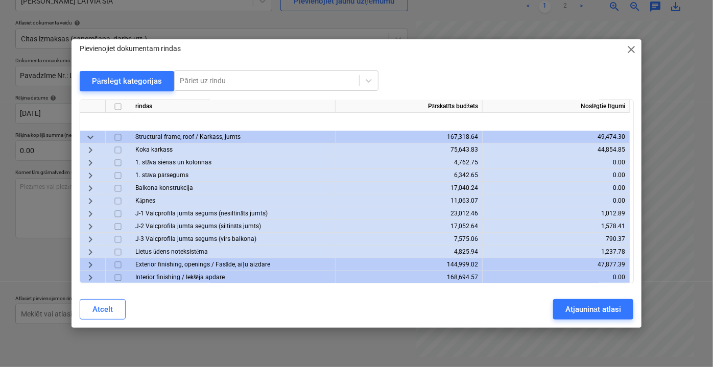
scroll to position [232, 0]
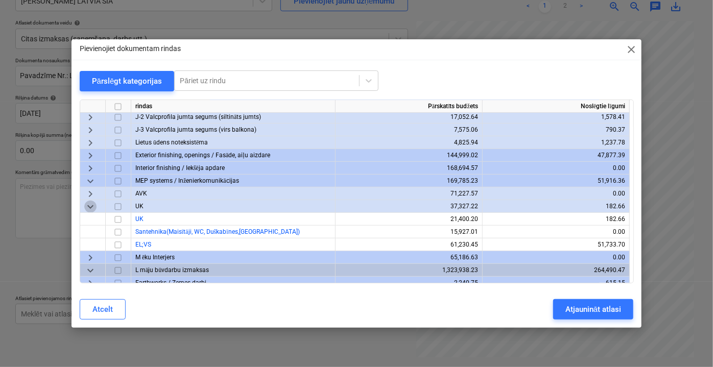
click at [85, 207] on span "keyboard_arrow_down" at bounding box center [90, 206] width 12 height 12
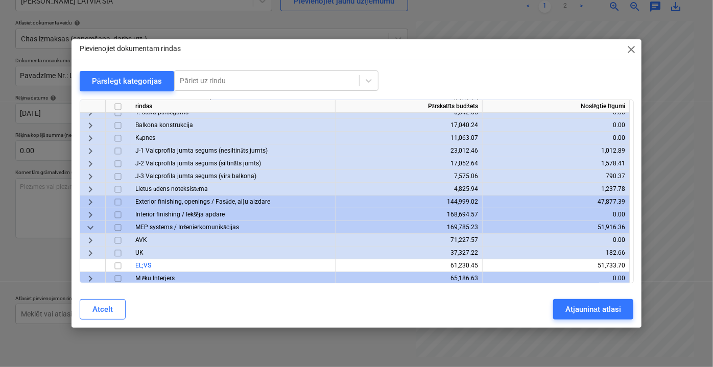
scroll to position [92, 0]
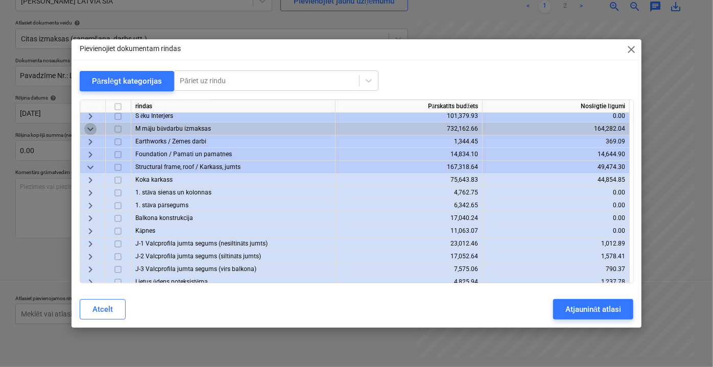
click at [91, 132] on span "keyboard_arrow_down" at bounding box center [90, 129] width 12 height 12
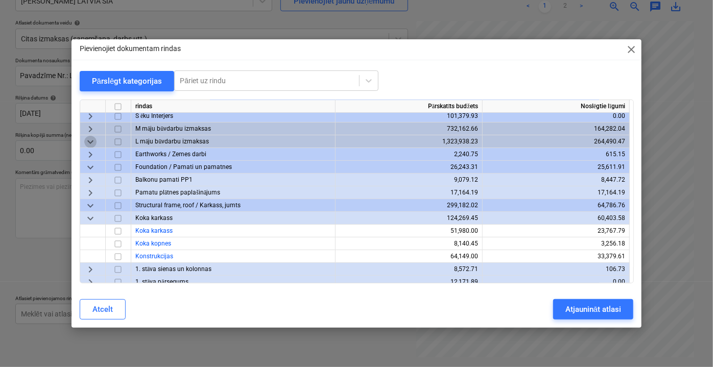
click at [94, 140] on span "keyboard_arrow_down" at bounding box center [90, 141] width 12 height 12
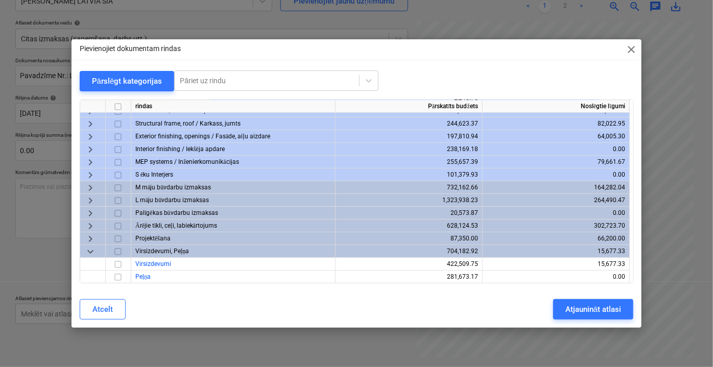
scroll to position [0, 0]
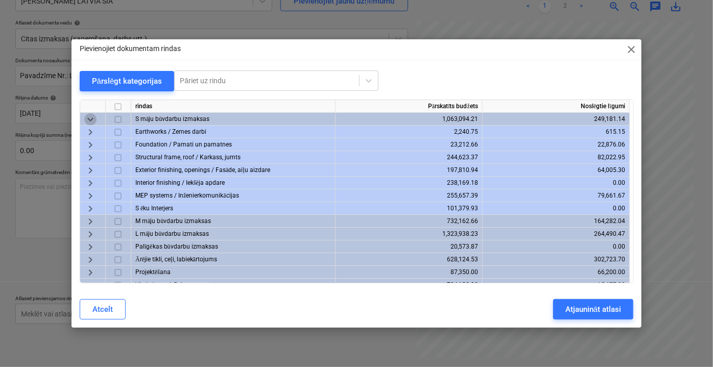
click at [90, 118] on span "keyboard_arrow_down" at bounding box center [90, 119] width 12 height 12
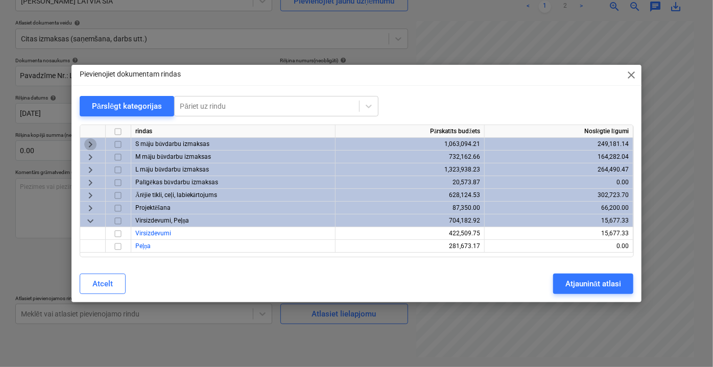
click at [88, 141] on span "keyboard_arrow_right" at bounding box center [90, 144] width 12 height 12
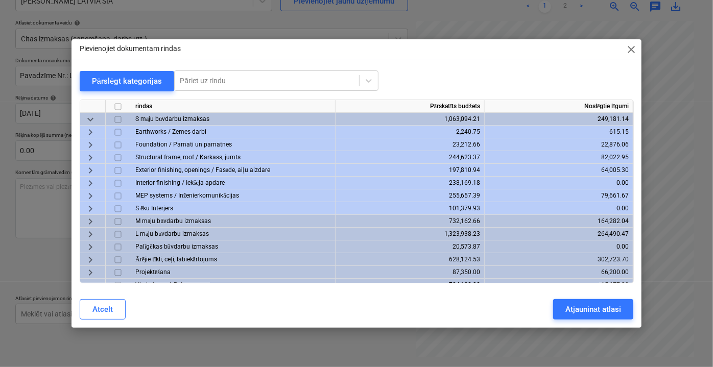
click at [92, 157] on span "keyboard_arrow_right" at bounding box center [90, 157] width 12 height 12
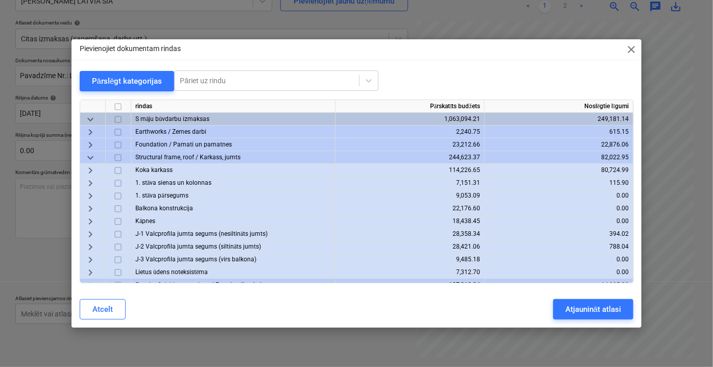
click at [87, 208] on span "keyboard_arrow_right" at bounding box center [90, 208] width 12 height 12
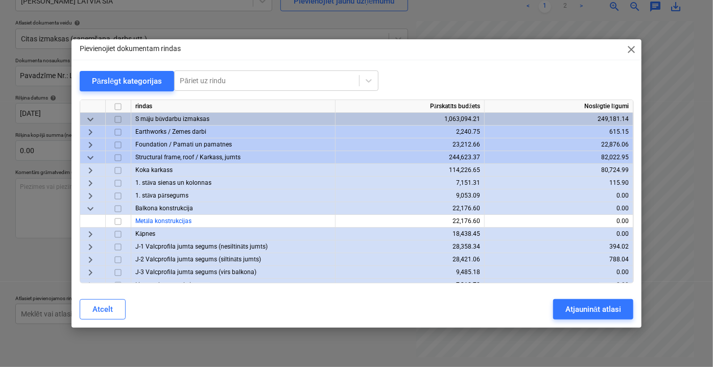
click at [87, 208] on span "keyboard_arrow_down" at bounding box center [90, 208] width 12 height 12
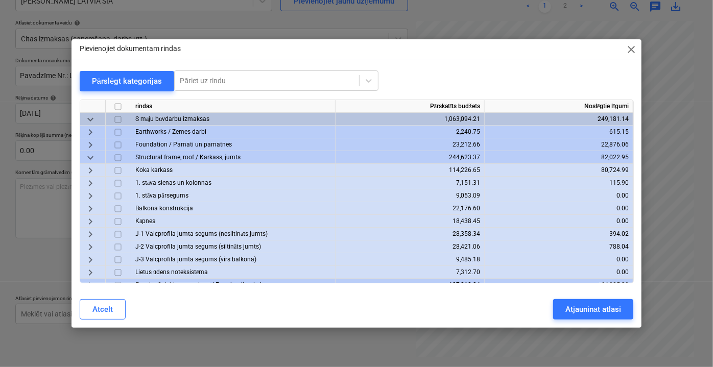
scroll to position [46, 0]
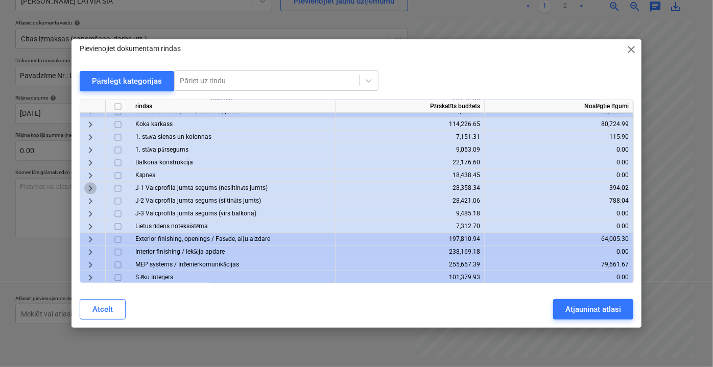
click at [91, 189] on span "keyboard_arrow_right" at bounding box center [90, 188] width 12 height 12
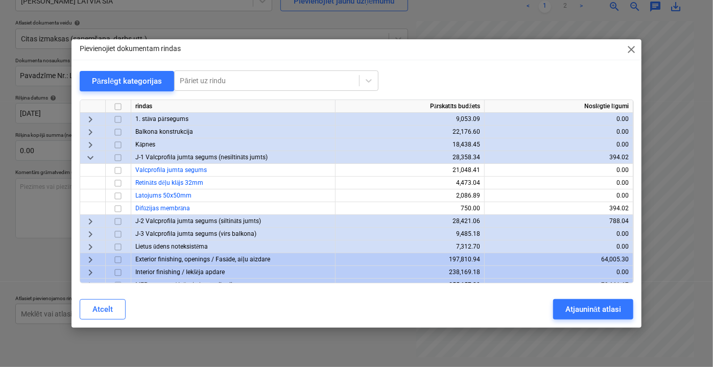
scroll to position [92, 0]
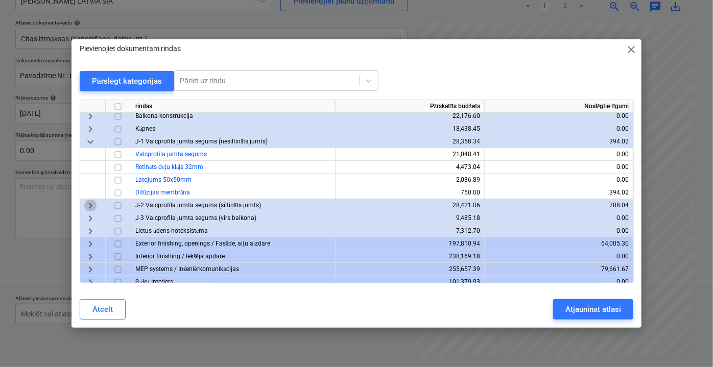
click at [87, 207] on span "keyboard_arrow_right" at bounding box center [90, 205] width 12 height 12
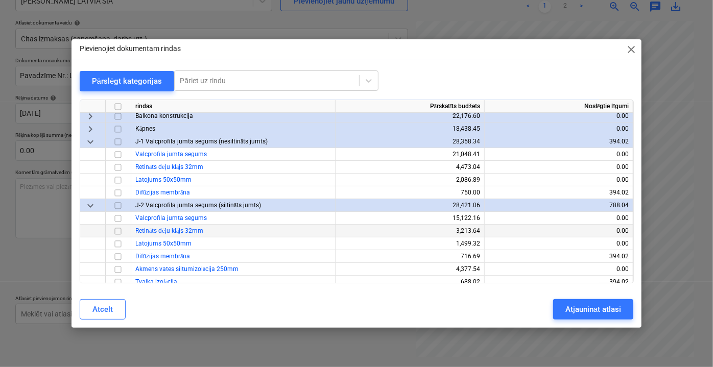
scroll to position [185, 0]
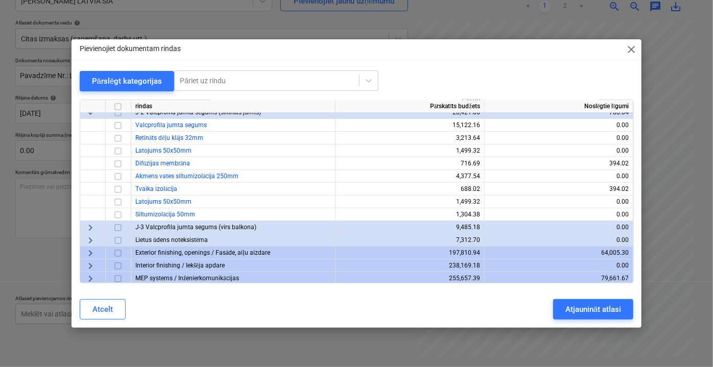
click at [90, 229] on span "keyboard_arrow_right" at bounding box center [90, 227] width 12 height 12
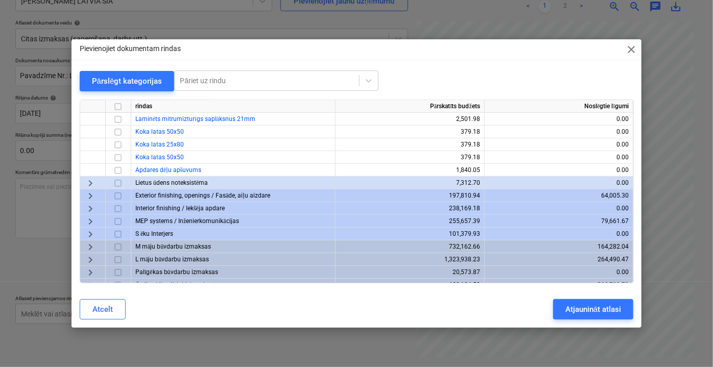
scroll to position [395, 0]
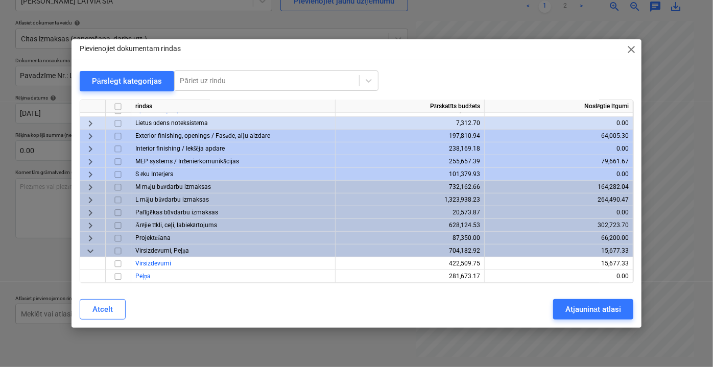
click at [92, 184] on span "keyboard_arrow_right" at bounding box center [90, 187] width 12 height 12
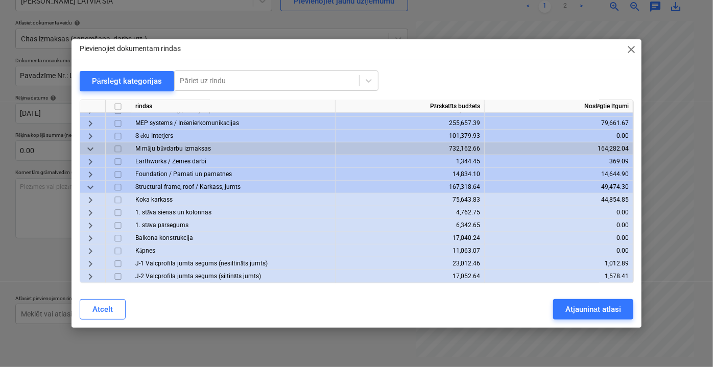
scroll to position [487, 0]
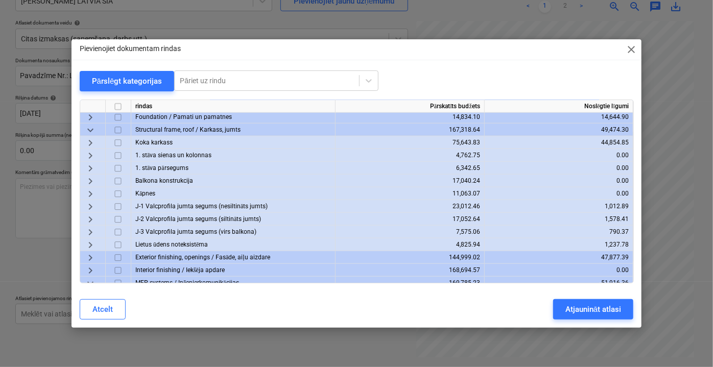
click at [92, 205] on span "keyboard_arrow_right" at bounding box center [90, 206] width 12 height 12
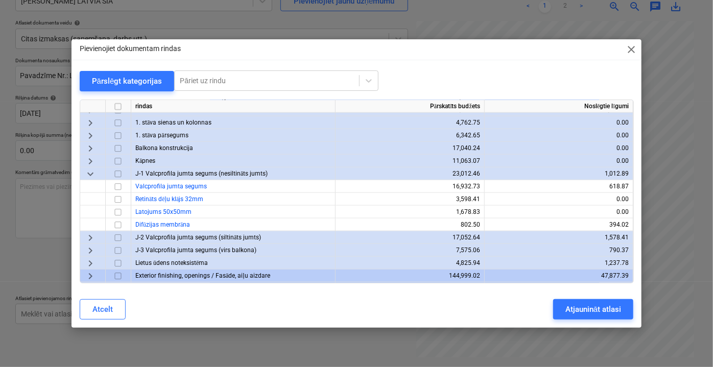
scroll to position [533, 0]
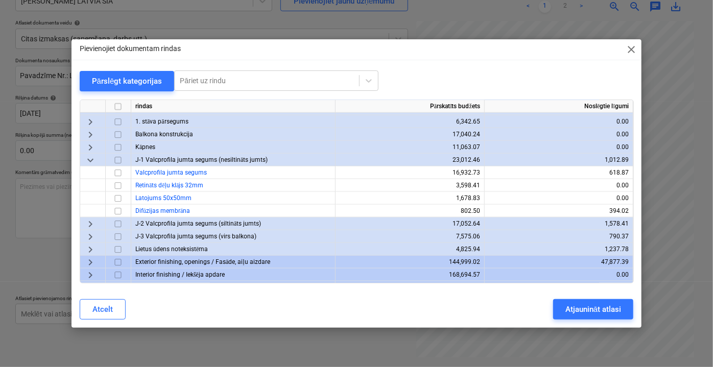
click at [90, 223] on span "keyboard_arrow_right" at bounding box center [90, 223] width 12 height 12
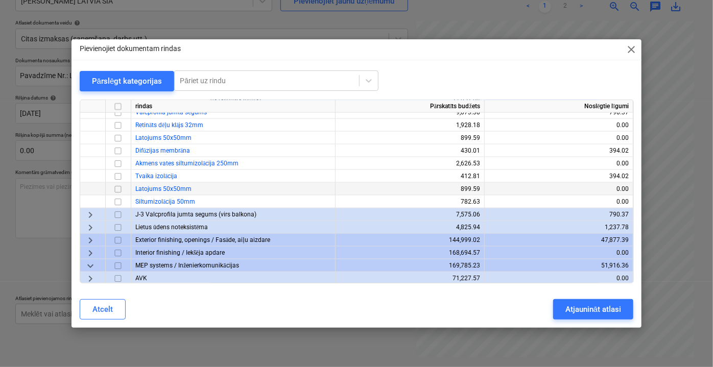
scroll to position [673, 0]
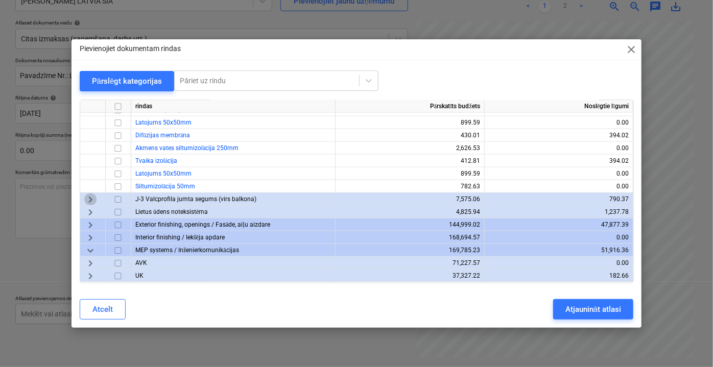
click at [90, 198] on span "keyboard_arrow_right" at bounding box center [90, 199] width 12 height 12
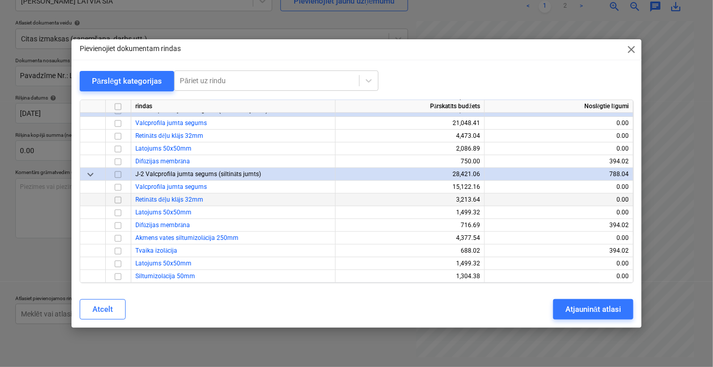
scroll to position [139, 0]
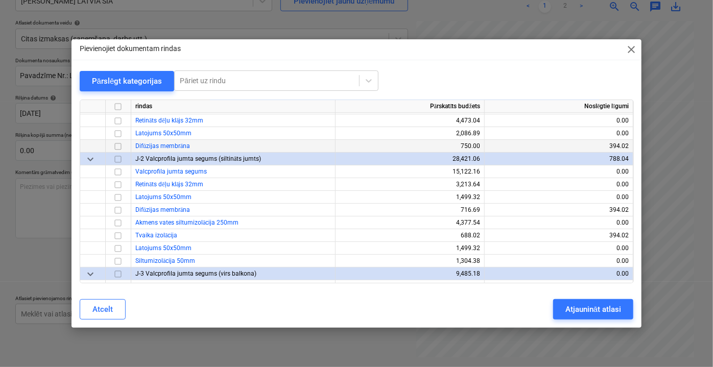
click at [119, 145] on input "checkbox" at bounding box center [118, 146] width 12 height 12
click at [118, 211] on input "checkbox" at bounding box center [118, 210] width 12 height 12
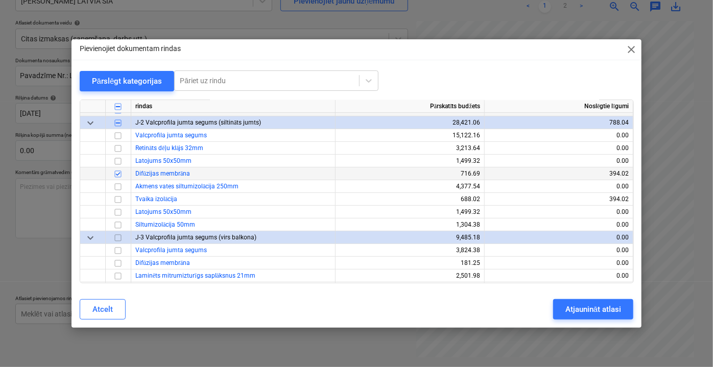
scroll to position [232, 0]
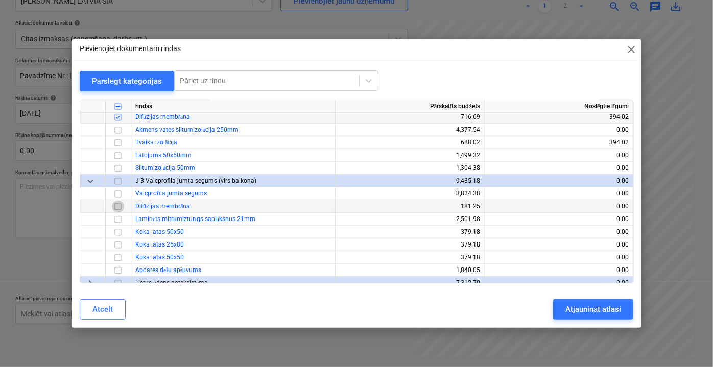
click at [119, 208] on input "checkbox" at bounding box center [118, 206] width 12 height 12
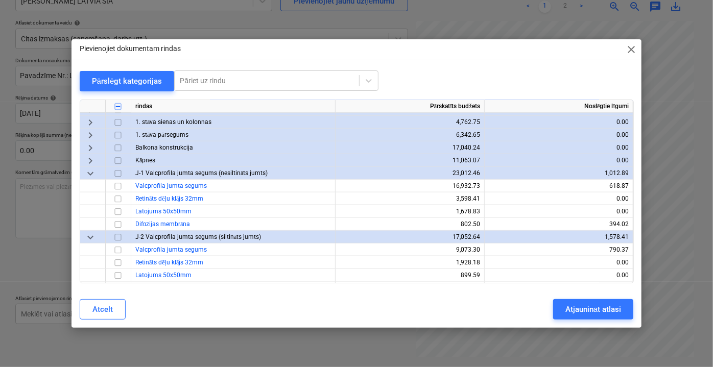
scroll to position [510, 0]
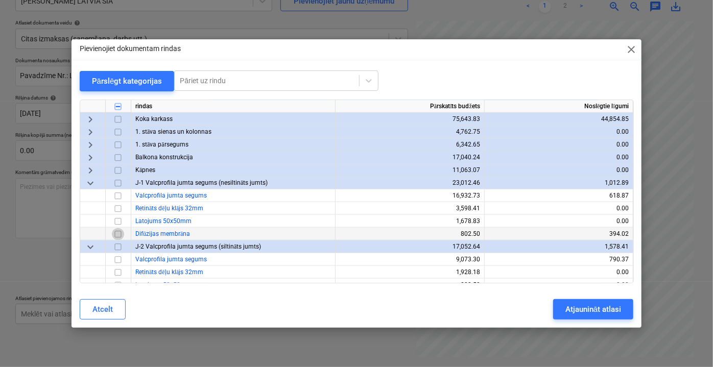
click at [119, 232] on input "checkbox" at bounding box center [118, 234] width 12 height 12
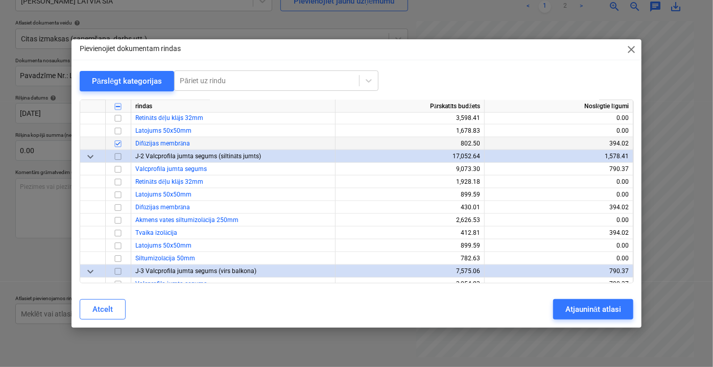
scroll to position [603, 0]
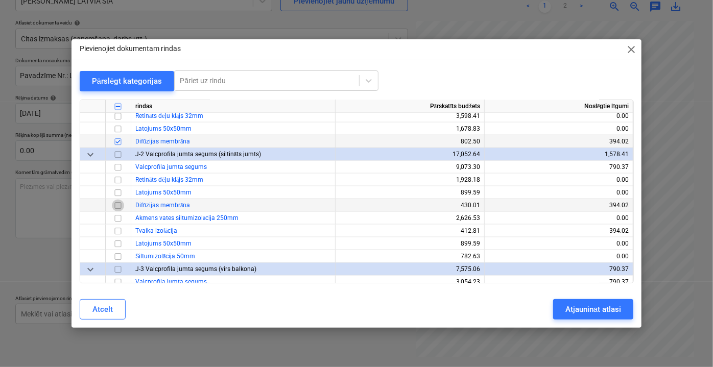
click at [118, 204] on input "checkbox" at bounding box center [118, 205] width 12 height 12
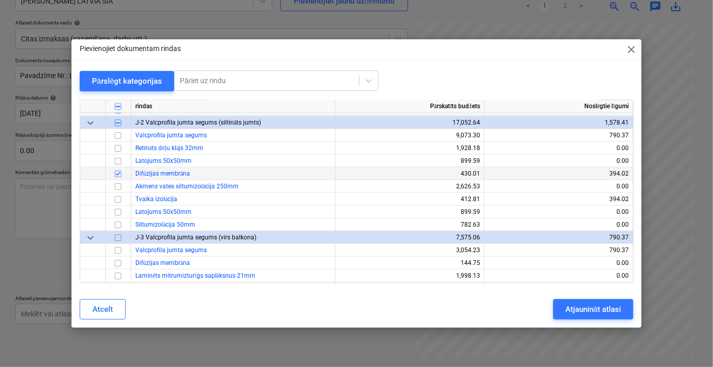
scroll to position [649, 0]
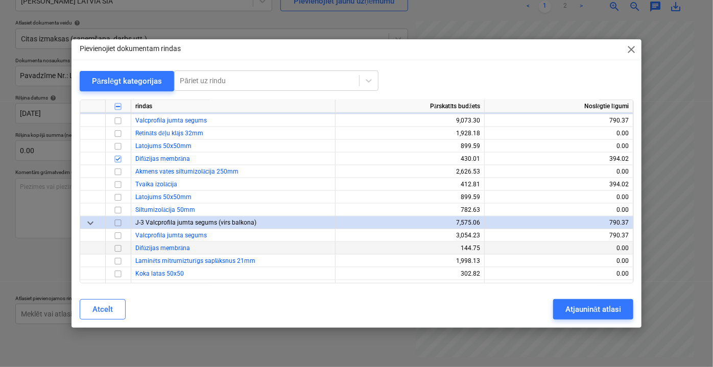
click at [119, 246] on input "checkbox" at bounding box center [118, 248] width 12 height 12
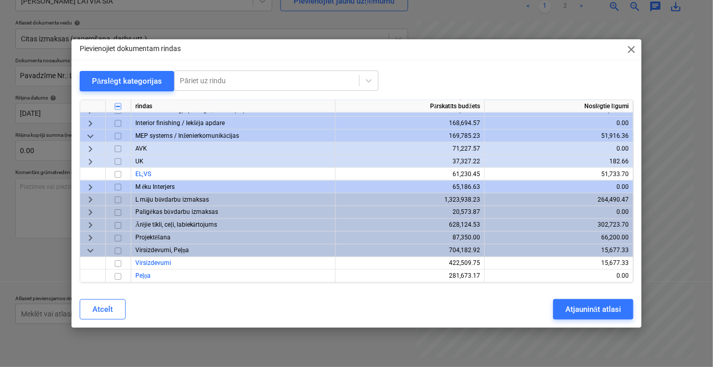
scroll to position [879, 0]
click at [88, 198] on span "keyboard_arrow_right" at bounding box center [90, 199] width 12 height 12
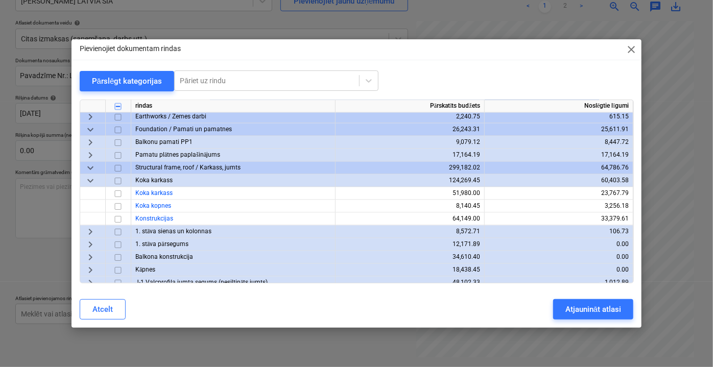
scroll to position [926, 0]
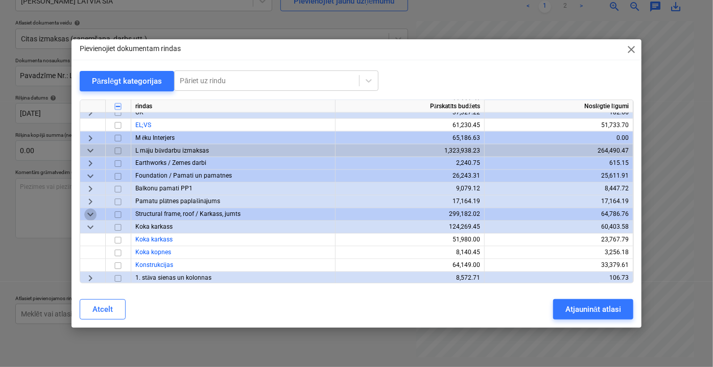
click at [87, 214] on span "keyboard_arrow_down" at bounding box center [90, 214] width 12 height 12
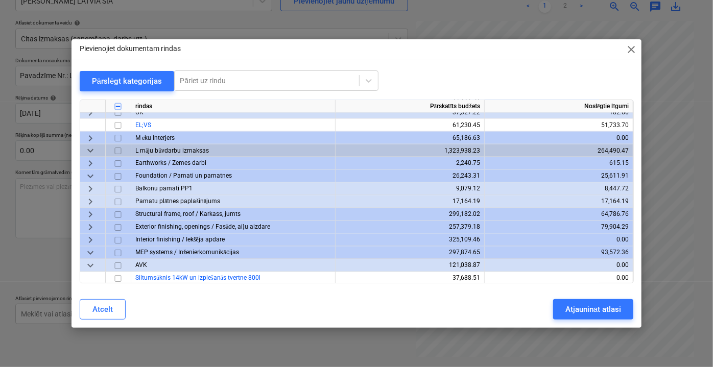
click at [87, 214] on span "keyboard_arrow_right" at bounding box center [90, 214] width 12 height 12
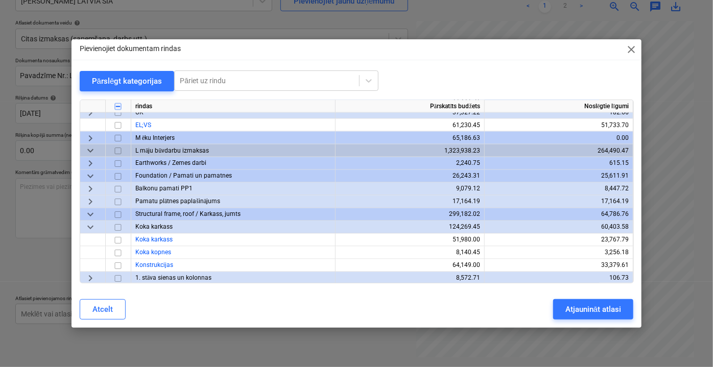
click at [88, 214] on span "keyboard_arrow_down" at bounding box center [90, 214] width 12 height 12
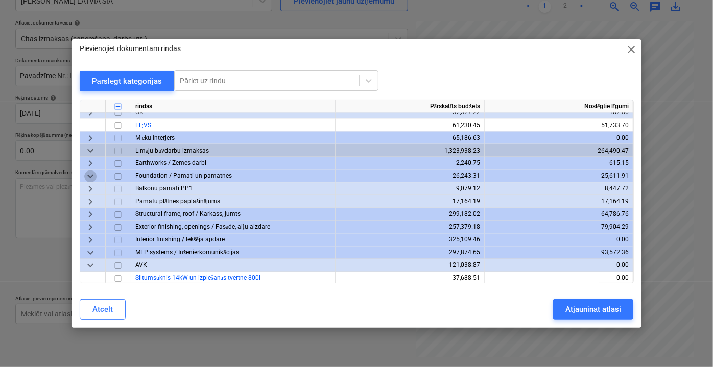
click at [92, 174] on span "keyboard_arrow_down" at bounding box center [90, 176] width 12 height 12
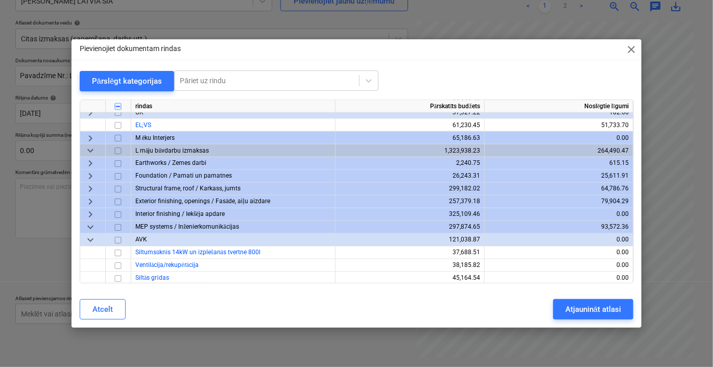
click at [89, 198] on span "keyboard_arrow_right" at bounding box center [90, 202] width 12 height 12
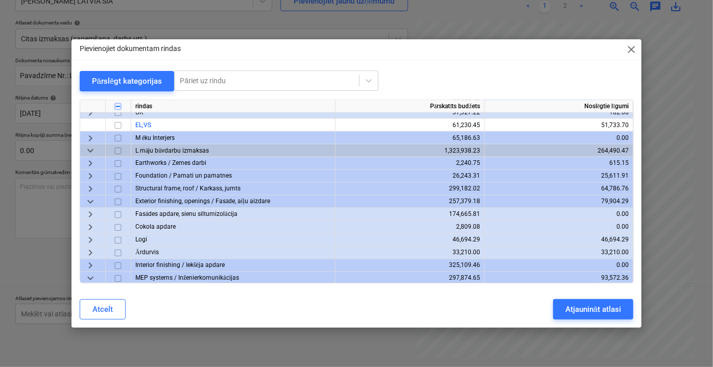
click at [89, 198] on span "keyboard_arrow_down" at bounding box center [90, 202] width 12 height 12
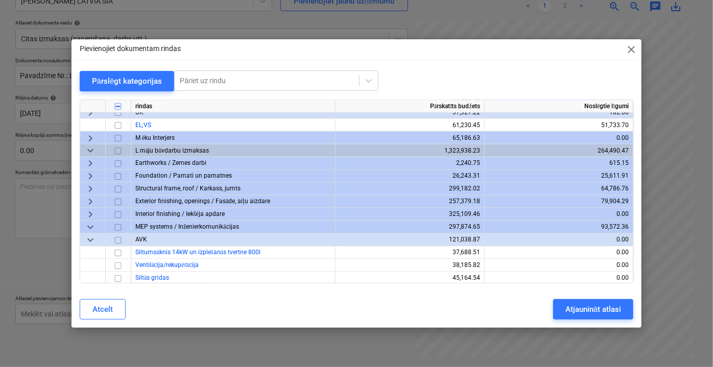
click at [88, 190] on span "keyboard_arrow_right" at bounding box center [90, 189] width 12 height 12
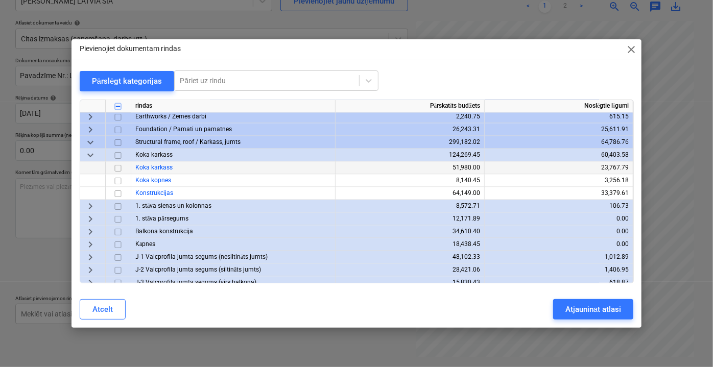
scroll to position [1018, 0]
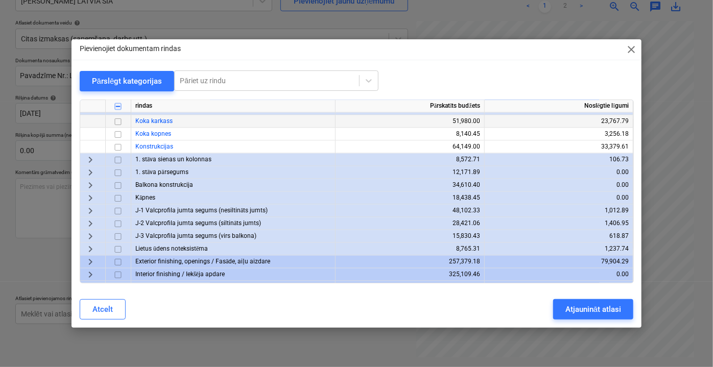
click at [92, 211] on span "keyboard_arrow_right" at bounding box center [90, 211] width 12 height 12
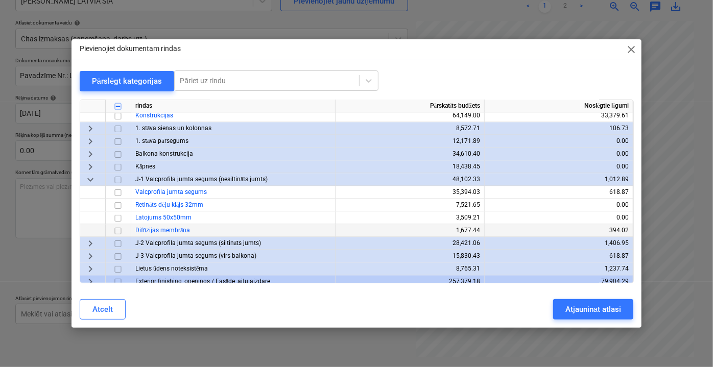
scroll to position [1065, 0]
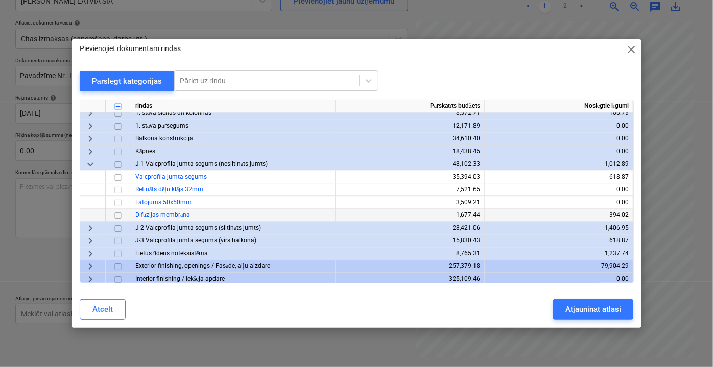
click at [116, 216] on input "checkbox" at bounding box center [118, 215] width 12 height 12
click at [90, 230] on span "keyboard_arrow_right" at bounding box center [90, 228] width 12 height 12
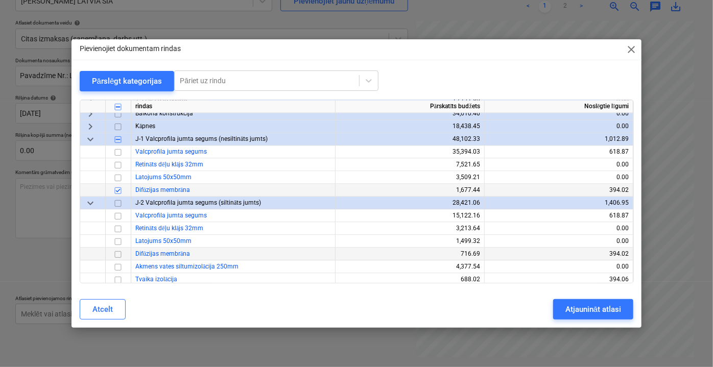
scroll to position [1111, 0]
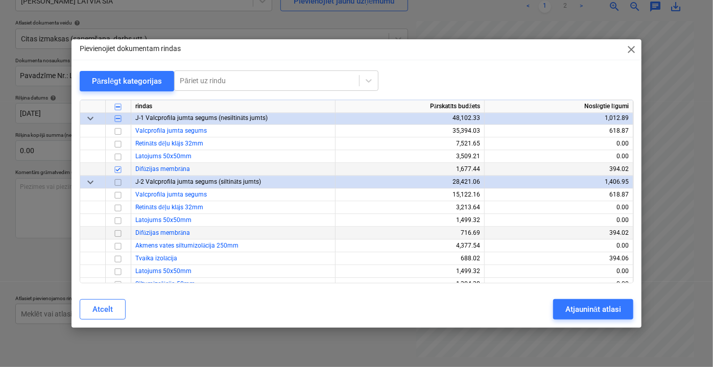
click at [118, 232] on input "checkbox" at bounding box center [118, 233] width 12 height 12
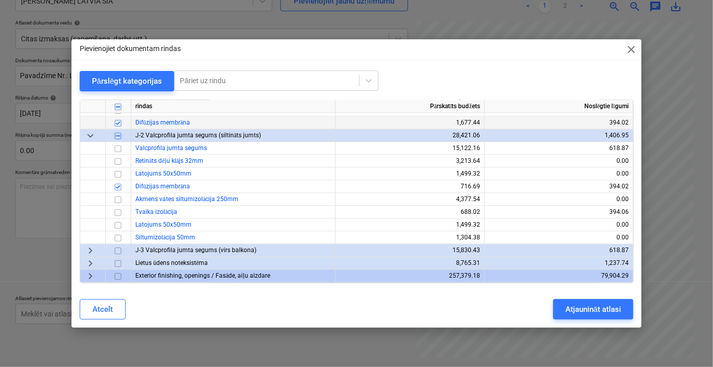
click at [91, 250] on span "keyboard_arrow_right" at bounding box center [90, 250] width 12 height 12
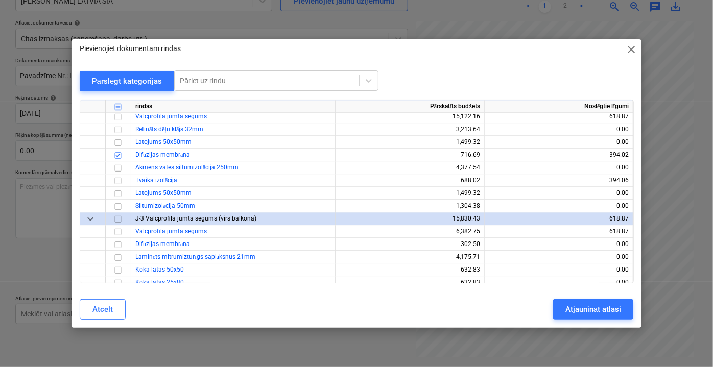
scroll to position [1204, 0]
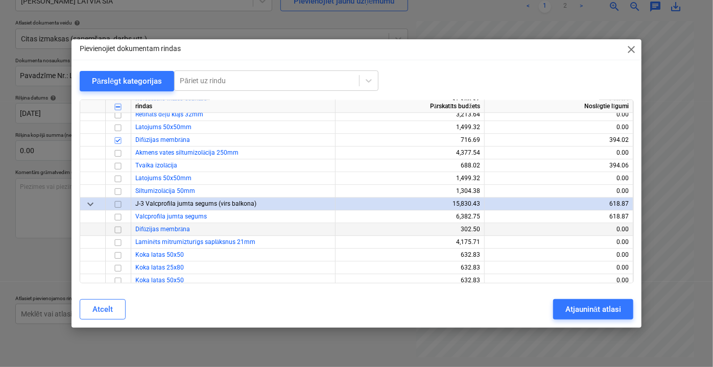
click at [117, 230] on input "checkbox" at bounding box center [118, 229] width 12 height 12
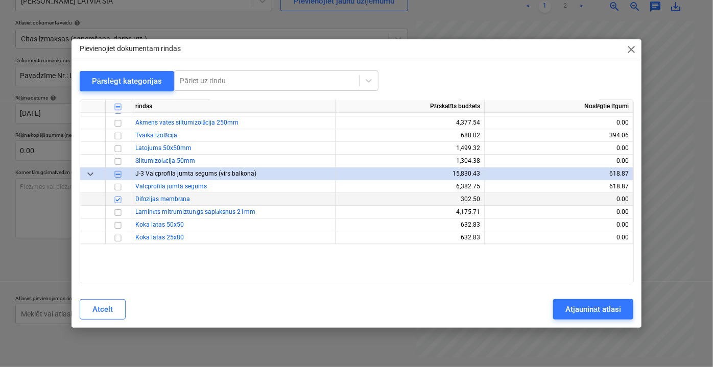
scroll to position [956, 0]
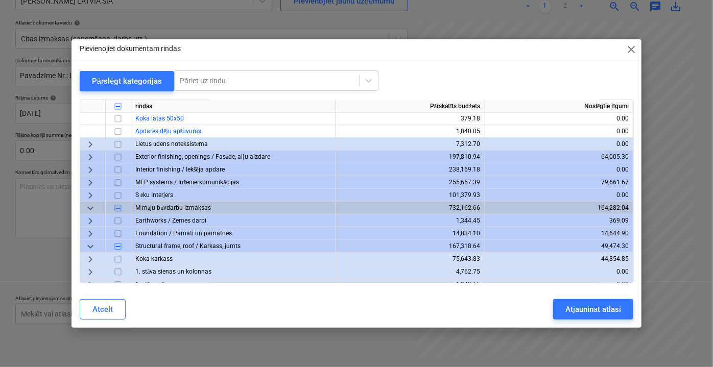
scroll to position [371, 0]
click at [91, 156] on span "keyboard_arrow_right" at bounding box center [90, 156] width 12 height 12
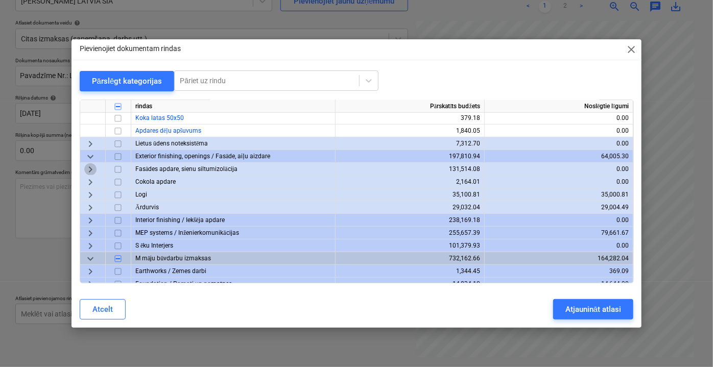
click at [90, 167] on span "keyboard_arrow_right" at bounding box center [90, 169] width 12 height 12
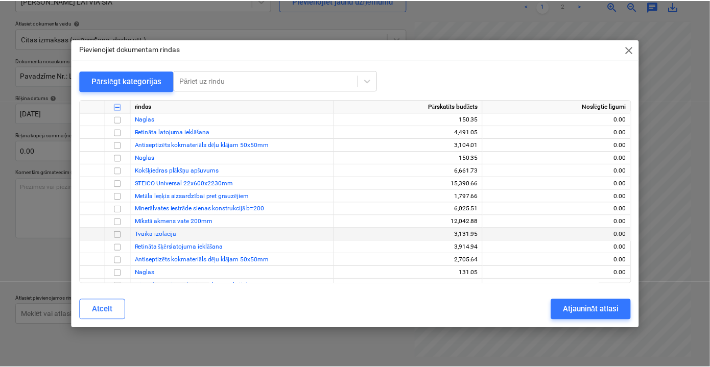
scroll to position [556, 0]
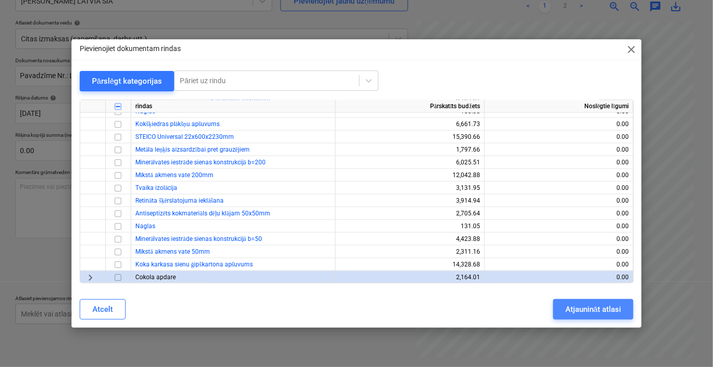
click at [597, 311] on div "Atjaunināt atlasi" at bounding box center [593, 309] width 56 height 13
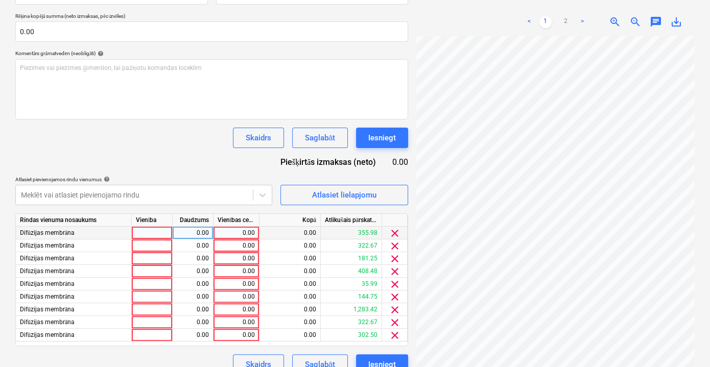
scroll to position [236, 0]
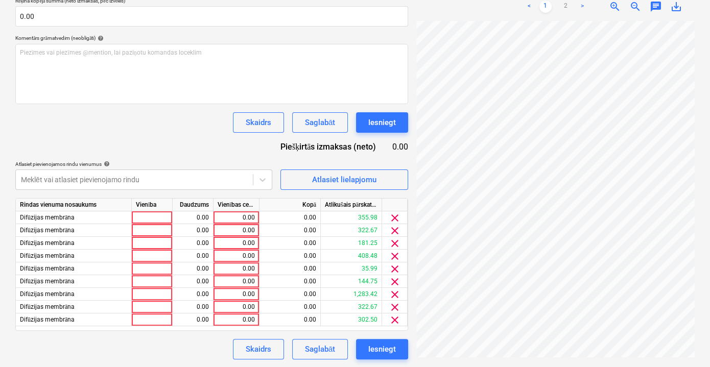
drag, startPoint x: 521, startPoint y: 359, endPoint x: 536, endPoint y: 357, distance: 14.4
click at [536, 357] on div "E00-LVF2500900.pdf clear add sort < 1 2 > zoom_in zoom_out chat 0 save_alt" at bounding box center [555, 89] width 286 height 548
click at [352, 181] on div "Atlasiet lielapjomu" at bounding box center [344, 179] width 64 height 13
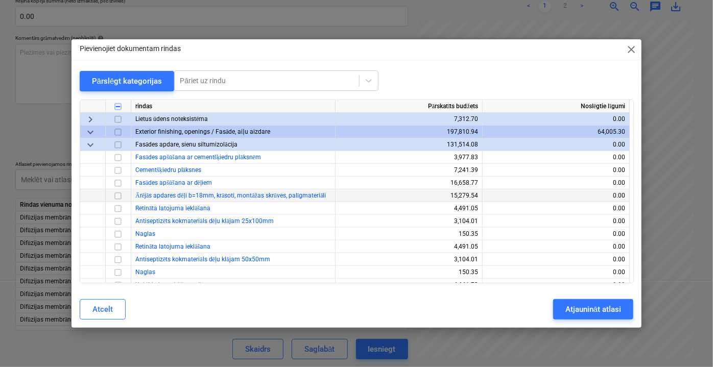
scroll to position [603, 0]
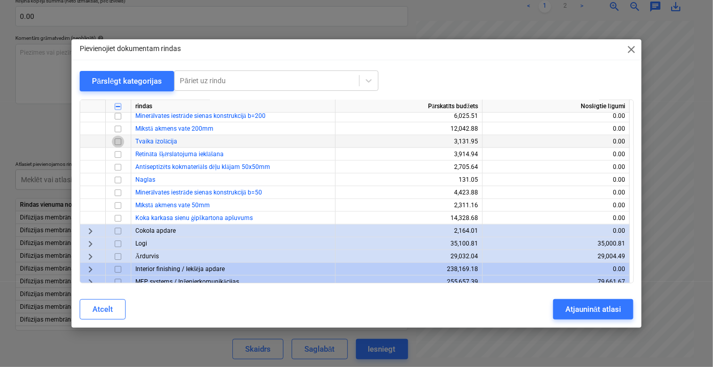
click at [119, 140] on input "checkbox" at bounding box center [118, 141] width 12 height 12
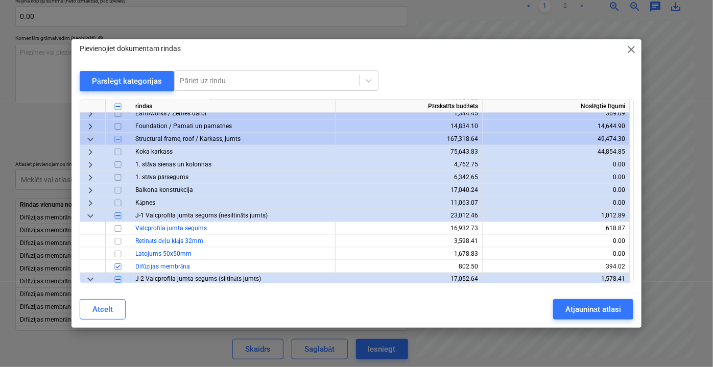
scroll to position [789, 0]
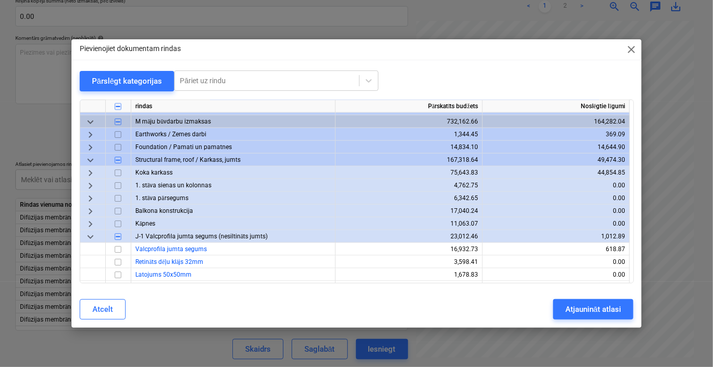
click at [88, 186] on span "keyboard_arrow_right" at bounding box center [90, 185] width 12 height 12
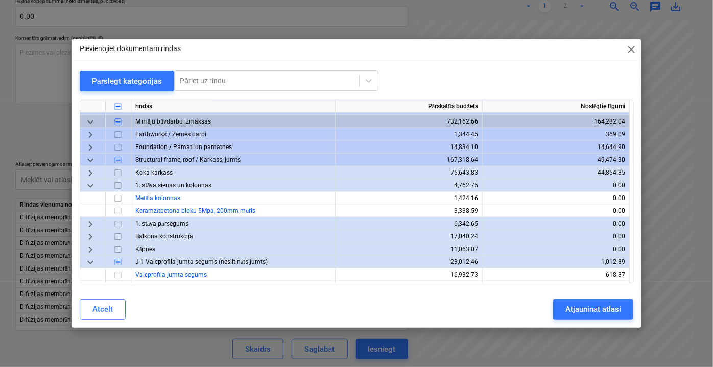
click at [89, 186] on span "keyboard_arrow_down" at bounding box center [90, 185] width 12 height 12
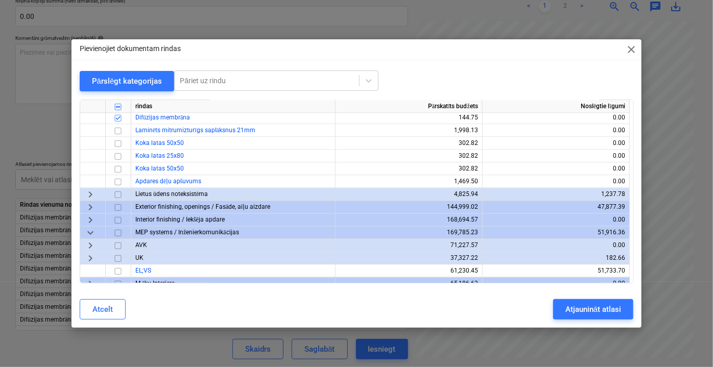
scroll to position [1113, 0]
click at [92, 205] on span "keyboard_arrow_right" at bounding box center [90, 205] width 12 height 12
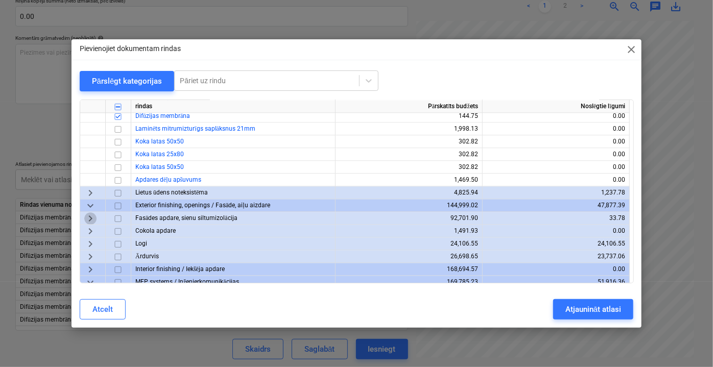
click at [90, 217] on span "keyboard_arrow_right" at bounding box center [90, 218] width 12 height 12
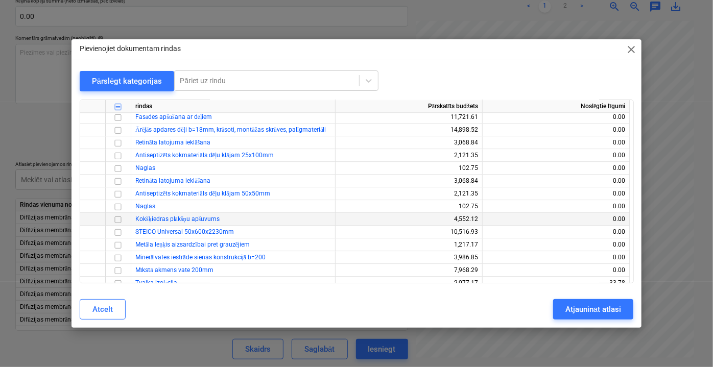
scroll to position [1299, 0]
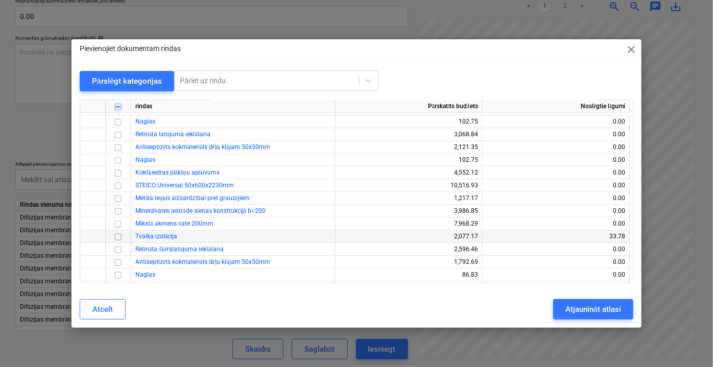
click at [118, 236] on input "checkbox" at bounding box center [118, 236] width 12 height 12
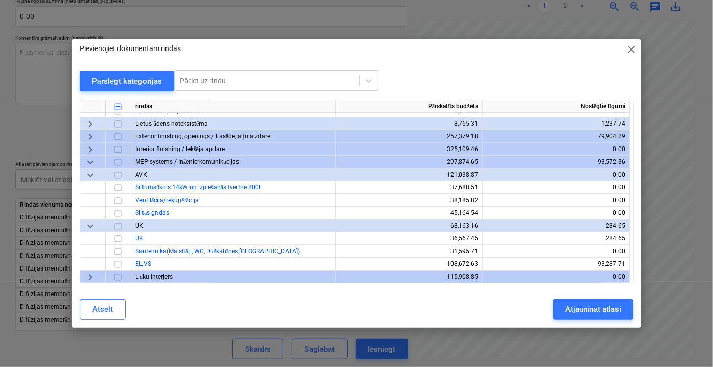
scroll to position [2034, 0]
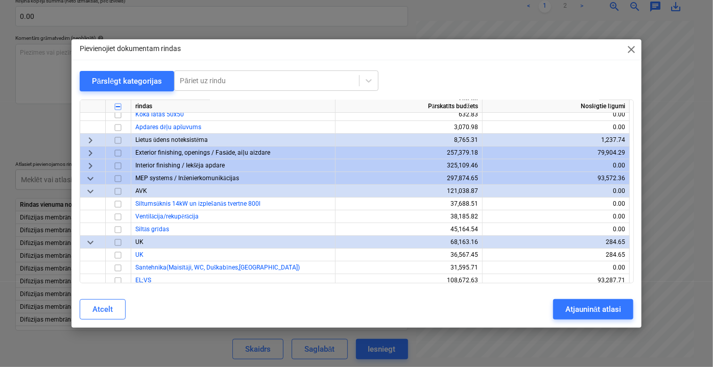
click at [93, 150] on span "keyboard_arrow_right" at bounding box center [90, 153] width 12 height 12
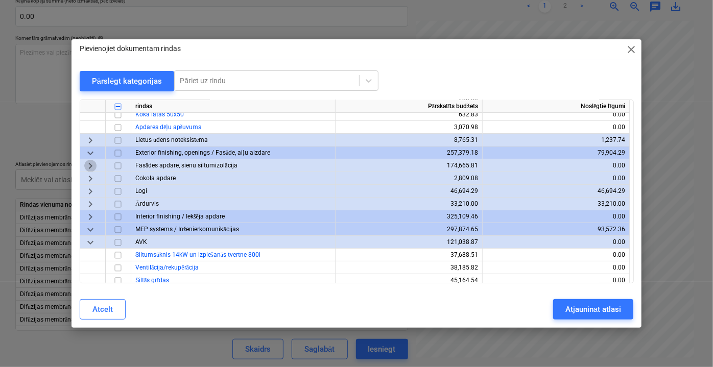
click at [90, 164] on span "keyboard_arrow_right" at bounding box center [90, 165] width 12 height 12
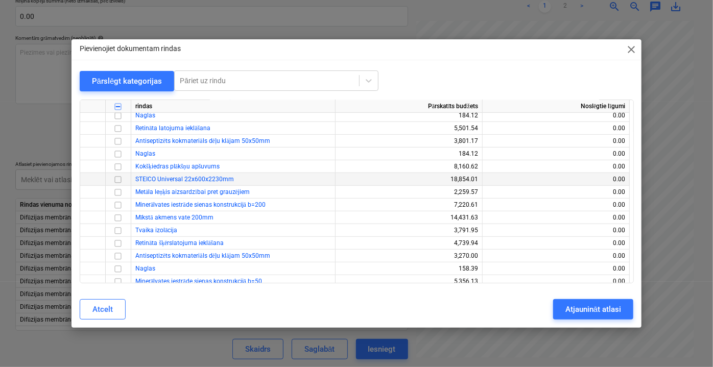
scroll to position [2220, 0]
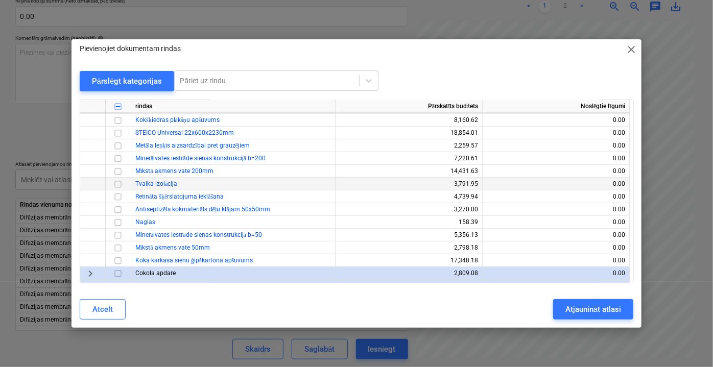
click at [118, 184] on input "checkbox" at bounding box center [118, 184] width 12 height 12
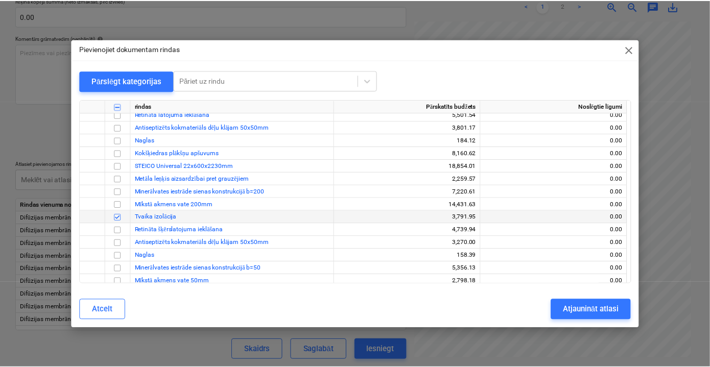
scroll to position [2266, 0]
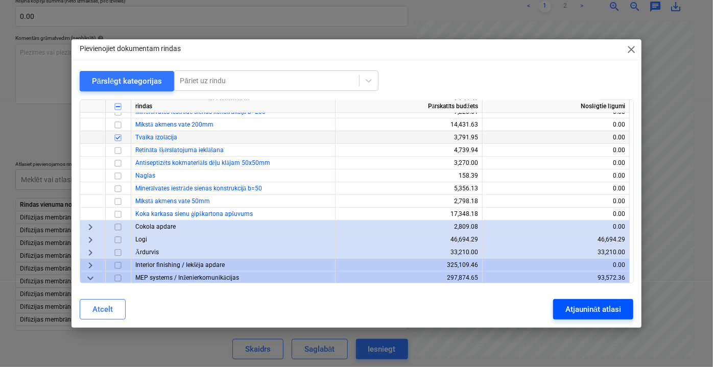
click at [581, 305] on div "Atjaunināt atlasi" at bounding box center [593, 309] width 56 height 13
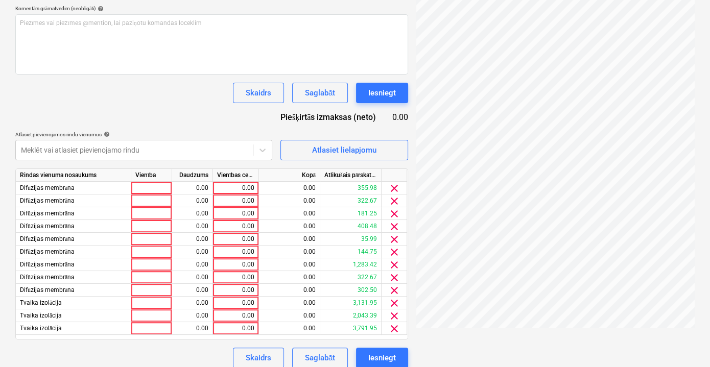
scroll to position [274, 0]
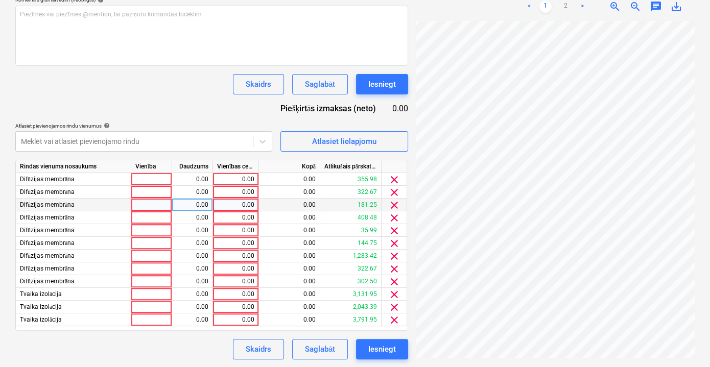
click at [223, 206] on div "0.00" at bounding box center [235, 205] width 37 height 13
type input "181.25"
click at [246, 190] on div "0.00" at bounding box center [235, 192] width 37 height 13
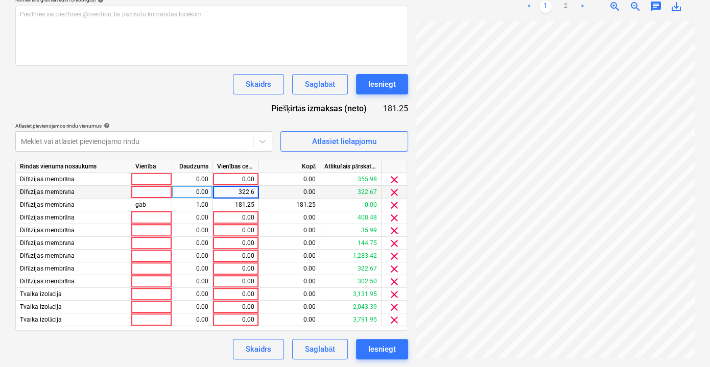
type input "322.67"
click at [247, 178] on div "0.00" at bounding box center [235, 179] width 37 height 13
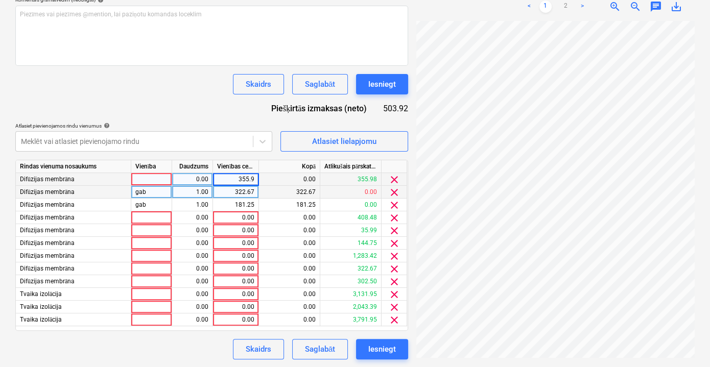
type input "355.98"
click at [242, 190] on div "322.67" at bounding box center [235, 192] width 37 height 13
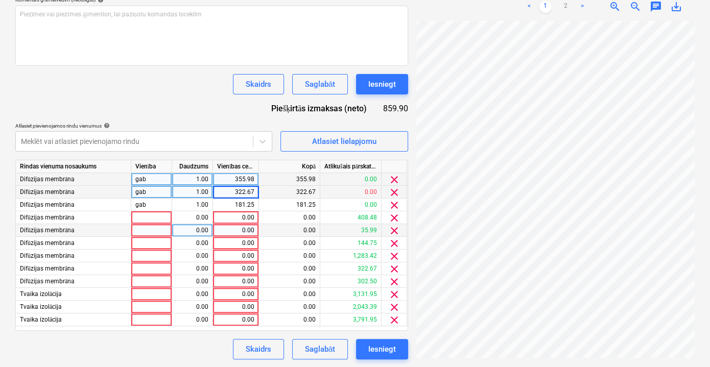
click at [243, 224] on div "0.00" at bounding box center [235, 230] width 37 height 13
click at [246, 191] on div "322.67" at bounding box center [235, 192] width 37 height 13
click at [249, 216] on div "0.00" at bounding box center [235, 217] width 37 height 13
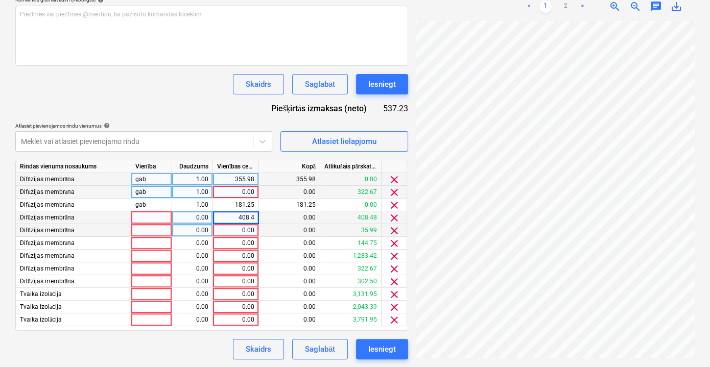
type input "408.48"
click at [242, 232] on div "0.00" at bounding box center [235, 230] width 37 height 13
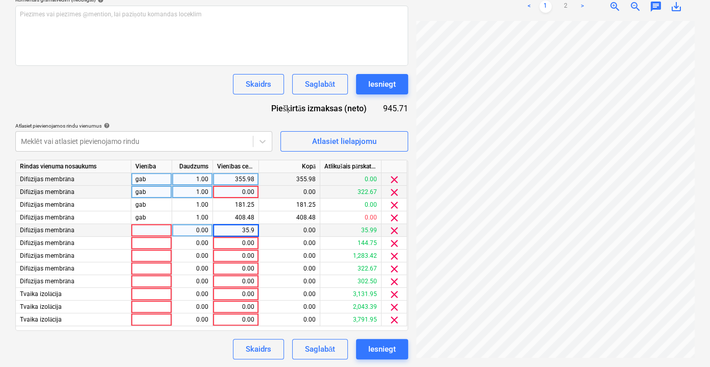
type input "35.99"
click at [239, 244] on div "0.00" at bounding box center [235, 243] width 37 height 13
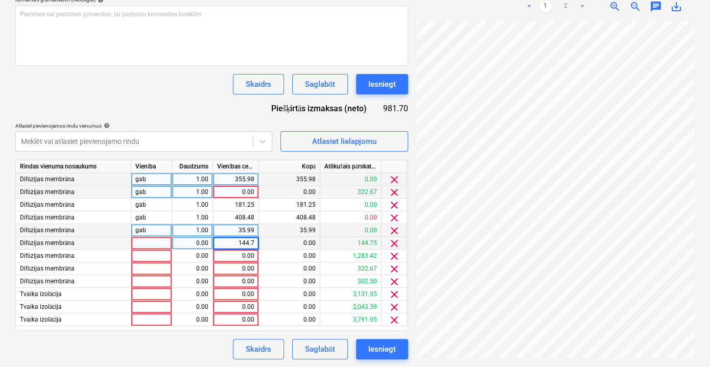
type input "144.75"
click at [242, 255] on div "0.00" at bounding box center [235, 256] width 37 height 13
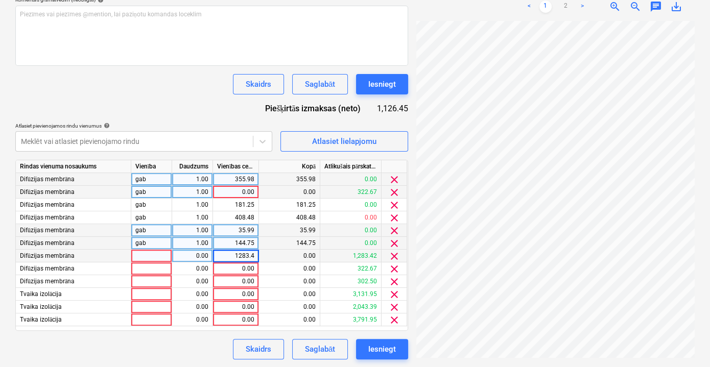
type input "1283.42"
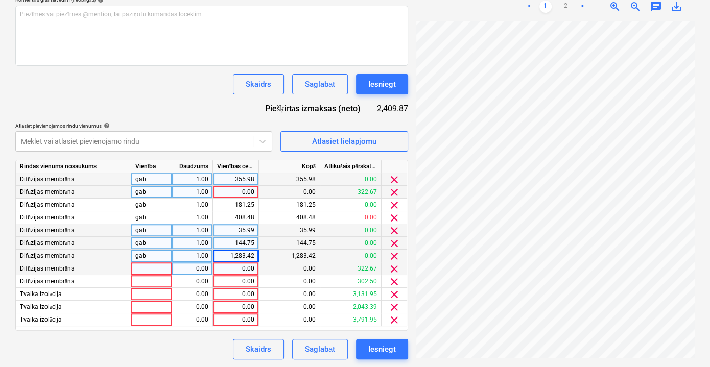
click at [241, 268] on div "0.00" at bounding box center [235, 268] width 37 height 13
type input "322.67"
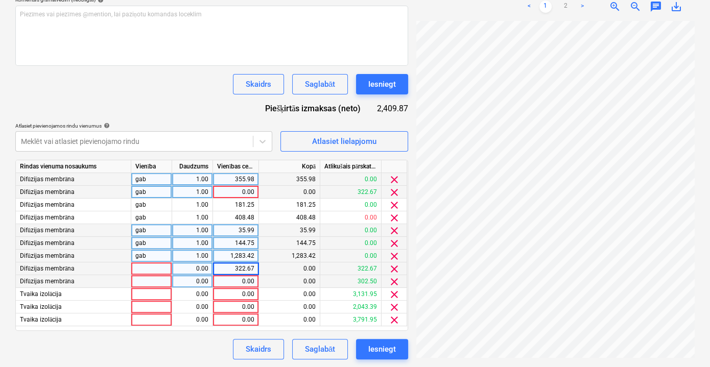
click at [242, 283] on div "0.00" at bounding box center [235, 281] width 37 height 13
type input "302.50"
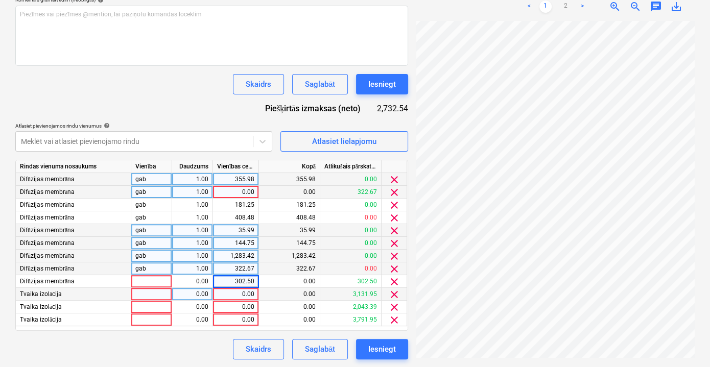
click at [253, 293] on div "0.00" at bounding box center [235, 294] width 37 height 13
click at [245, 191] on div "0.00" at bounding box center [235, 192] width 37 height 13
type input "322.67"
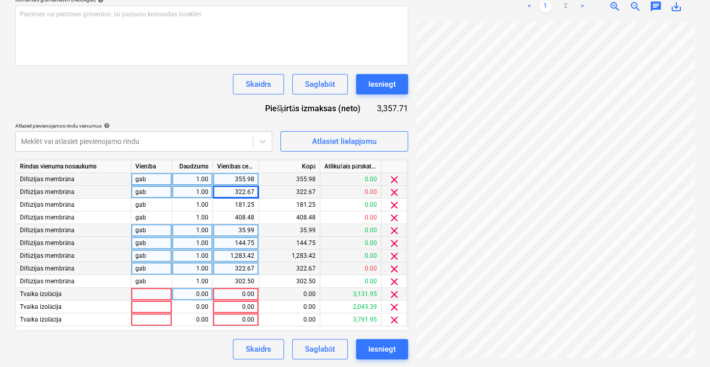
click at [236, 295] on div "0.00" at bounding box center [235, 294] width 37 height 13
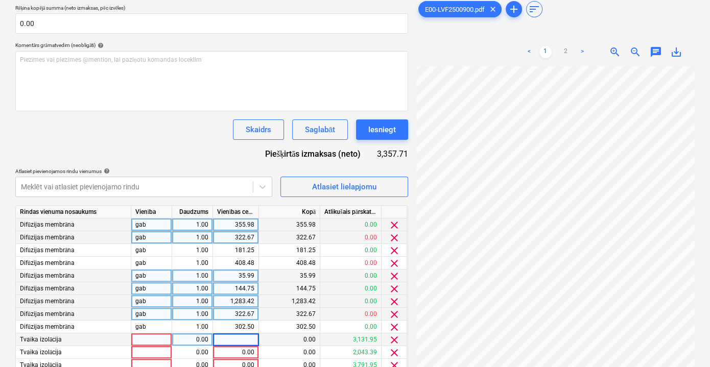
scroll to position [181, 0]
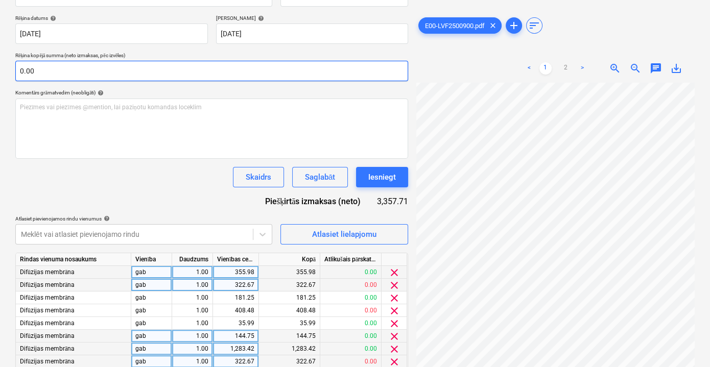
click at [122, 70] on input "0.00" at bounding box center [211, 71] width 393 height 20
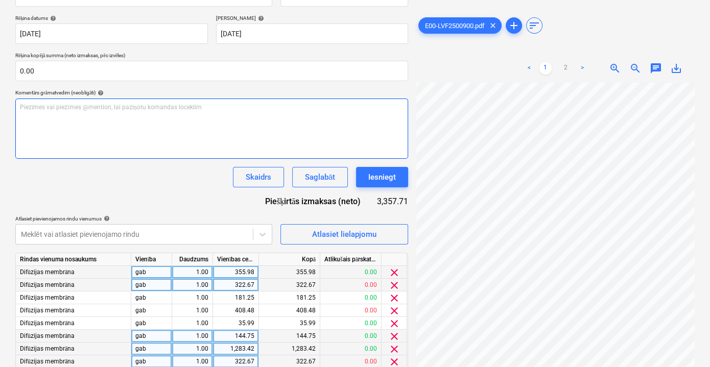
scroll to position [98, 5]
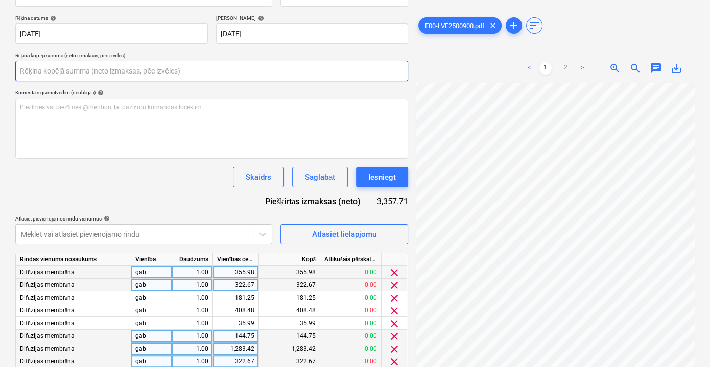
click at [163, 74] on input "text" at bounding box center [211, 71] width 393 height 20
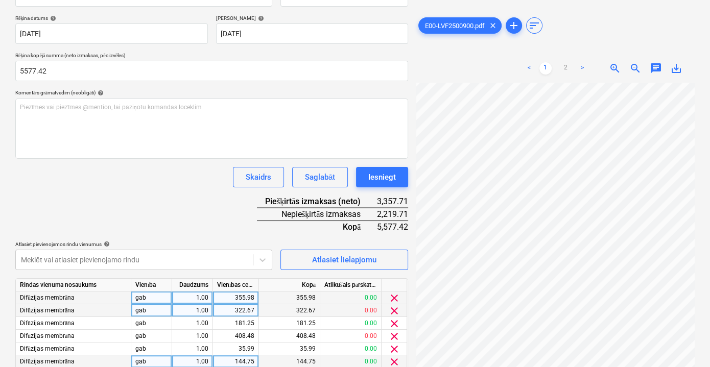
type input "5,577.42"
click at [141, 186] on div "Dokumenta nosaukums help Pavadzīme Nr.: LVF2500900 Rēķina numurs (neobligāti) h…" at bounding box center [211, 228] width 393 height 500
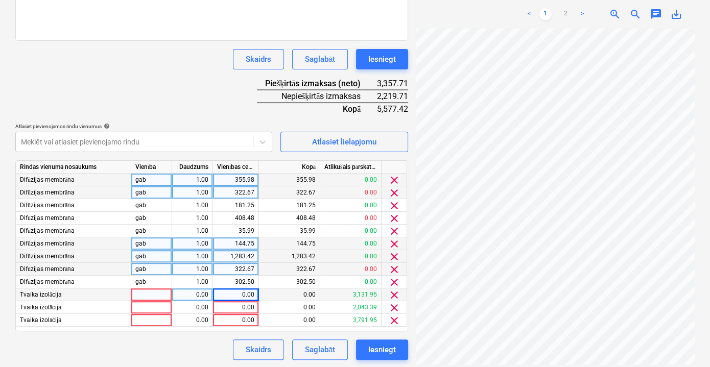
scroll to position [300, 0]
click at [231, 297] on div "0.00" at bounding box center [235, 294] width 37 height 13
type input "853.73"
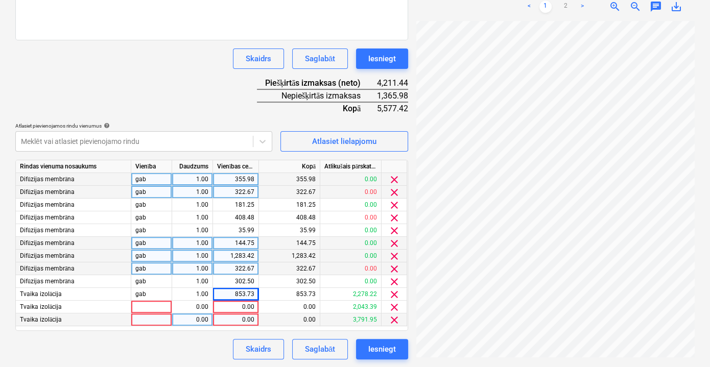
click at [242, 322] on div "0.00" at bounding box center [235, 319] width 37 height 13
type input "853.73"
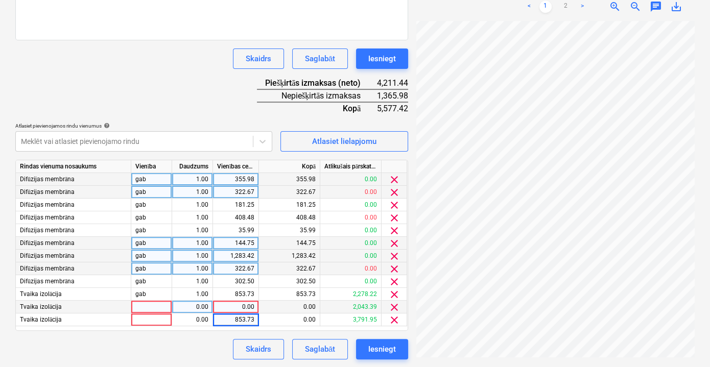
click at [247, 310] on div "0.00" at bounding box center [235, 307] width 37 height 13
type input "512.25"
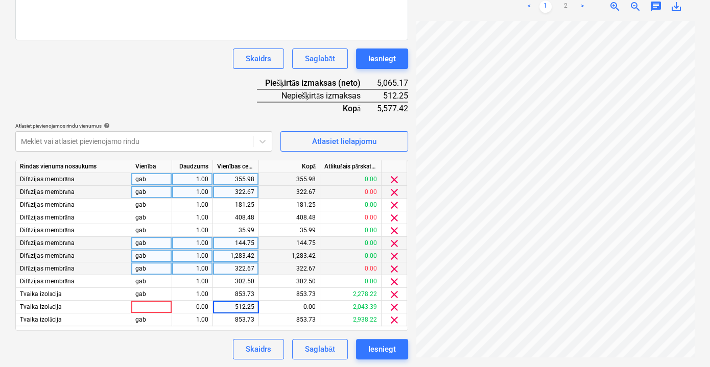
click at [216, 342] on div "Skaidrs Saglabāt Iesniegt" at bounding box center [211, 349] width 393 height 20
click at [328, 348] on div "Saglabāt" at bounding box center [320, 349] width 30 height 13
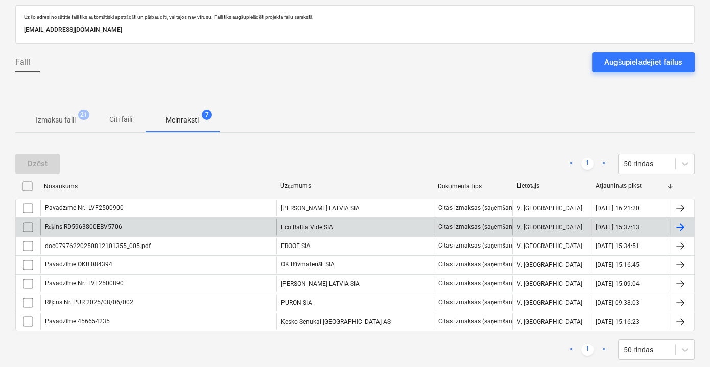
scroll to position [69, 0]
